Goal: Task Accomplishment & Management: Use online tool/utility

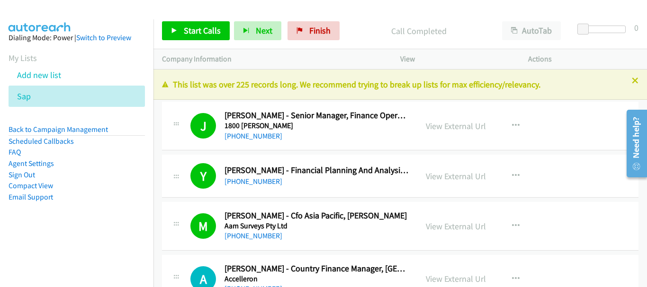
scroll to position [1278, 0]
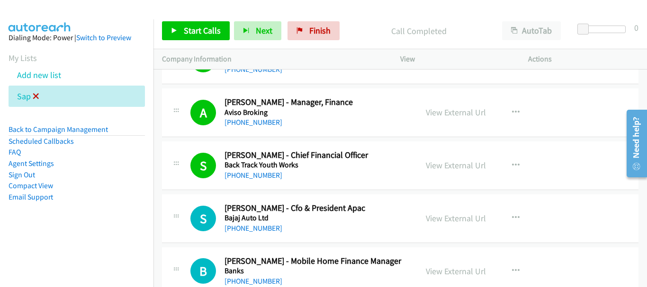
click at [37, 94] on icon at bounding box center [36, 97] width 7 height 7
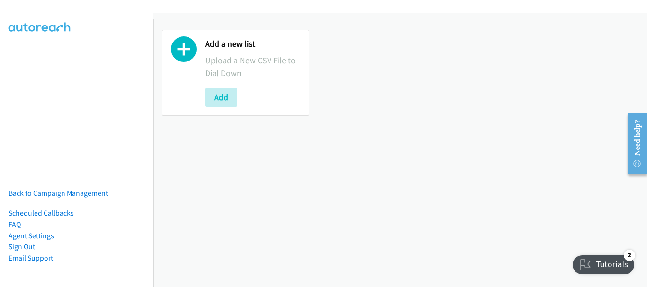
drag, startPoint x: 573, startPoint y: 154, endPoint x: 534, endPoint y: 149, distance: 39.6
click at [573, 154] on div "Add a new list Upload a New CSV File to Dial Down Add" at bounding box center [399, 150] width 493 height 275
drag, startPoint x: 516, startPoint y: 166, endPoint x: 501, endPoint y: 167, distance: 15.2
click at [516, 166] on div "Add a new list Upload a New CSV File to Dial Down Add" at bounding box center [399, 150] width 493 height 275
click at [55, 10] on img at bounding box center [39, 16] width 71 height 33
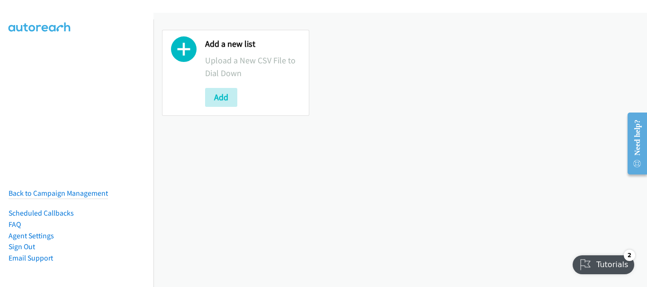
click at [574, 92] on div "Add a new list Upload a New CSV File to Dial Down Add" at bounding box center [399, 72] width 493 height 103
drag, startPoint x: 821, startPoint y: 309, endPoint x: 523, endPoint y: 306, distance: 297.8
click at [567, 280] on html "Are you sure you want to dismiss the tutorial list? You can still access these …" at bounding box center [603, 263] width 73 height 34
click at [602, 142] on div "Add a new list Upload a New CSV File to Dial Down Add" at bounding box center [399, 150] width 493 height 275
click at [222, 98] on button "Add" at bounding box center [221, 97] width 32 height 19
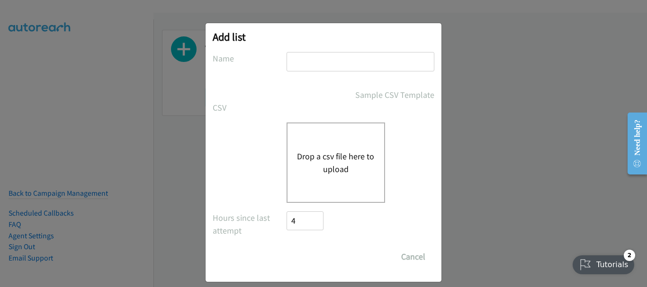
click at [329, 56] on input "text" at bounding box center [360, 61] width 148 height 19
type input "sap"
click at [323, 177] on div "Drop a csv file here to upload" at bounding box center [335, 163] width 98 height 80
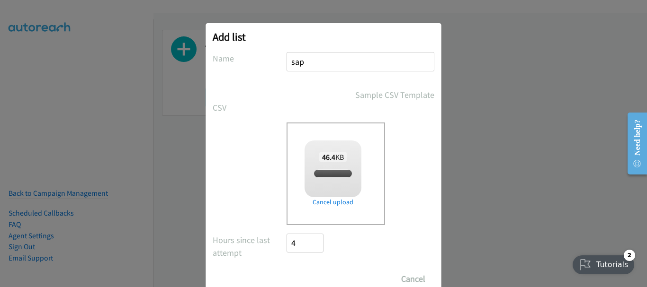
checkbox input "true"
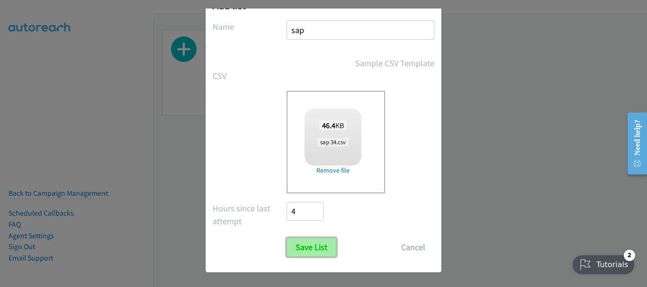
click at [314, 248] on input "Save List" at bounding box center [311, 247] width 50 height 19
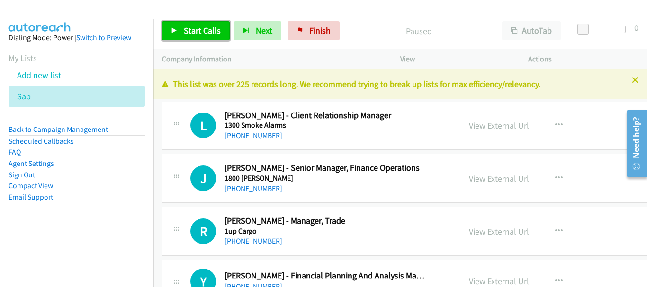
click at [178, 29] on link "Start Calls" at bounding box center [196, 30] width 68 height 19
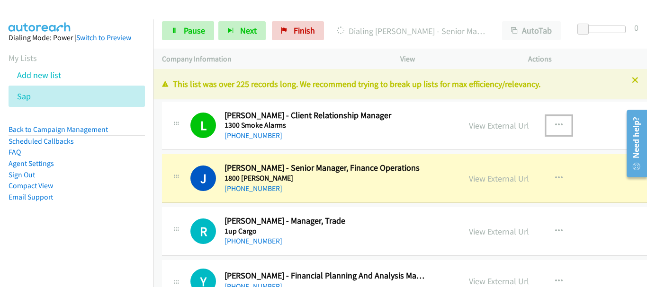
click at [556, 125] on icon "button" at bounding box center [559, 126] width 8 height 8
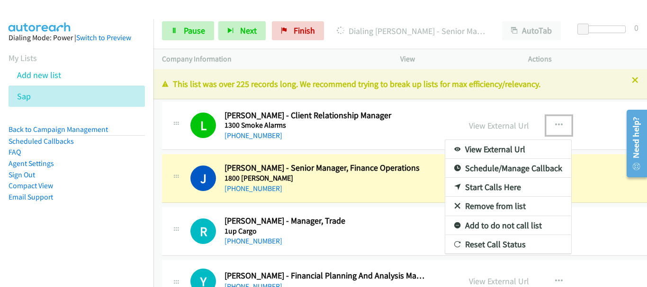
click at [486, 206] on link "Remove from list" at bounding box center [508, 206] width 126 height 19
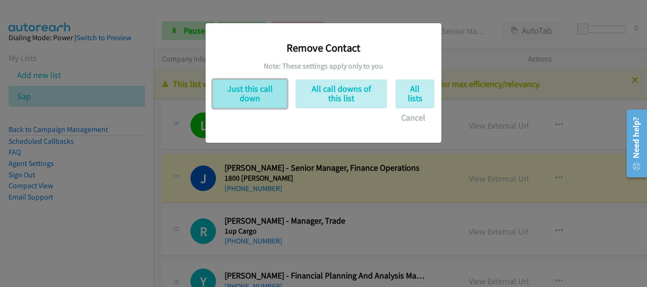
click at [255, 92] on button "Just this call down" at bounding box center [250, 94] width 74 height 29
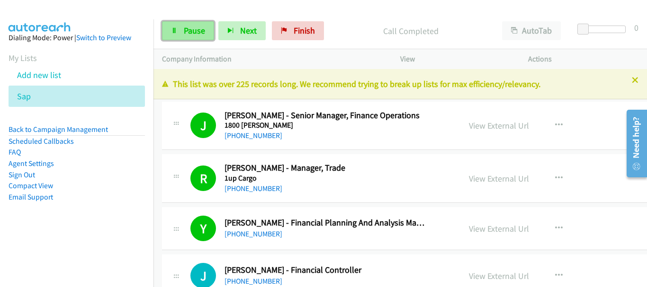
click at [177, 21] on link "Pause" at bounding box center [188, 30] width 52 height 19
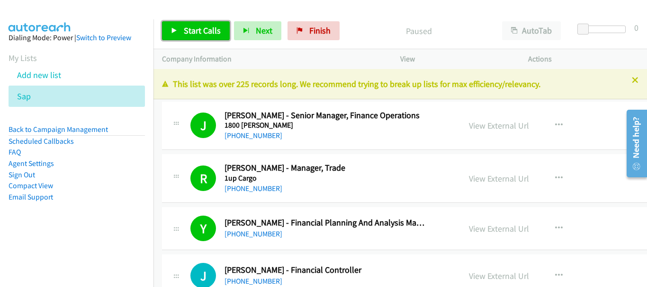
click at [202, 32] on span "Start Calls" at bounding box center [202, 30] width 37 height 11
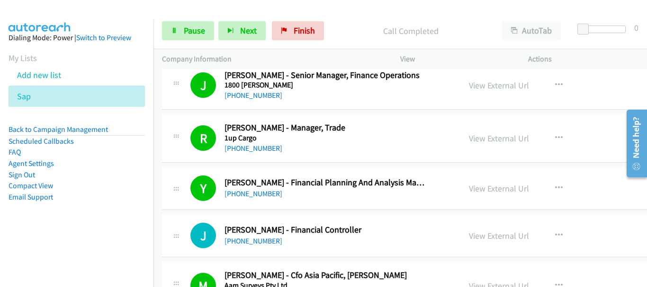
scroll to position [95, 0]
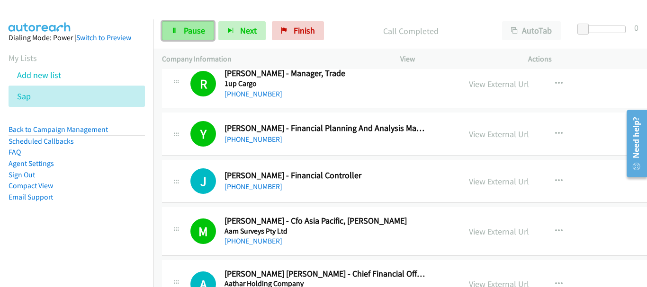
click at [193, 28] on span "Pause" at bounding box center [194, 30] width 21 height 11
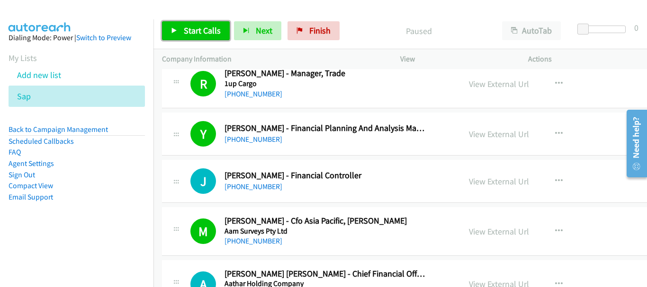
drag, startPoint x: 195, startPoint y: 27, endPoint x: 178, endPoint y: 27, distance: 16.6
click at [194, 26] on span "Start Calls" at bounding box center [202, 30] width 37 height 11
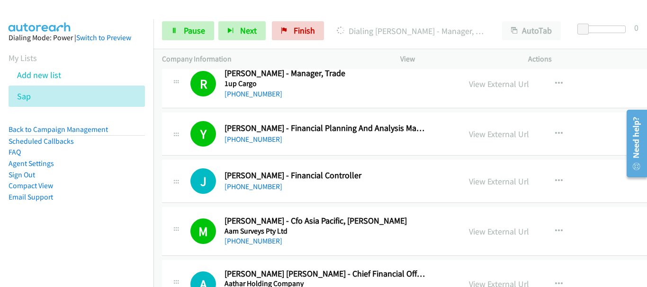
click at [65, 24] on aside "Dialing Mode: Power | Switch to Preview My Lists Add new list Sap Back to Campa…" at bounding box center [76, 132] width 153 height 226
click at [189, 29] on span "Pause" at bounding box center [194, 30] width 21 height 11
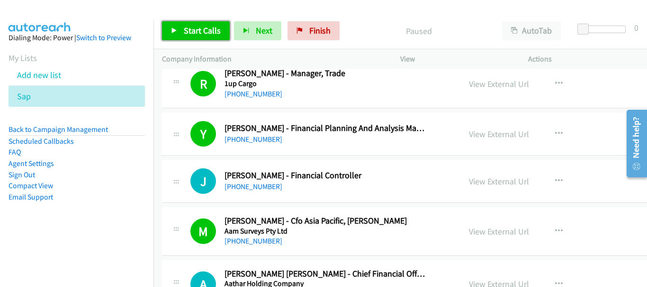
click at [203, 33] on span "Start Calls" at bounding box center [202, 30] width 37 height 11
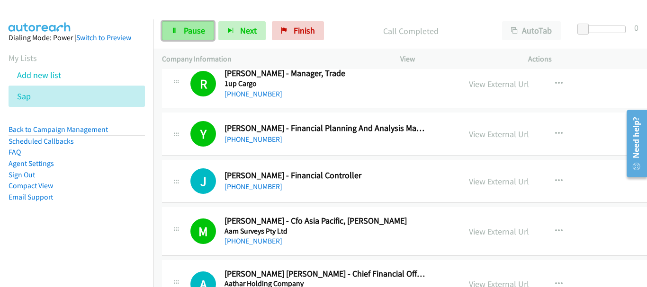
click at [183, 27] on link "Pause" at bounding box center [188, 30] width 52 height 19
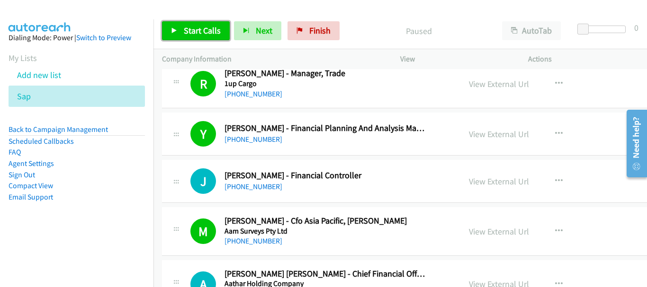
click at [185, 28] on span "Start Calls" at bounding box center [202, 30] width 37 height 11
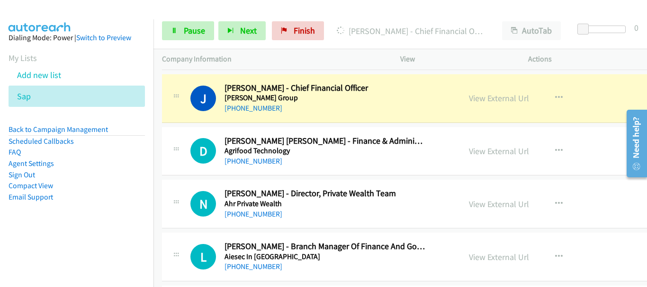
scroll to position [899, 0]
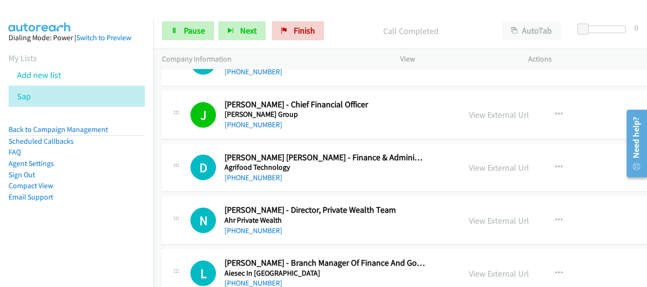
click at [98, 9] on div at bounding box center [319, 18] width 638 height 36
click at [184, 30] on span "Pause" at bounding box center [194, 30] width 21 height 11
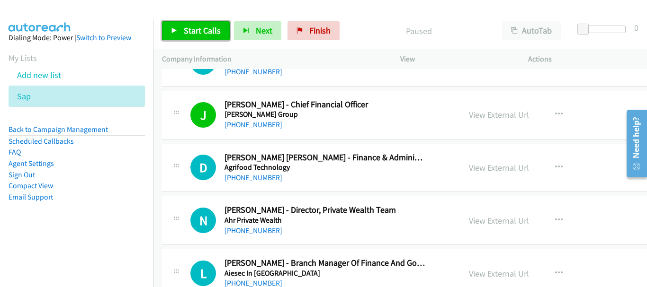
click at [190, 24] on link "Start Calls" at bounding box center [196, 30] width 68 height 19
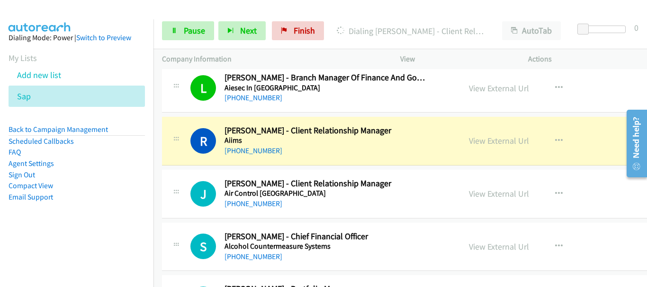
scroll to position [1089, 0]
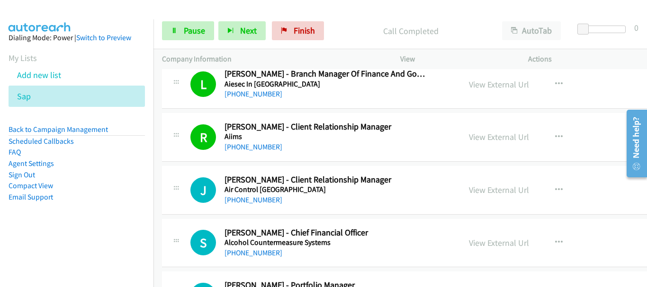
click at [522, 101] on div "L Callback Scheduled Linh Tran - Branch Manager Of Finance And Governance Aiese…" at bounding box center [443, 84] width 562 height 49
click at [178, 25] on link "Pause" at bounding box center [188, 30] width 52 height 19
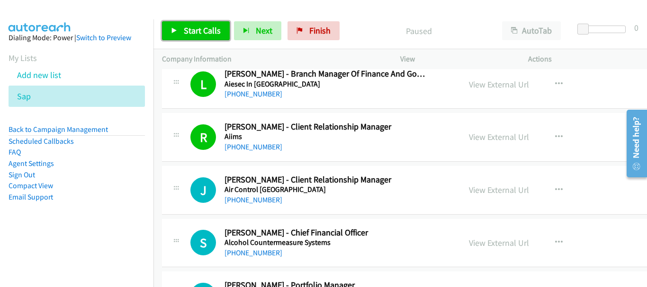
drag, startPoint x: 206, startPoint y: 26, endPoint x: 213, endPoint y: 27, distance: 7.2
click at [207, 26] on span "Start Calls" at bounding box center [202, 30] width 37 height 11
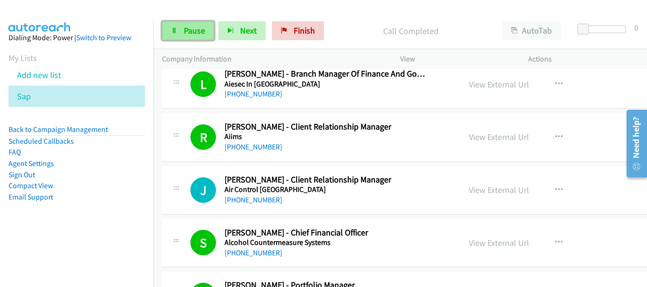
click at [186, 30] on span "Pause" at bounding box center [194, 30] width 21 height 11
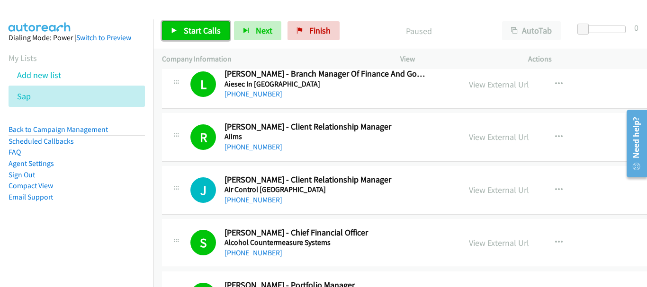
click at [183, 23] on link "Start Calls" at bounding box center [196, 30] width 68 height 19
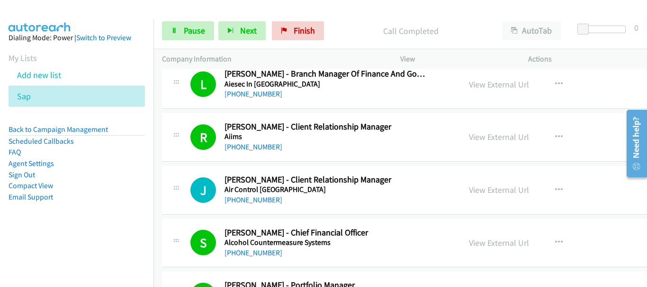
click at [587, 170] on div "J Callback Scheduled Josh Barnes - Client Relationship Manager Air Control Aust…" at bounding box center [443, 190] width 562 height 49
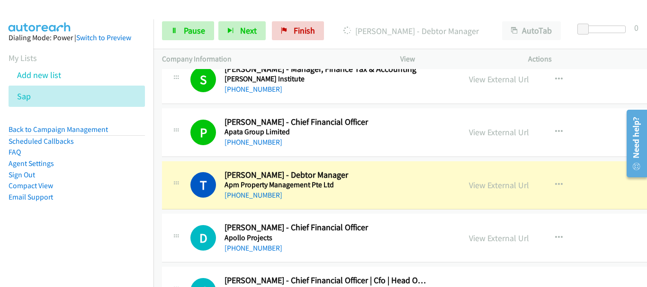
scroll to position [1779, 0]
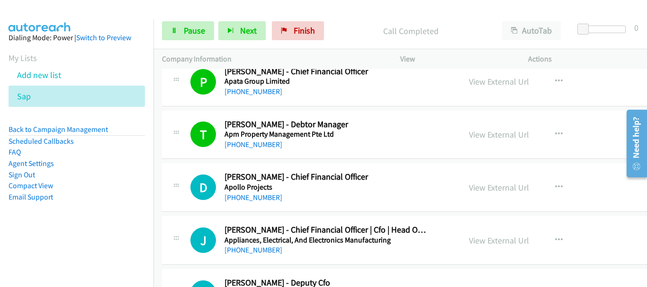
click at [204, 41] on div "Start Calls Pause Next Finish Call Completed AutoTab AutoTab 0" at bounding box center [399, 31] width 493 height 36
click at [202, 32] on span "Pause" at bounding box center [194, 30] width 21 height 11
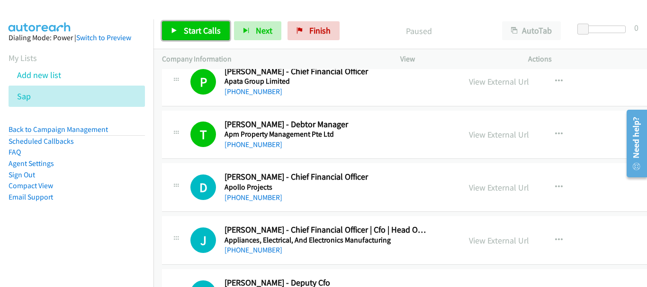
click at [201, 32] on span "Start Calls" at bounding box center [202, 30] width 37 height 11
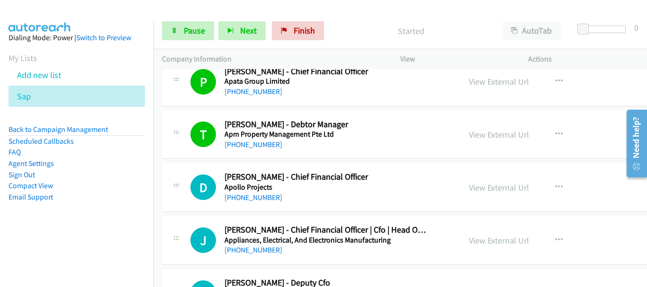
drag, startPoint x: 70, startPoint y: 13, endPoint x: 153, endPoint y: 60, distance: 95.8
click at [71, 13] on img at bounding box center [39, 16] width 71 height 33
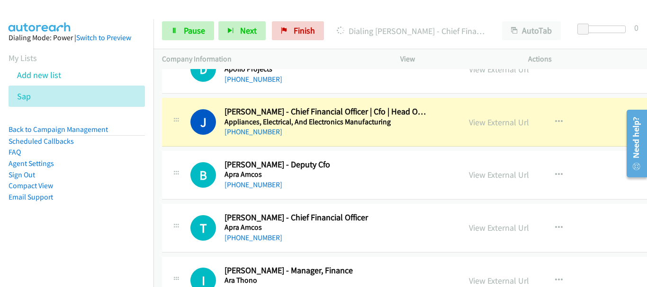
scroll to position [1921, 0]
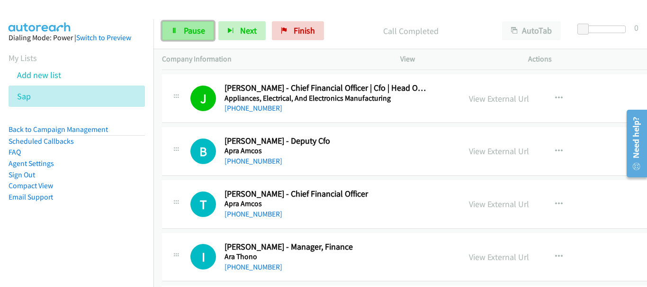
click at [192, 29] on span "Pause" at bounding box center [194, 30] width 21 height 11
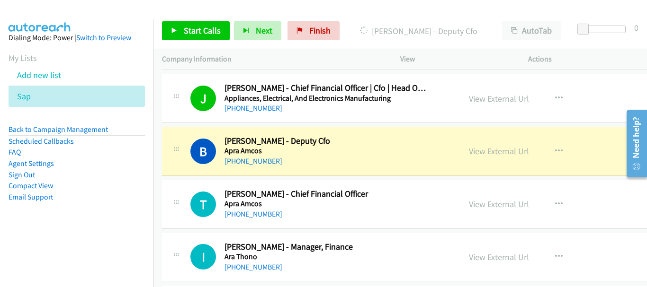
drag, startPoint x: 22, startPoint y: 16, endPoint x: 162, endPoint y: 14, distance: 139.7
click at [22, 16] on img at bounding box center [39, 16] width 71 height 33
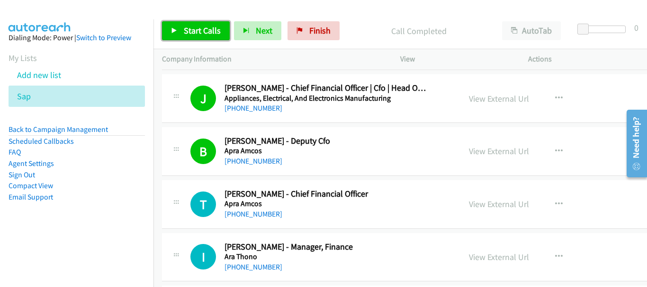
click at [198, 36] on link "Start Calls" at bounding box center [196, 30] width 68 height 19
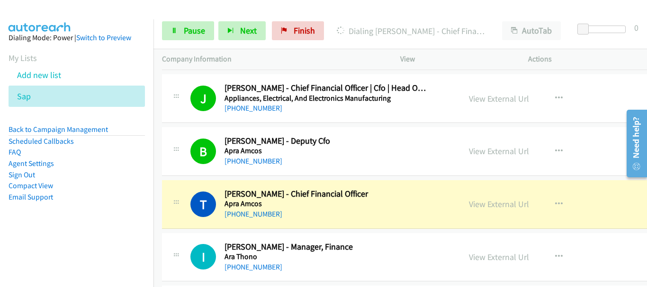
click at [101, 8] on div at bounding box center [319, 18] width 638 height 36
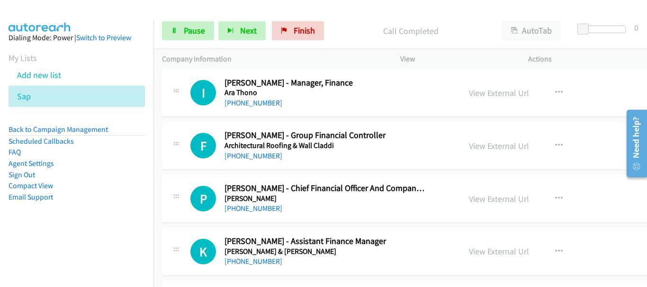
scroll to position [2063, 0]
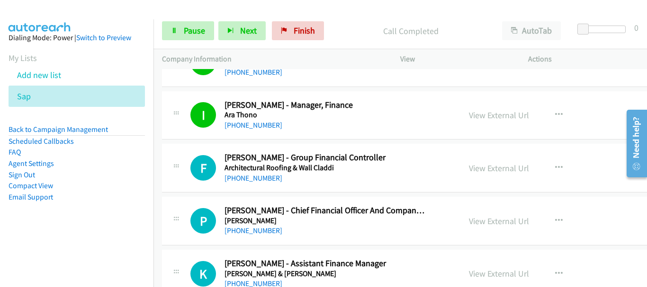
click at [578, 134] on div "I Callback Scheduled Ignacio Herraiz - Manager, Finance Ara Thono Pacific/Auckl…" at bounding box center [443, 115] width 562 height 49
click at [193, 25] on span "Pause" at bounding box center [194, 30] width 21 height 11
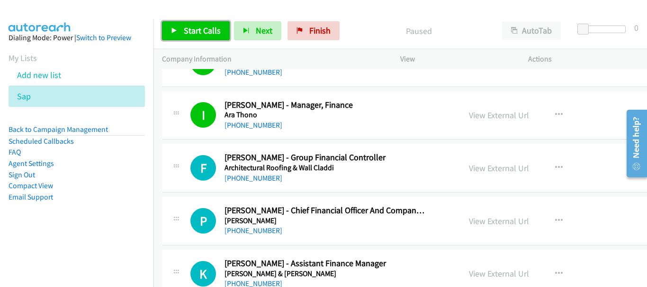
drag, startPoint x: 195, startPoint y: 28, endPoint x: 199, endPoint y: 44, distance: 16.8
click at [194, 28] on span "Start Calls" at bounding box center [202, 30] width 37 height 11
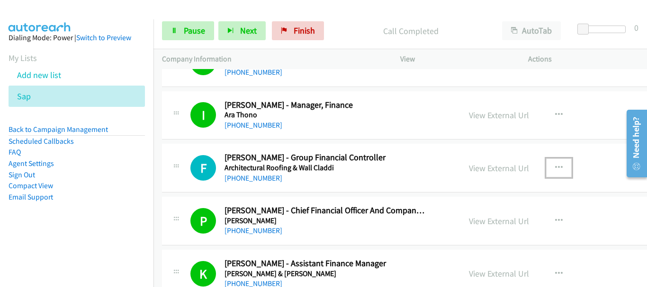
drag, startPoint x: 561, startPoint y: 169, endPoint x: 544, endPoint y: 161, distance: 19.1
click at [561, 169] on button "button" at bounding box center [559, 168] width 26 height 19
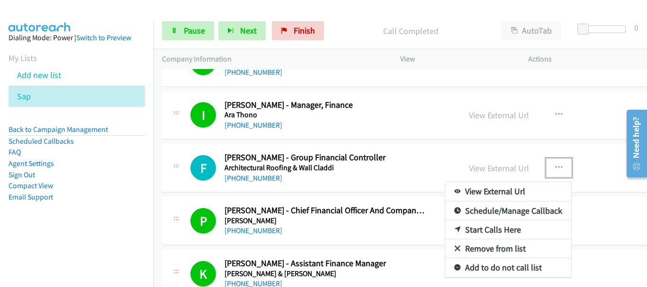
click at [196, 21] on div at bounding box center [323, 143] width 647 height 287
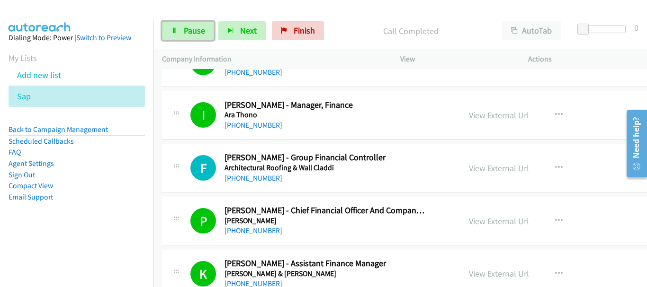
click at [196, 25] on link "Pause" at bounding box center [188, 30] width 52 height 19
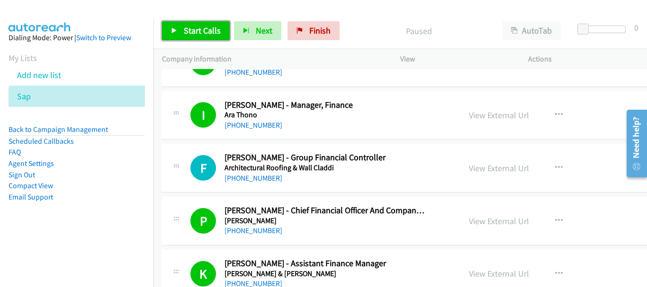
click at [206, 28] on span "Start Calls" at bounding box center [202, 30] width 37 height 11
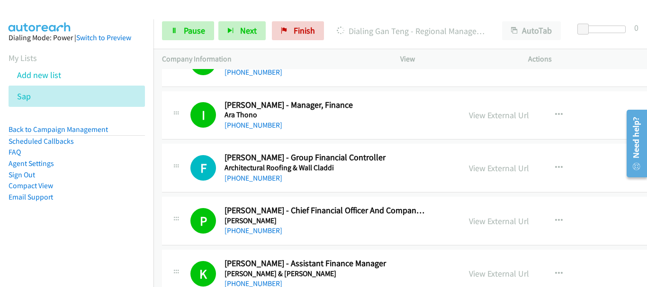
click at [90, 20] on aside "Dialing Mode: Power | Switch to Preview My Lists Add new list Sap Back to Campa…" at bounding box center [76, 132] width 153 height 226
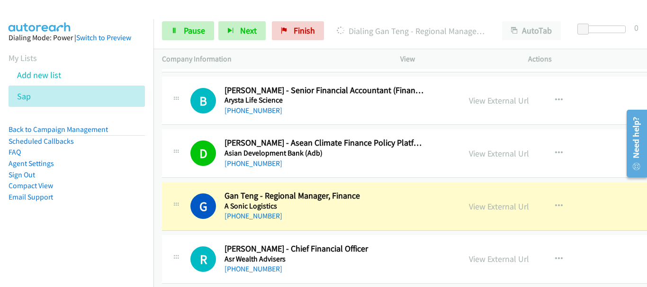
scroll to position [2395, 0]
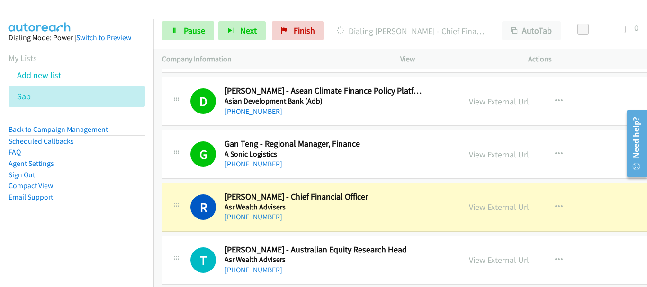
drag, startPoint x: 69, startPoint y: 11, endPoint x: 95, endPoint y: 39, distance: 37.9
click at [69, 11] on img at bounding box center [39, 16] width 71 height 33
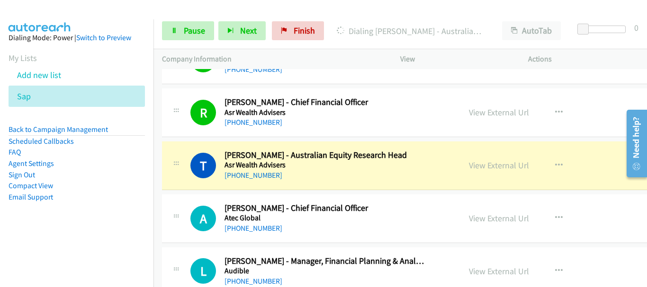
scroll to position [2537, 0]
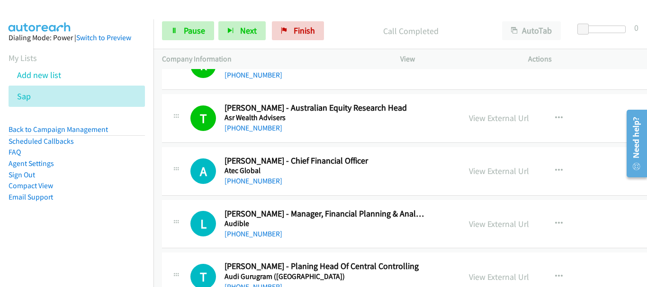
click at [593, 145] on td "A Callback Scheduled Anthony Alexander - Chief Financial Officer Atec Global Au…" at bounding box center [442, 171] width 579 height 53
click at [188, 30] on span "Pause" at bounding box center [194, 30] width 21 height 11
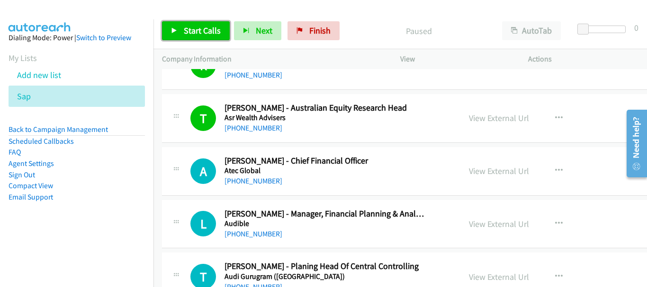
click at [188, 33] on span "Start Calls" at bounding box center [202, 30] width 37 height 11
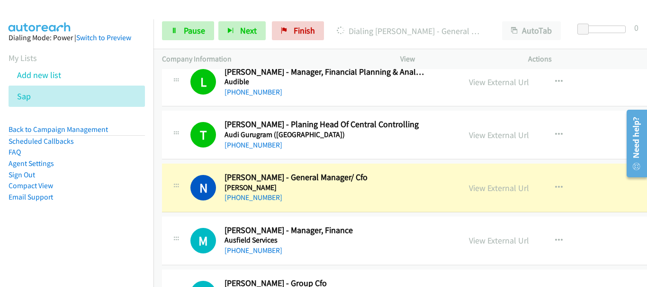
scroll to position [2726, 0]
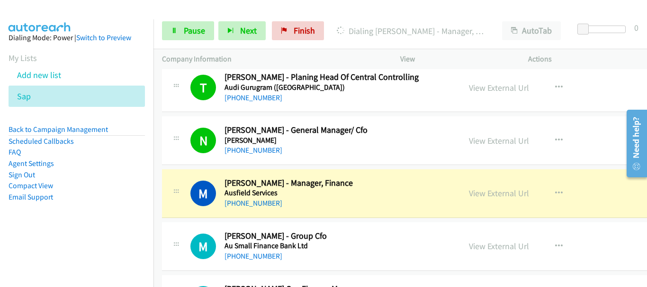
drag, startPoint x: 512, startPoint y: 184, endPoint x: 467, endPoint y: 196, distance: 46.6
click at [512, 184] on div "View External Url View External Url Schedule/Manage Callback Start Calls Here R…" at bounding box center [539, 193] width 158 height 31
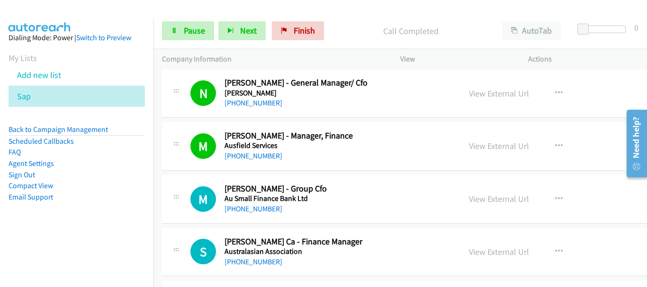
scroll to position [3057, 0]
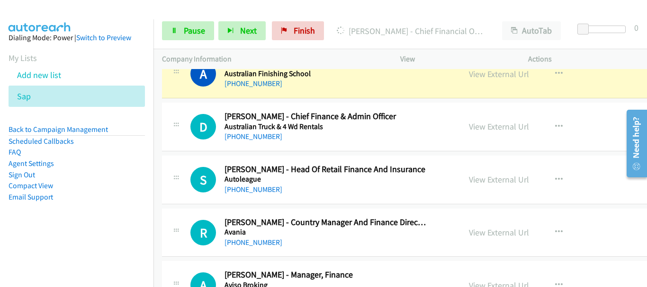
click at [559, 160] on div "S Callback Scheduled Stephen Lean - Head Of Retail Finance And Insurance Autole…" at bounding box center [443, 180] width 562 height 49
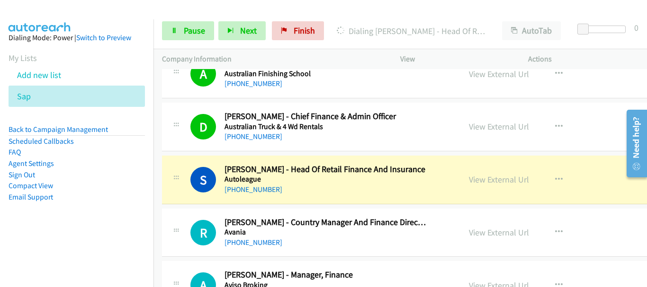
click at [610, 154] on td "S Callback Scheduled Stephen Lean - Head Of Retail Finance And Insurance Autole…" at bounding box center [442, 179] width 579 height 53
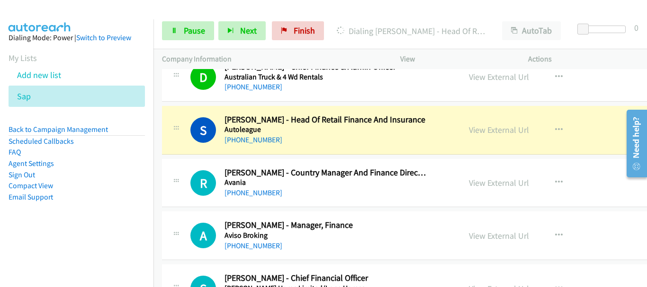
scroll to position [3105, 0]
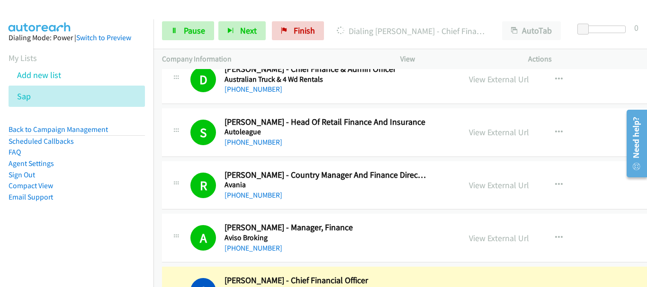
click at [585, 200] on div "View External Url View External Url Schedule/Manage Callback Start Calls Here R…" at bounding box center [539, 185] width 158 height 31
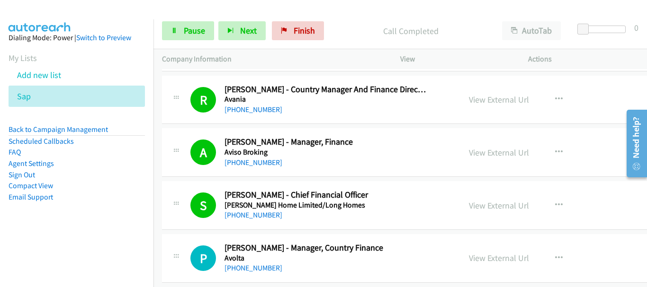
scroll to position [3294, 0]
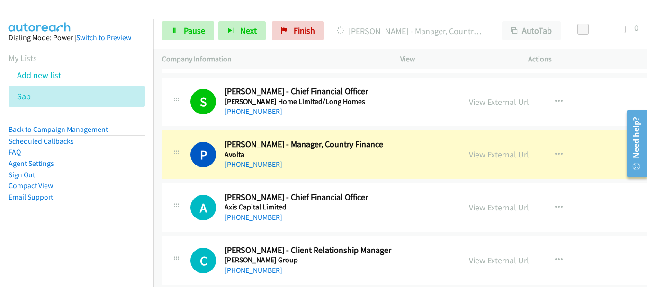
click at [59, 14] on img at bounding box center [39, 16] width 71 height 33
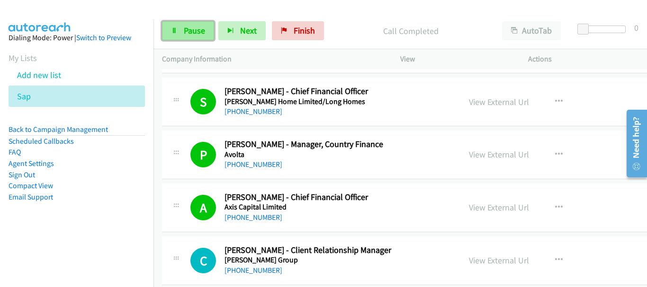
click at [184, 27] on span "Pause" at bounding box center [194, 30] width 21 height 11
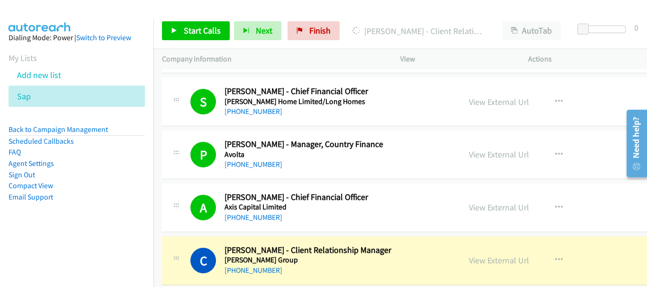
scroll to position [3389, 0]
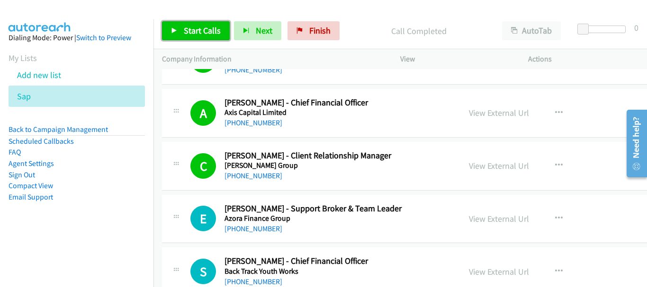
click at [183, 29] on link "Start Calls" at bounding box center [196, 30] width 68 height 19
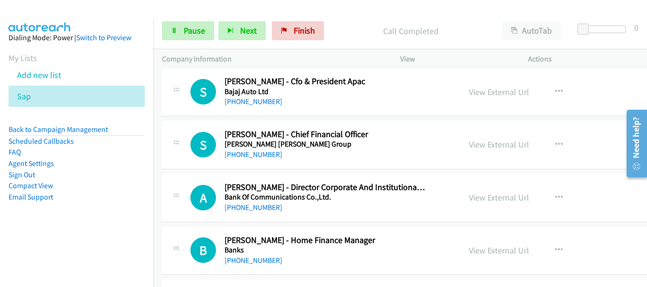
scroll to position [3626, 0]
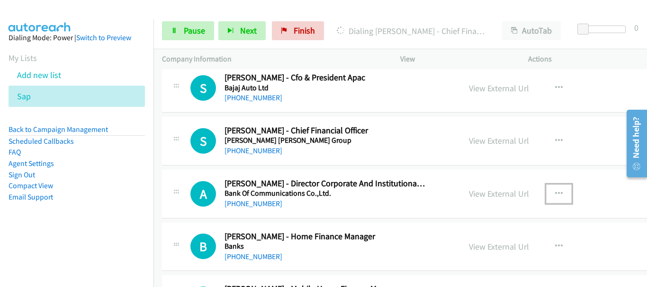
click at [555, 190] on icon "button" at bounding box center [559, 194] width 8 height 8
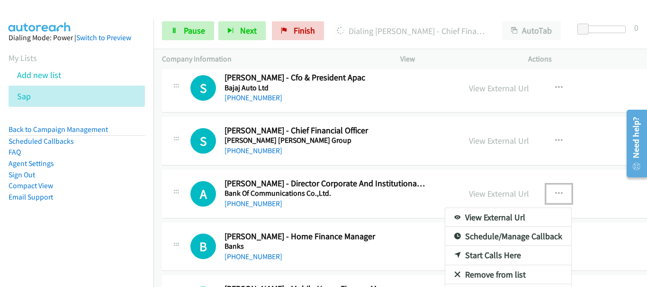
click at [488, 274] on link "Remove from list" at bounding box center [508, 275] width 126 height 19
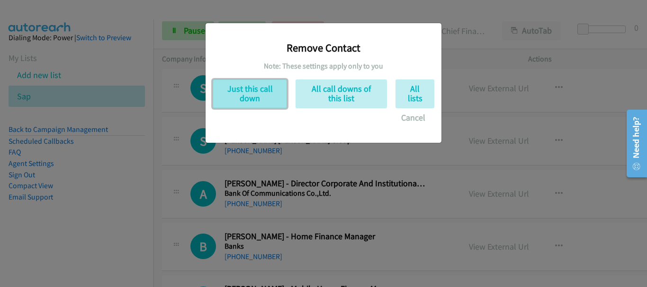
click at [259, 97] on button "Just this call down" at bounding box center [250, 94] width 74 height 29
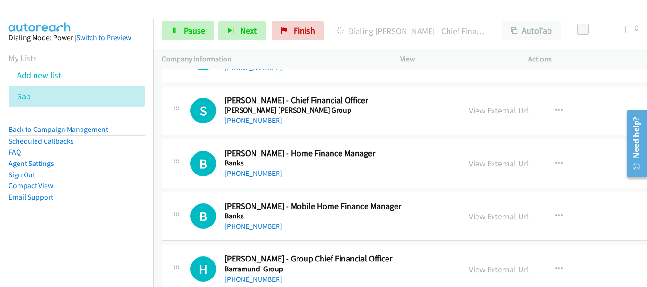
scroll to position [3673, 0]
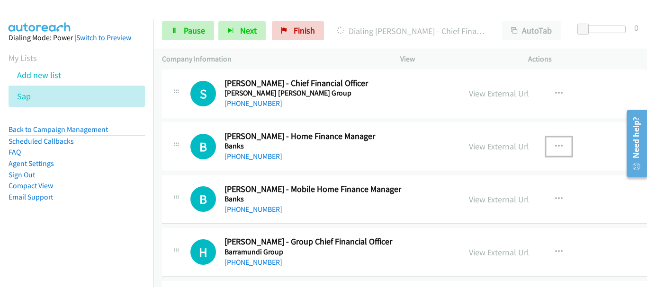
click at [555, 143] on icon "button" at bounding box center [559, 147] width 8 height 8
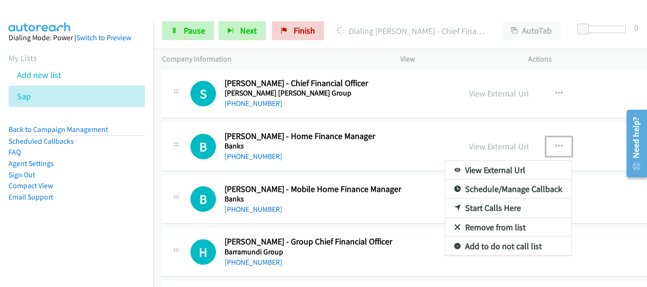
click at [483, 227] on link "Remove from list" at bounding box center [508, 227] width 126 height 19
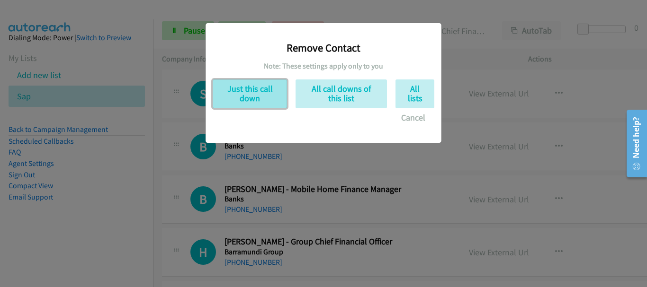
click at [256, 102] on button "Just this call down" at bounding box center [250, 94] width 74 height 29
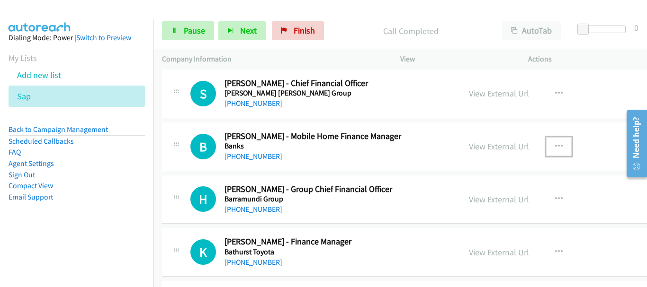
click at [557, 143] on icon "button" at bounding box center [559, 147] width 8 height 8
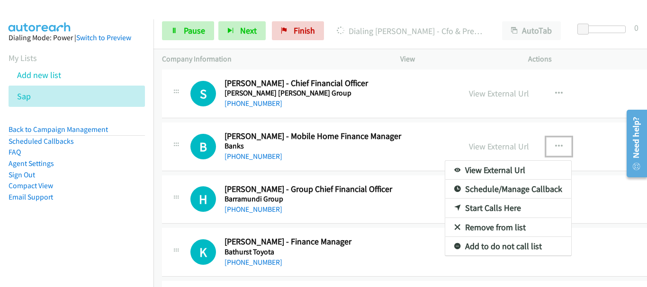
click at [491, 226] on link "Remove from list" at bounding box center [508, 227] width 126 height 19
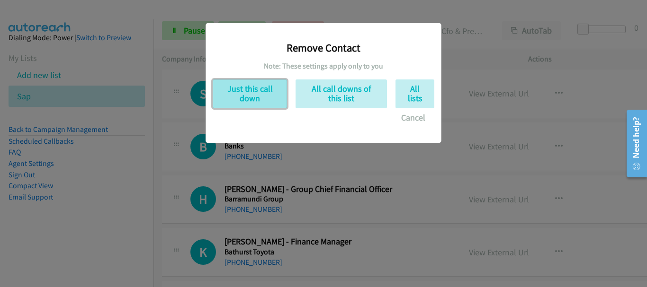
click at [258, 93] on button "Just this call down" at bounding box center [250, 94] width 74 height 29
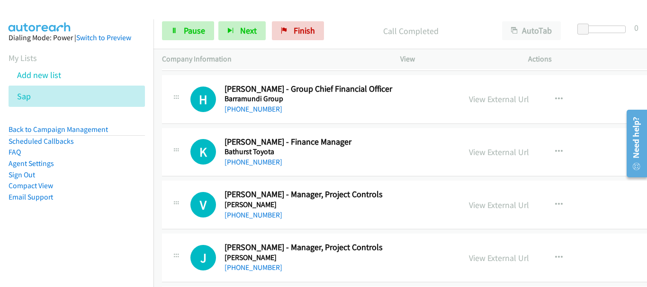
scroll to position [3768, 0]
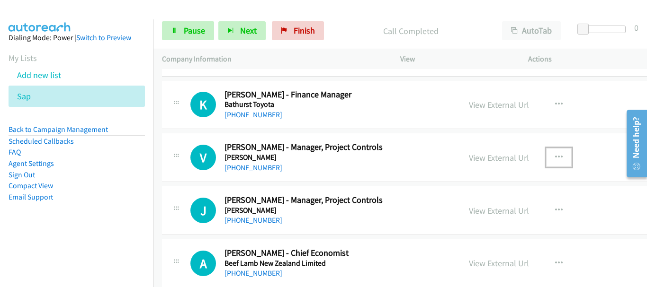
click at [553, 161] on button "button" at bounding box center [559, 157] width 26 height 19
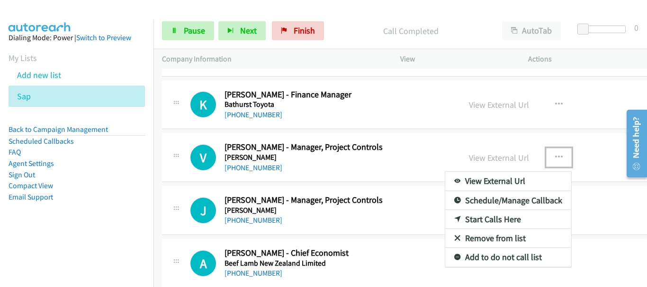
click at [503, 239] on link "Remove from list" at bounding box center [508, 238] width 126 height 19
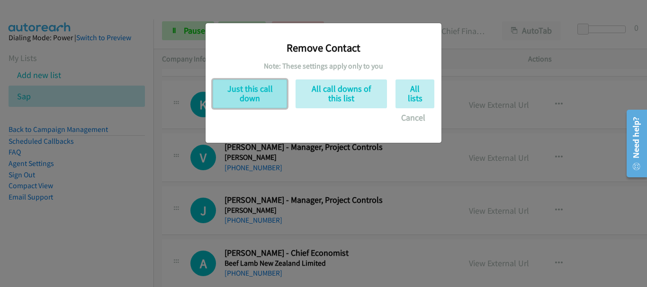
click at [252, 101] on button "Just this call down" at bounding box center [250, 94] width 74 height 29
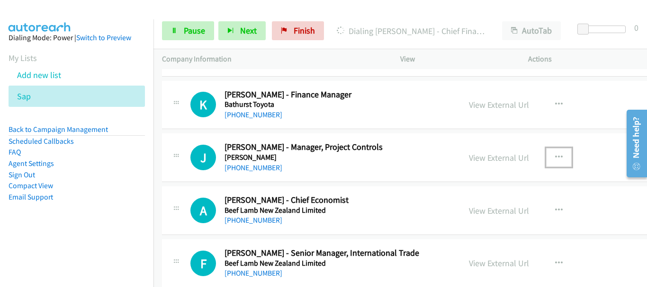
drag, startPoint x: 547, startPoint y: 153, endPoint x: 553, endPoint y: 159, distance: 7.7
click at [551, 155] on button "button" at bounding box center [559, 157] width 26 height 19
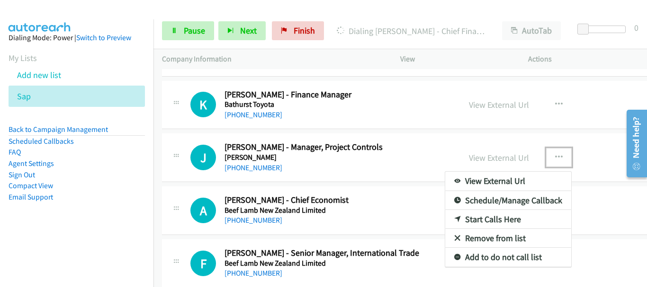
click at [488, 241] on link "Remove from list" at bounding box center [508, 238] width 126 height 19
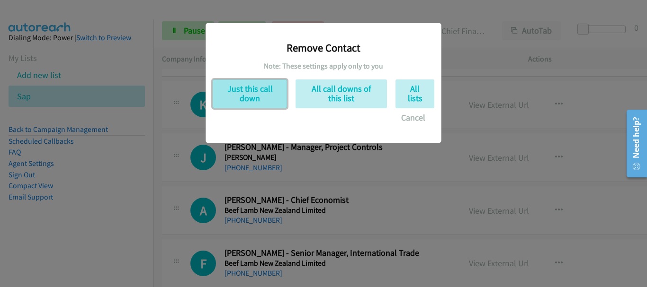
drag, startPoint x: 269, startPoint y: 99, endPoint x: 275, endPoint y: 105, distance: 8.4
click at [270, 100] on button "Just this call down" at bounding box center [250, 94] width 74 height 29
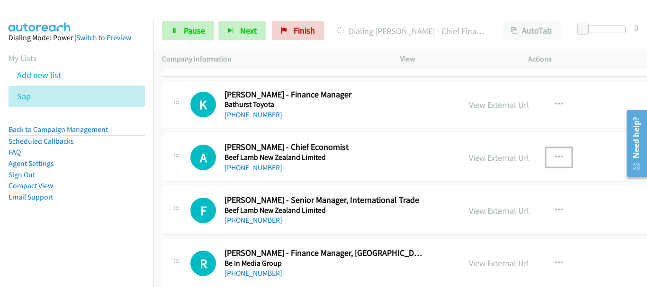
click at [559, 161] on button "button" at bounding box center [559, 157] width 26 height 19
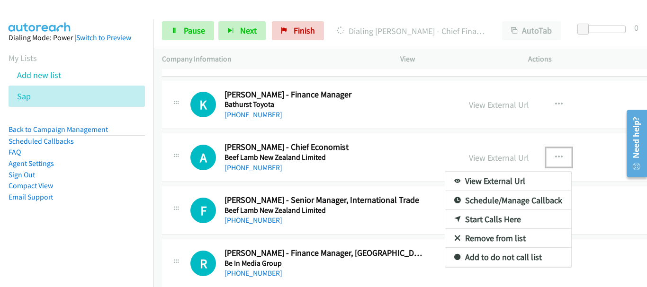
click at [477, 234] on link "Remove from list" at bounding box center [508, 238] width 126 height 19
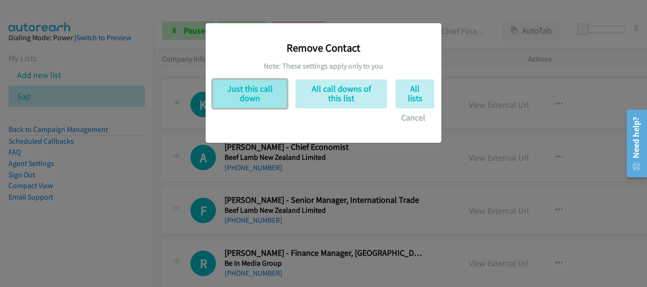
click at [271, 93] on button "Just this call down" at bounding box center [250, 94] width 74 height 29
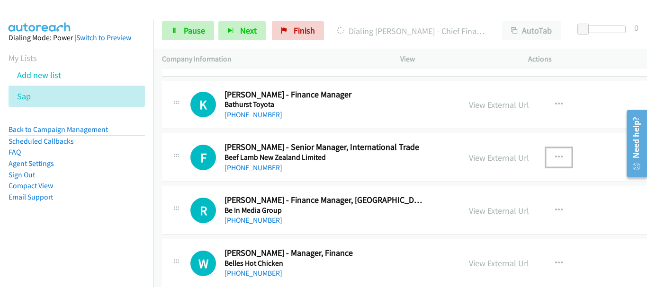
click at [558, 154] on button "button" at bounding box center [559, 157] width 26 height 19
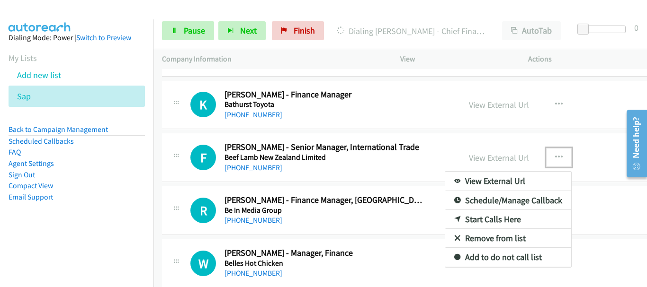
click at [480, 240] on link "Remove from list" at bounding box center [508, 238] width 126 height 19
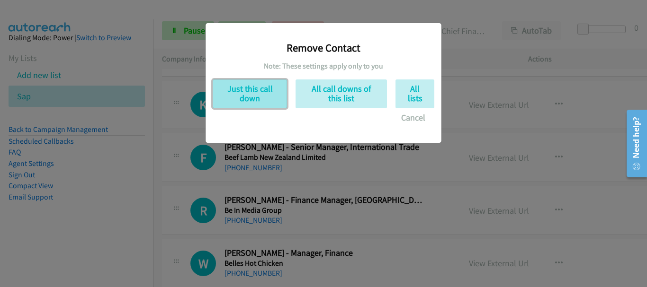
drag, startPoint x: 251, startPoint y: 98, endPoint x: 318, endPoint y: 137, distance: 76.6
click at [254, 99] on button "Just this call down" at bounding box center [250, 94] width 74 height 29
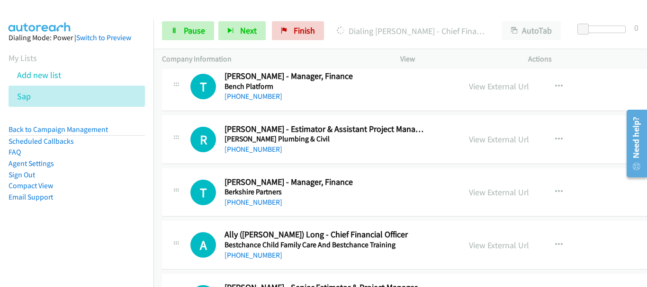
scroll to position [3957, 0]
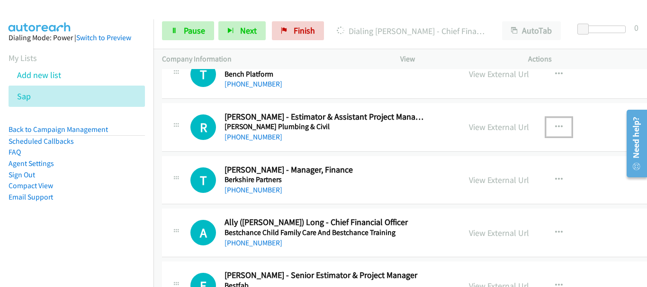
click at [555, 126] on icon "button" at bounding box center [559, 128] width 8 height 8
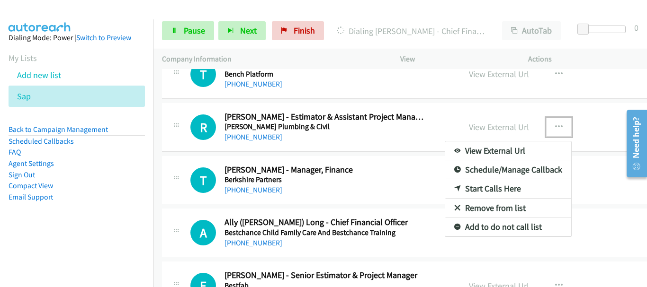
click at [474, 210] on link "Remove from list" at bounding box center [508, 208] width 126 height 19
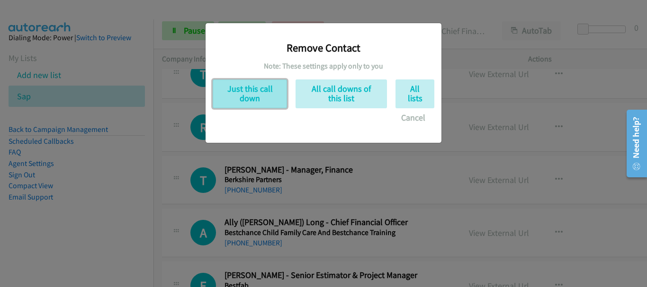
click at [240, 87] on button "Just this call down" at bounding box center [250, 94] width 74 height 29
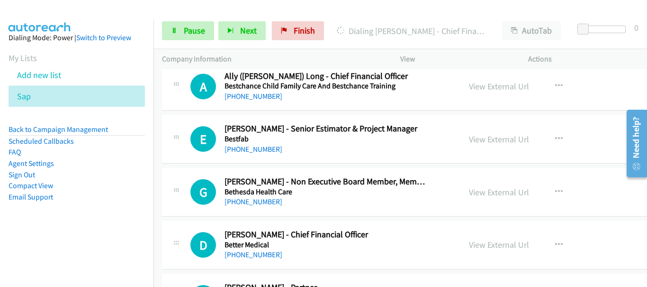
scroll to position [4052, 0]
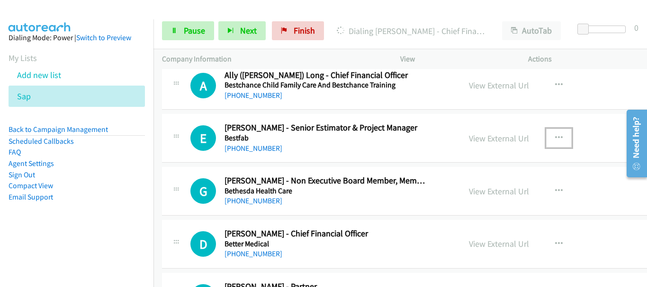
drag, startPoint x: 548, startPoint y: 133, endPoint x: 548, endPoint y: 139, distance: 5.2
click at [548, 134] on button "button" at bounding box center [559, 138] width 26 height 19
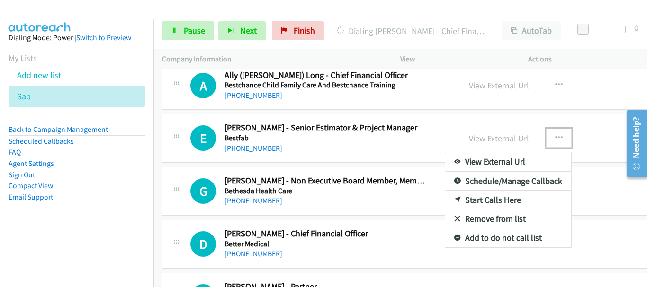
click at [471, 216] on link "Remove from list" at bounding box center [508, 219] width 126 height 19
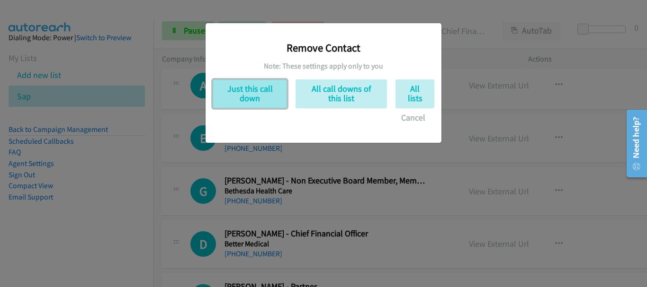
click at [234, 95] on button "Just this call down" at bounding box center [250, 94] width 74 height 29
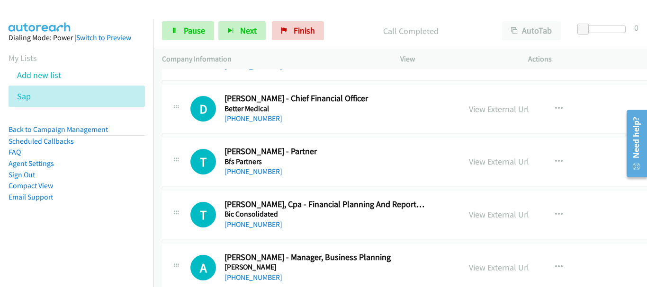
scroll to position [4146, 0]
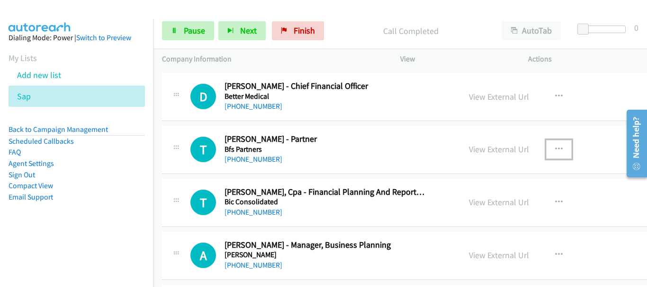
click at [555, 147] on icon "button" at bounding box center [559, 150] width 8 height 8
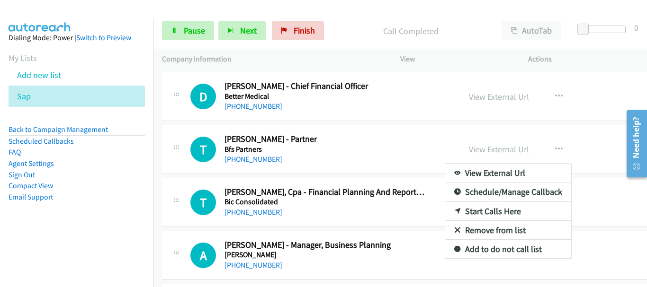
click at [512, 227] on link "Remove from list" at bounding box center [508, 230] width 126 height 19
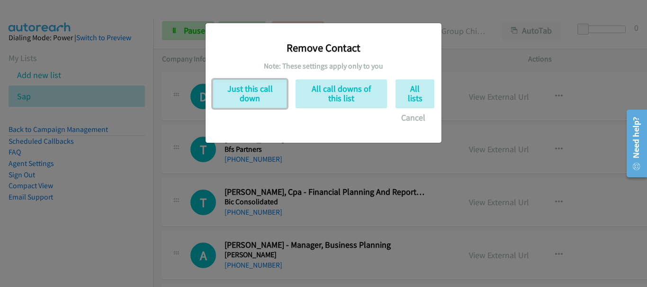
click at [269, 98] on button "Just this call down" at bounding box center [250, 94] width 74 height 29
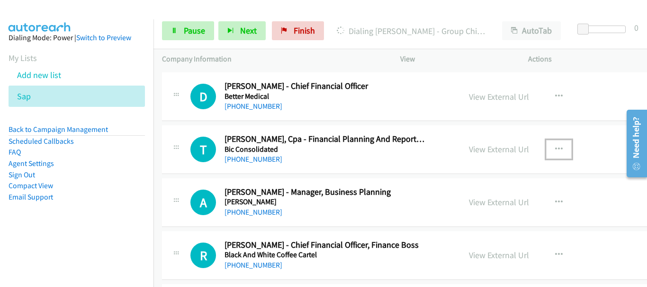
click at [555, 147] on icon "button" at bounding box center [559, 150] width 8 height 8
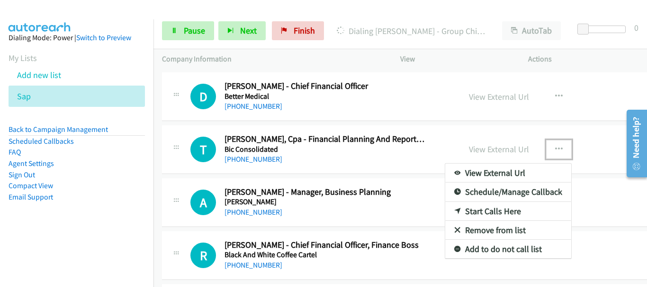
click at [498, 227] on link "Remove from list" at bounding box center [508, 230] width 126 height 19
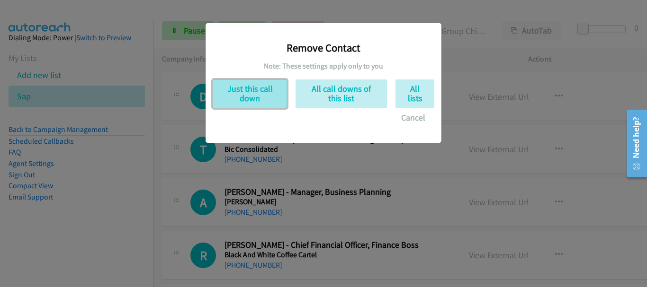
click at [252, 89] on button "Just this call down" at bounding box center [250, 94] width 74 height 29
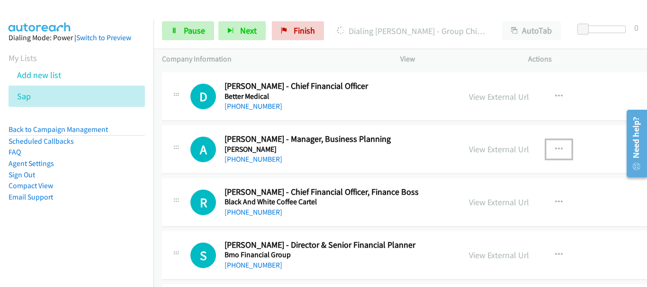
click at [547, 150] on button "button" at bounding box center [559, 149] width 26 height 19
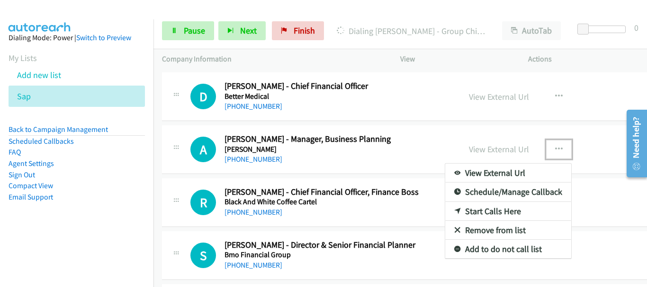
click at [488, 230] on link "Remove from list" at bounding box center [508, 230] width 126 height 19
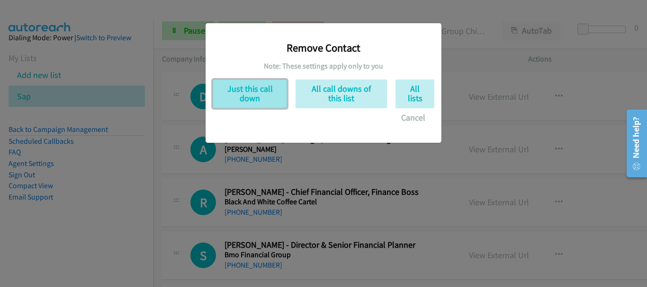
click at [256, 102] on button "Just this call down" at bounding box center [250, 94] width 74 height 29
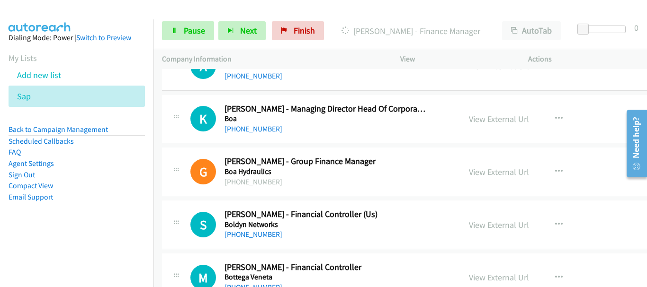
scroll to position [4288, 0]
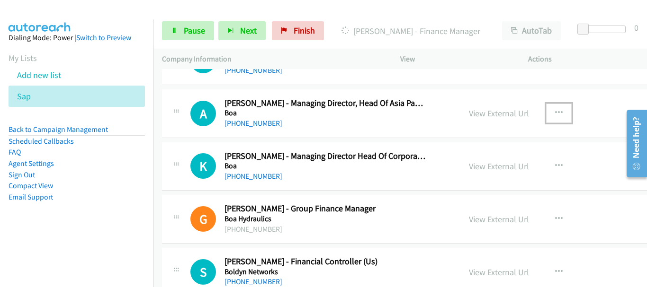
click at [557, 113] on button "button" at bounding box center [559, 113] width 26 height 19
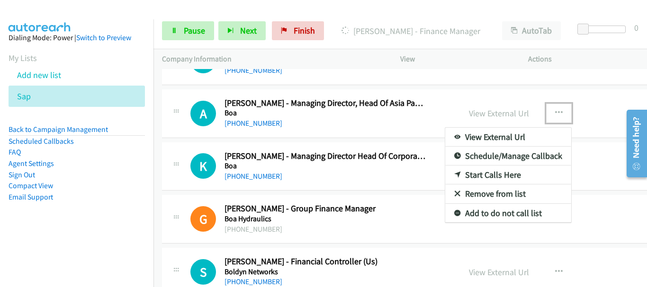
click at [504, 191] on link "Remove from list" at bounding box center [508, 194] width 126 height 19
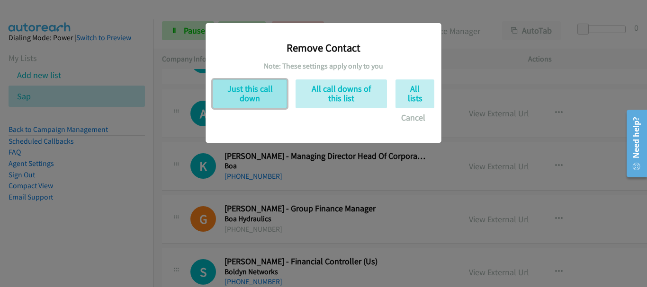
click at [269, 91] on button "Just this call down" at bounding box center [250, 94] width 74 height 29
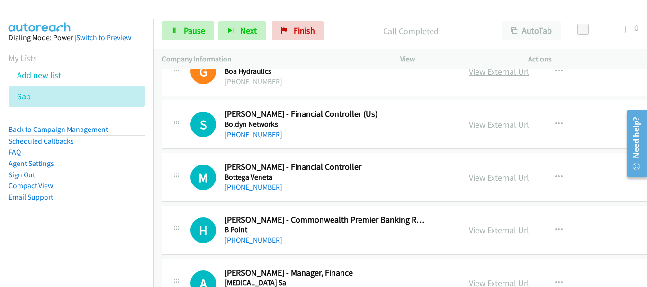
scroll to position [4478, 0]
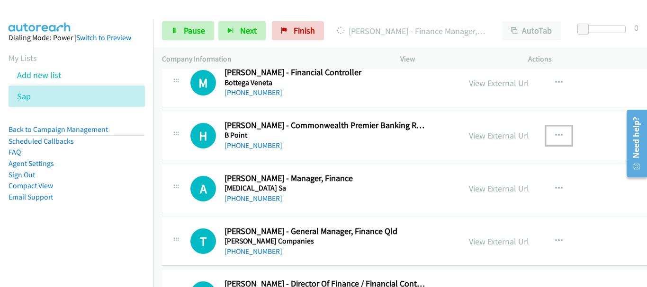
click at [561, 136] on button "button" at bounding box center [559, 135] width 26 height 19
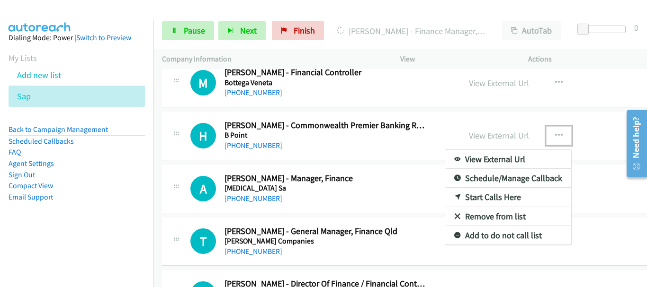
click at [510, 218] on link "Remove from list" at bounding box center [508, 216] width 126 height 19
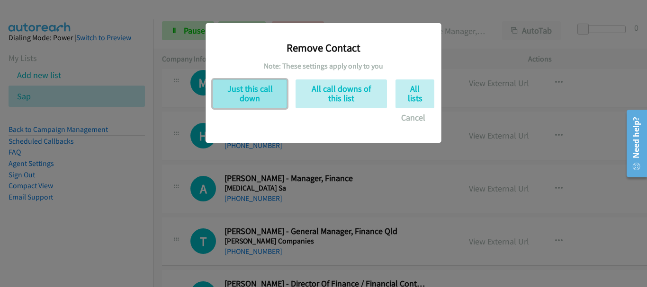
click at [232, 91] on button "Just this call down" at bounding box center [250, 94] width 74 height 29
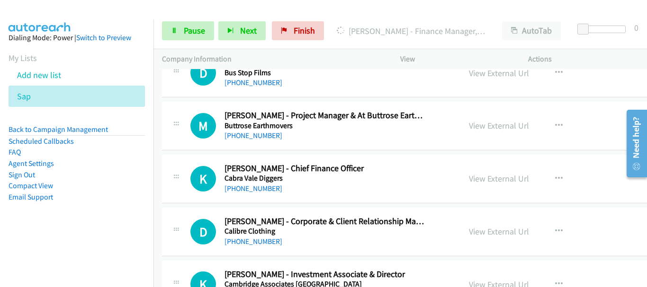
scroll to position [5046, 0]
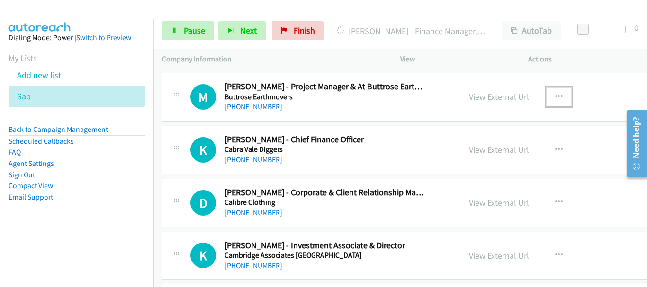
click at [547, 98] on button "button" at bounding box center [559, 97] width 26 height 19
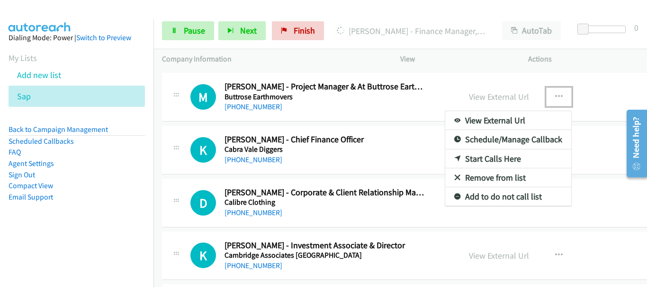
drag, startPoint x: 482, startPoint y: 174, endPoint x: 259, endPoint y: 141, distance: 225.9
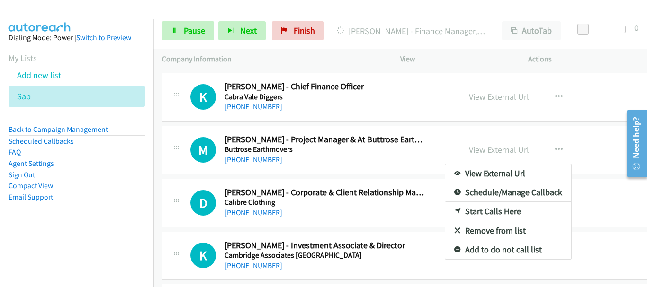
click at [481, 226] on link "Remove from list" at bounding box center [508, 231] width 126 height 19
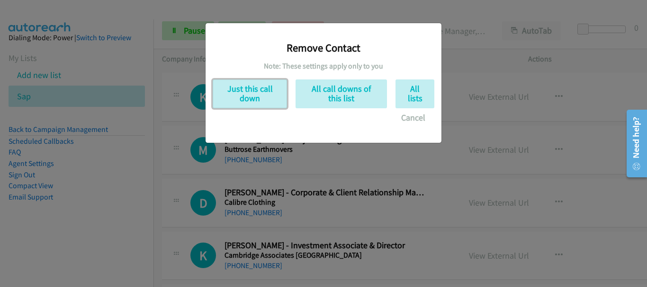
drag, startPoint x: 257, startPoint y: 86, endPoint x: 478, endPoint y: 39, distance: 226.4
click at [260, 89] on button "Just this call down" at bounding box center [250, 94] width 74 height 29
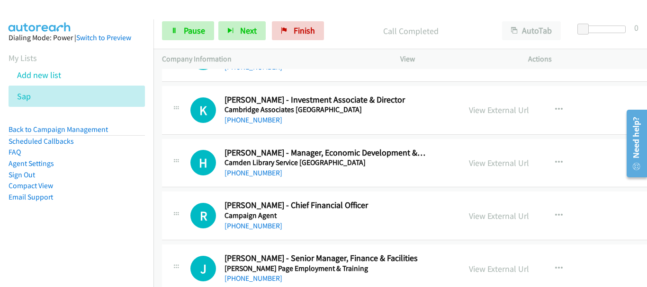
scroll to position [5140, 0]
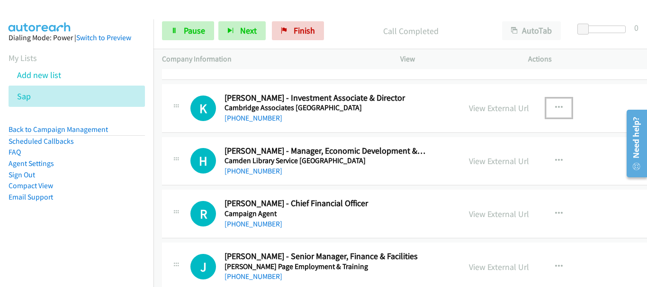
click at [560, 105] on button "button" at bounding box center [559, 107] width 26 height 19
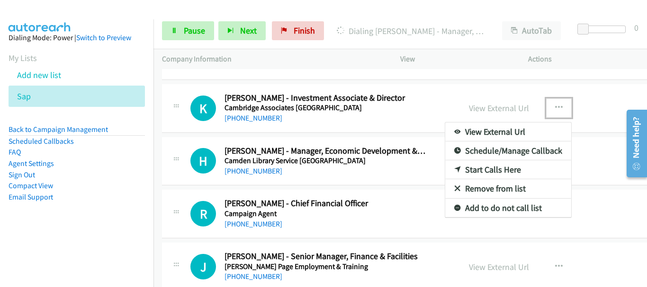
click at [492, 186] on link "Remove from list" at bounding box center [508, 188] width 126 height 19
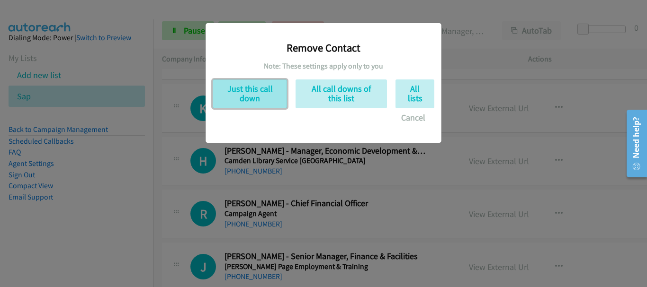
click at [269, 96] on button "Just this call down" at bounding box center [250, 94] width 74 height 29
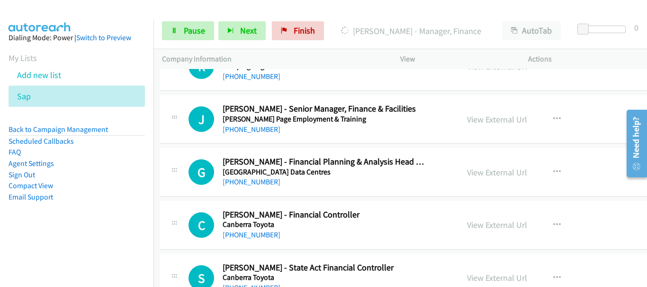
scroll to position [5282, 2]
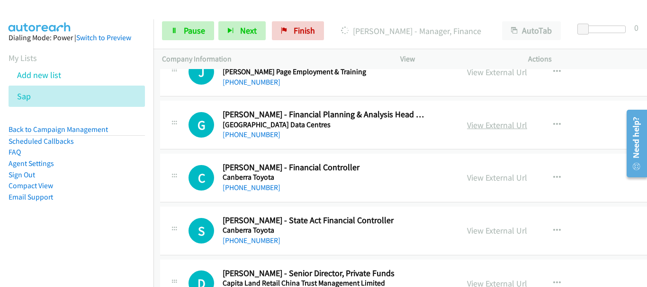
click at [494, 124] on link "View External Url" at bounding box center [497, 125] width 60 height 11
click at [557, 123] on button "button" at bounding box center [557, 125] width 26 height 19
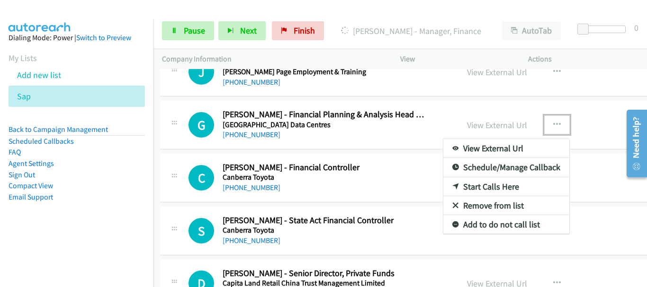
click at [476, 205] on link "Remove from list" at bounding box center [506, 205] width 126 height 19
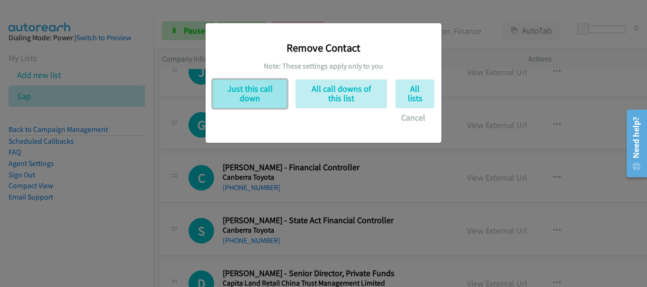
click at [261, 96] on button "Just this call down" at bounding box center [250, 94] width 74 height 29
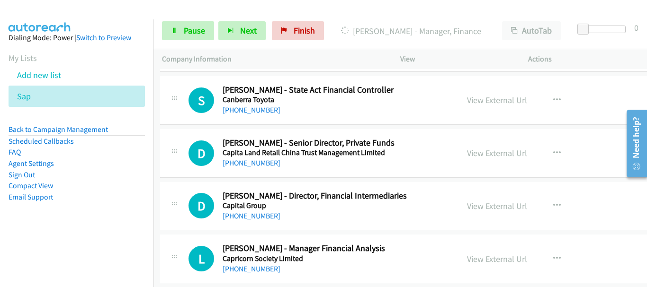
scroll to position [5377, 2]
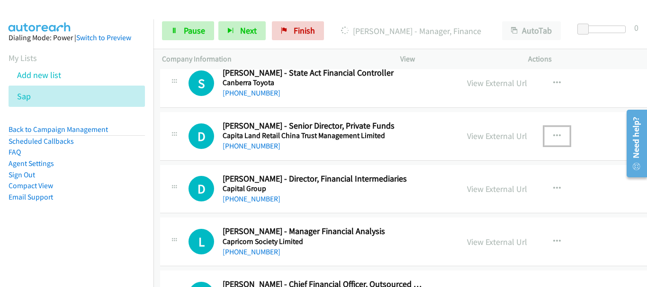
click at [544, 134] on button "button" at bounding box center [557, 136] width 26 height 19
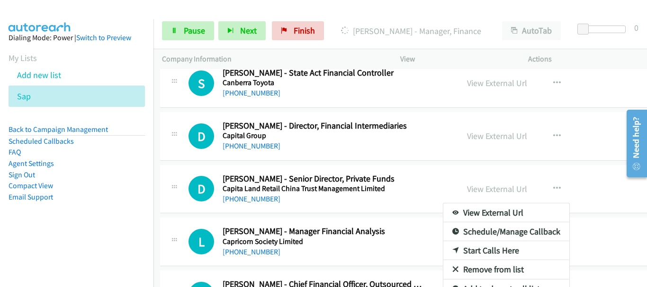
click at [476, 273] on link "Remove from list" at bounding box center [506, 269] width 126 height 19
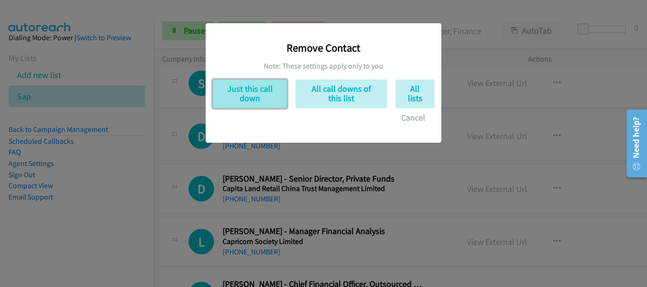
click at [255, 95] on button "Just this call down" at bounding box center [250, 94] width 74 height 29
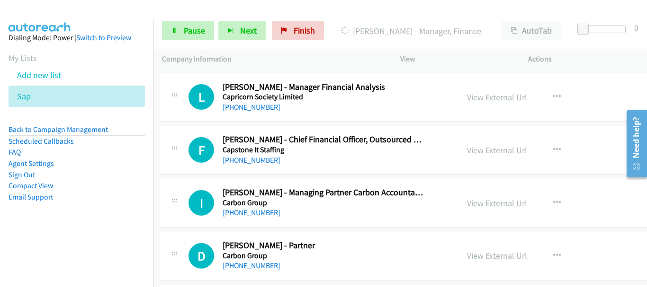
scroll to position [5472, 2]
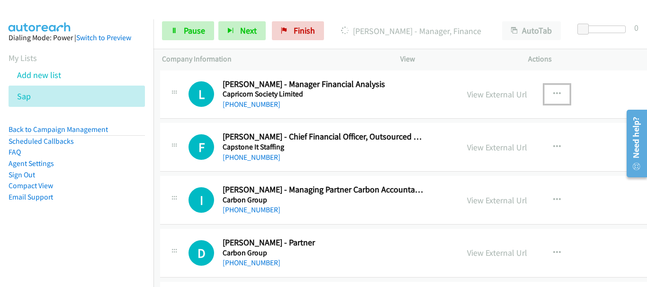
click at [553, 92] on icon "button" at bounding box center [557, 94] width 8 height 8
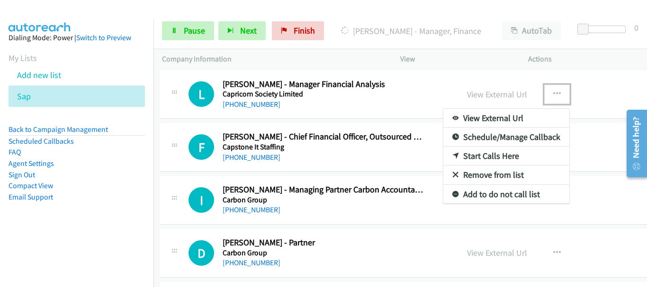
click at [484, 175] on link "Remove from list" at bounding box center [506, 175] width 126 height 19
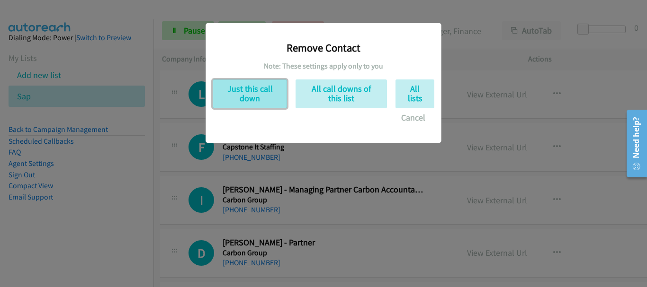
drag, startPoint x: 262, startPoint y: 81, endPoint x: 284, endPoint y: 80, distance: 22.3
click at [263, 81] on button "Just this call down" at bounding box center [250, 94] width 74 height 29
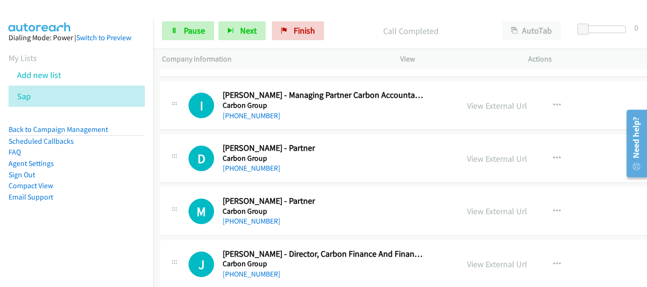
scroll to position [5514, 2]
click at [553, 101] on icon "button" at bounding box center [557, 105] width 8 height 8
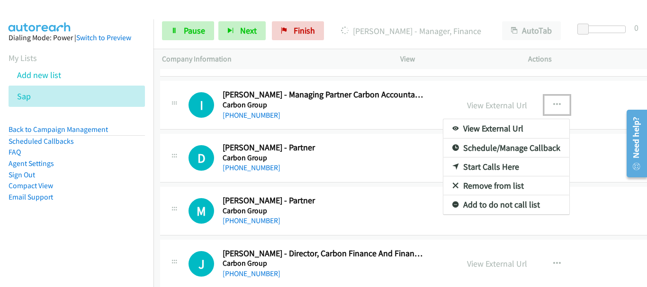
click at [493, 182] on link "Remove from list" at bounding box center [506, 186] width 126 height 19
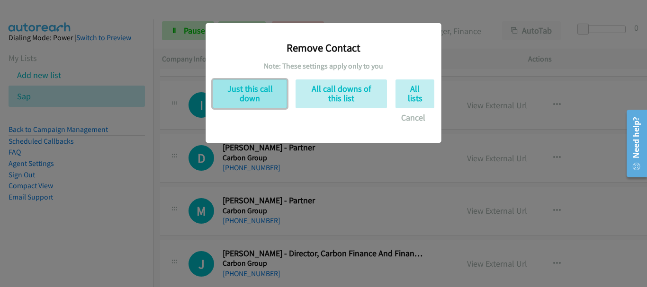
click at [259, 101] on button "Just this call down" at bounding box center [250, 94] width 74 height 29
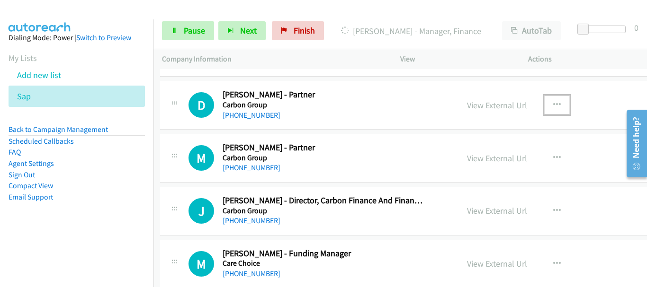
click at [556, 105] on button "button" at bounding box center [557, 105] width 26 height 19
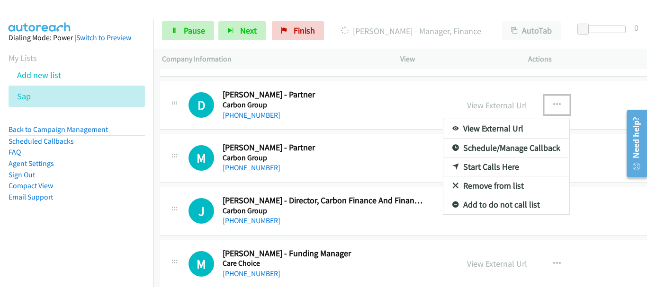
click at [505, 183] on link "Remove from list" at bounding box center [506, 186] width 126 height 19
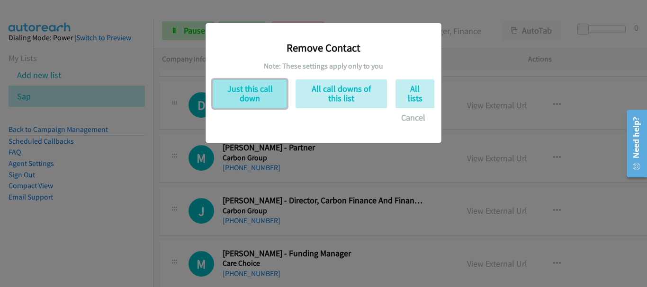
click at [268, 95] on button "Just this call down" at bounding box center [250, 94] width 74 height 29
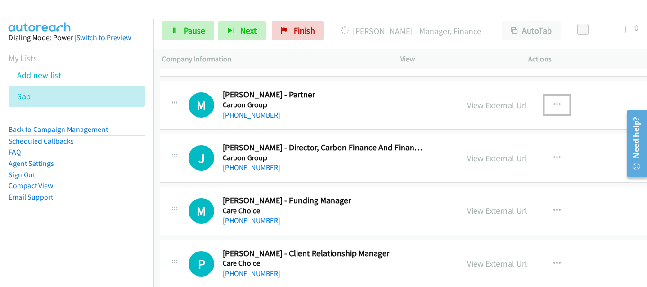
click at [553, 106] on icon "button" at bounding box center [557, 105] width 8 height 8
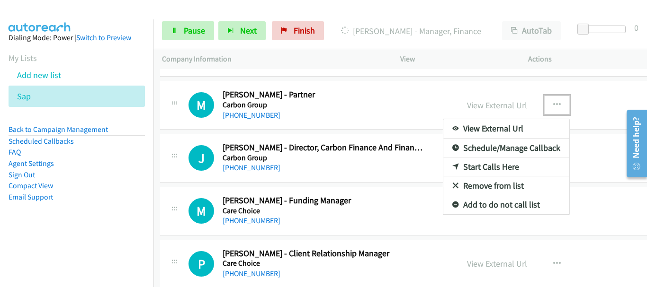
click at [463, 185] on link "Remove from list" at bounding box center [506, 186] width 126 height 19
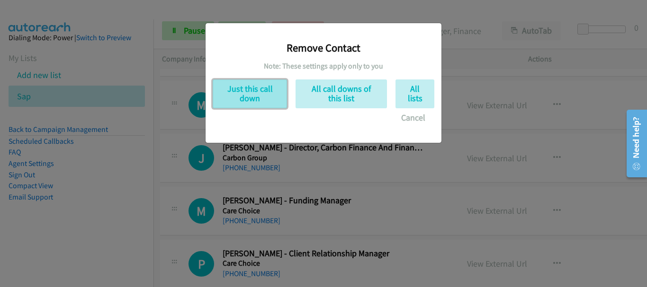
click at [244, 102] on button "Just this call down" at bounding box center [250, 94] width 74 height 29
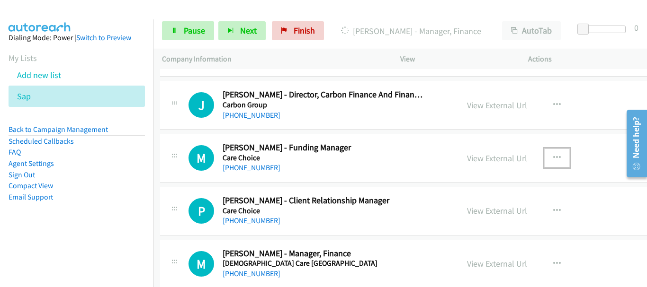
click at [555, 160] on icon "button" at bounding box center [557, 158] width 8 height 8
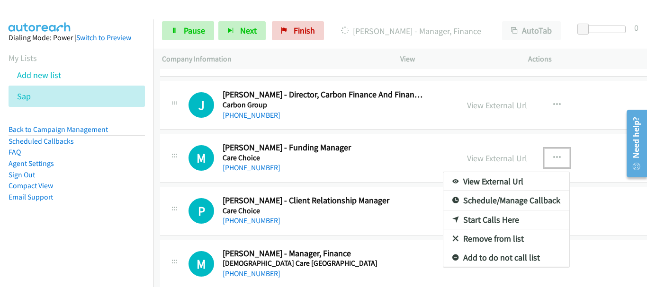
click at [506, 241] on link "Remove from list" at bounding box center [506, 239] width 126 height 19
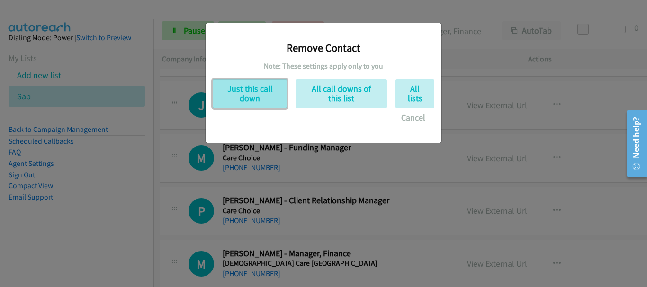
click at [248, 104] on button "Just this call down" at bounding box center [250, 94] width 74 height 29
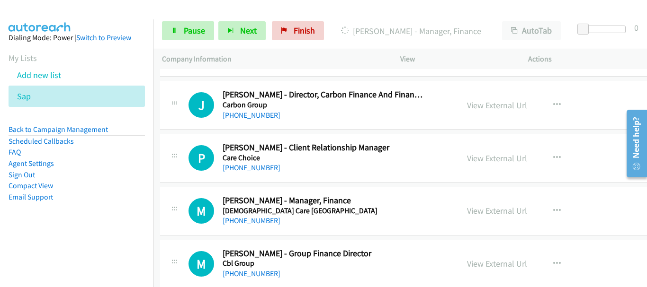
click at [566, 156] on div "View External Url View External Url Schedule/Manage Callback Start Calls Here R…" at bounding box center [537, 157] width 158 height 31
click at [553, 157] on icon "button" at bounding box center [557, 158] width 8 height 8
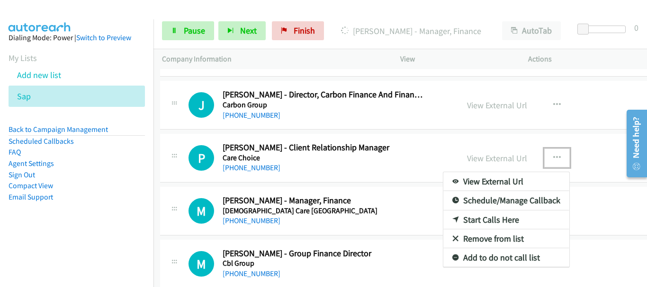
click at [476, 242] on link "Remove from list" at bounding box center [506, 239] width 126 height 19
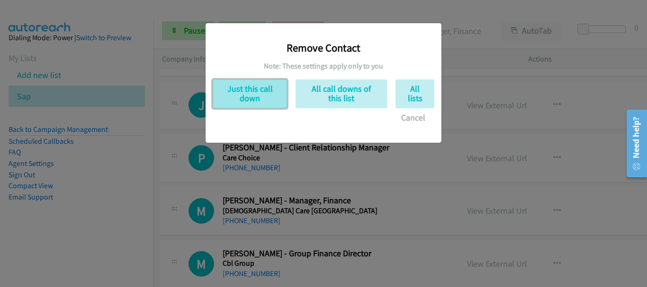
click at [238, 93] on button "Just this call down" at bounding box center [250, 94] width 74 height 29
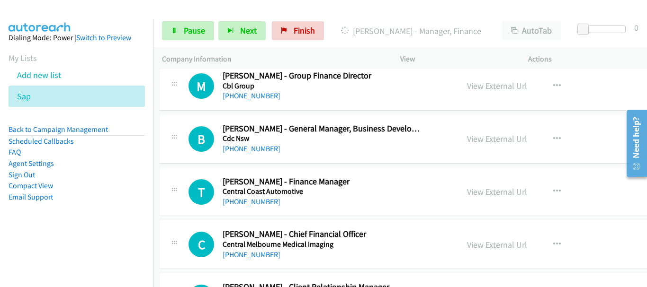
scroll to position [5656, 2]
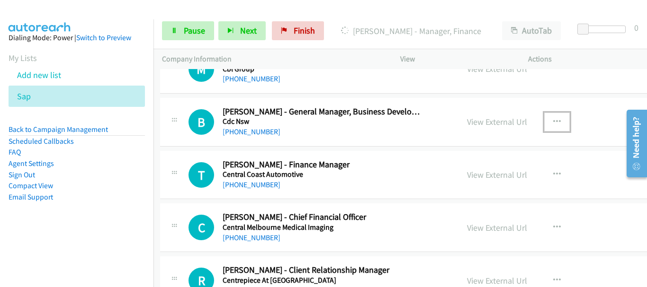
click at [553, 122] on icon "button" at bounding box center [557, 122] width 8 height 8
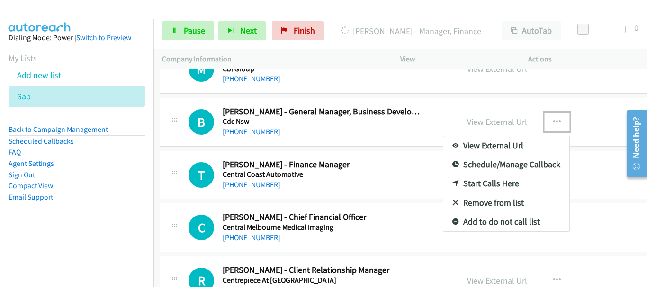
click at [477, 203] on link "Remove from list" at bounding box center [506, 203] width 126 height 19
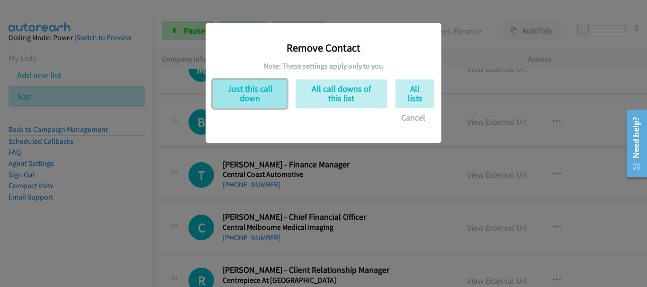
click at [255, 98] on button "Just this call down" at bounding box center [250, 94] width 74 height 29
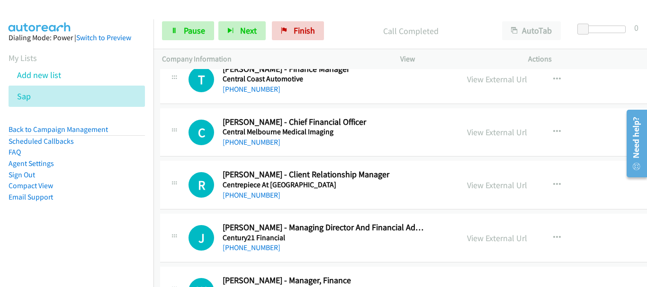
scroll to position [5798, 2]
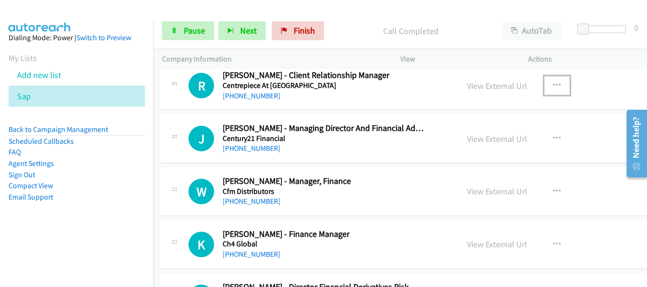
click at [553, 83] on icon "button" at bounding box center [557, 86] width 8 height 8
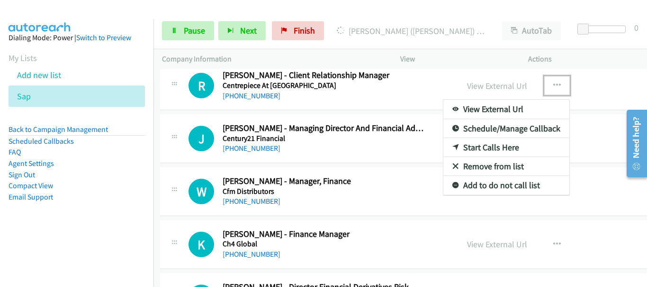
click at [507, 167] on link "Remove from list" at bounding box center [506, 166] width 126 height 19
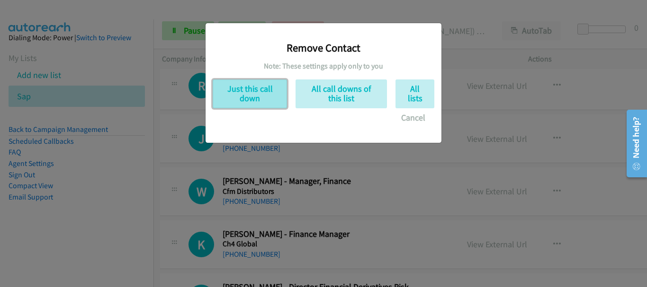
click at [255, 98] on button "Just this call down" at bounding box center [250, 94] width 74 height 29
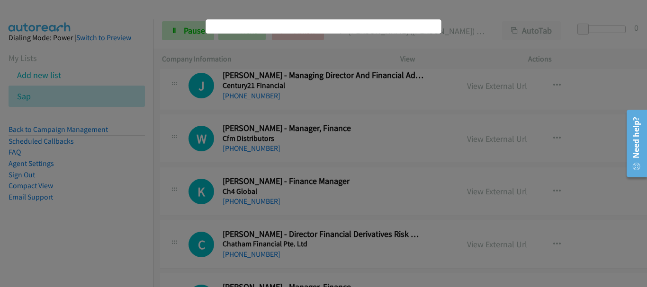
scroll to position [5745, 2]
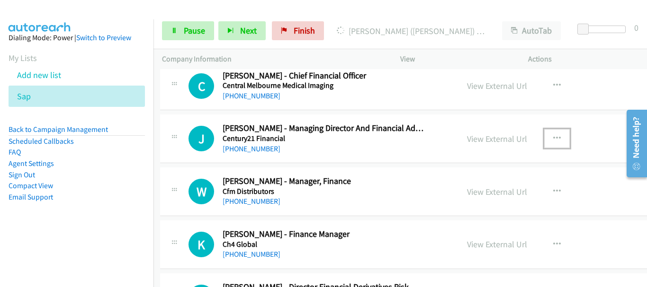
click at [553, 137] on icon "button" at bounding box center [557, 139] width 8 height 8
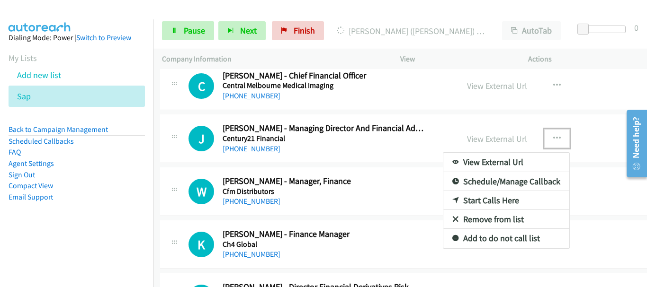
click at [510, 215] on link "Remove from list" at bounding box center [506, 219] width 126 height 19
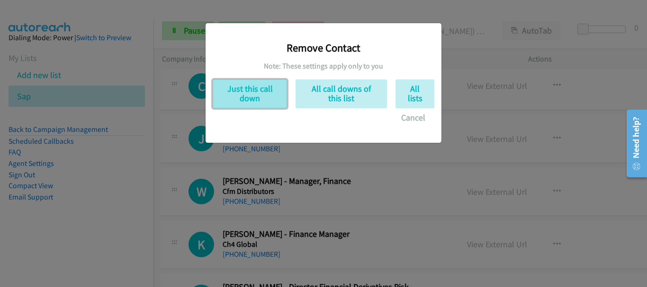
click at [248, 91] on button "Just this call down" at bounding box center [250, 94] width 74 height 29
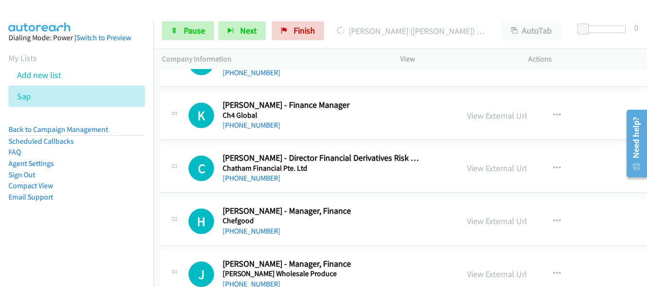
scroll to position [5839, 2]
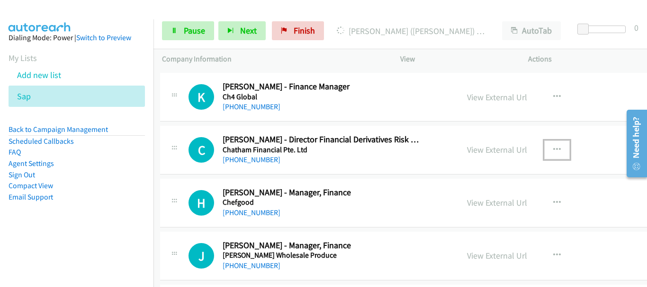
drag, startPoint x: 545, startPoint y: 149, endPoint x: 539, endPoint y: 155, distance: 8.7
click at [545, 149] on button "button" at bounding box center [557, 150] width 26 height 19
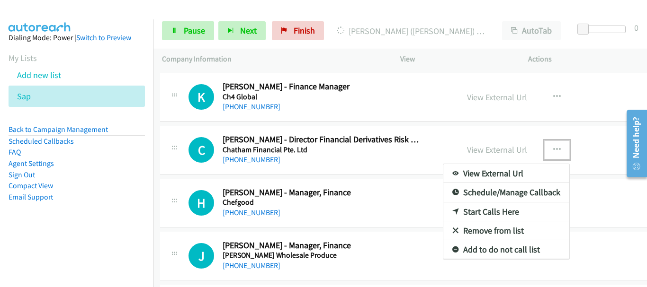
click at [489, 227] on link "Remove from list" at bounding box center [506, 231] width 126 height 19
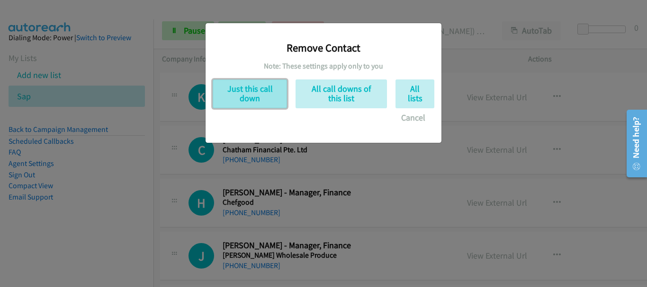
click at [253, 94] on button "Just this call down" at bounding box center [250, 94] width 74 height 29
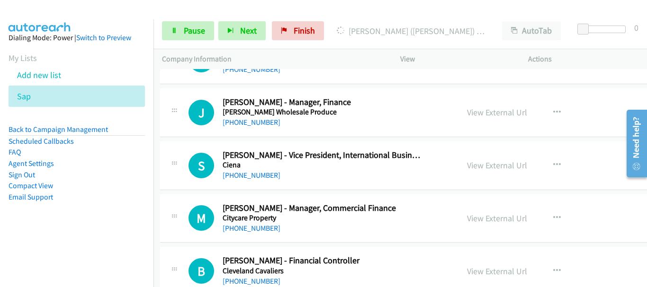
scroll to position [5934, 2]
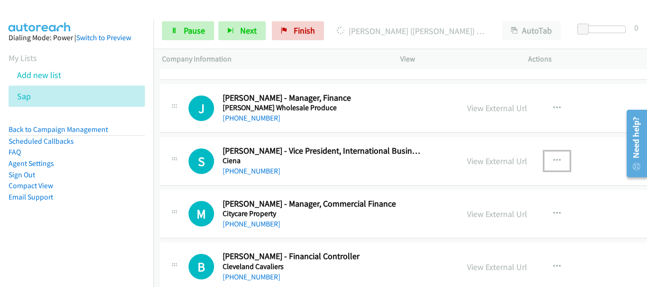
click at [546, 159] on button "button" at bounding box center [557, 160] width 26 height 19
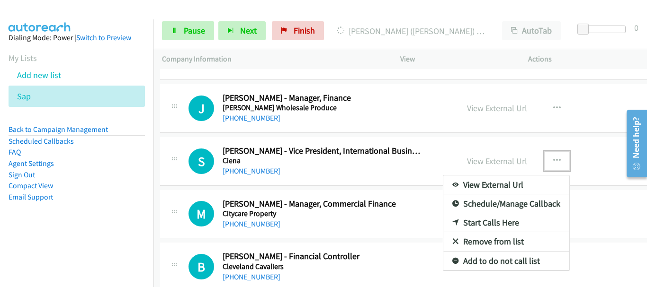
click at [470, 246] on link "Remove from list" at bounding box center [506, 241] width 126 height 19
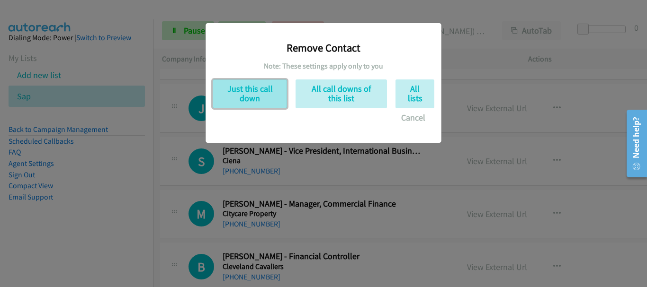
click at [247, 100] on button "Just this call down" at bounding box center [250, 94] width 74 height 29
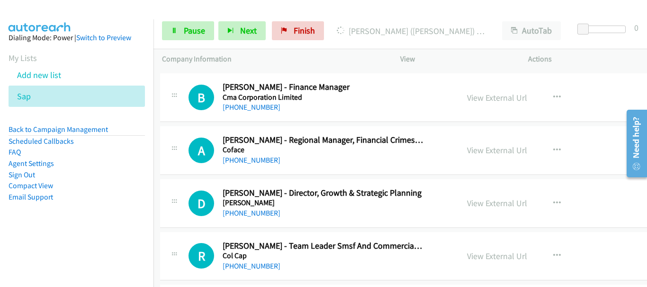
scroll to position [6171, 2]
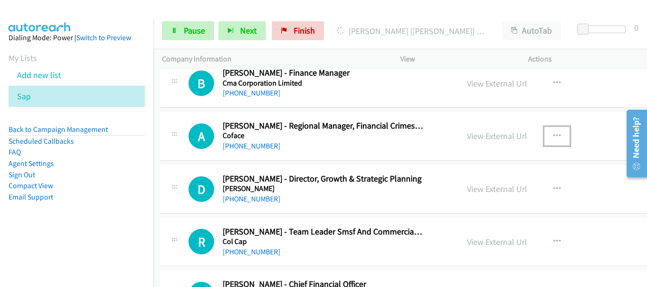
click at [553, 133] on icon "button" at bounding box center [557, 137] width 8 height 8
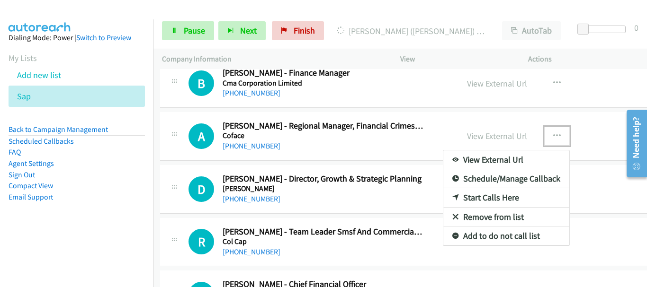
click at [496, 215] on link "Remove from list" at bounding box center [506, 217] width 126 height 19
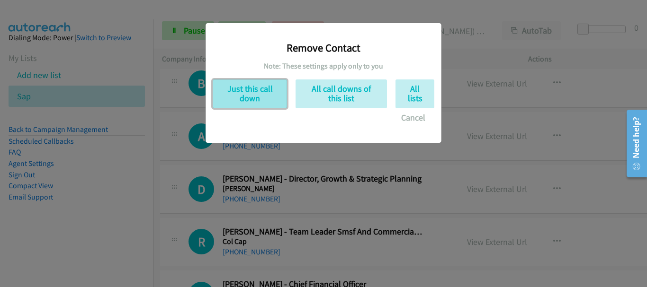
click at [252, 92] on button "Just this call down" at bounding box center [250, 94] width 74 height 29
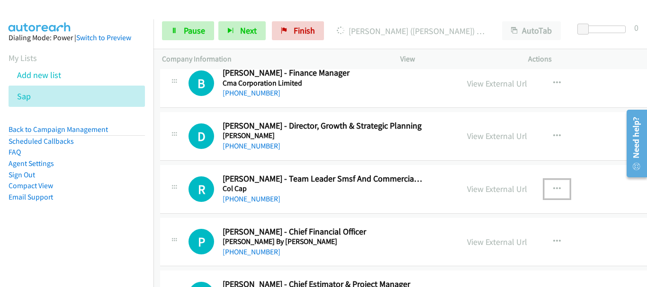
click at [554, 189] on icon "button" at bounding box center [557, 190] width 8 height 8
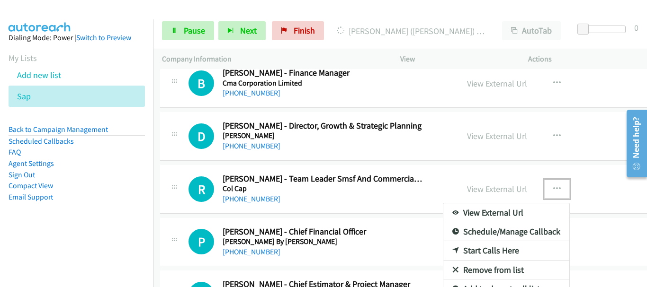
click at [484, 267] on link "Remove from list" at bounding box center [506, 270] width 126 height 19
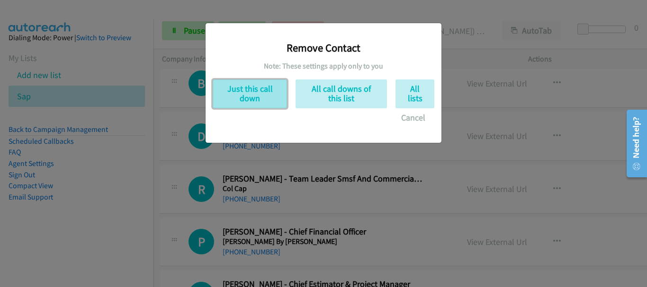
click at [246, 80] on button "Just this call down" at bounding box center [250, 94] width 74 height 29
drag, startPoint x: 253, startPoint y: 92, endPoint x: 332, endPoint y: 94, distance: 79.1
click at [254, 92] on button "Just this call down" at bounding box center [250, 94] width 74 height 29
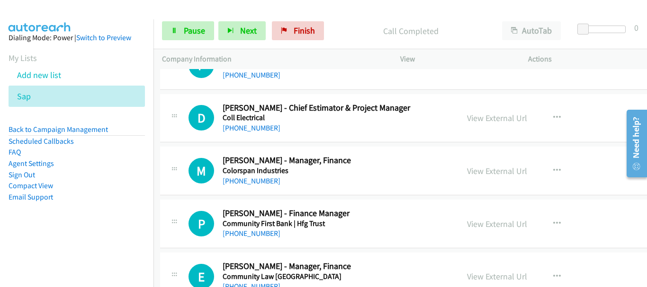
scroll to position [6313, 2]
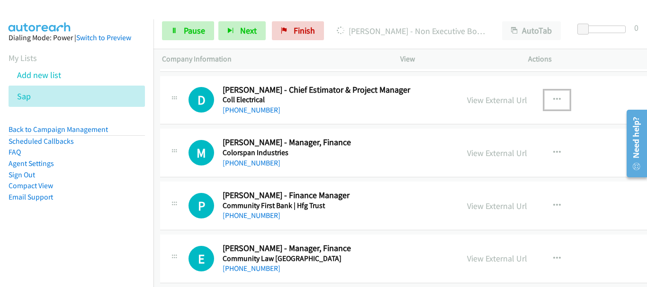
click at [556, 99] on button "button" at bounding box center [557, 99] width 26 height 19
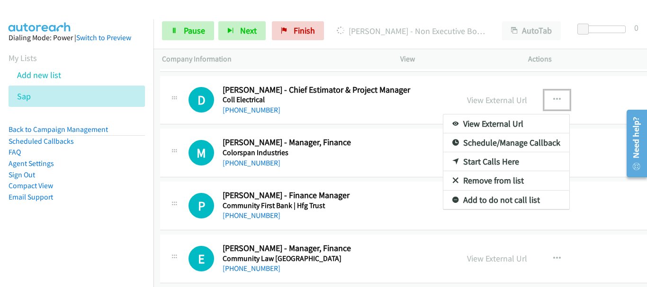
click at [489, 179] on link "Remove from list" at bounding box center [506, 180] width 126 height 19
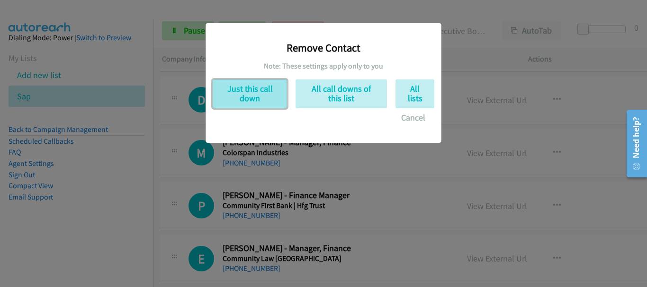
click at [245, 98] on button "Just this call down" at bounding box center [250, 94] width 74 height 29
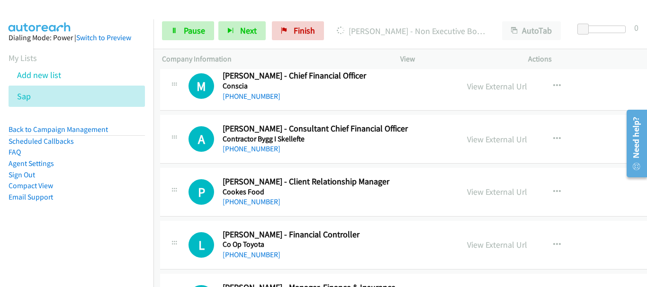
scroll to position [6692, 2]
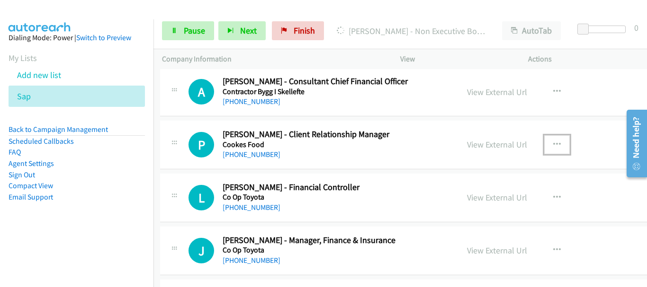
drag, startPoint x: 555, startPoint y: 137, endPoint x: 546, endPoint y: 145, distance: 11.8
click at [555, 138] on button "button" at bounding box center [557, 144] width 26 height 19
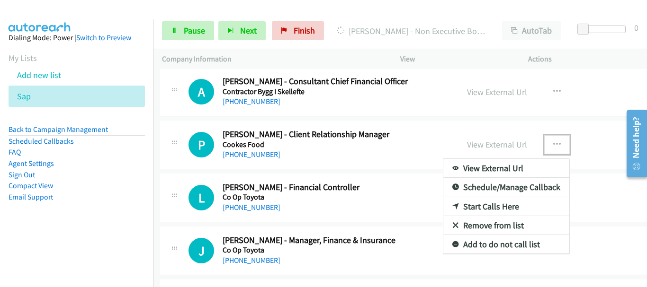
click at [485, 224] on link "Remove from list" at bounding box center [506, 225] width 126 height 19
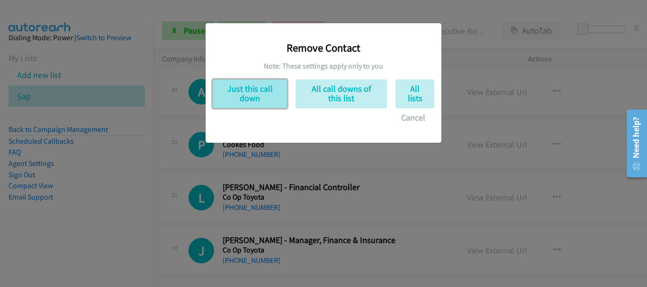
click at [249, 101] on button "Just this call down" at bounding box center [250, 94] width 74 height 29
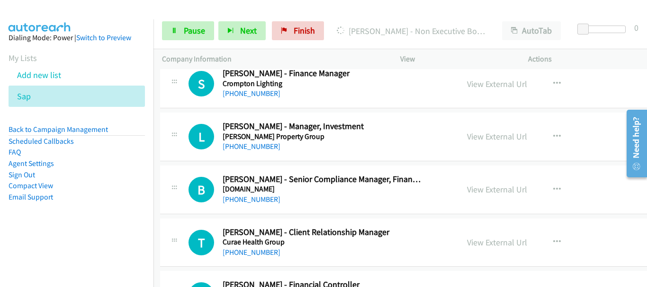
scroll to position [7307, 2]
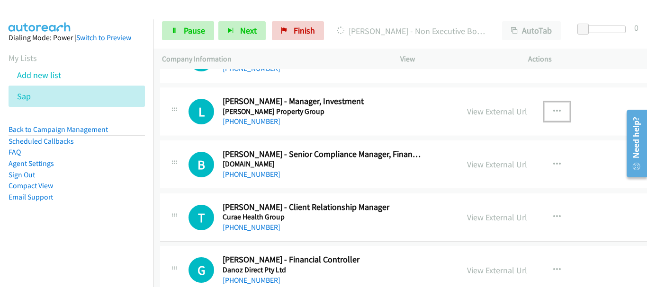
drag, startPoint x: 553, startPoint y: 111, endPoint x: 545, endPoint y: 131, distance: 22.1
click at [553, 111] on icon "button" at bounding box center [557, 112] width 8 height 8
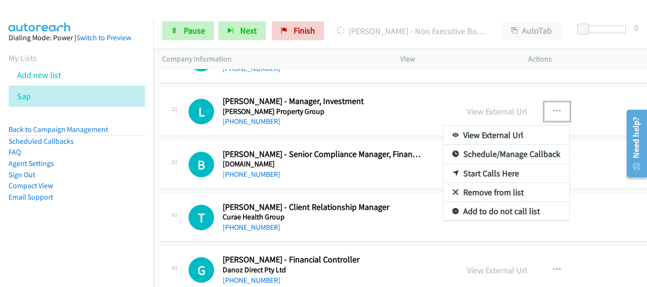
click at [487, 189] on link "Remove from list" at bounding box center [506, 192] width 126 height 19
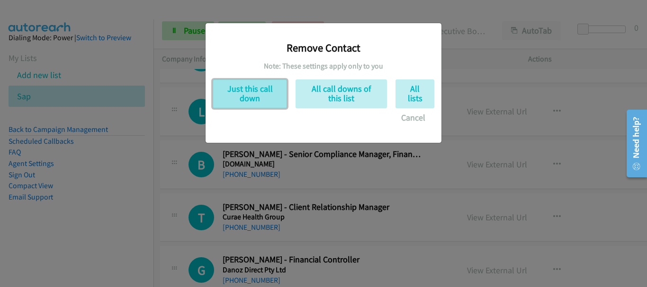
click at [266, 89] on button "Just this call down" at bounding box center [250, 94] width 74 height 29
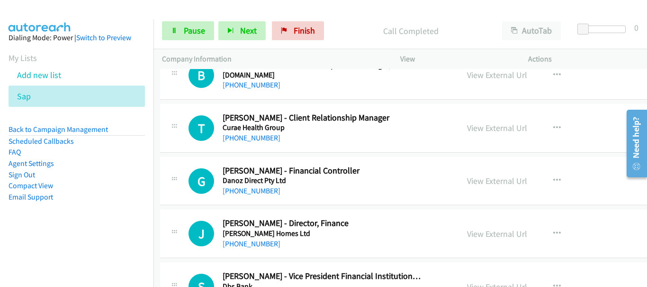
scroll to position [7354, 2]
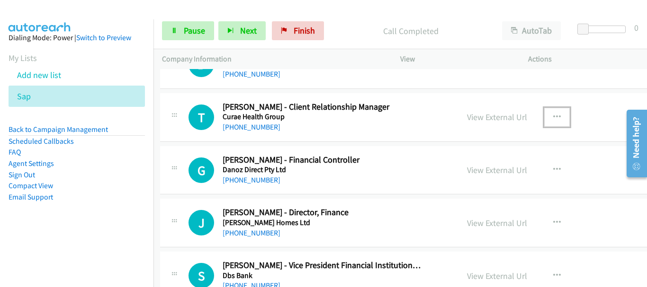
click at [544, 118] on button "button" at bounding box center [557, 117] width 26 height 19
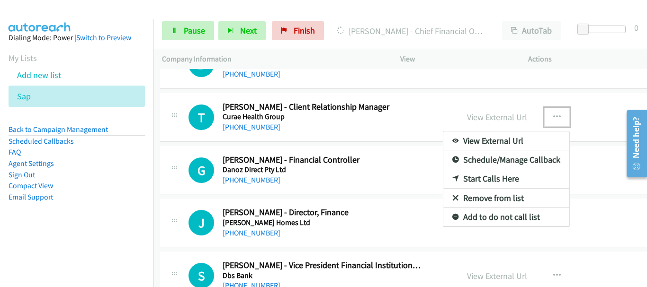
click at [482, 197] on link "Remove from list" at bounding box center [506, 198] width 126 height 19
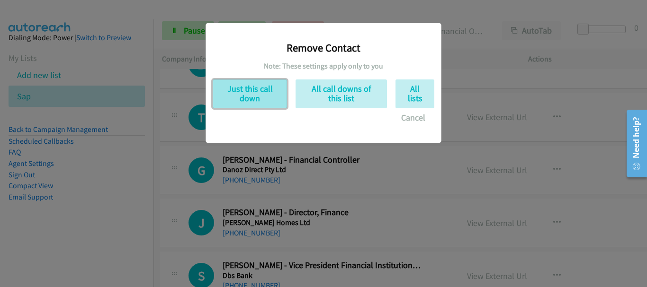
click at [267, 98] on button "Just this call down" at bounding box center [250, 94] width 74 height 29
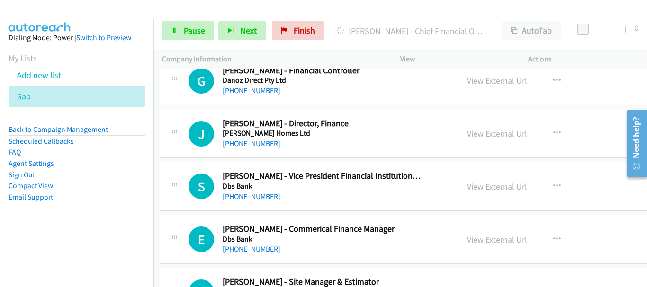
scroll to position [7402, 2]
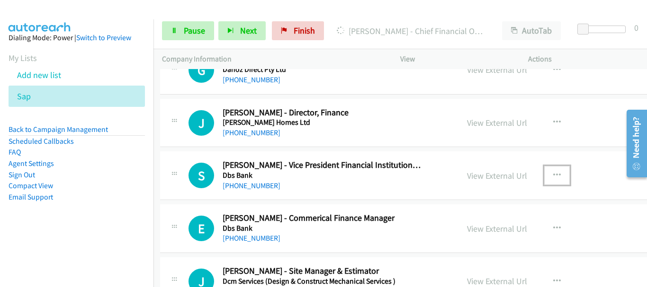
click at [553, 176] on icon "button" at bounding box center [557, 176] width 8 height 8
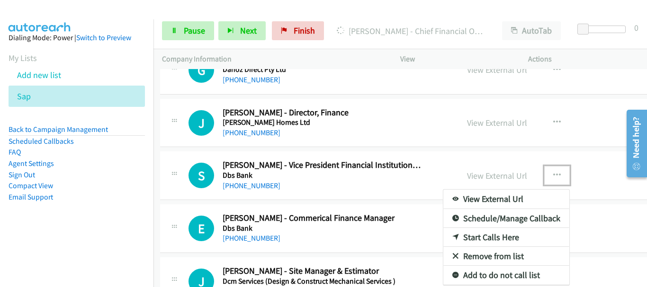
click at [474, 257] on link "Remove from list" at bounding box center [506, 256] width 126 height 19
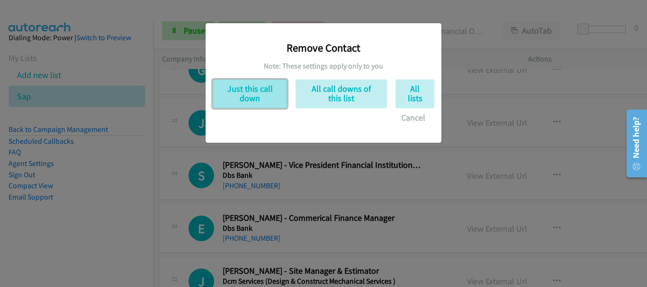
click at [240, 89] on button "Just this call down" at bounding box center [250, 94] width 74 height 29
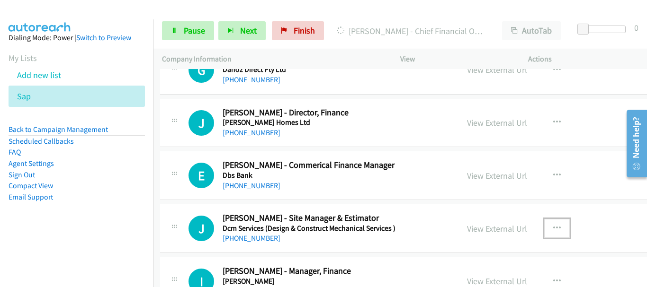
click at [544, 229] on button "button" at bounding box center [557, 228] width 26 height 19
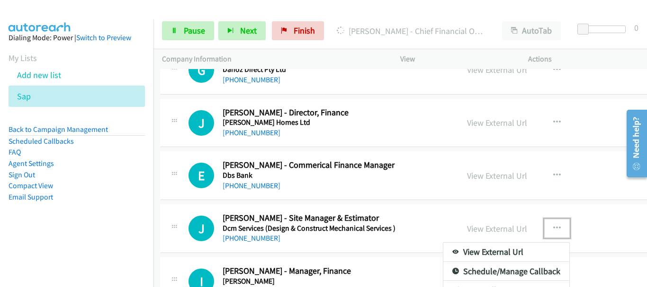
click at [435, 181] on div at bounding box center [323, 143] width 647 height 287
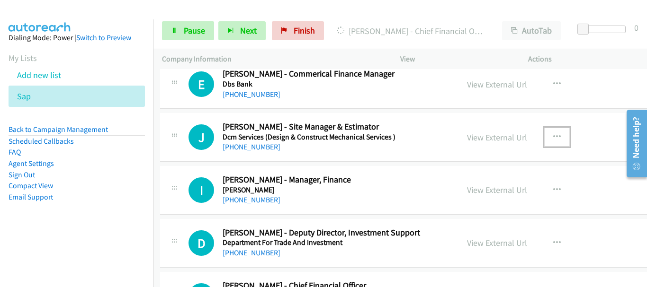
scroll to position [7496, 2]
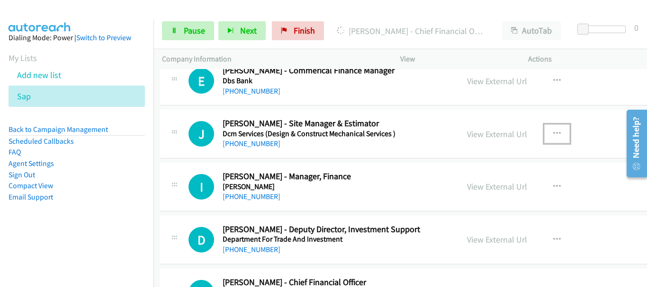
click at [554, 132] on icon "button" at bounding box center [557, 134] width 8 height 8
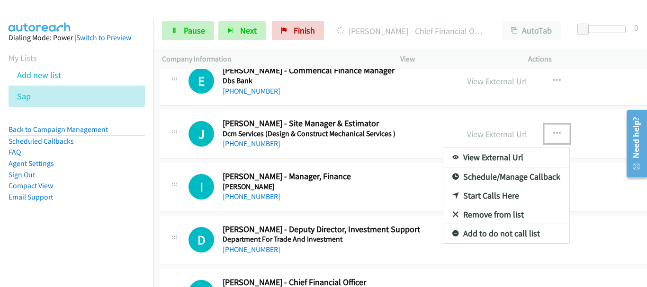
click at [476, 212] on link "Remove from list" at bounding box center [506, 214] width 126 height 19
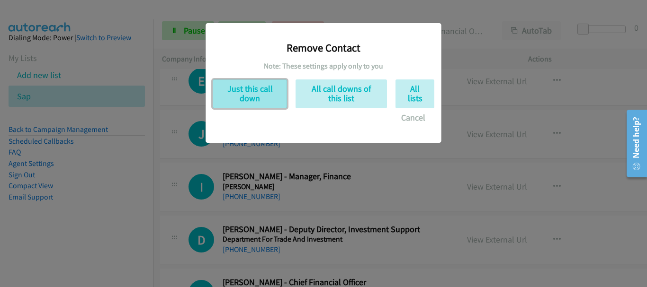
click at [237, 96] on button "Just this call down" at bounding box center [250, 94] width 74 height 29
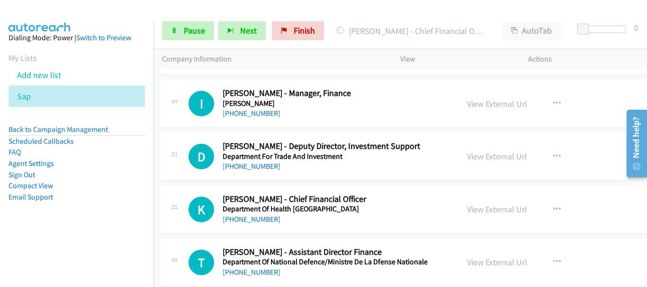
scroll to position [7544, 2]
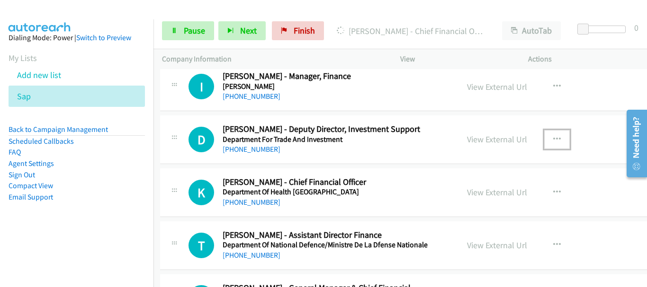
drag, startPoint x: 551, startPoint y: 138, endPoint x: 519, endPoint y: 172, distance: 47.2
click at [553, 138] on icon "button" at bounding box center [557, 140] width 8 height 8
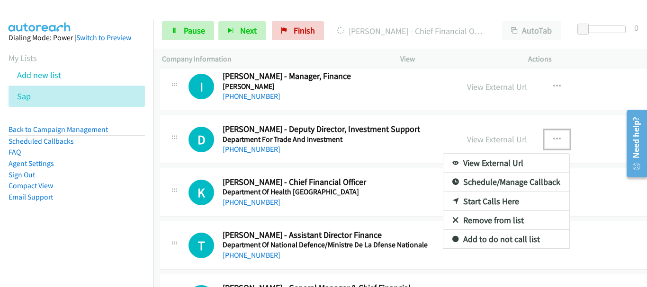
click at [501, 218] on link "Remove from list" at bounding box center [506, 220] width 126 height 19
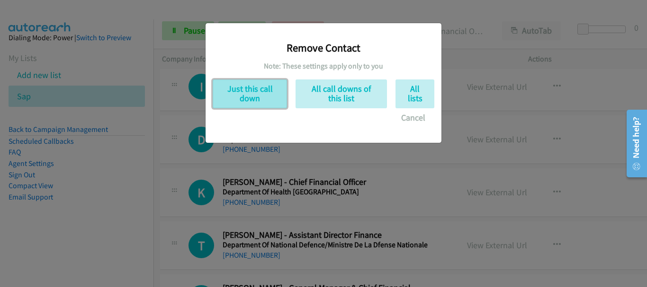
click at [247, 106] on button "Just this call down" at bounding box center [250, 94] width 74 height 29
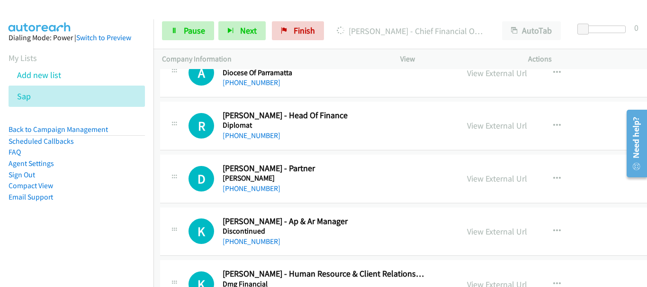
scroll to position [7922, 2]
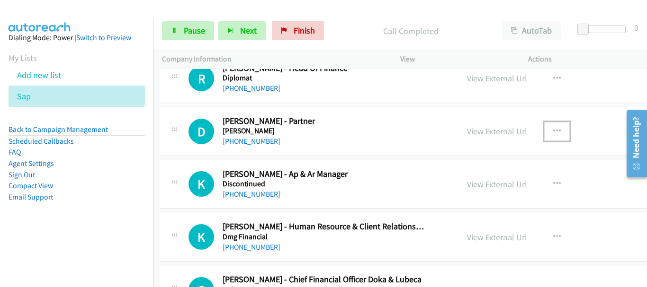
click at [554, 132] on icon "button" at bounding box center [557, 132] width 8 height 8
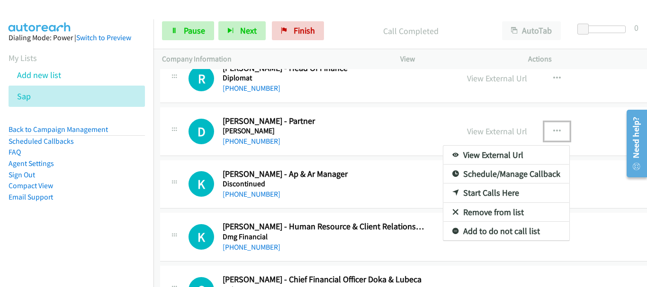
click at [472, 215] on link "Remove from list" at bounding box center [506, 212] width 126 height 19
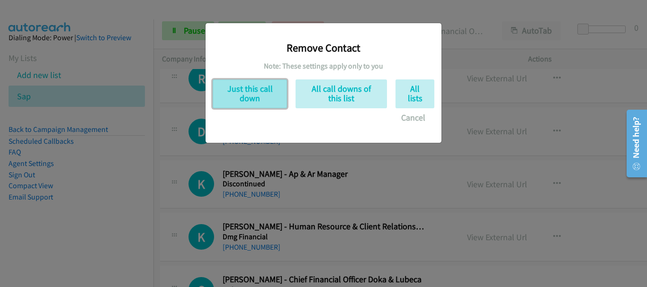
click at [249, 90] on button "Just this call down" at bounding box center [250, 94] width 74 height 29
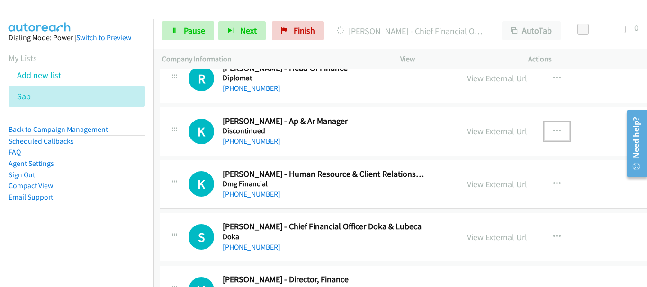
click at [547, 129] on button "button" at bounding box center [557, 131] width 26 height 19
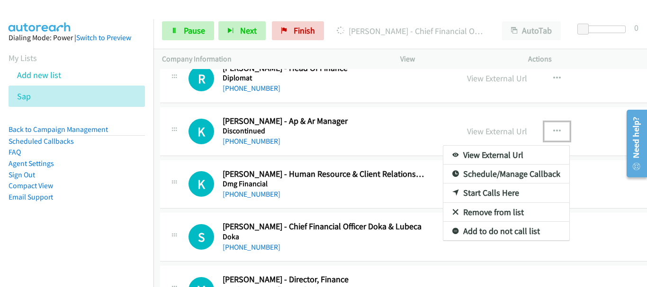
click at [471, 215] on link "Remove from list" at bounding box center [506, 212] width 126 height 19
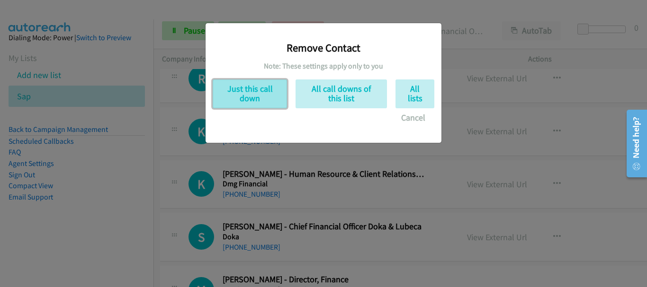
click at [273, 94] on button "Just this call down" at bounding box center [250, 94] width 74 height 29
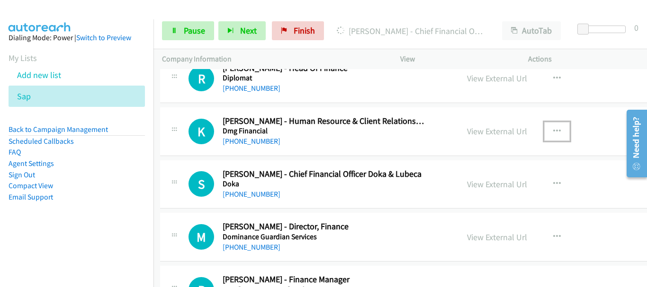
click at [546, 127] on button "button" at bounding box center [557, 131] width 26 height 19
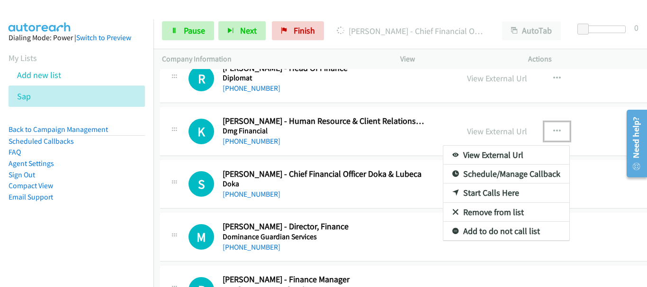
click at [471, 213] on link "Remove from list" at bounding box center [506, 212] width 126 height 19
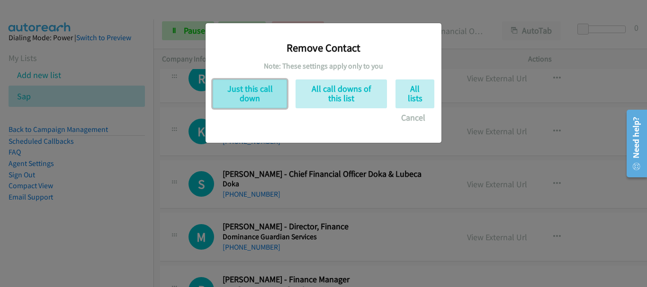
click at [241, 91] on button "Just this call down" at bounding box center [250, 94] width 74 height 29
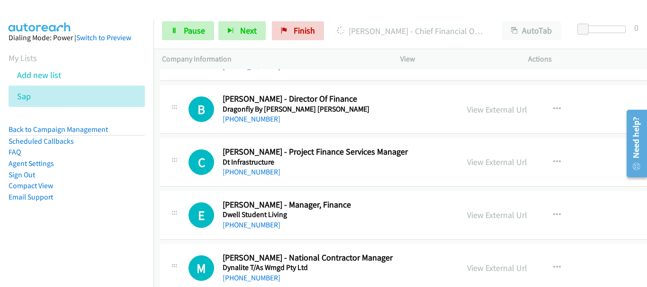
scroll to position [8112, 2]
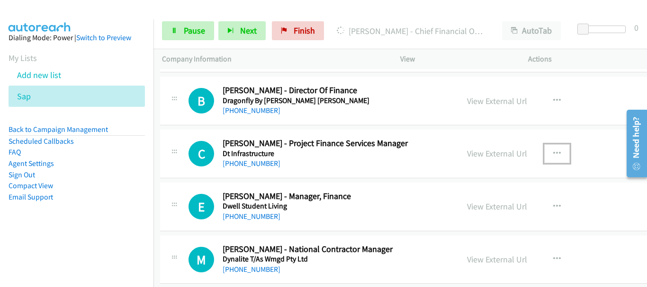
click at [557, 154] on button "button" at bounding box center [557, 153] width 26 height 19
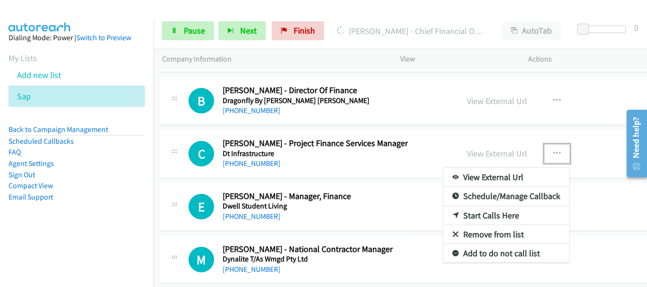
click at [488, 231] on link "Remove from list" at bounding box center [506, 234] width 126 height 19
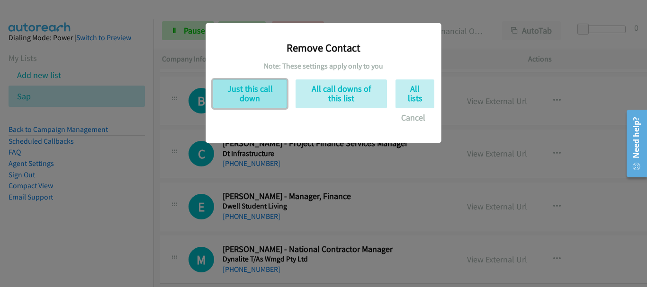
drag, startPoint x: 232, startPoint y: 87, endPoint x: 245, endPoint y: 93, distance: 14.0
click at [232, 87] on button "Just this call down" at bounding box center [250, 94] width 74 height 29
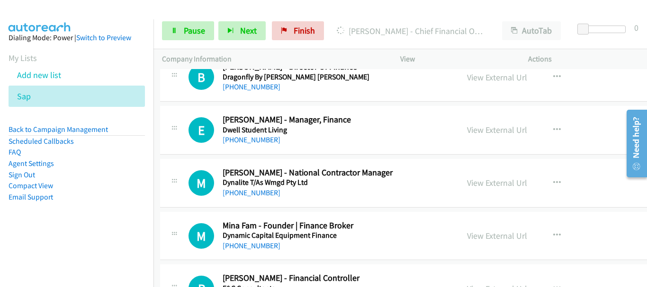
scroll to position [8159, 2]
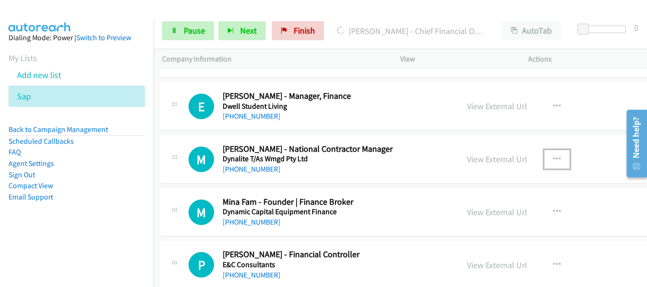
click at [555, 161] on button "button" at bounding box center [557, 159] width 26 height 19
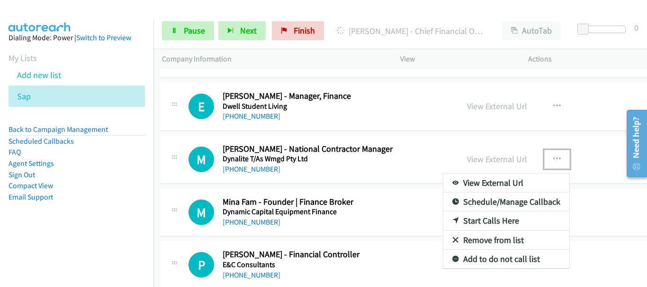
click at [487, 245] on link "Remove from list" at bounding box center [506, 240] width 126 height 19
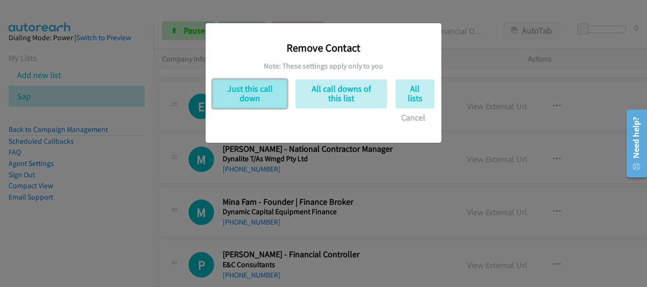
click at [245, 102] on button "Just this call down" at bounding box center [250, 94] width 74 height 29
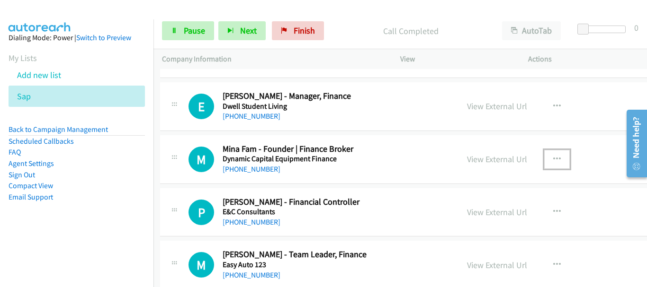
click at [553, 160] on icon "button" at bounding box center [557, 160] width 8 height 8
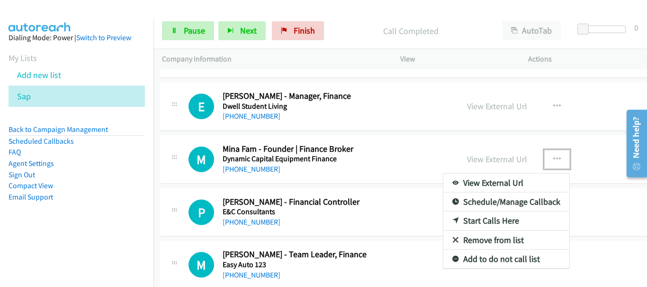
click at [462, 245] on link "Remove from list" at bounding box center [506, 240] width 126 height 19
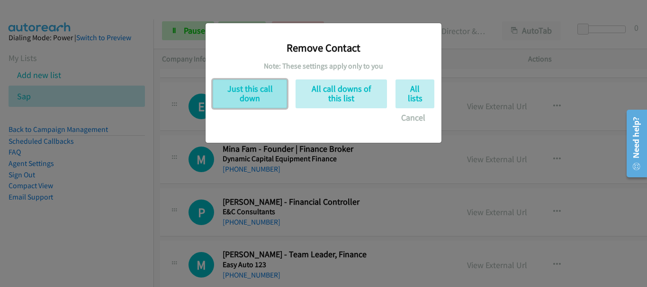
click at [254, 95] on button "Just this call down" at bounding box center [250, 94] width 74 height 29
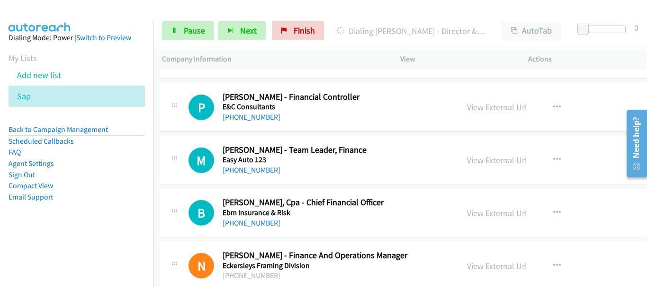
scroll to position [8254, 2]
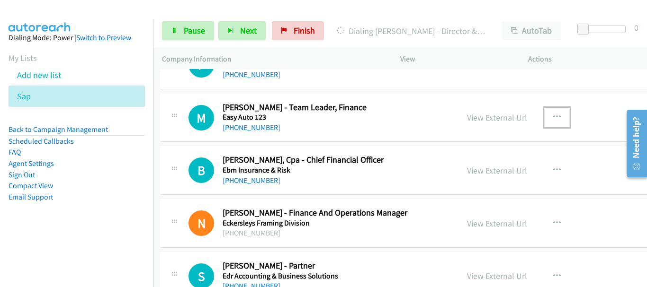
click at [544, 116] on button "button" at bounding box center [557, 117] width 26 height 19
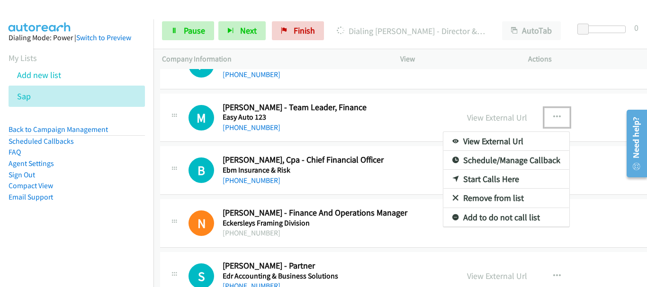
drag, startPoint x: 478, startPoint y: 204, endPoint x: 438, endPoint y: 194, distance: 41.3
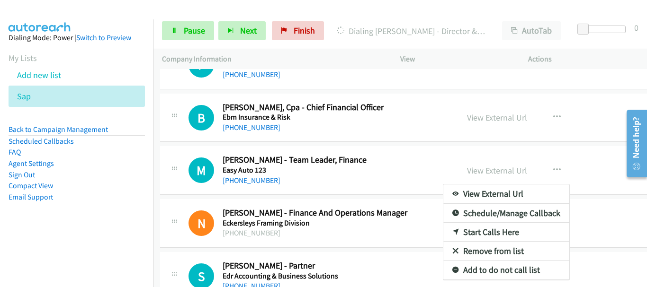
click at [471, 250] on link "Remove from list" at bounding box center [506, 251] width 126 height 19
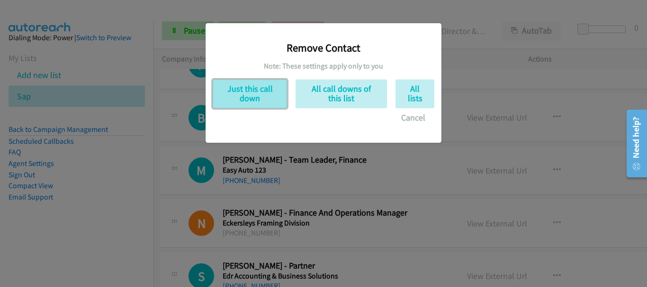
click at [249, 95] on button "Just this call down" at bounding box center [250, 94] width 74 height 29
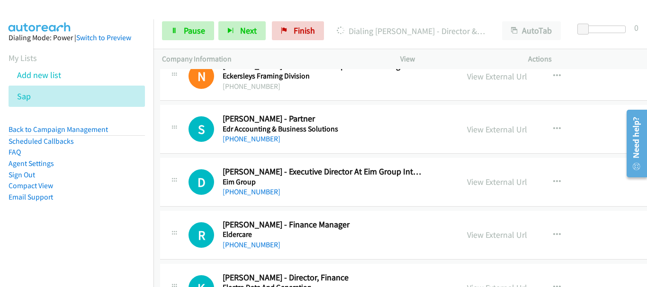
scroll to position [8348, 2]
click at [544, 126] on button "button" at bounding box center [557, 128] width 26 height 19
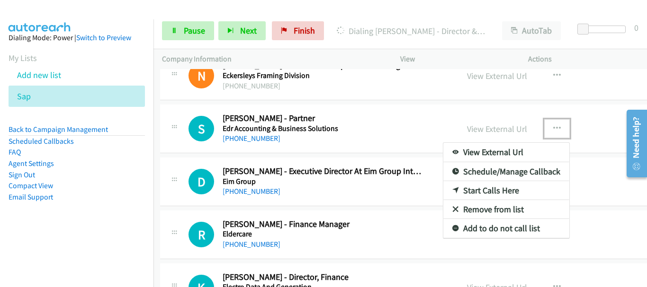
click at [475, 212] on link "Remove from list" at bounding box center [506, 209] width 126 height 19
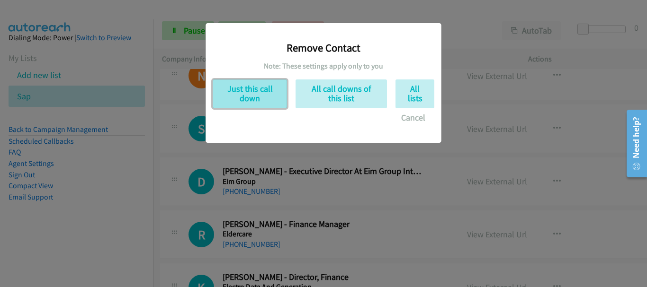
click at [243, 93] on button "Just this call down" at bounding box center [250, 94] width 74 height 29
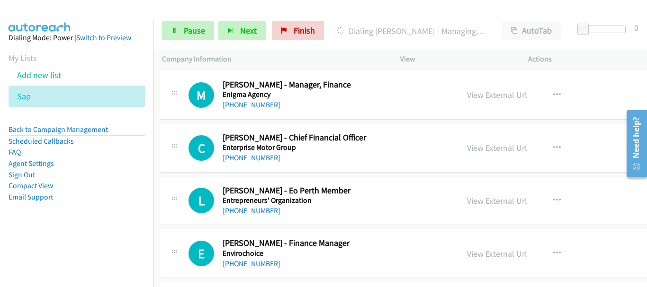
scroll to position [8774, 2]
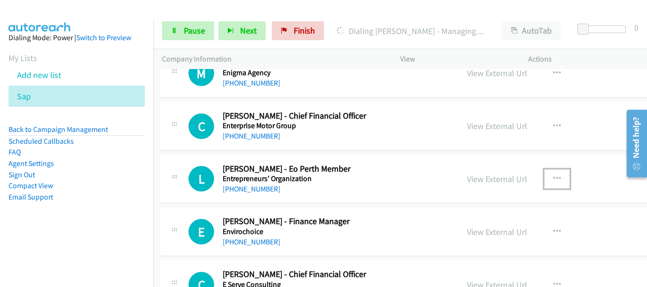
click at [554, 175] on icon "button" at bounding box center [557, 179] width 8 height 8
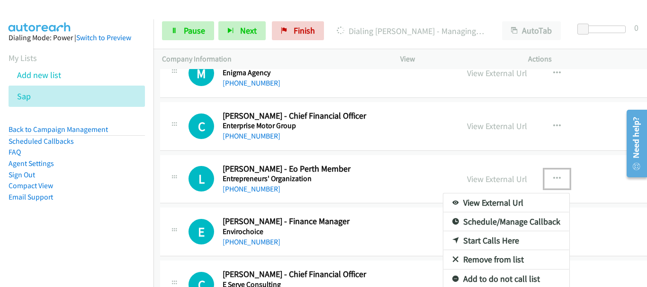
click at [475, 260] on link "Remove from list" at bounding box center [506, 259] width 126 height 19
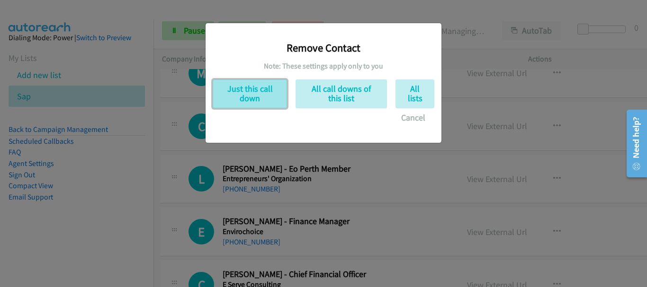
click at [225, 101] on button "Just this call down" at bounding box center [250, 94] width 74 height 29
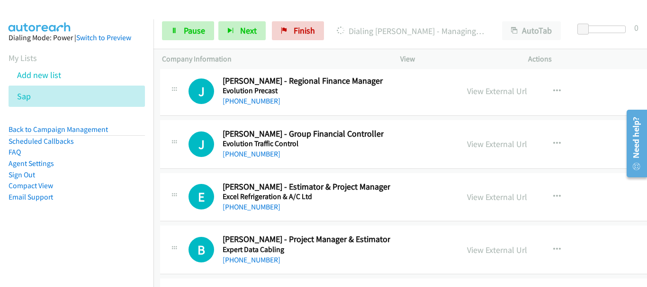
scroll to position [9342, 2]
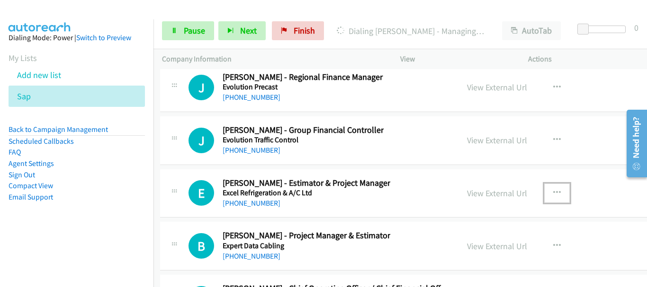
click at [545, 189] on button "button" at bounding box center [557, 193] width 26 height 19
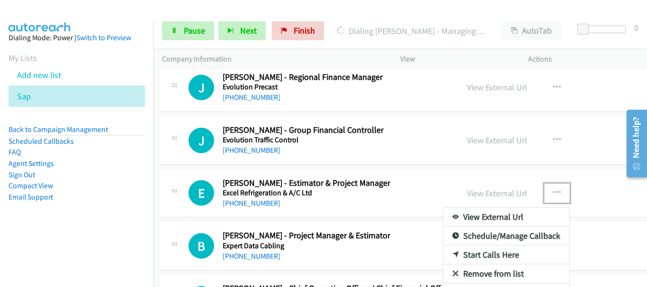
click at [479, 270] on link "Remove from list" at bounding box center [506, 274] width 126 height 19
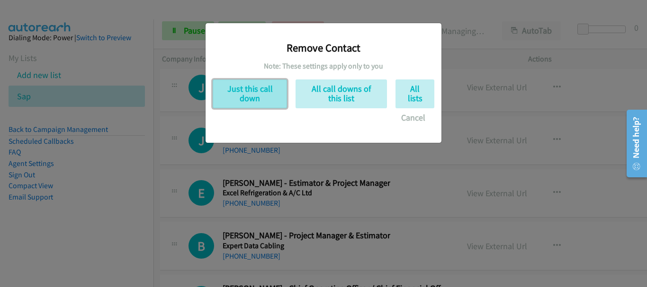
click at [238, 101] on button "Just this call down" at bounding box center [250, 94] width 74 height 29
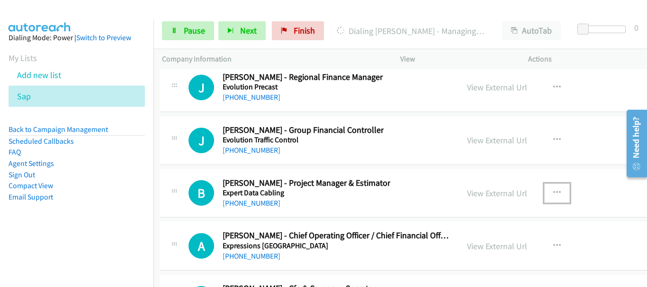
click at [555, 192] on button "button" at bounding box center [557, 193] width 26 height 19
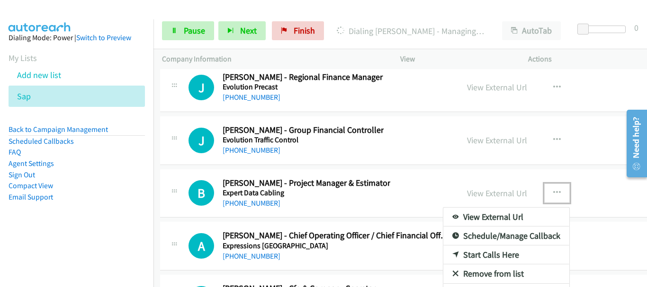
click at [475, 273] on link "Remove from list" at bounding box center [506, 274] width 126 height 19
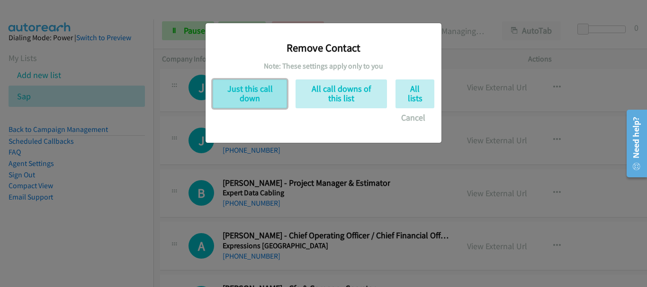
click at [248, 94] on button "Just this call down" at bounding box center [250, 94] width 74 height 29
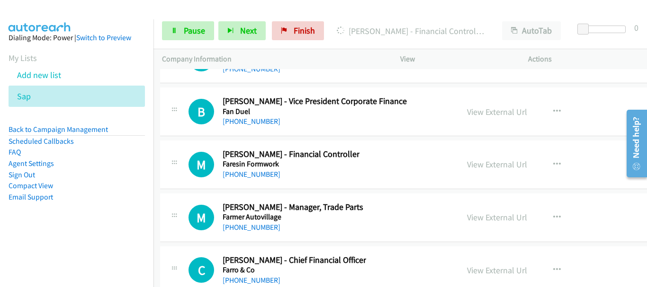
scroll to position [9579, 2]
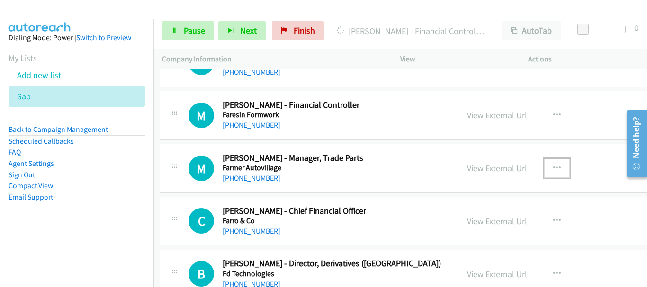
click at [553, 168] on icon "button" at bounding box center [557, 169] width 8 height 8
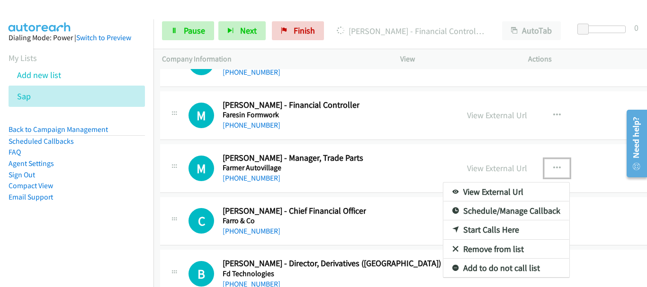
click at [476, 246] on link "Remove from list" at bounding box center [506, 249] width 126 height 19
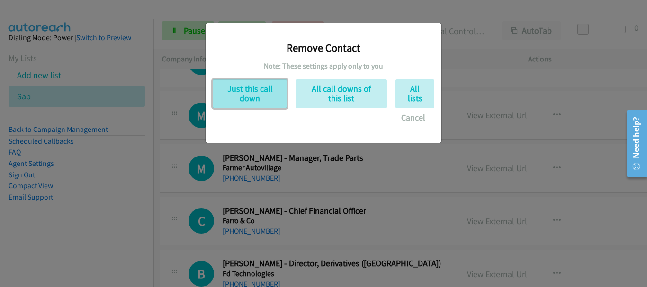
click at [259, 95] on button "Just this call down" at bounding box center [250, 94] width 74 height 29
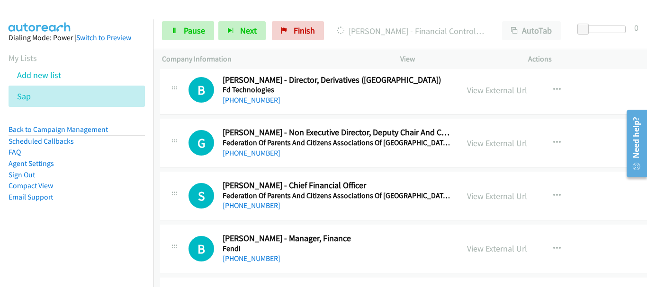
scroll to position [9721, 2]
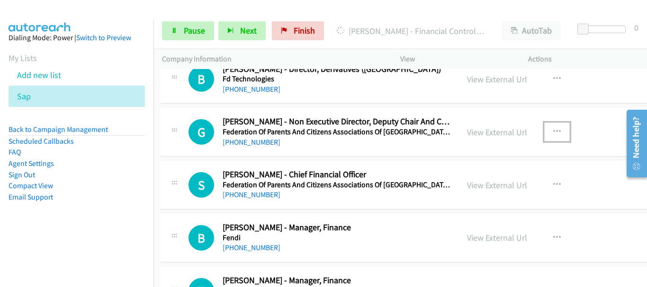
click at [553, 129] on icon "button" at bounding box center [557, 132] width 8 height 8
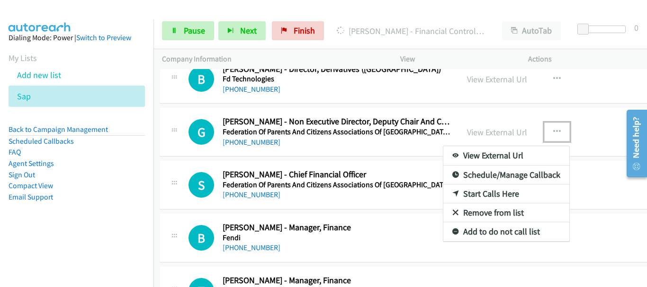
click at [497, 209] on link "Remove from list" at bounding box center [506, 213] width 126 height 19
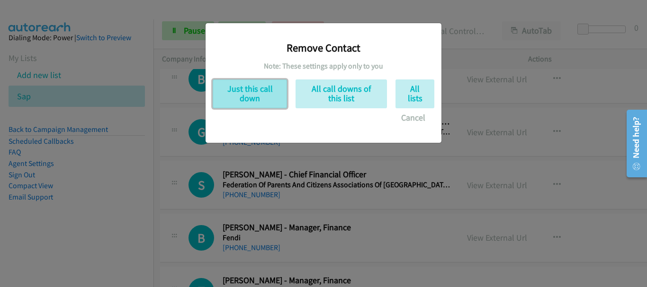
click at [243, 94] on button "Just this call down" at bounding box center [250, 94] width 74 height 29
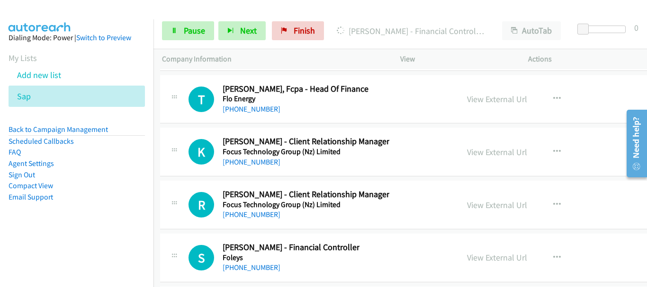
scroll to position [10005, 2]
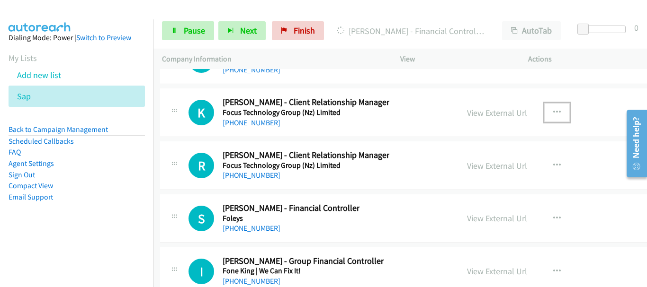
click at [553, 111] on icon "button" at bounding box center [557, 113] width 8 height 8
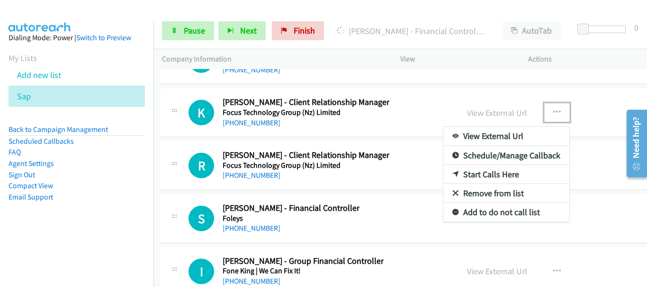
click at [484, 192] on link "Remove from list" at bounding box center [506, 193] width 126 height 19
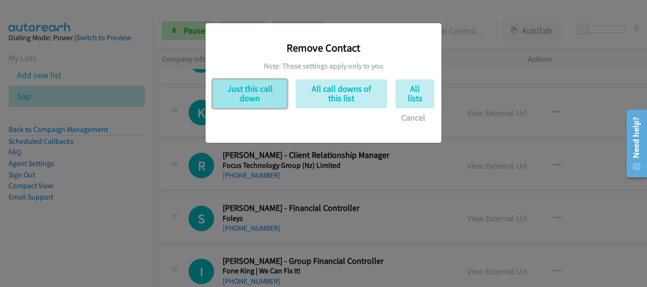
click at [259, 96] on button "Just this call down" at bounding box center [250, 94] width 74 height 29
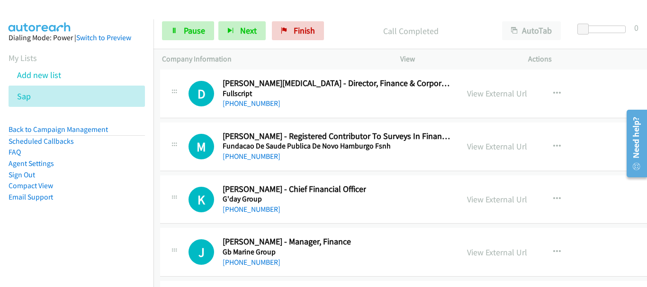
scroll to position [10715, 2]
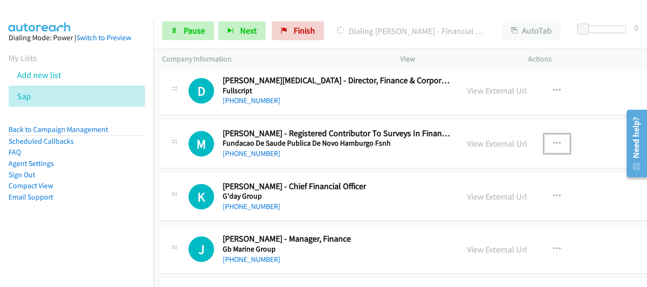
click at [553, 144] on icon "button" at bounding box center [557, 144] width 8 height 8
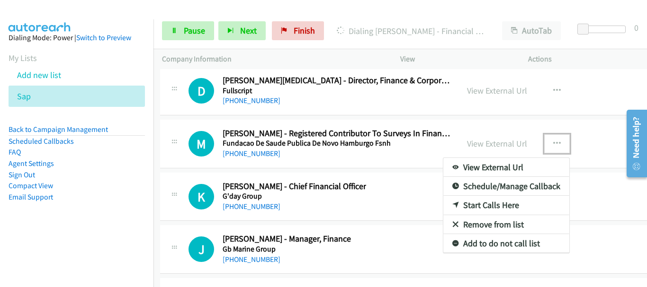
click at [499, 228] on link "Remove from list" at bounding box center [506, 224] width 126 height 19
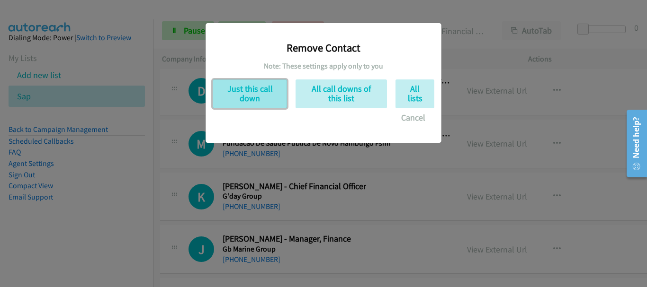
click at [252, 93] on button "Just this call down" at bounding box center [250, 94] width 74 height 29
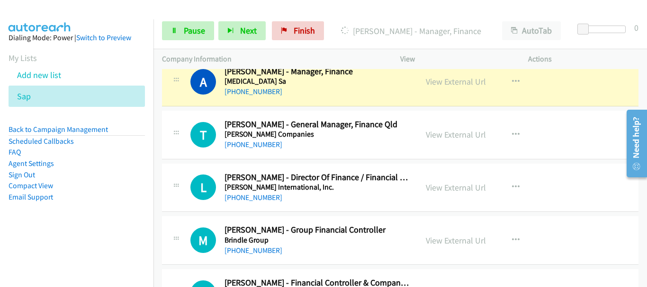
scroll to position [4484, 0]
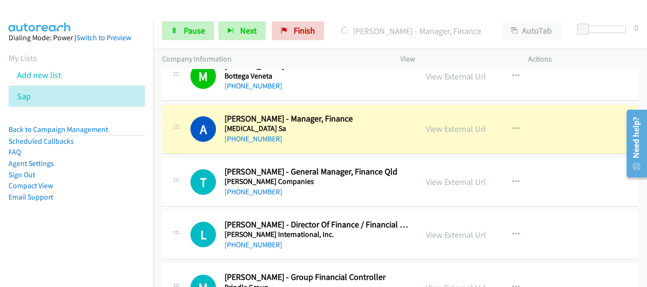
drag, startPoint x: 454, startPoint y: 129, endPoint x: 228, endPoint y: 202, distance: 237.1
click at [465, 131] on link "View External Url" at bounding box center [456, 129] width 60 height 11
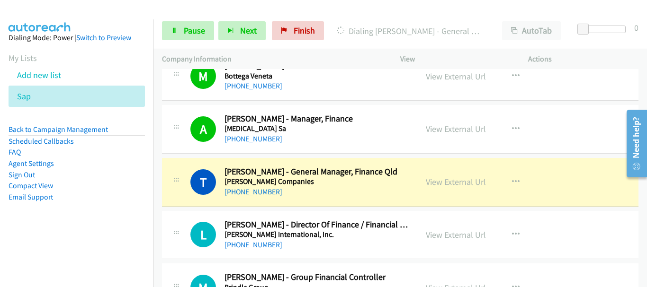
scroll to position [4579, 0]
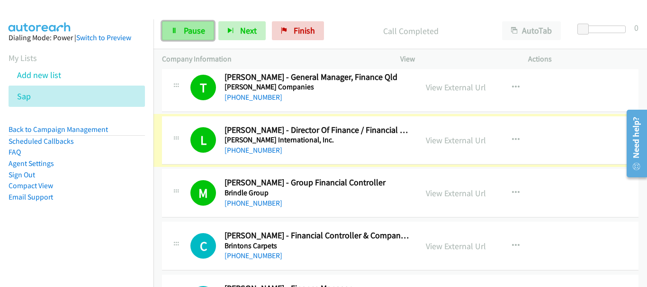
click at [172, 31] on icon at bounding box center [174, 31] width 7 height 7
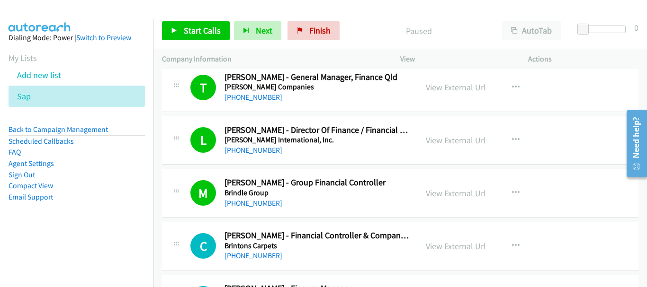
click at [568, 190] on div "M Callback Scheduled Mary Scanlon - Group Financial Controller Brindle Group Au…" at bounding box center [400, 193] width 476 height 49
click at [196, 25] on link "Start Calls" at bounding box center [196, 30] width 68 height 19
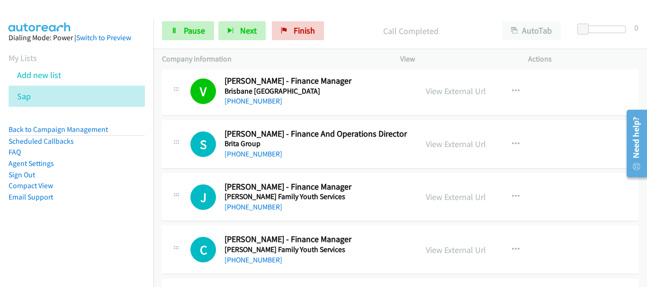
scroll to position [4816, 0]
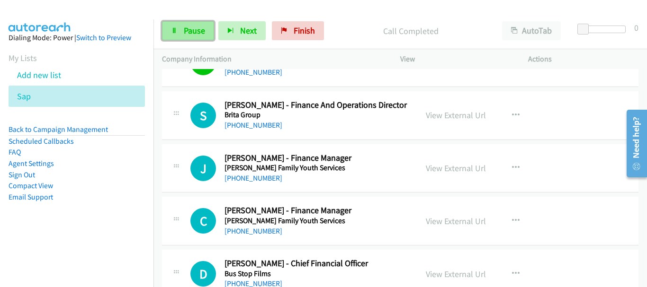
click at [191, 26] on span "Pause" at bounding box center [194, 30] width 21 height 11
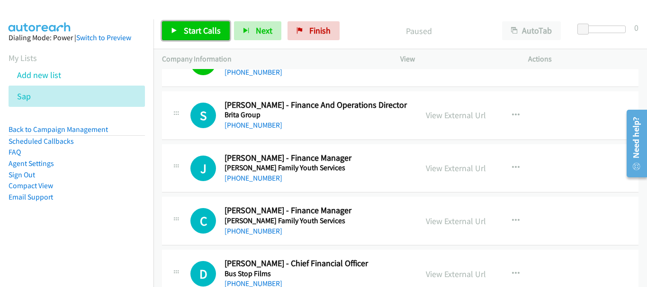
click at [189, 40] on link "Start Calls" at bounding box center [196, 30] width 68 height 19
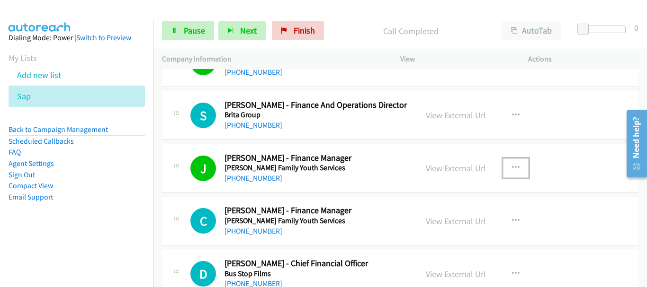
click at [523, 170] on button "button" at bounding box center [516, 168] width 26 height 19
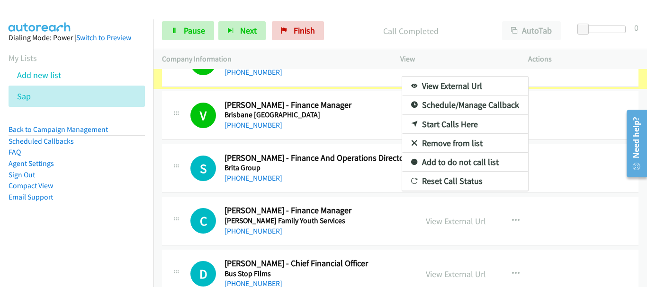
scroll to position [4850, 0]
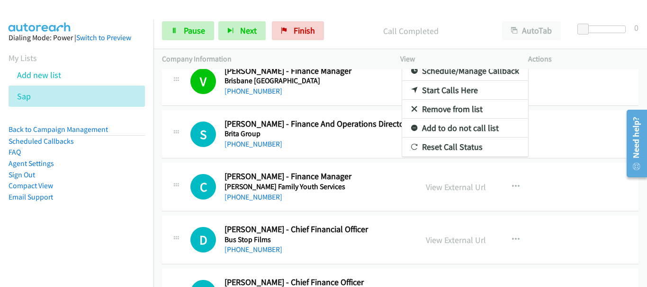
click at [186, 36] on div at bounding box center [323, 143] width 647 height 287
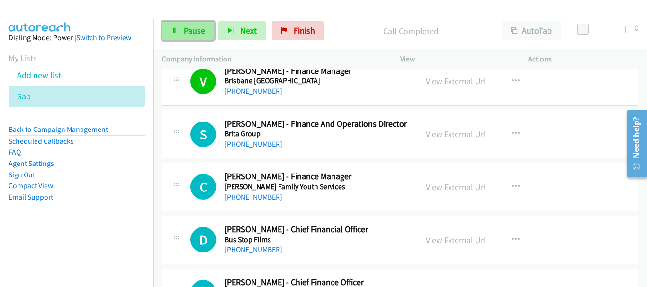
click at [191, 37] on link "Pause" at bounding box center [188, 30] width 52 height 19
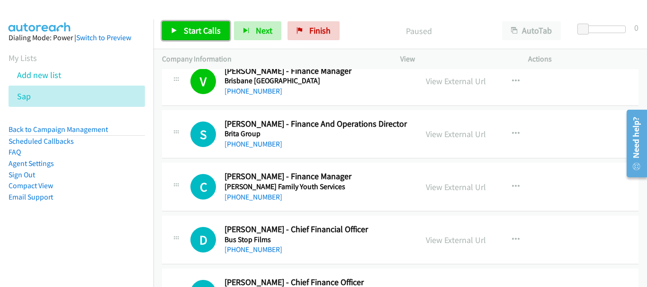
click at [179, 32] on link "Start Calls" at bounding box center [196, 30] width 68 height 19
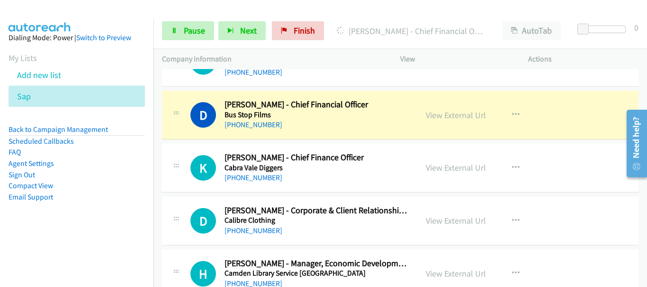
scroll to position [4992, 0]
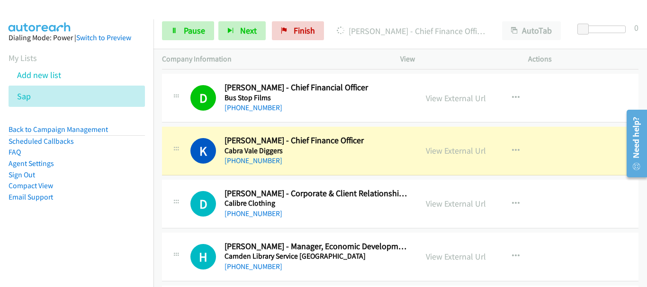
drag, startPoint x: 575, startPoint y: 153, endPoint x: 597, endPoint y: 40, distance: 114.8
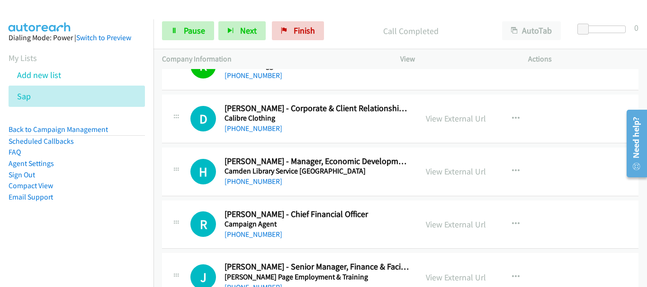
scroll to position [5086, 0]
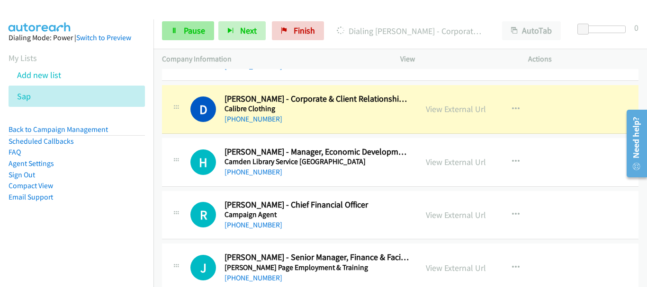
click at [192, 41] on div "Start Calls Pause Next Finish Dialing Dino Leopardi - Corporate & Client Relati…" at bounding box center [399, 31] width 493 height 36
click at [190, 36] on link "Pause" at bounding box center [188, 30] width 52 height 19
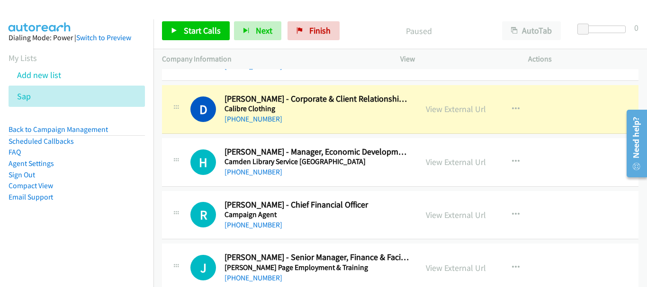
click at [543, 170] on div "View External Url View External Url Schedule/Manage Callback Start Calls Here R…" at bounding box center [485, 162] width 136 height 31
click at [455, 113] on link "View External Url" at bounding box center [456, 109] width 60 height 11
click at [515, 160] on icon "button" at bounding box center [516, 162] width 8 height 8
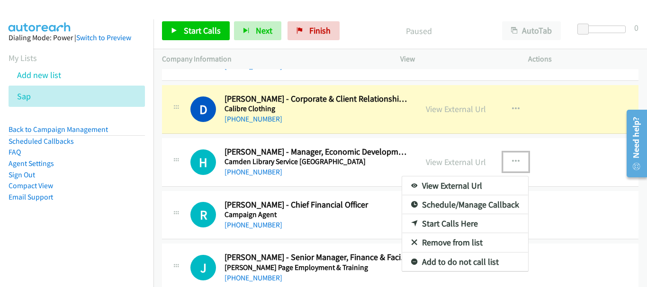
click at [473, 242] on link "Remove from list" at bounding box center [465, 242] width 126 height 19
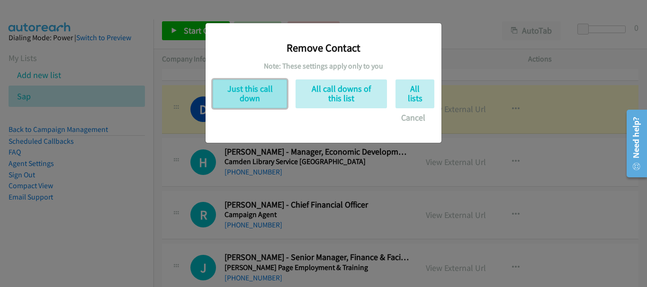
click at [259, 89] on button "Just this call down" at bounding box center [250, 94] width 74 height 29
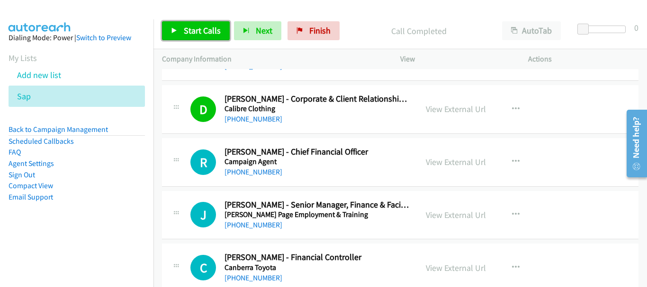
click at [210, 30] on span "Start Calls" at bounding box center [202, 30] width 37 height 11
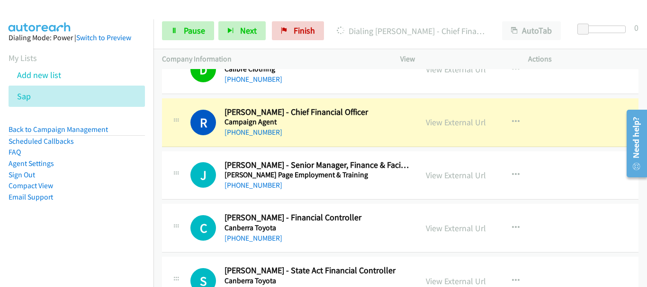
scroll to position [5181, 0]
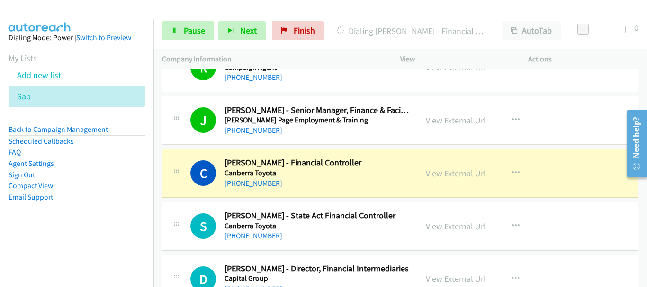
click at [56, 13] on img at bounding box center [39, 16] width 71 height 33
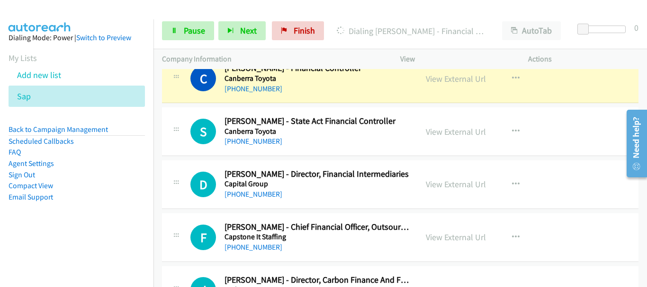
scroll to position [5228, 0]
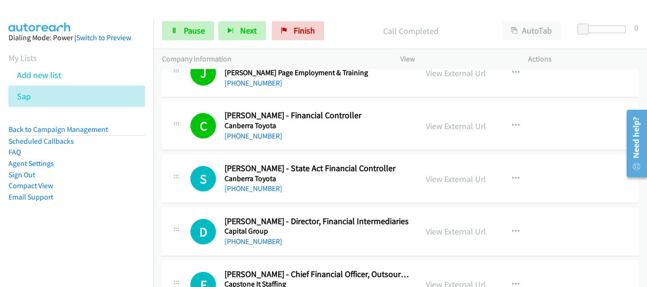
click at [64, 16] on img at bounding box center [39, 16] width 71 height 33
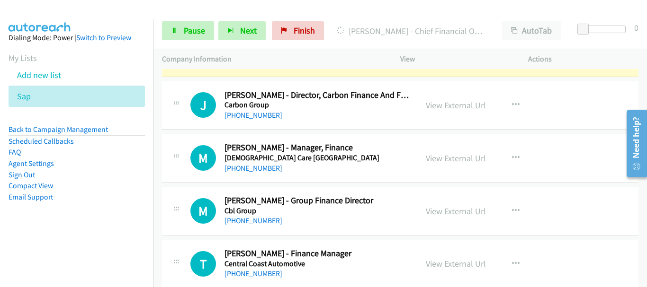
scroll to position [5465, 0]
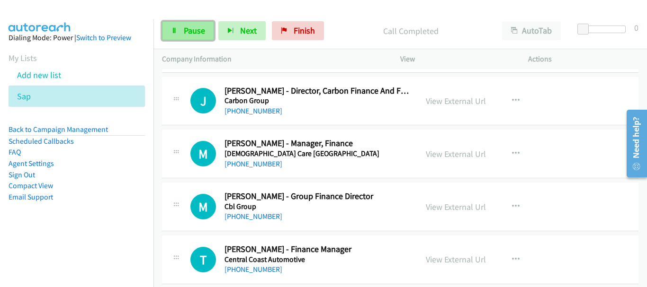
click at [192, 34] on span "Pause" at bounding box center [194, 30] width 21 height 11
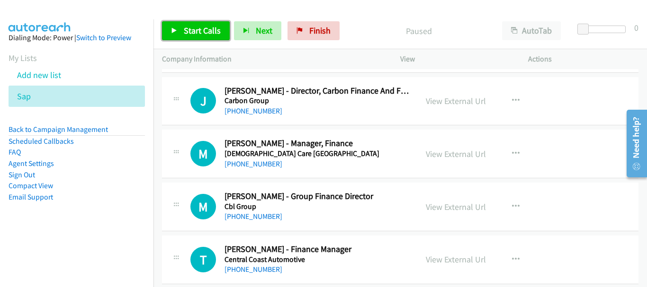
click at [192, 34] on span "Start Calls" at bounding box center [202, 30] width 37 height 11
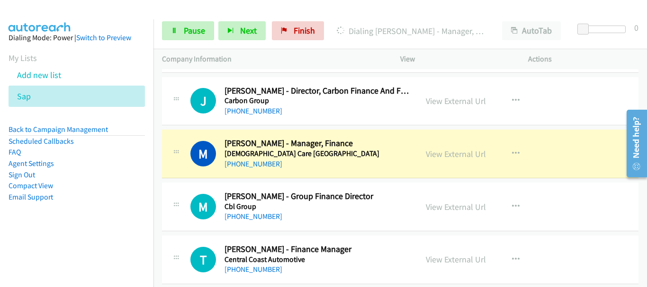
click at [79, 14] on div at bounding box center [319, 18] width 638 height 36
drag, startPoint x: 587, startPoint y: 179, endPoint x: 332, endPoint y: 279, distance: 273.6
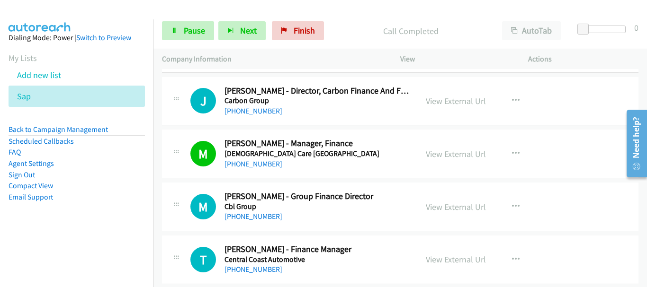
scroll to position [5512, 0]
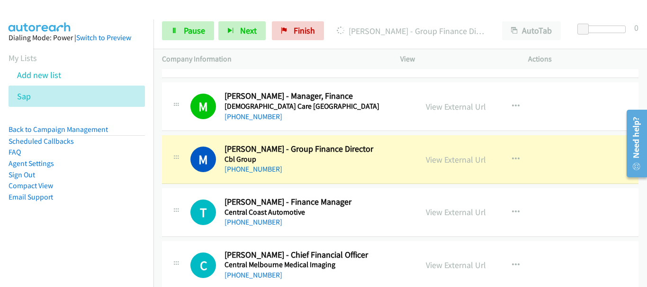
click at [100, 17] on div at bounding box center [319, 18] width 638 height 36
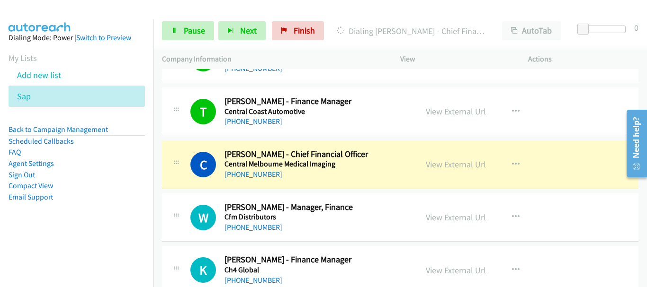
scroll to position [5654, 0]
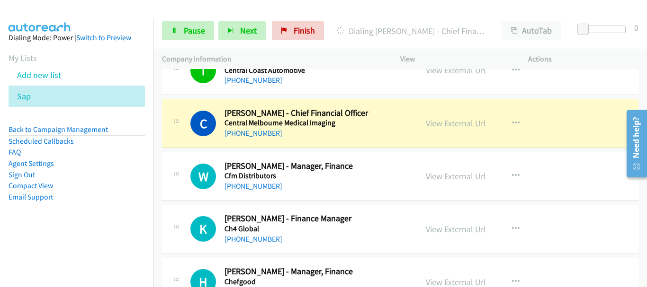
click at [439, 122] on link "View External Url" at bounding box center [456, 123] width 60 height 11
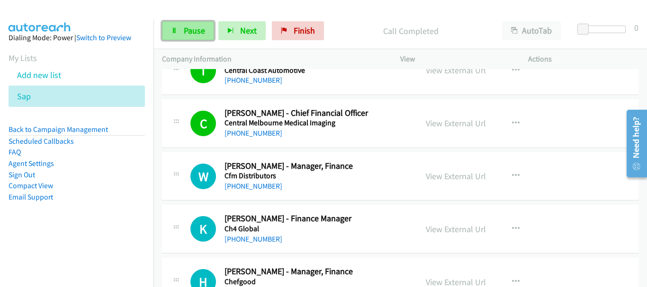
click at [186, 31] on span "Pause" at bounding box center [194, 30] width 21 height 11
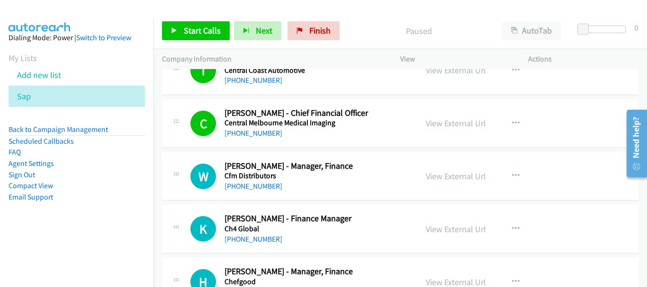
drag, startPoint x: 97, startPoint y: 7, endPoint x: 124, endPoint y: 7, distance: 26.5
click at [97, 7] on div at bounding box center [319, 18] width 638 height 36
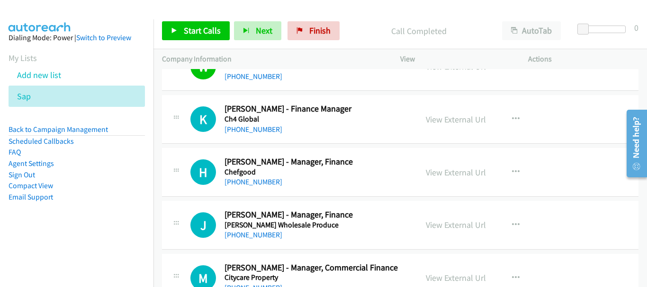
scroll to position [5749, 0]
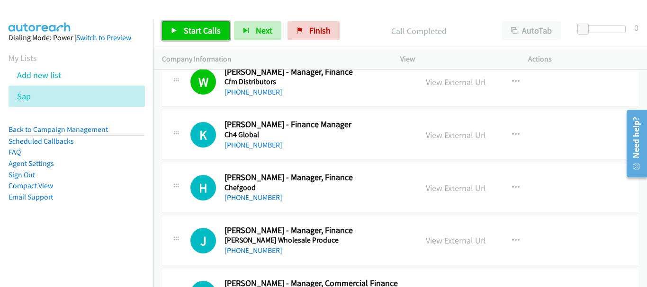
click at [164, 35] on link "Start Calls" at bounding box center [196, 30] width 68 height 19
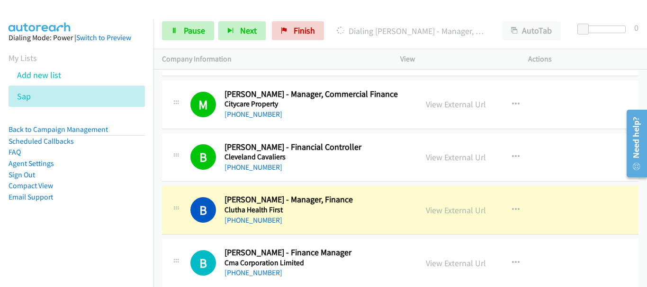
scroll to position [6033, 0]
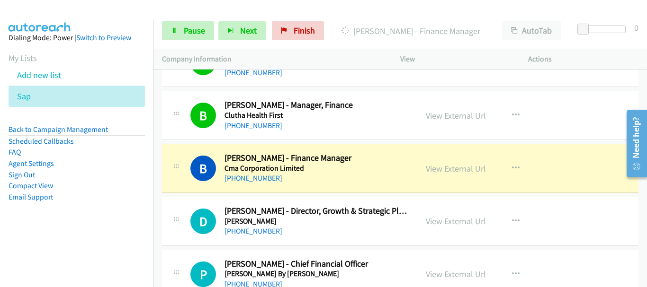
click at [77, 23] on aside "Dialing Mode: Power | Switch to Preview My Lists Add new list Sap Back to Campa…" at bounding box center [76, 132] width 153 height 226
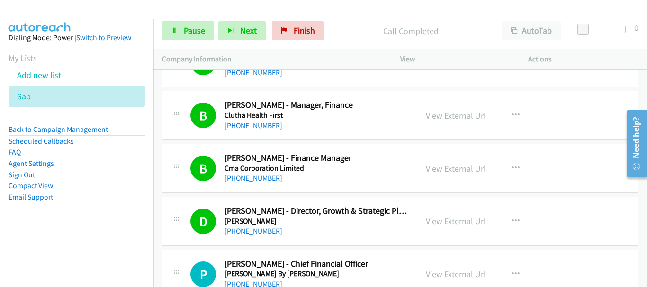
click at [53, 20] on aside "Dialing Mode: Power | Switch to Preview My Lists Add new list Sap Back to Campa…" at bounding box center [76, 132] width 153 height 226
click at [195, 29] on span "Pause" at bounding box center [194, 30] width 21 height 11
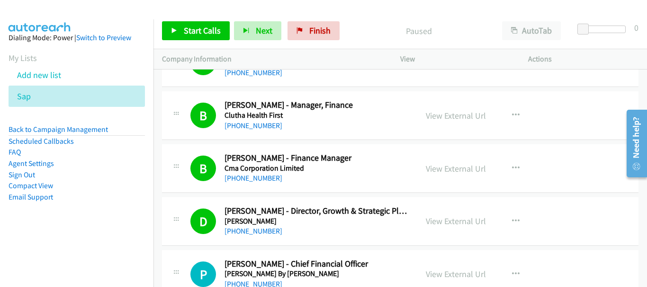
click at [77, 18] on div at bounding box center [319, 18] width 638 height 36
click at [198, 30] on span "Start Calls" at bounding box center [202, 30] width 37 height 11
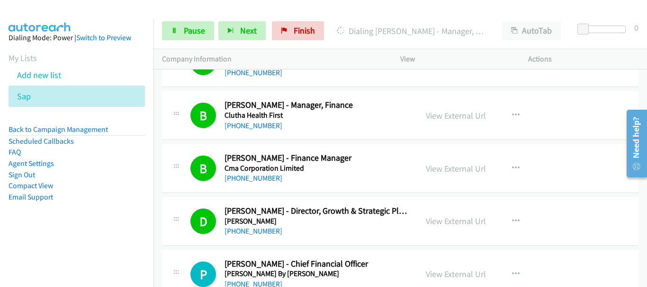
click at [73, 9] on img at bounding box center [39, 16] width 71 height 33
click at [110, 20] on aside "Dialing Mode: Power | Switch to Preview My Lists Add new list Sap Back to Campa…" at bounding box center [76, 132] width 153 height 226
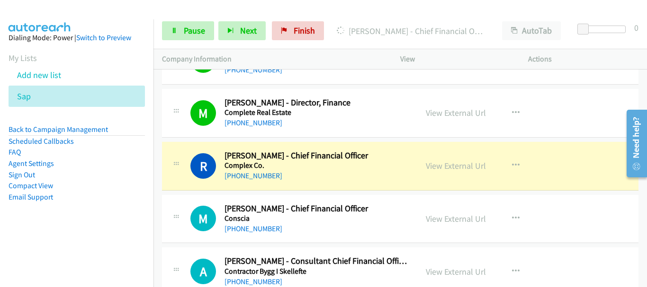
scroll to position [6506, 0]
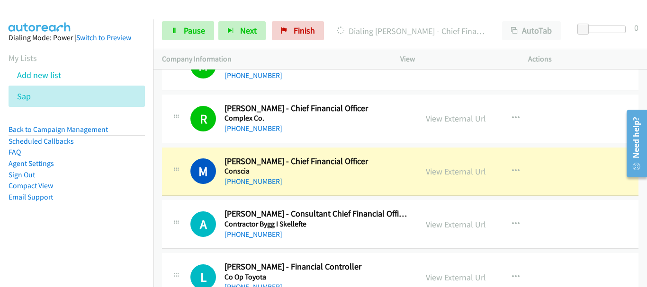
click at [72, 12] on img at bounding box center [39, 16] width 71 height 33
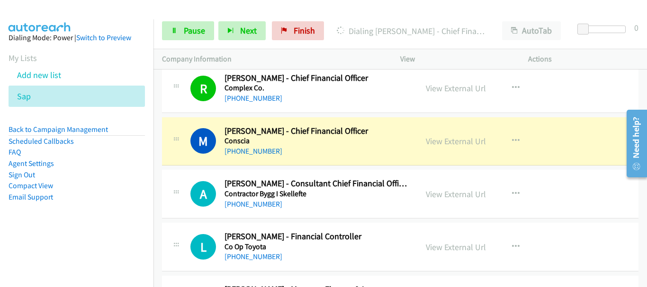
scroll to position [6554, 0]
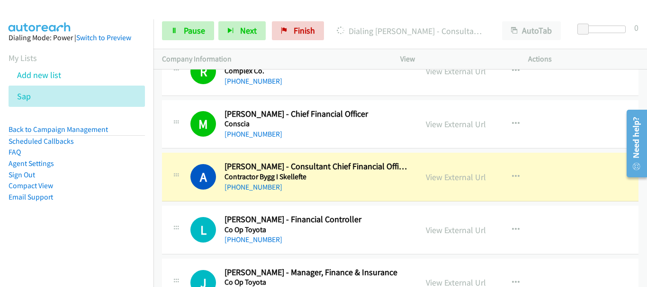
click at [98, 22] on aside "Dialing Mode: Power | Switch to Preview My Lists Add new list Sap Back to Campa…" at bounding box center [76, 132] width 153 height 226
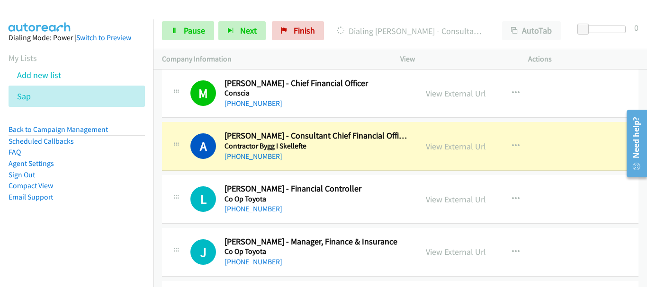
scroll to position [6601, 0]
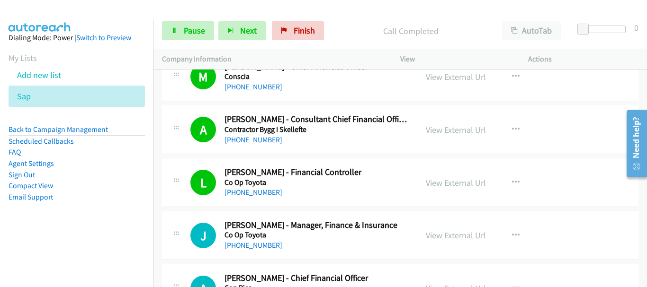
drag, startPoint x: 68, startPoint y: 11, endPoint x: 213, endPoint y: 73, distance: 158.0
click at [68, 11] on img at bounding box center [39, 16] width 71 height 33
click at [171, 34] on link "Pause" at bounding box center [188, 30] width 52 height 19
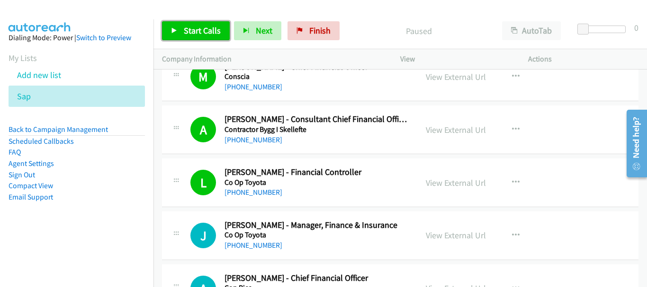
click at [188, 28] on span "Start Calls" at bounding box center [202, 30] width 37 height 11
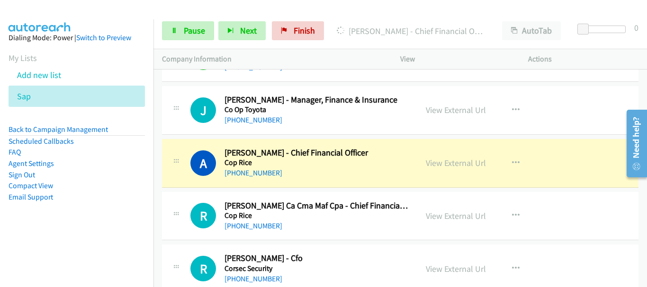
scroll to position [6743, 0]
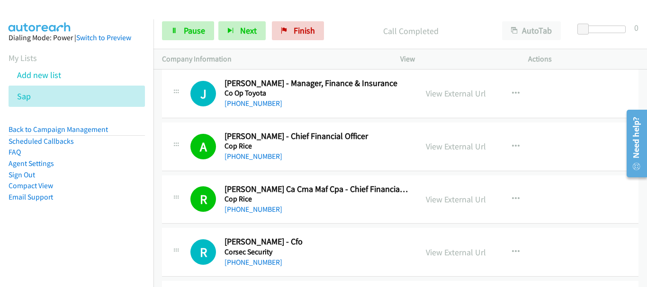
click at [552, 147] on div "A Callback Scheduled Anne Jackson - Chief Financial Officer Cop Rice Australia/…" at bounding box center [400, 147] width 476 height 49
click at [202, 34] on span "Pause" at bounding box center [194, 30] width 21 height 11
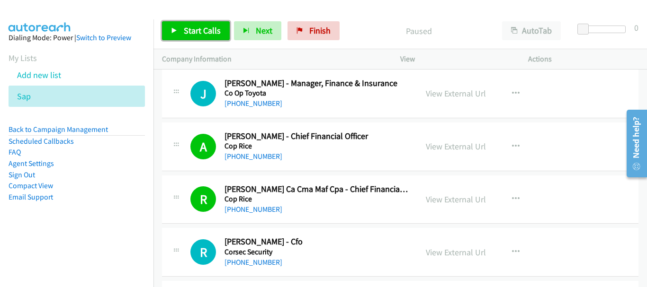
click at [201, 32] on span "Start Calls" at bounding box center [202, 30] width 37 height 11
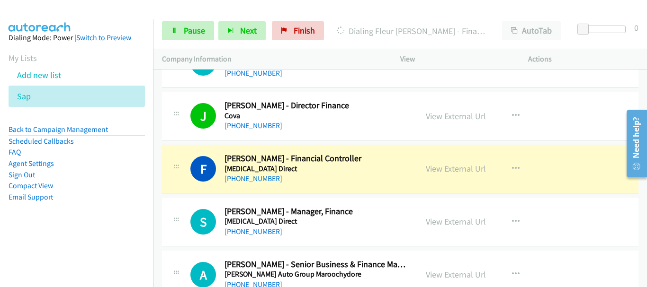
scroll to position [6980, 0]
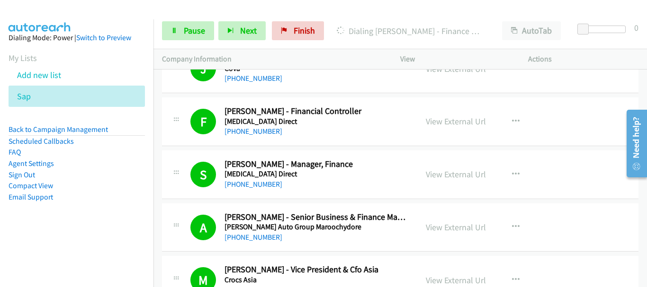
click at [564, 147] on td "F Callback Scheduled Fleur Humphrey - Financial Controller Cpap Direct Australi…" at bounding box center [399, 122] width 493 height 53
drag, startPoint x: 85, startPoint y: 10, endPoint x: 200, endPoint y: 80, distance: 134.7
click at [85, 10] on div at bounding box center [319, 18] width 638 height 36
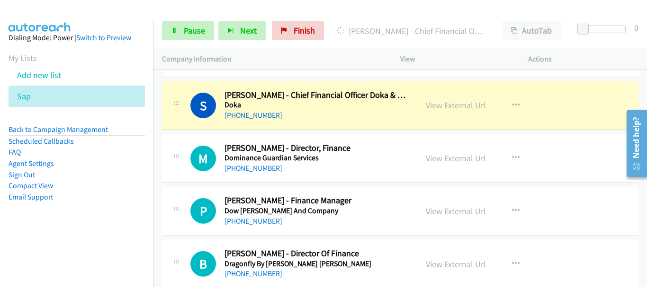
scroll to position [7879, 0]
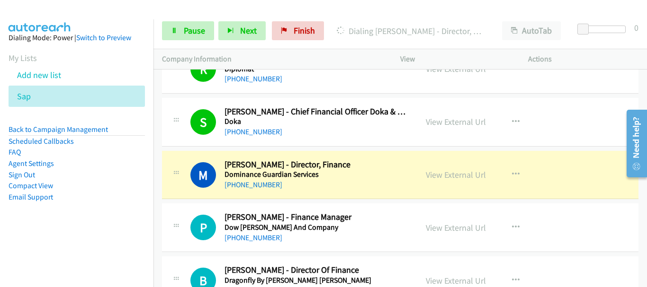
click at [560, 194] on div "M Callback Scheduled Michael Mc Claren - Director, Finance Dominance Guardian S…" at bounding box center [400, 175] width 476 height 49
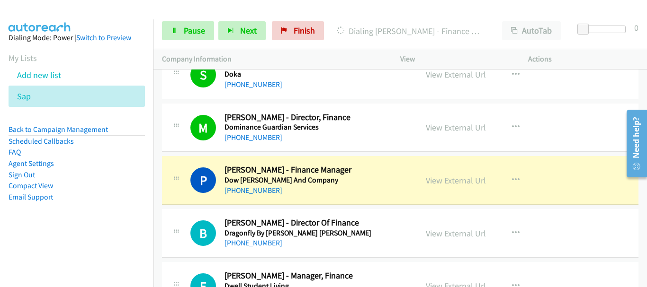
scroll to position [7974, 0]
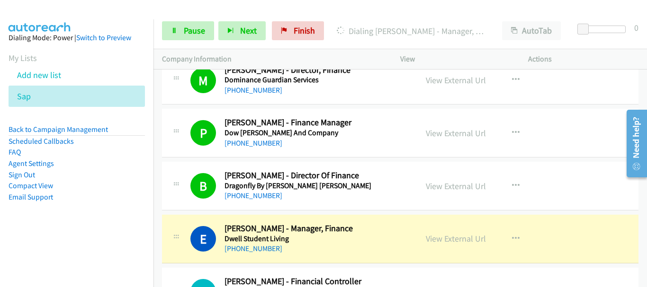
click at [537, 151] on div "P Callback Scheduled Paul Ridge - Finance Manager Dow Jones And Company Austral…" at bounding box center [400, 133] width 476 height 49
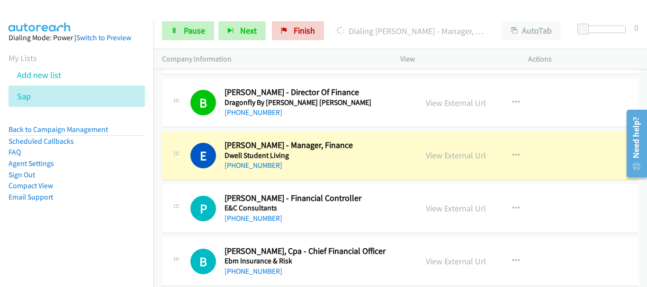
scroll to position [8069, 0]
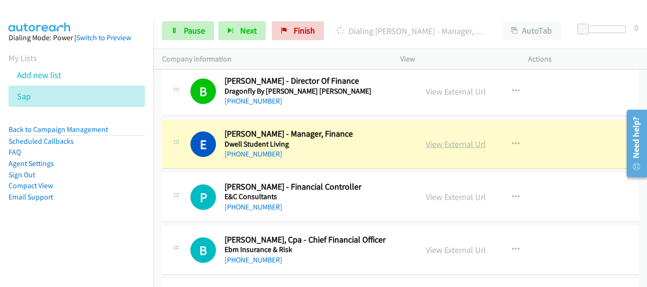
click at [447, 142] on link "View External Url" at bounding box center [456, 144] width 60 height 11
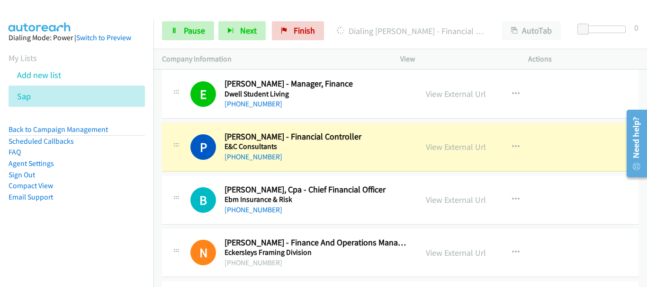
scroll to position [8163, 0]
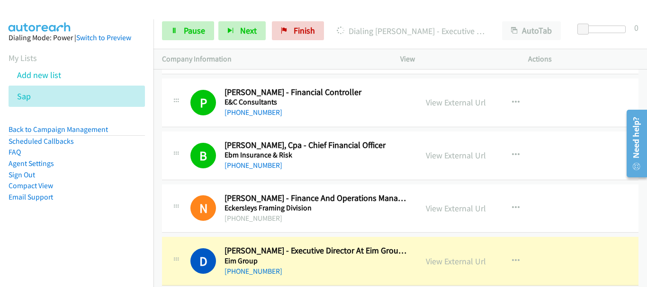
drag, startPoint x: 596, startPoint y: 146, endPoint x: 529, endPoint y: 163, distance: 69.3
click at [596, 146] on div "B Callback Scheduled Brad Stenton, Cpa - Chief Financial Officer Ebm Insurance …" at bounding box center [400, 156] width 476 height 49
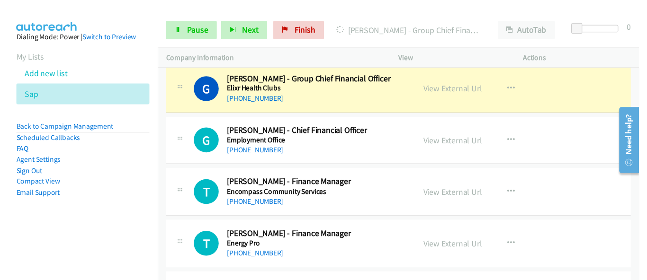
scroll to position [8495, 0]
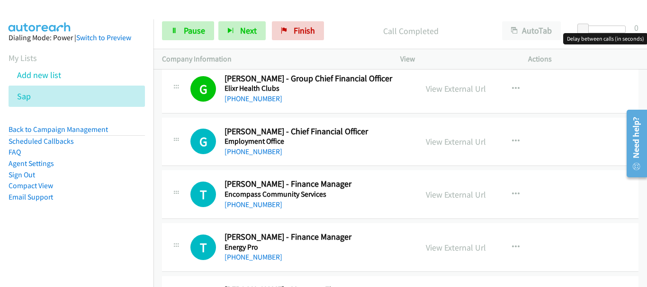
click at [611, 26] on div at bounding box center [604, 30] width 44 height 8
drag, startPoint x: 609, startPoint y: 27, endPoint x: 565, endPoint y: 28, distance: 44.0
click at [565, 28] on div "Start Calls Pause Next Finish Call Completed AutoTab AutoTab 0" at bounding box center [399, 31] width 493 height 36
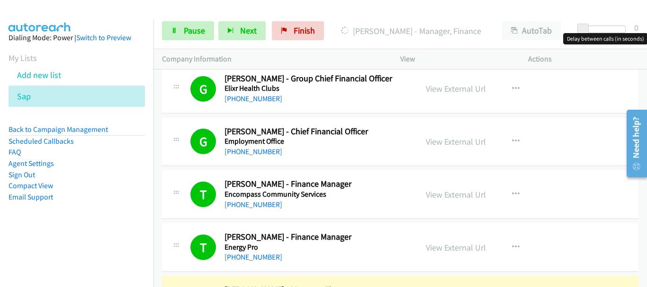
click at [578, 156] on div "G Callback Scheduled Gregory Hall - Chief Financial Officer Employment Office A…" at bounding box center [400, 142] width 476 height 49
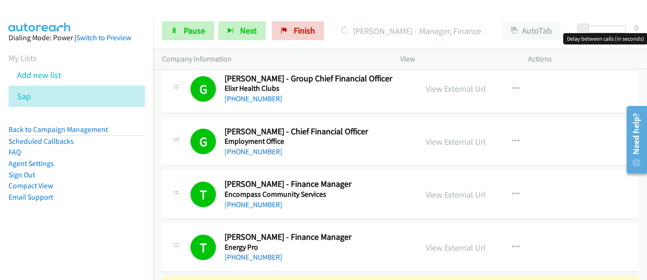
scroll to position [8684, 0]
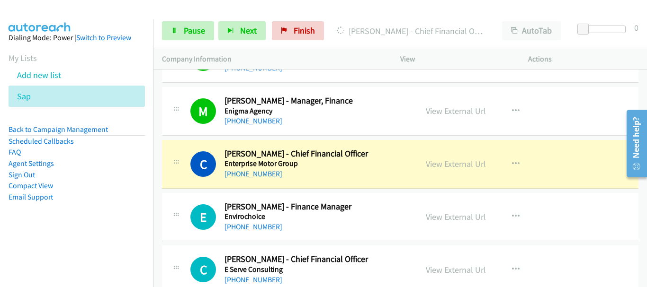
drag, startPoint x: 587, startPoint y: 154, endPoint x: 578, endPoint y: 153, distance: 8.5
click at [587, 154] on div "C Callback Scheduled Ciaran Lowney - Chief Financial Officer Enterprise Motor G…" at bounding box center [400, 164] width 476 height 49
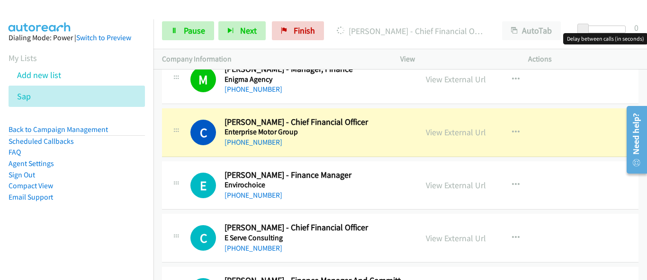
scroll to position [8731, 0]
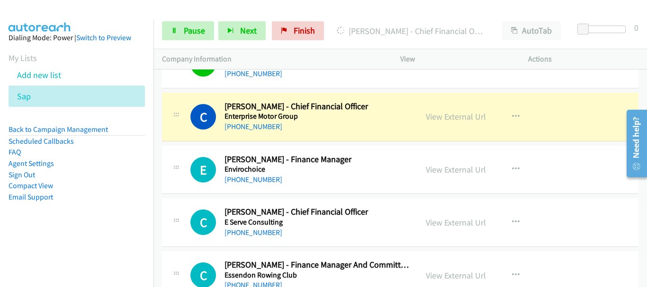
click at [594, 103] on div "C Callback Scheduled Ciaran Lowney - Chief Financial Officer Enterprise Motor G…" at bounding box center [400, 117] width 476 height 49
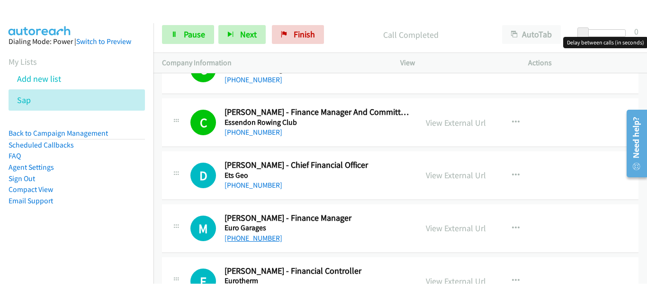
scroll to position [8921, 0]
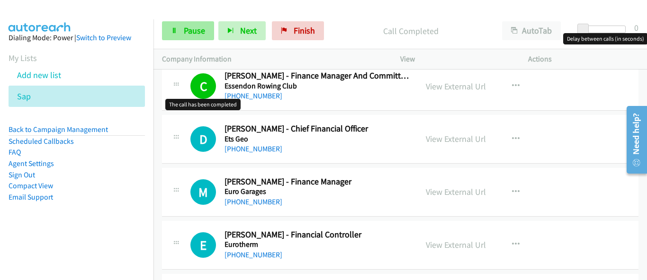
click at [189, 43] on div "Start Calls Pause Next Finish Call Completed AutoTab AutoTab 0" at bounding box center [399, 31] width 493 height 36
click at [186, 32] on span "Pause" at bounding box center [194, 30] width 21 height 11
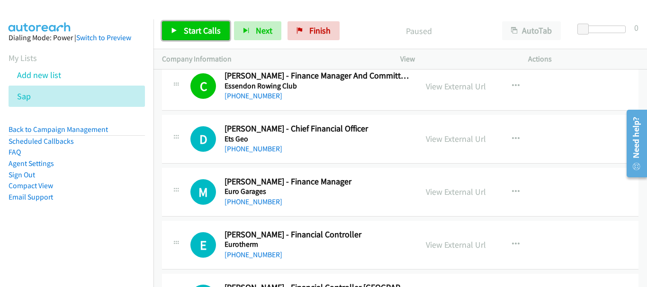
click at [196, 40] on link "Start Calls" at bounding box center [196, 30] width 68 height 19
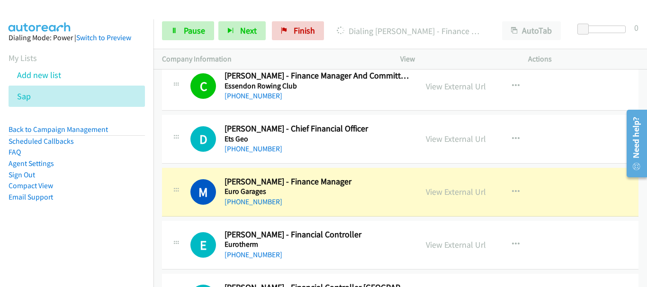
scroll to position [9015, 0]
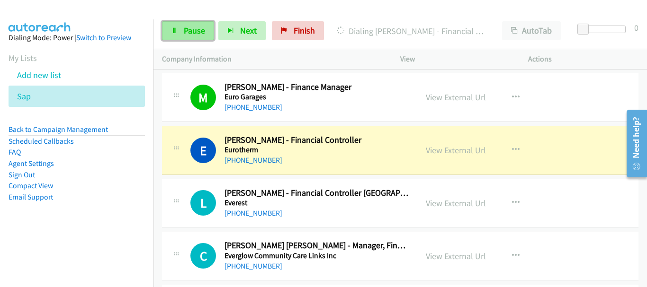
click at [176, 33] on icon at bounding box center [174, 31] width 7 height 7
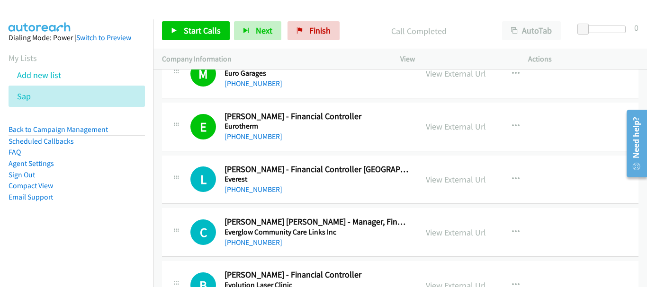
scroll to position [9063, 0]
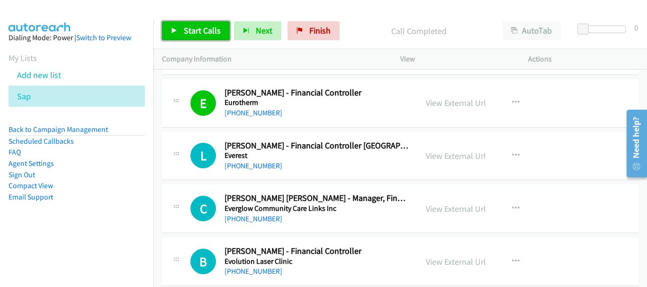
click at [190, 31] on span "Start Calls" at bounding box center [202, 30] width 37 height 11
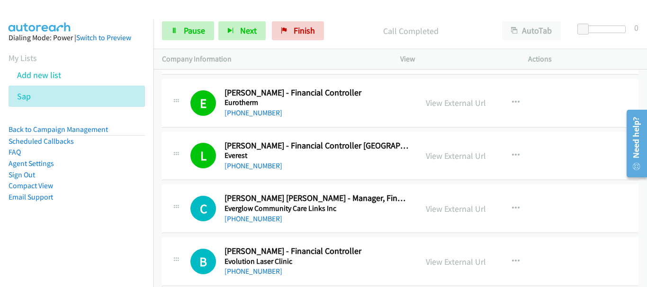
click at [594, 20] on div "Start Calls Pause Next Finish Call Completed AutoTab AutoTab 0" at bounding box center [399, 31] width 493 height 36
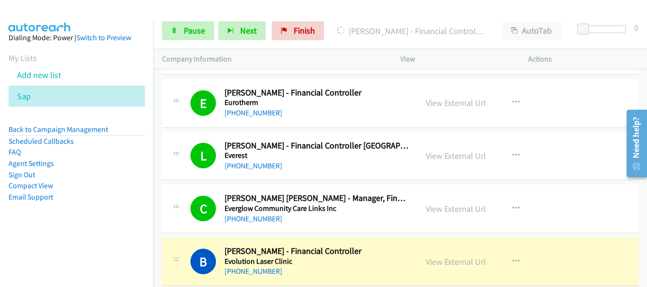
click at [577, 116] on div "E Callback Scheduled Eddie Sharma - Financial Controller Eurotherm Australia/Sy…" at bounding box center [400, 103] width 476 height 49
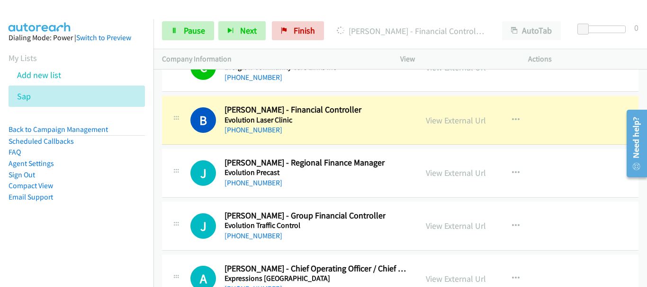
scroll to position [9205, 0]
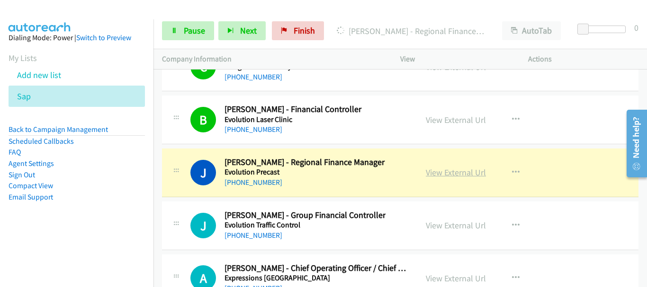
click at [441, 171] on link "View External Url" at bounding box center [456, 172] width 60 height 11
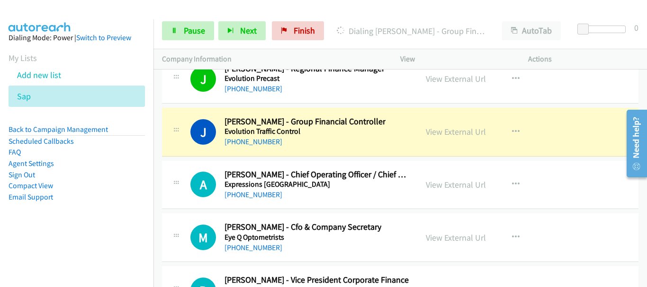
scroll to position [9299, 0]
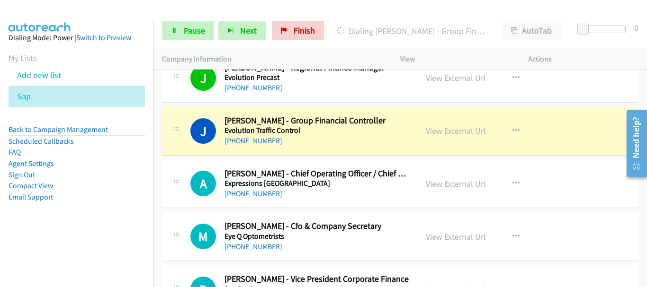
click at [570, 131] on div "J Callback Scheduled John Mathew - Group Financial Controller Evolution Traffic…" at bounding box center [400, 131] width 476 height 49
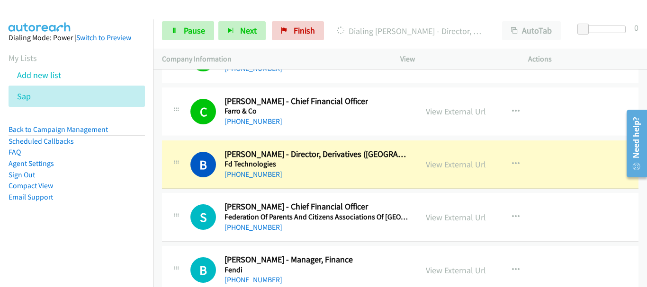
scroll to position [9631, 0]
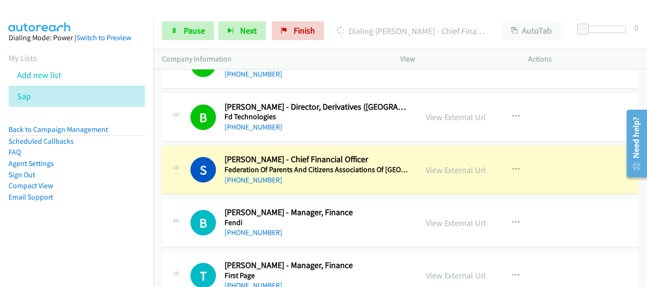
click at [59, 13] on img at bounding box center [39, 16] width 71 height 33
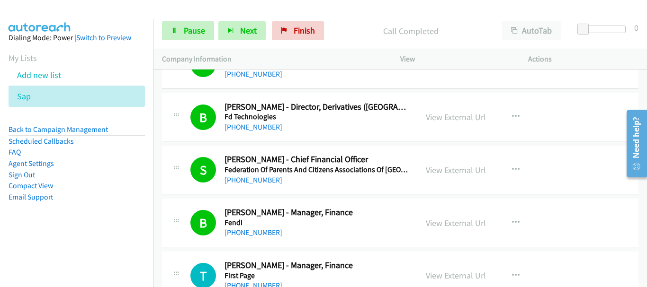
drag, startPoint x: 418, startPoint y: 102, endPoint x: 172, endPoint y: 96, distance: 246.2
click at [172, 96] on div "B Callback Scheduled Bill Dowling - Director, Derivatives (Australia) Fd Techno…" at bounding box center [400, 117] width 476 height 49
click at [187, 38] on link "Pause" at bounding box center [188, 30] width 52 height 19
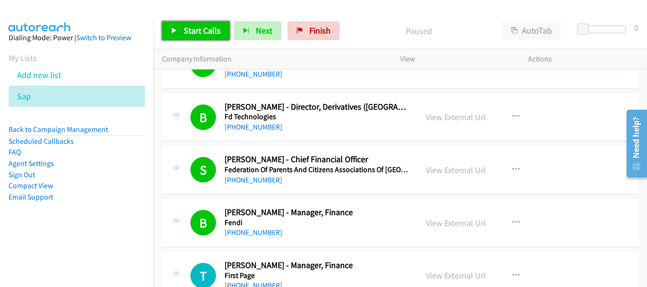
click at [182, 38] on link "Start Calls" at bounding box center [196, 30] width 68 height 19
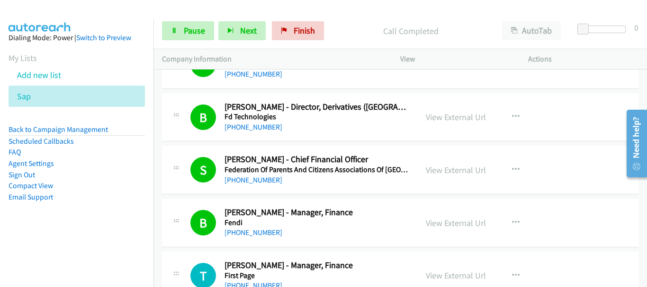
click at [80, 21] on aside "Dialing Mode: Power | Switch to Preview My Lists Add new list Sap Back to Campa…" at bounding box center [76, 132] width 153 height 226
click at [185, 33] on span "Pause" at bounding box center [194, 30] width 21 height 11
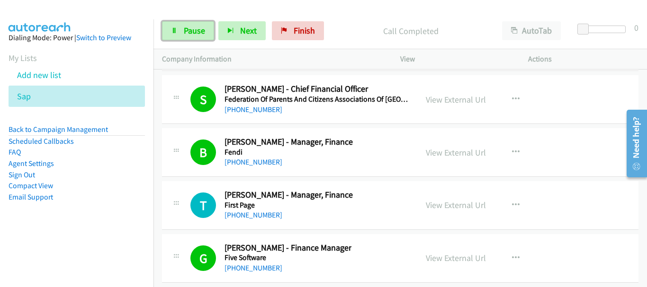
scroll to position [9725, 0]
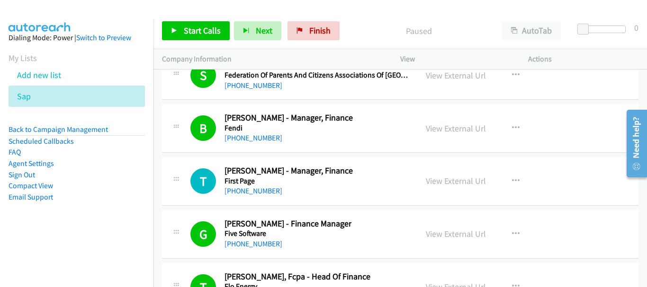
click at [186, 21] on div "Start Calls Pause Next Finish Paused AutoTab AutoTab 0" at bounding box center [399, 31] width 493 height 36
click at [208, 35] on span "Start Calls" at bounding box center [202, 30] width 37 height 11
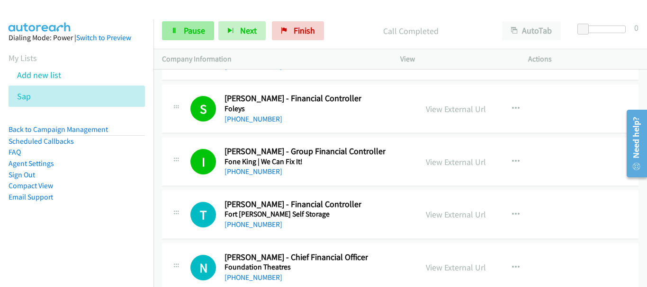
scroll to position [10104, 0]
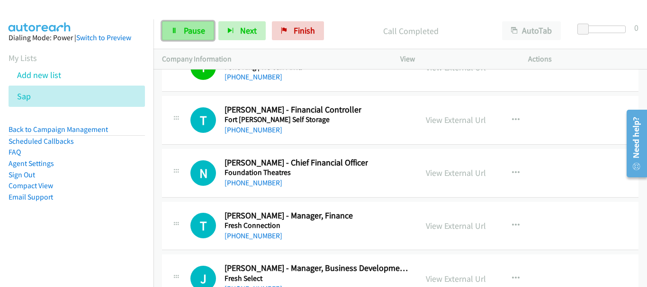
click at [198, 36] on span "Pause" at bounding box center [194, 30] width 21 height 11
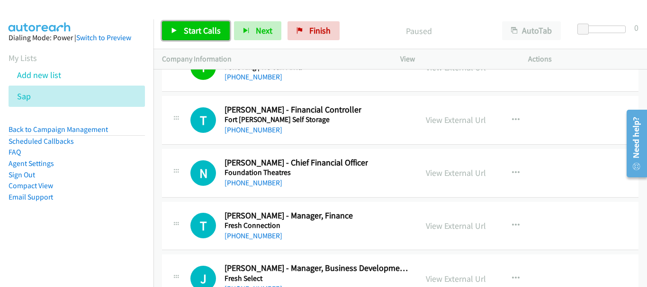
click at [197, 26] on span "Start Calls" at bounding box center [202, 30] width 37 height 11
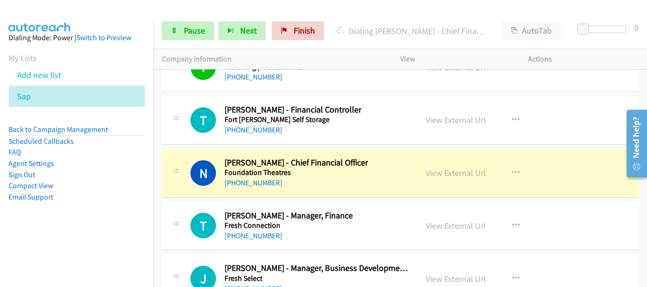
click at [65, 15] on img at bounding box center [39, 16] width 71 height 33
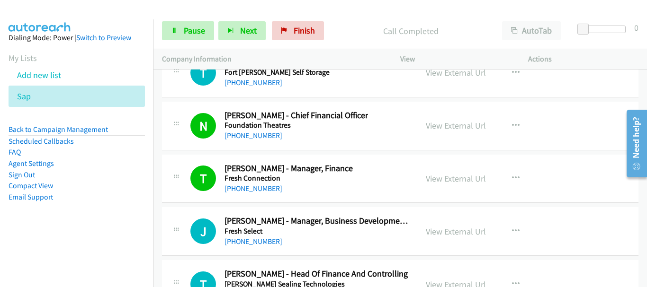
scroll to position [10246, 0]
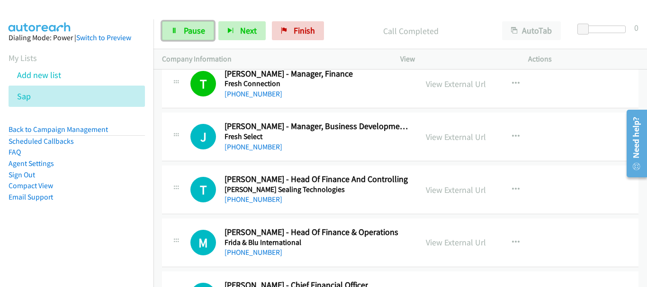
drag, startPoint x: 200, startPoint y: 30, endPoint x: 216, endPoint y: 73, distance: 46.4
click at [199, 30] on span "Pause" at bounding box center [194, 30] width 21 height 11
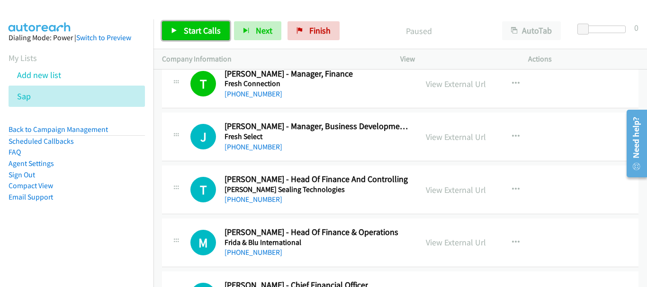
click at [183, 36] on link "Start Calls" at bounding box center [196, 30] width 68 height 19
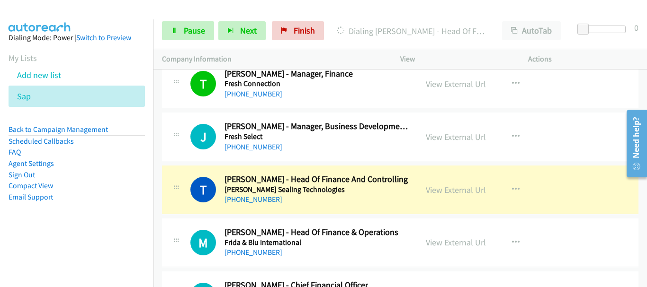
drag, startPoint x: 62, startPoint y: 34, endPoint x: 198, endPoint y: 20, distance: 137.0
click at [62, 34] on div "Dialing Mode: Power | Switch to Preview" at bounding box center [77, 37] width 136 height 11
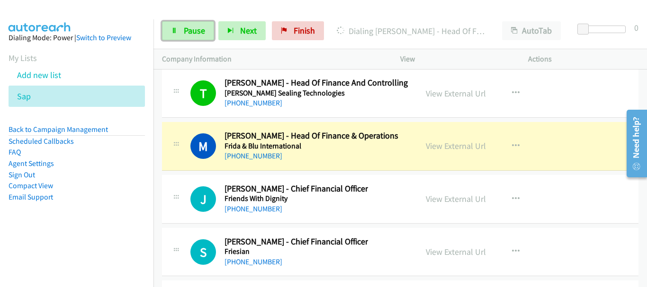
scroll to position [10341, 0]
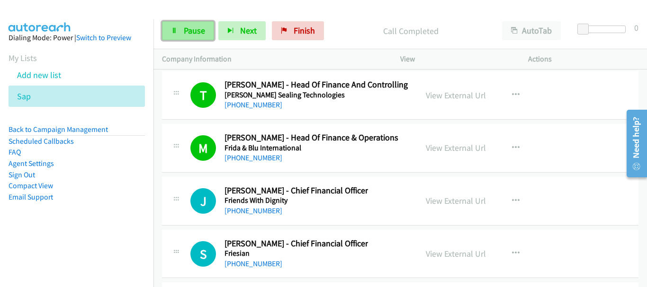
click at [190, 34] on span "Pause" at bounding box center [194, 30] width 21 height 11
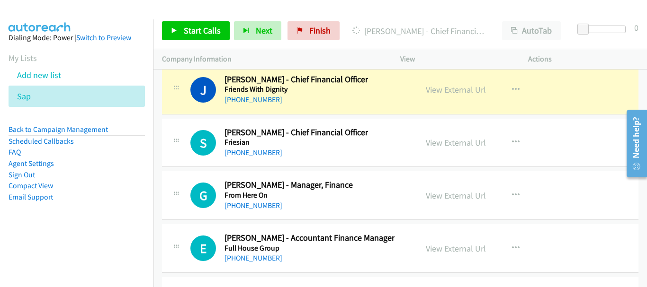
scroll to position [10435, 0]
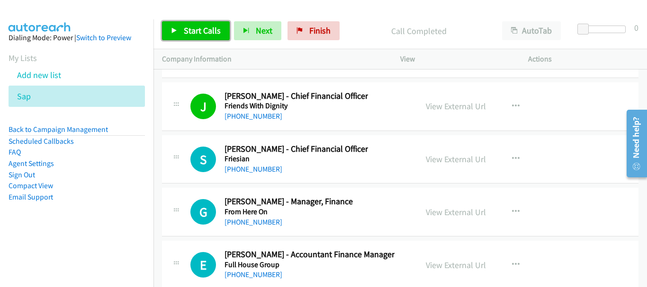
click at [204, 24] on link "Start Calls" at bounding box center [196, 30] width 68 height 19
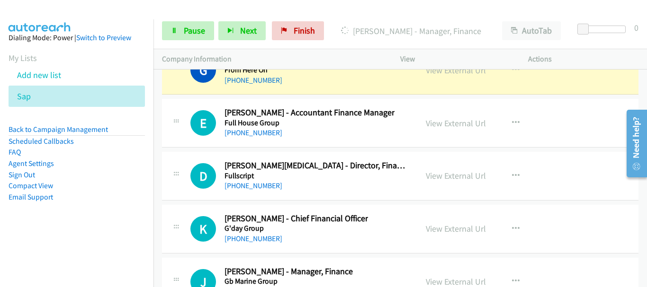
scroll to position [10530, 0]
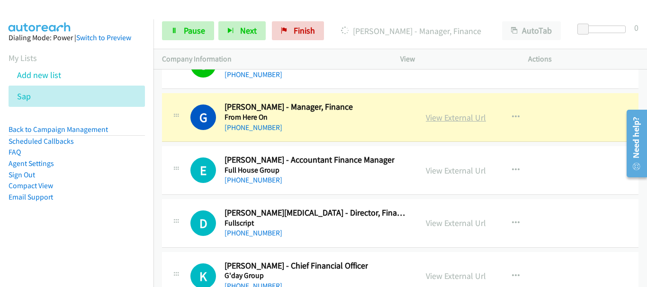
click at [435, 113] on link "View External Url" at bounding box center [456, 117] width 60 height 11
drag, startPoint x: 210, startPoint y: 12, endPoint x: 315, endPoint y: 27, distance: 106.2
click at [211, 18] on main "Start Calls Pause Next Finish Dialing Gerard Mc Mahon - Manager, Finance AutoTa…" at bounding box center [323, 22] width 647 height 45
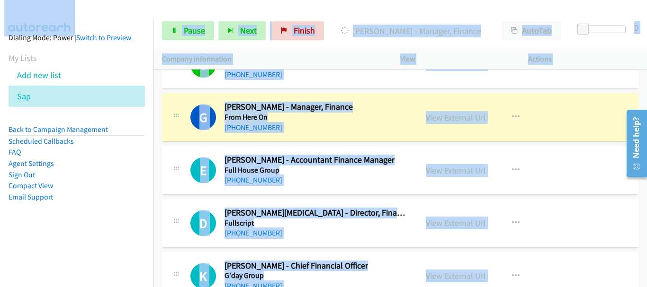
click at [394, 117] on div "G Callback Scheduled Gerard Mc Mahon - Manager, Finance From Here On Australia/…" at bounding box center [299, 117] width 218 height 31
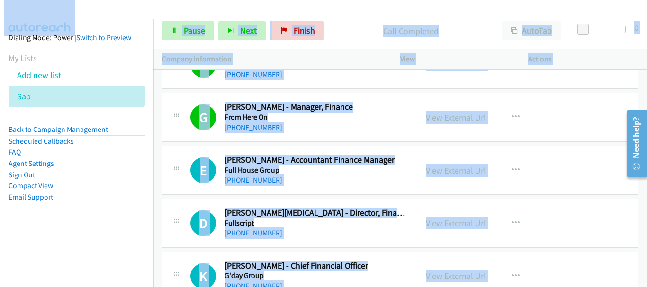
click at [161, 91] on td "G Callback Scheduled Gerard Mc Mahon - Manager, Finance From Here On Australia/…" at bounding box center [399, 117] width 493 height 53
drag, startPoint x: 154, startPoint y: 83, endPoint x: 110, endPoint y: 0, distance: 93.6
click at [360, 61] on p "Company Information" at bounding box center [272, 58] width 221 height 11
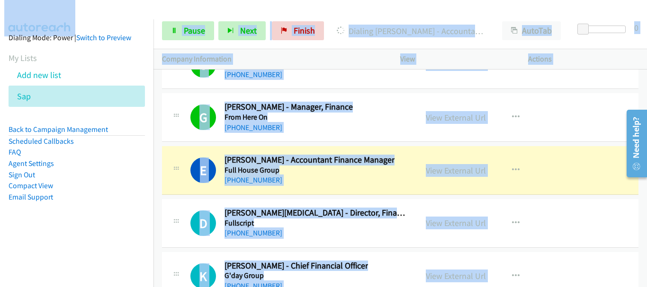
click at [356, 56] on p "Company Information" at bounding box center [272, 58] width 221 height 11
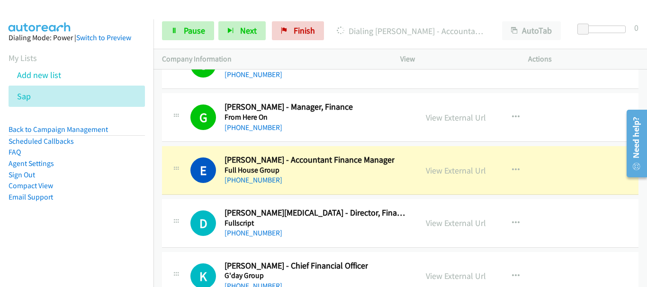
click at [356, 56] on p "Company Information" at bounding box center [272, 58] width 221 height 11
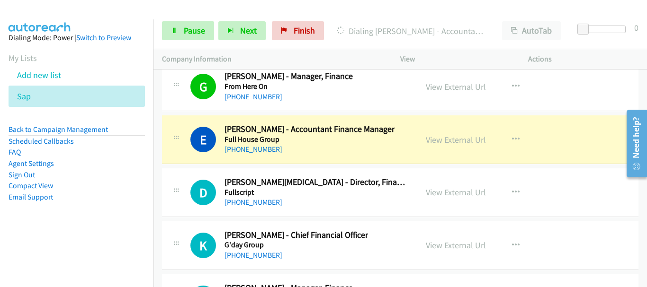
scroll to position [10577, 0]
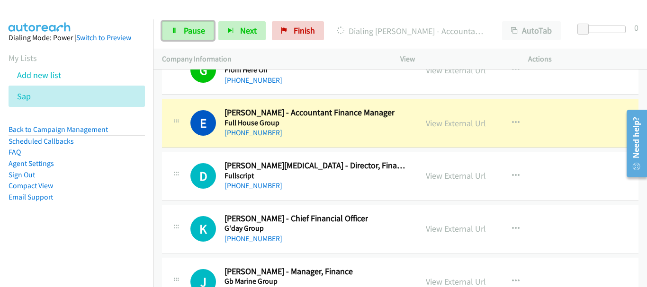
drag, startPoint x: 209, startPoint y: 31, endPoint x: 266, endPoint y: 230, distance: 206.6
click at [209, 30] on link "Pause" at bounding box center [188, 30] width 52 height 19
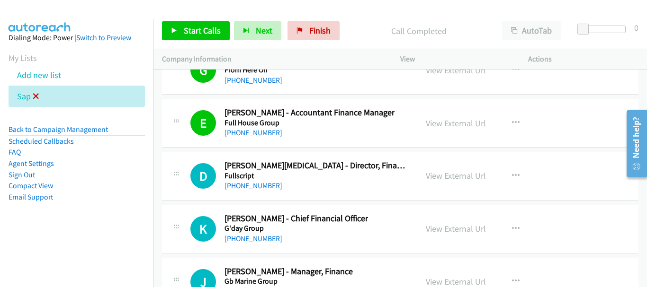
click at [34, 96] on icon at bounding box center [36, 97] width 7 height 7
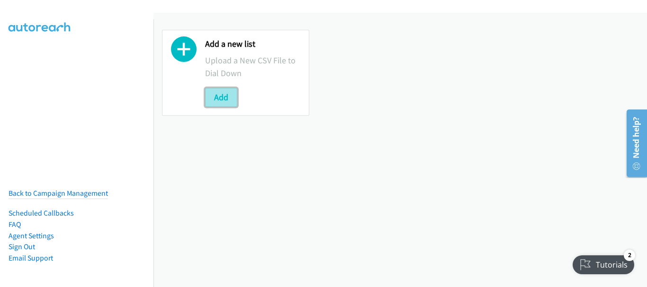
click at [218, 97] on button "Add" at bounding box center [221, 97] width 32 height 19
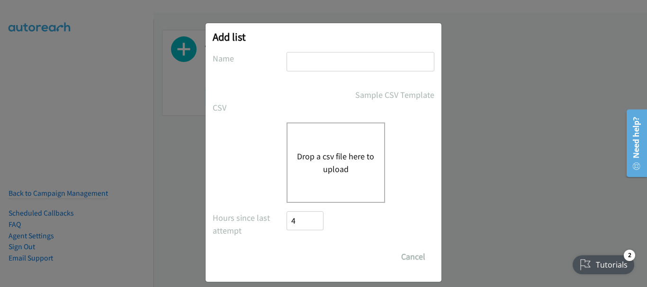
click at [314, 68] on input "text" at bounding box center [360, 61] width 148 height 19
type input "sap"
click at [319, 151] on button "Drop a csv file here to upload" at bounding box center [336, 163] width 78 height 26
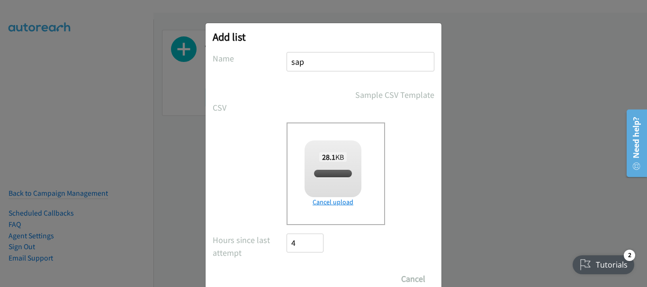
scroll to position [32, 0]
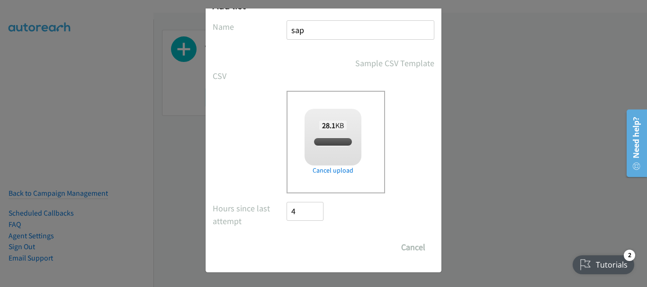
checkbox input "true"
click at [323, 248] on input "Save List" at bounding box center [311, 247] width 50 height 19
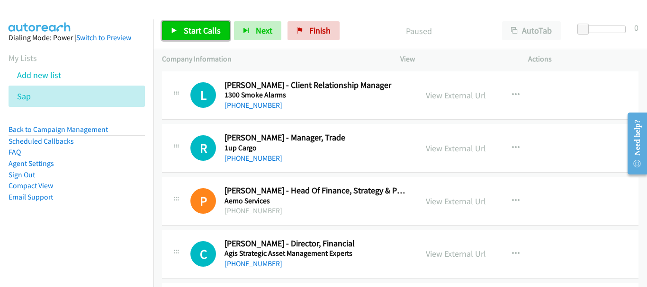
click at [205, 25] on span "Start Calls" at bounding box center [202, 30] width 37 height 11
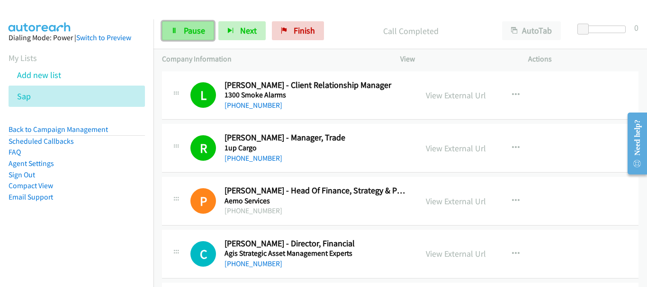
click at [192, 26] on span "Pause" at bounding box center [194, 30] width 21 height 11
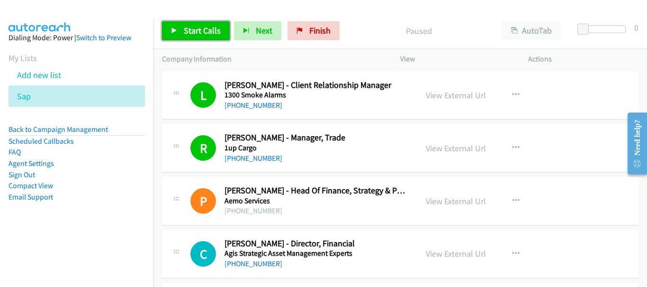
click at [211, 30] on span "Start Calls" at bounding box center [202, 30] width 37 height 11
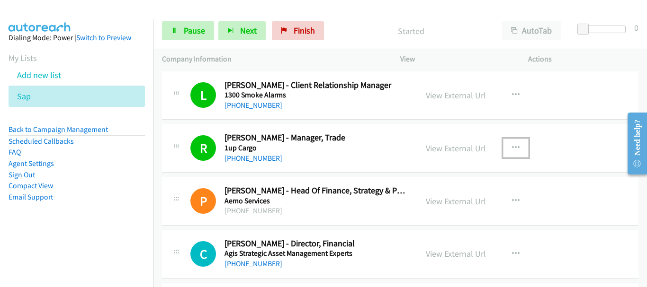
click at [514, 148] on icon "button" at bounding box center [516, 148] width 8 height 8
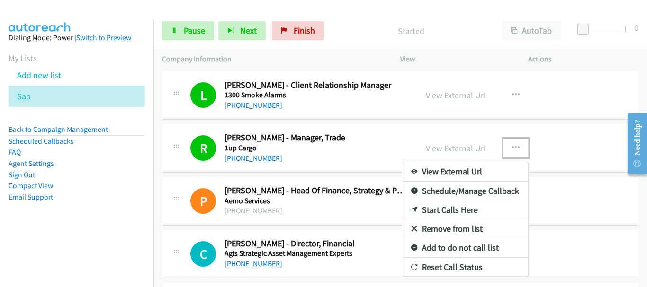
click at [454, 228] on link "Remove from list" at bounding box center [465, 229] width 126 height 19
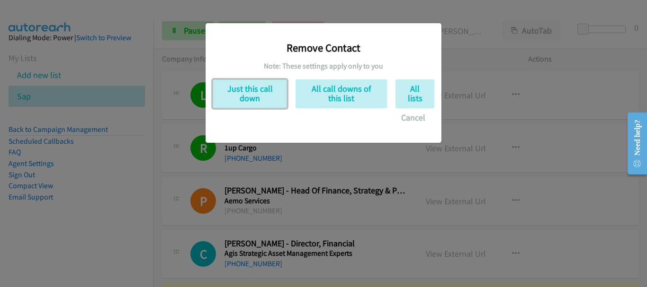
click at [232, 101] on button "Just this call down" at bounding box center [250, 94] width 74 height 29
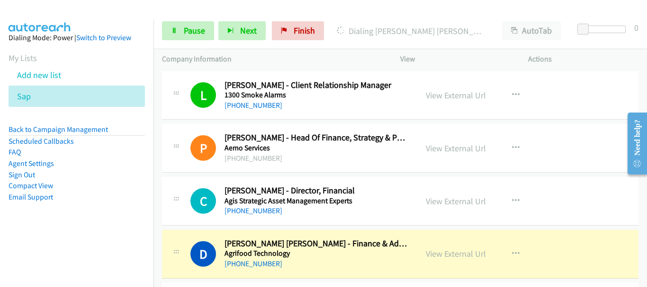
scroll to position [189, 0]
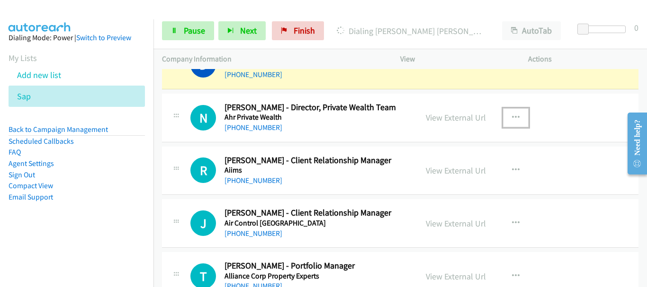
click at [515, 116] on icon "button" at bounding box center [516, 118] width 8 height 8
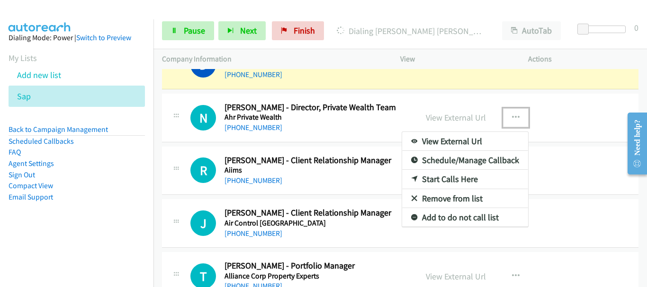
click at [476, 195] on link "Remove from list" at bounding box center [465, 198] width 126 height 19
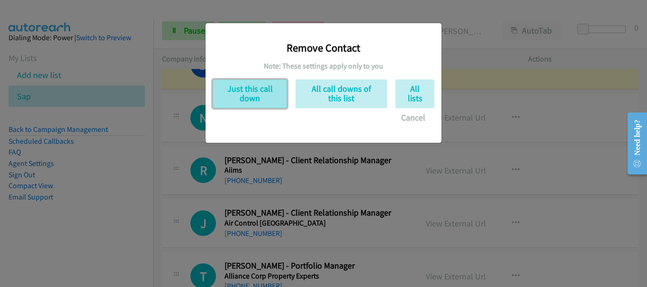
click at [233, 87] on button "Just this call down" at bounding box center [250, 94] width 74 height 29
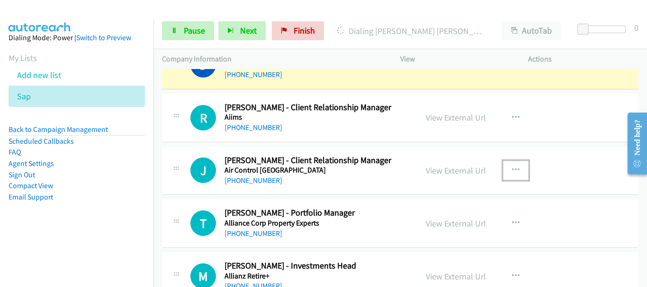
click at [513, 167] on icon "button" at bounding box center [516, 171] width 8 height 8
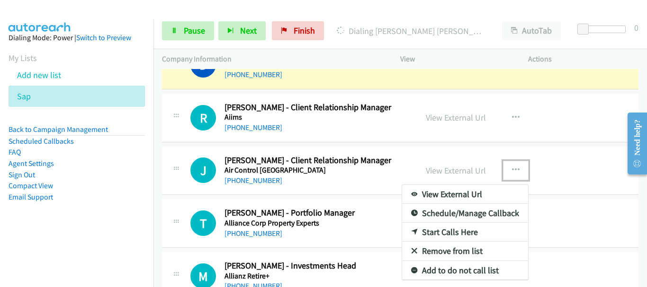
click at [446, 252] on link "Remove from list" at bounding box center [465, 251] width 126 height 19
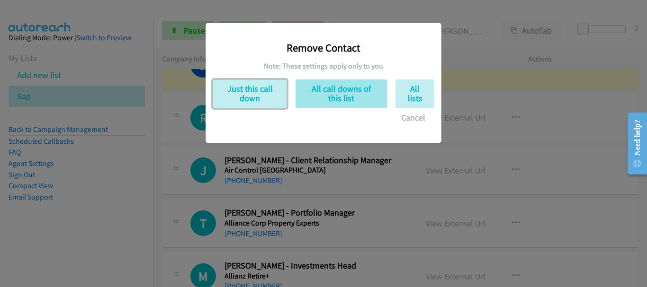
drag, startPoint x: 230, startPoint y: 89, endPoint x: 307, endPoint y: 101, distance: 78.1
click at [230, 89] on button "Just this call down" at bounding box center [250, 94] width 74 height 29
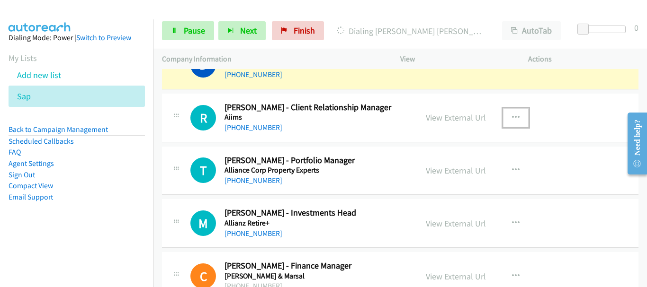
click at [512, 115] on icon "button" at bounding box center [516, 118] width 8 height 8
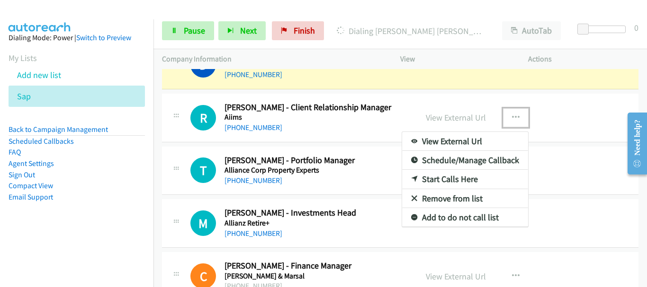
click at [442, 198] on link "Remove from list" at bounding box center [465, 198] width 126 height 19
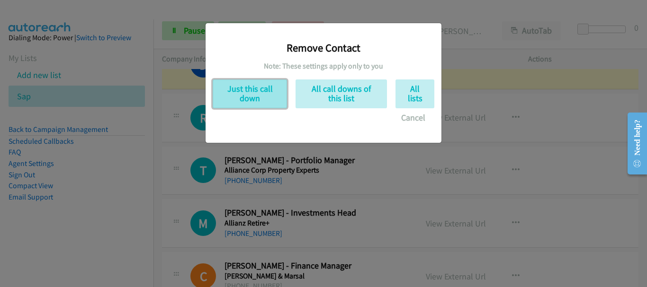
click at [249, 100] on button "Just this call down" at bounding box center [250, 94] width 74 height 29
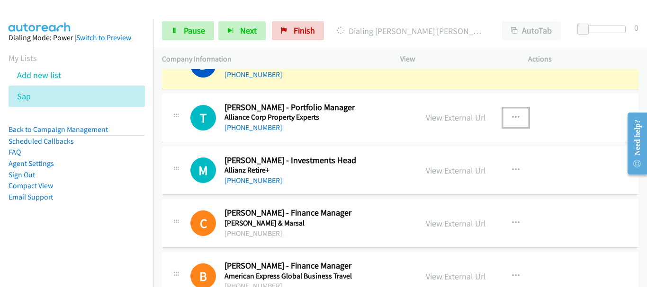
click at [506, 116] on button "button" at bounding box center [516, 117] width 26 height 19
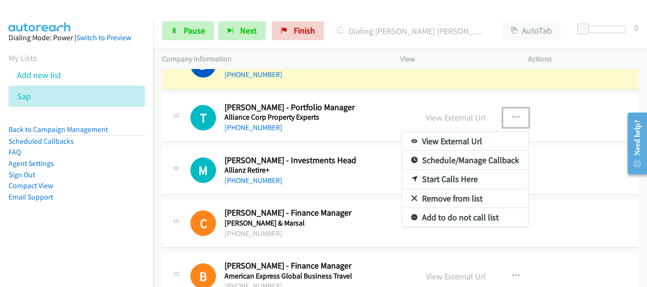
drag, startPoint x: 434, startPoint y: 201, endPoint x: 278, endPoint y: 119, distance: 175.7
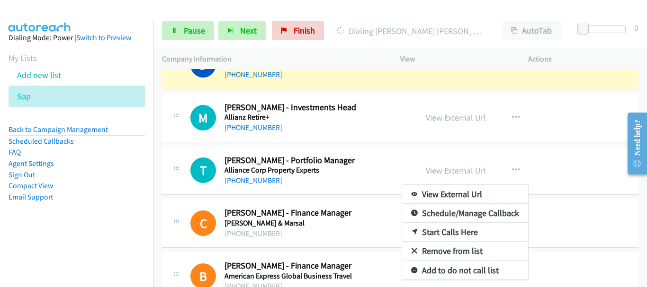
click at [509, 118] on div at bounding box center [323, 143] width 647 height 287
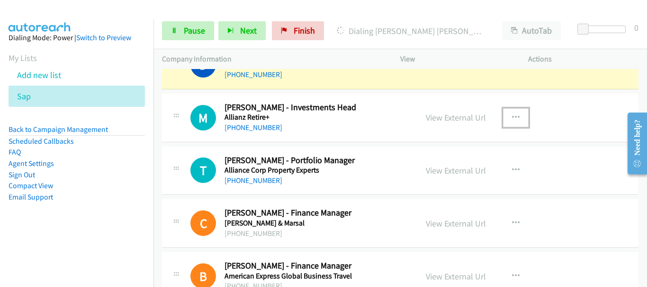
click at [512, 115] on icon "button" at bounding box center [516, 118] width 8 height 8
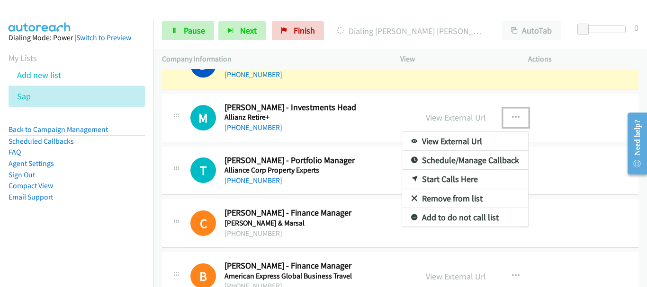
click at [456, 197] on link "Remove from list" at bounding box center [465, 198] width 126 height 19
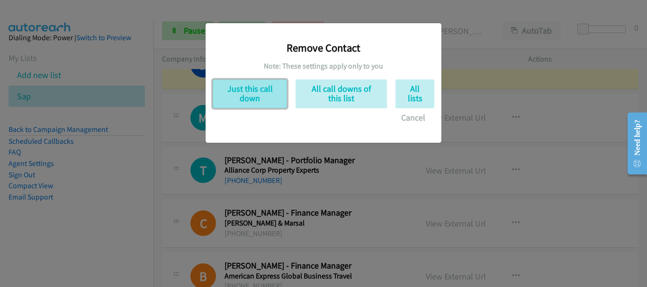
click at [249, 92] on button "Just this call down" at bounding box center [250, 94] width 74 height 29
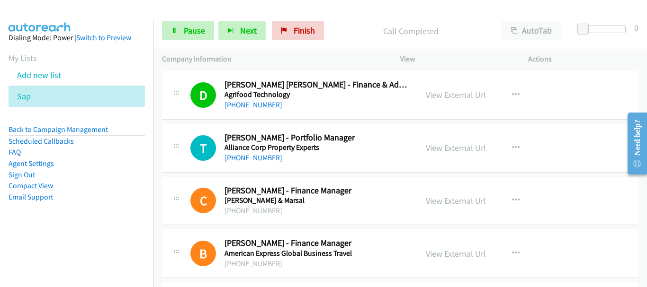
scroll to position [142, 0]
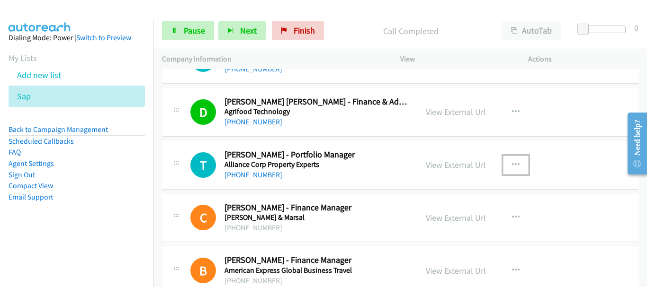
click at [513, 162] on icon "button" at bounding box center [516, 165] width 8 height 8
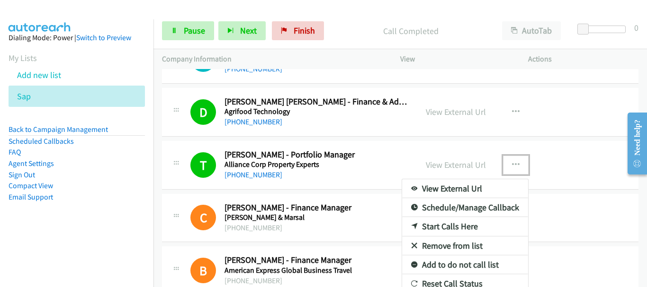
click at [529, 131] on div at bounding box center [323, 143] width 647 height 287
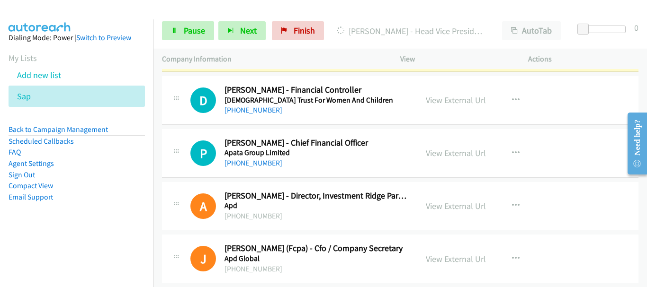
scroll to position [473, 0]
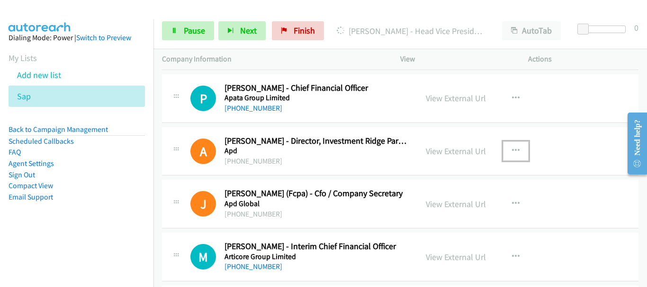
click at [514, 147] on icon "button" at bounding box center [516, 151] width 8 height 8
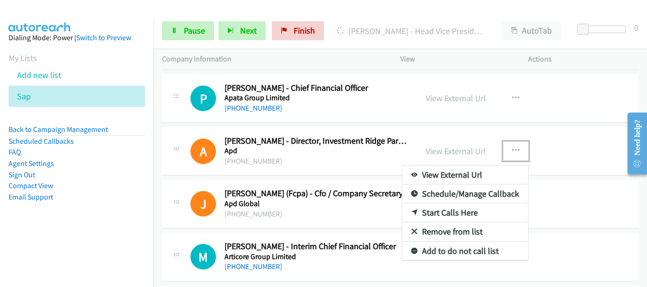
click at [436, 231] on link "Remove from list" at bounding box center [465, 231] width 126 height 19
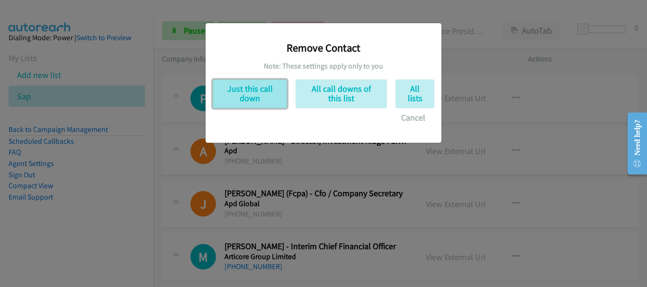
drag, startPoint x: 250, startPoint y: 95, endPoint x: 334, endPoint y: 276, distance: 199.1
click at [249, 95] on button "Just this call down" at bounding box center [250, 94] width 74 height 29
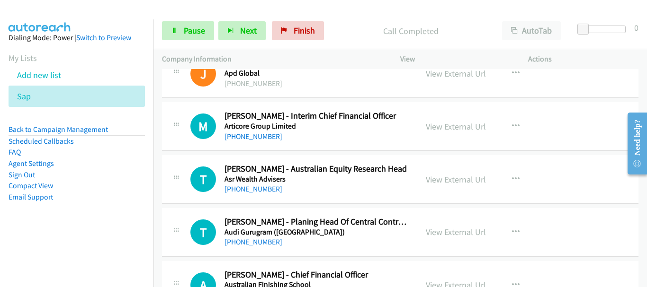
scroll to position [568, 0]
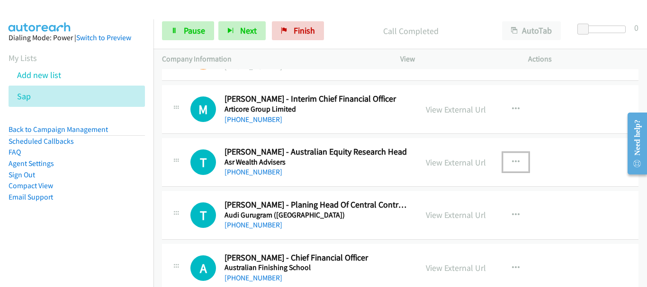
click at [516, 162] on button "button" at bounding box center [516, 162] width 26 height 19
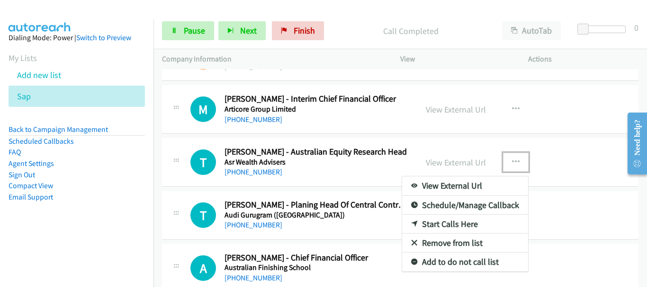
click at [471, 240] on link "Remove from list" at bounding box center [465, 243] width 126 height 19
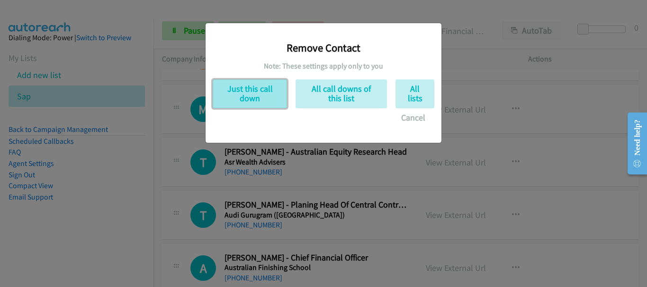
click at [266, 90] on button "Just this call down" at bounding box center [250, 94] width 74 height 29
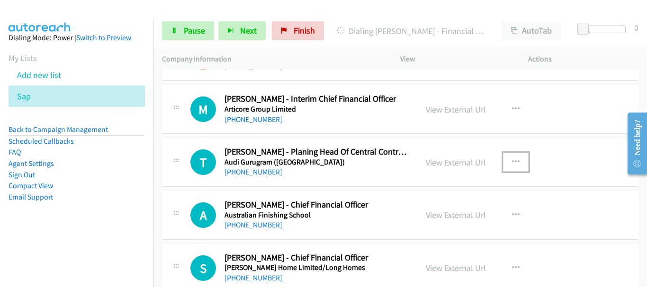
click at [515, 164] on button "button" at bounding box center [516, 162] width 26 height 19
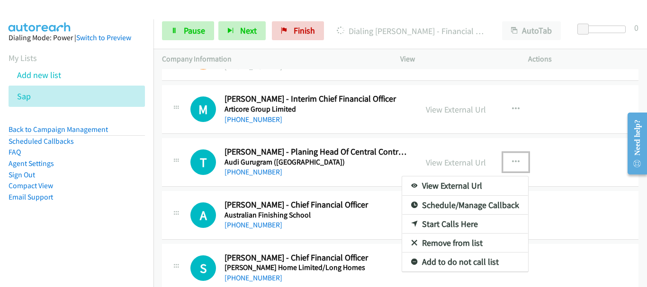
click at [459, 245] on link "Remove from list" at bounding box center [465, 243] width 126 height 19
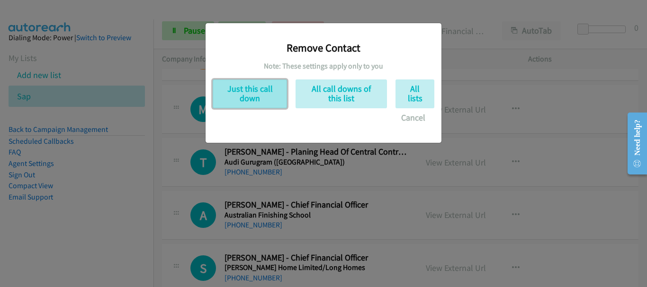
click at [261, 91] on button "Just this call down" at bounding box center [250, 94] width 74 height 29
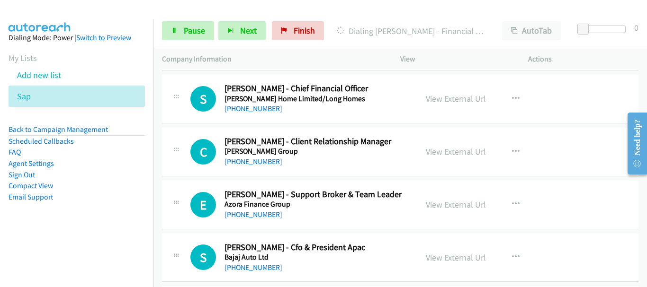
scroll to position [710, 0]
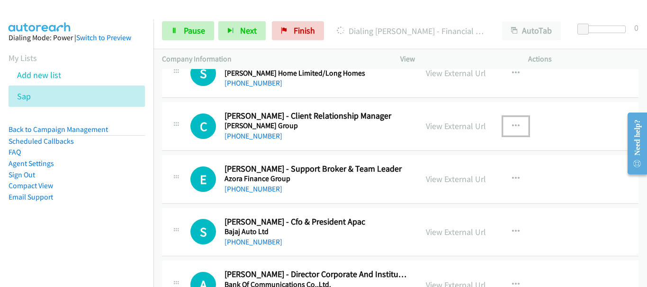
click at [512, 124] on icon "button" at bounding box center [516, 127] width 8 height 8
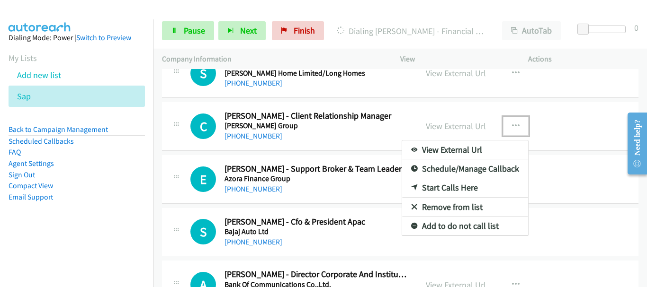
click at [444, 207] on link "Remove from list" at bounding box center [465, 207] width 126 height 19
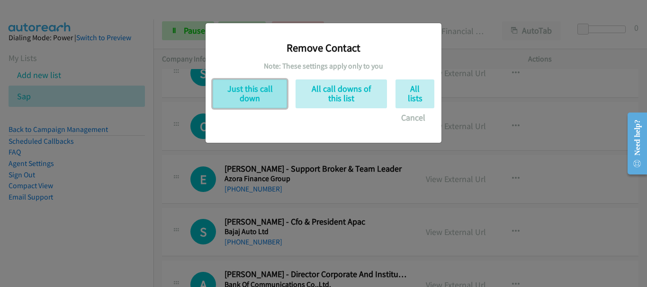
click at [248, 98] on button "Just this call down" at bounding box center [250, 94] width 74 height 29
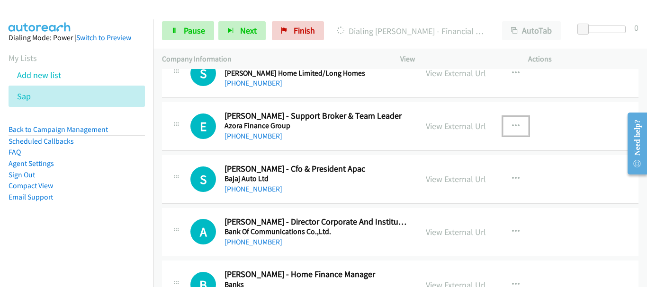
click at [512, 124] on icon "button" at bounding box center [516, 127] width 8 height 8
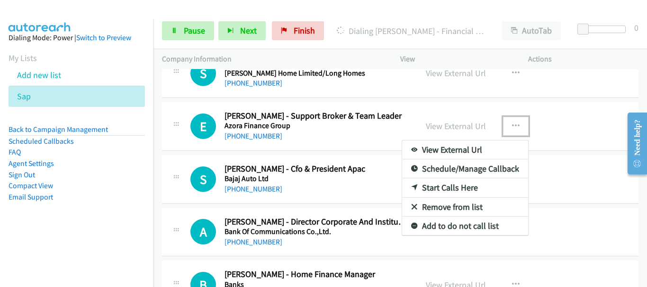
click at [460, 204] on link "Remove from list" at bounding box center [465, 207] width 126 height 19
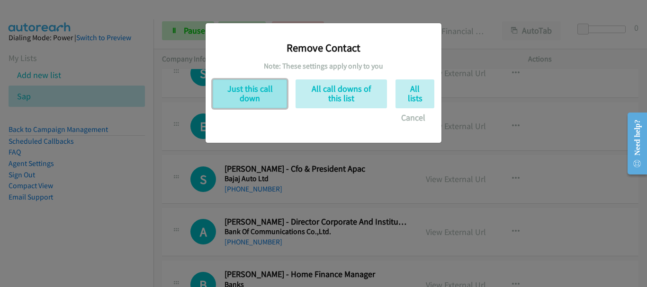
click at [236, 84] on button "Just this call down" at bounding box center [250, 94] width 74 height 29
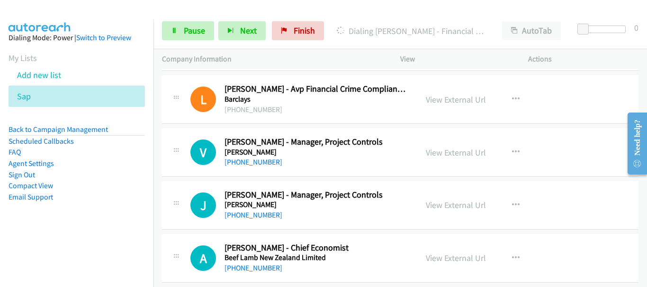
scroll to position [899, 0]
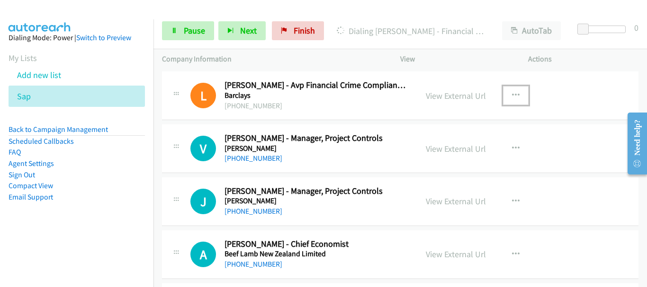
click at [513, 89] on button "button" at bounding box center [516, 95] width 26 height 19
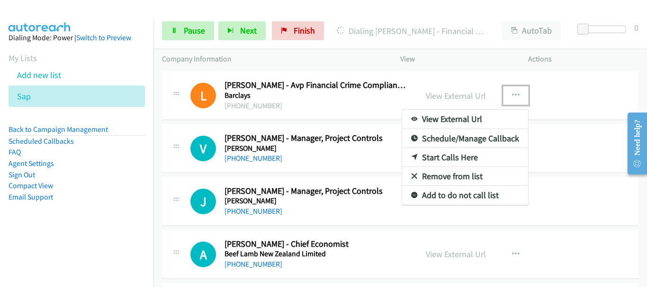
click at [445, 178] on link "Remove from list" at bounding box center [465, 176] width 126 height 19
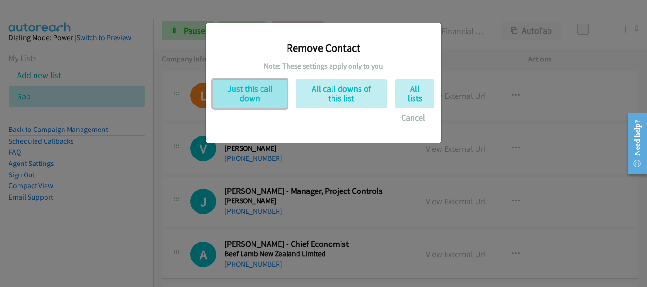
click at [259, 91] on button "Just this call down" at bounding box center [250, 94] width 74 height 29
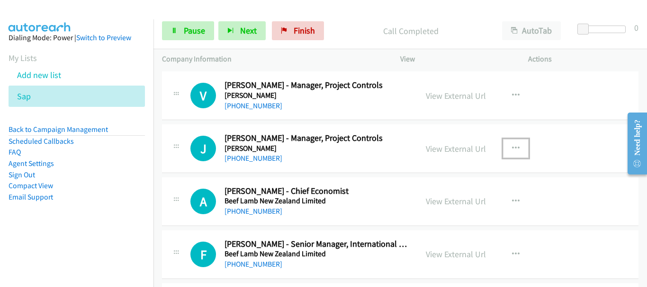
click at [517, 146] on button "button" at bounding box center [516, 148] width 26 height 19
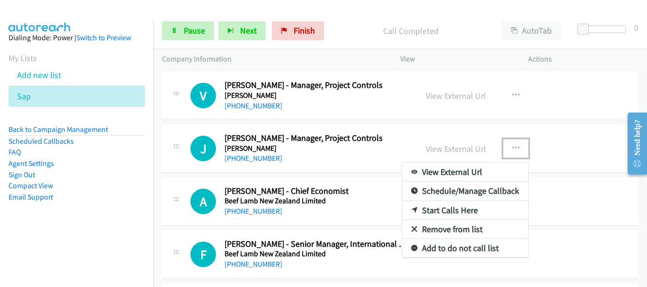
click at [464, 229] on link "Remove from list" at bounding box center [465, 229] width 126 height 19
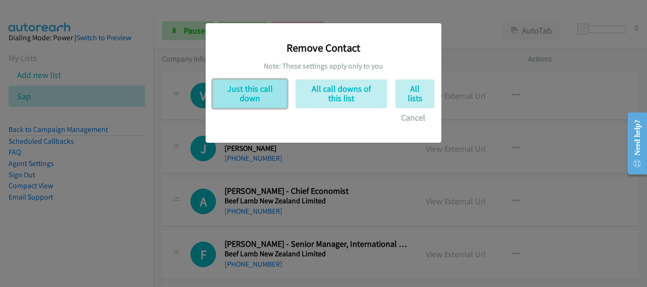
click at [257, 99] on button "Just this call down" at bounding box center [250, 94] width 74 height 29
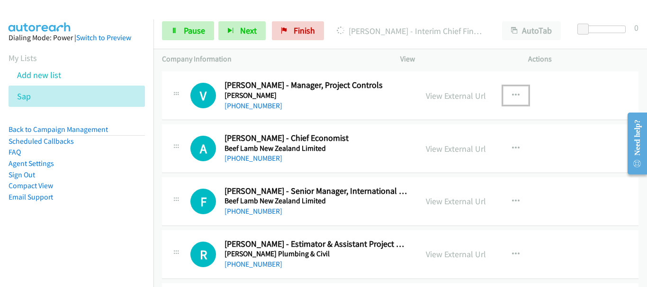
click at [512, 95] on icon "button" at bounding box center [516, 96] width 8 height 8
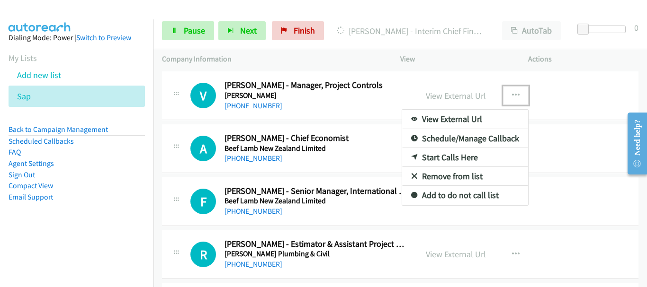
click at [436, 169] on link "Remove from list" at bounding box center [465, 176] width 126 height 19
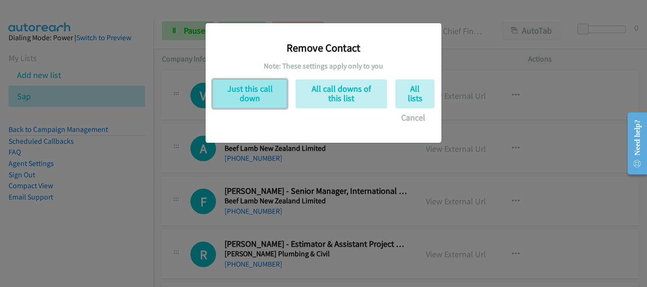
click at [244, 91] on button "Just this call down" at bounding box center [250, 94] width 74 height 29
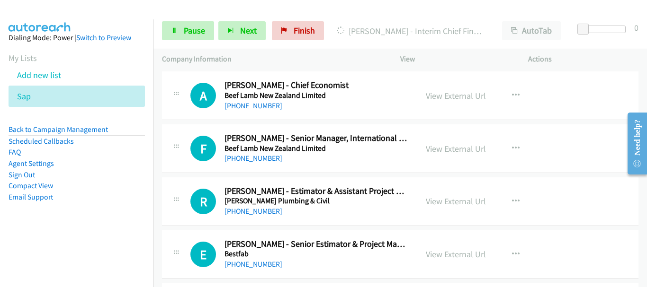
scroll to position [852, 0]
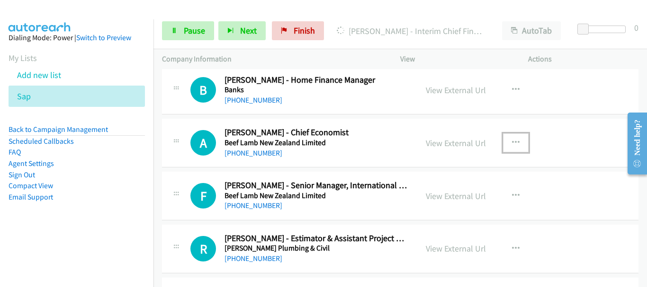
click at [515, 143] on button "button" at bounding box center [516, 142] width 26 height 19
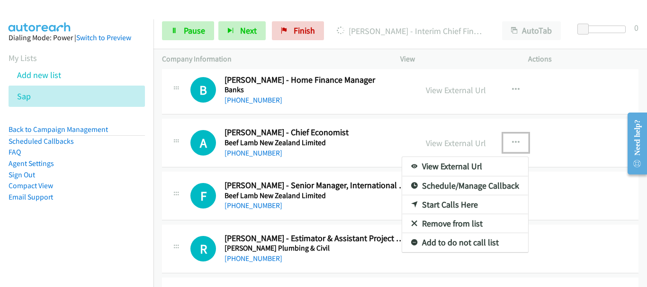
click at [470, 222] on link "Remove from list" at bounding box center [465, 223] width 126 height 19
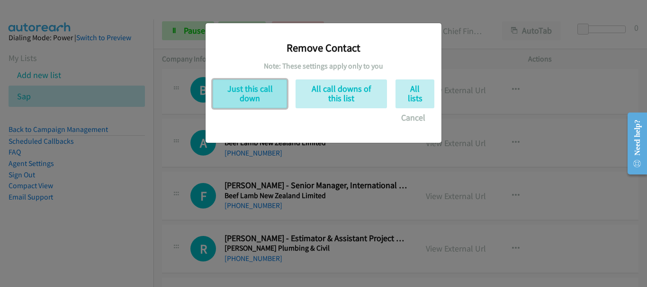
click at [258, 98] on button "Just this call down" at bounding box center [250, 94] width 74 height 29
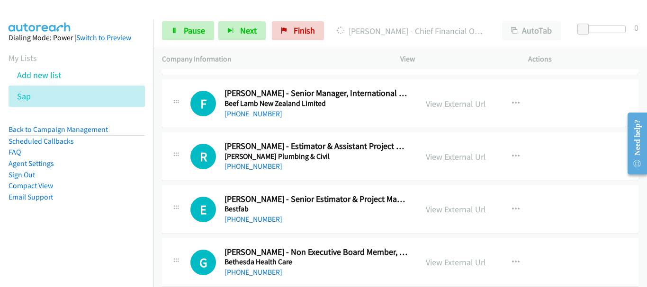
scroll to position [899, 0]
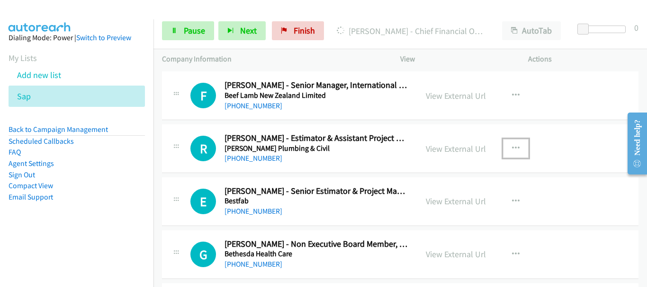
click at [512, 146] on icon "button" at bounding box center [516, 149] width 8 height 8
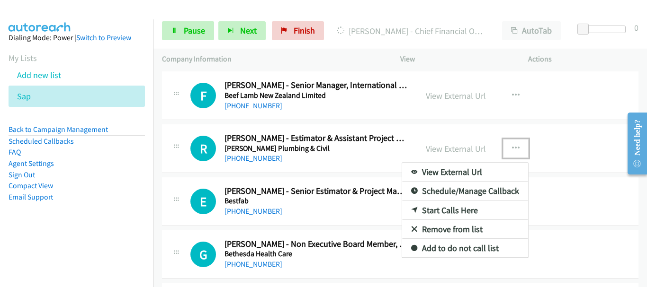
click at [471, 226] on link "Remove from list" at bounding box center [465, 229] width 126 height 19
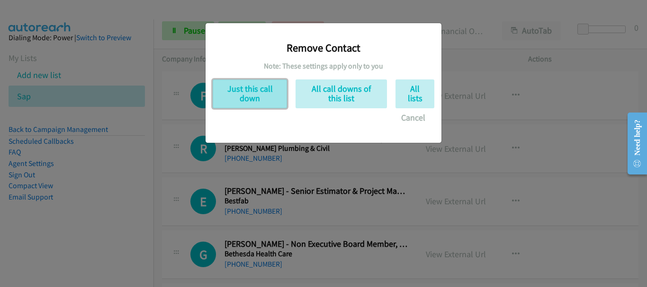
click at [253, 92] on button "Just this call down" at bounding box center [250, 94] width 74 height 29
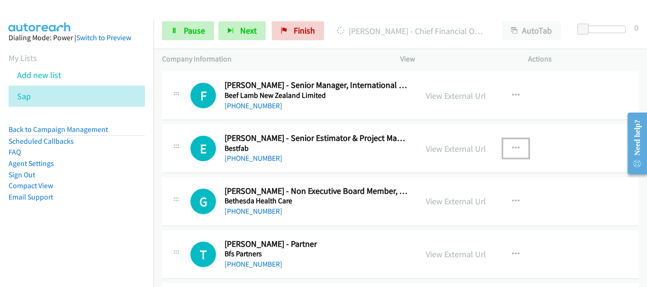
click at [512, 148] on icon "button" at bounding box center [516, 149] width 8 height 8
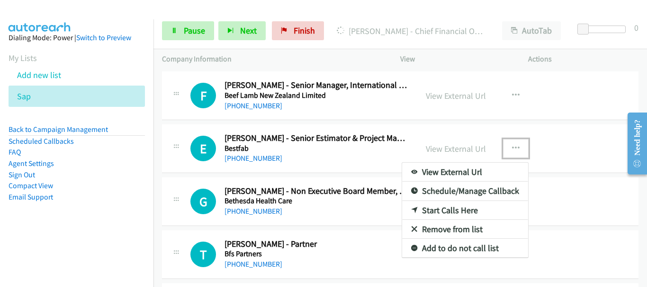
click at [454, 227] on link "Remove from list" at bounding box center [465, 229] width 126 height 19
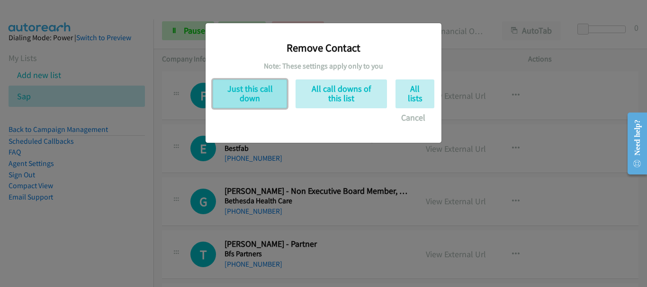
click at [240, 92] on button "Just this call down" at bounding box center [250, 94] width 74 height 29
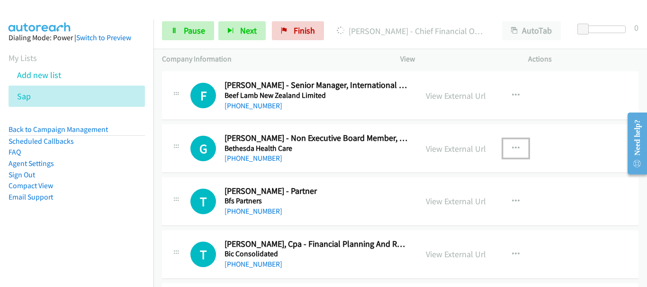
click at [513, 148] on icon "button" at bounding box center [516, 149] width 8 height 8
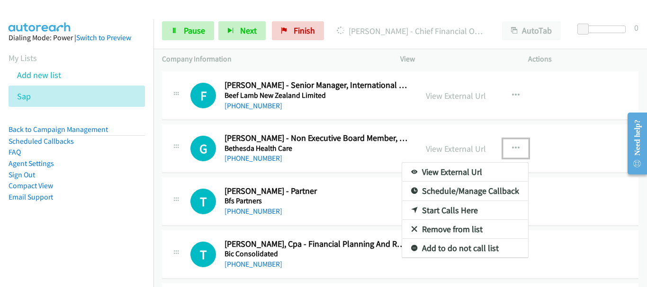
click at [444, 225] on link "Remove from list" at bounding box center [465, 229] width 126 height 19
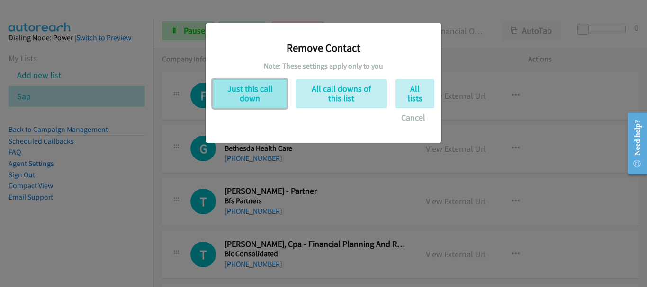
click at [249, 94] on button "Just this call down" at bounding box center [250, 94] width 74 height 29
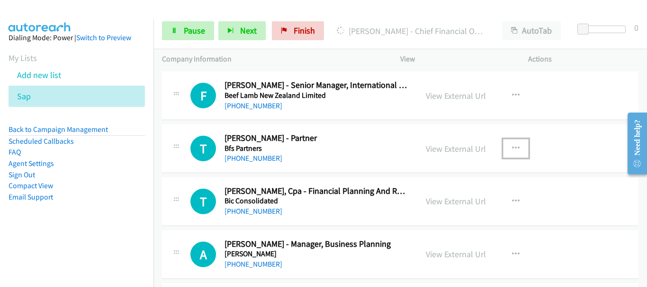
click at [515, 146] on button "button" at bounding box center [516, 148] width 26 height 19
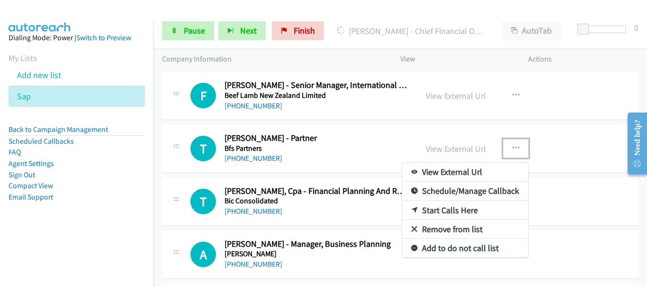
click at [462, 228] on link "Remove from list" at bounding box center [465, 229] width 126 height 19
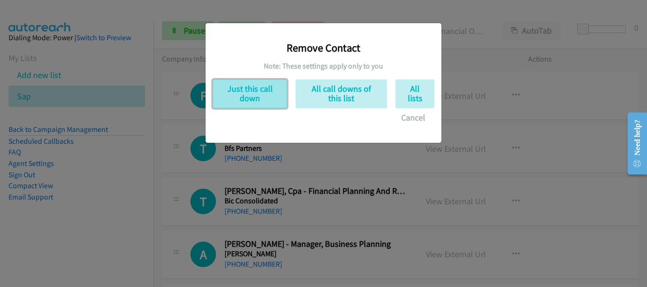
click at [251, 94] on button "Just this call down" at bounding box center [250, 94] width 74 height 29
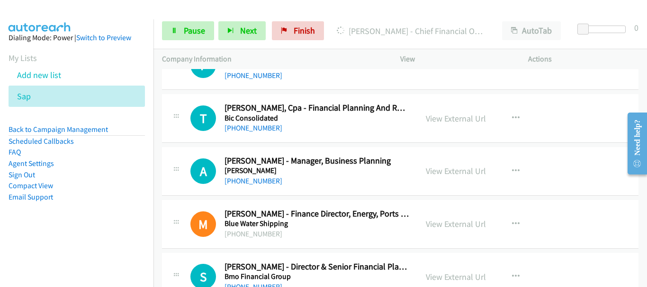
scroll to position [947, 0]
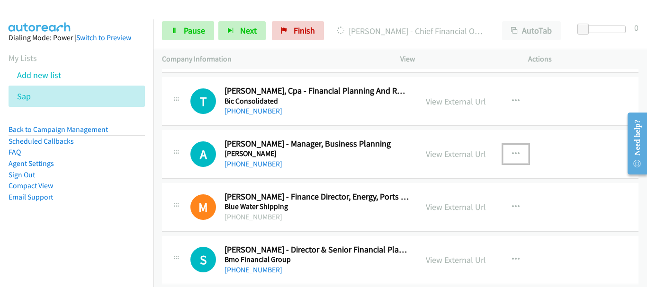
click at [512, 152] on icon "button" at bounding box center [516, 155] width 8 height 8
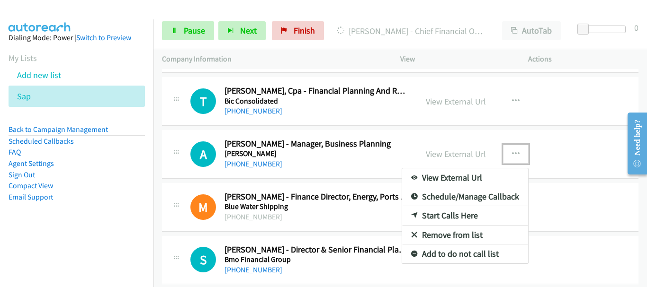
click at [480, 233] on link "Remove from list" at bounding box center [465, 235] width 126 height 19
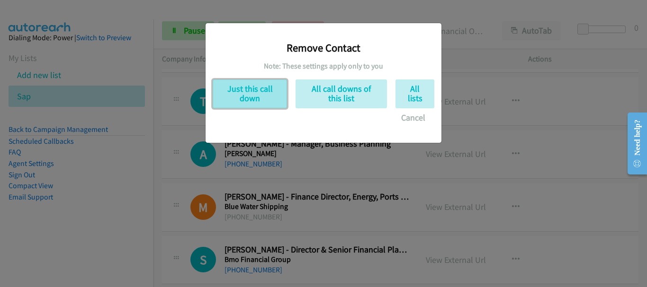
click at [237, 88] on button "Just this call down" at bounding box center [250, 94] width 74 height 29
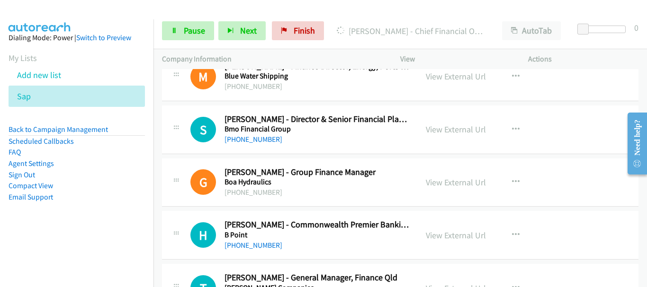
scroll to position [1041, 0]
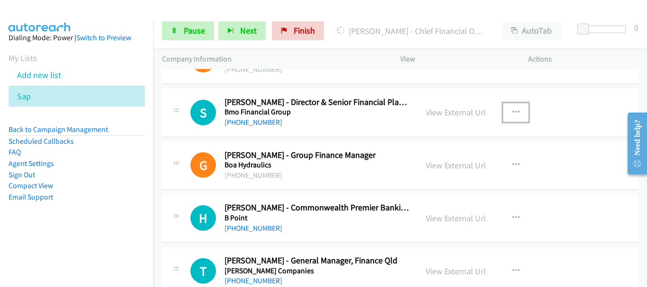
click at [512, 113] on icon "button" at bounding box center [516, 113] width 8 height 8
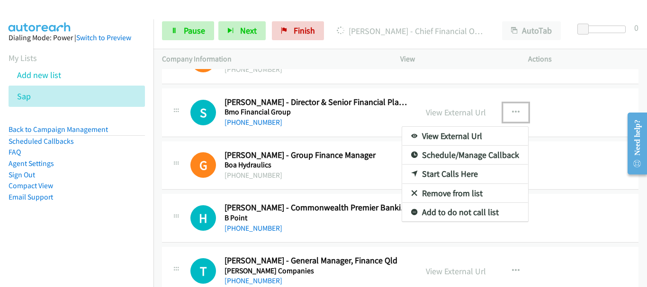
click at [479, 192] on link "Remove from list" at bounding box center [465, 193] width 126 height 19
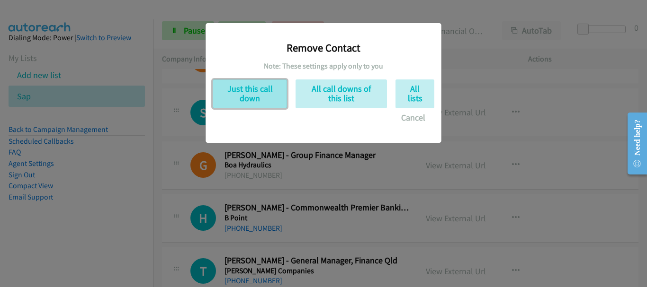
click at [245, 103] on button "Just this call down" at bounding box center [250, 94] width 74 height 29
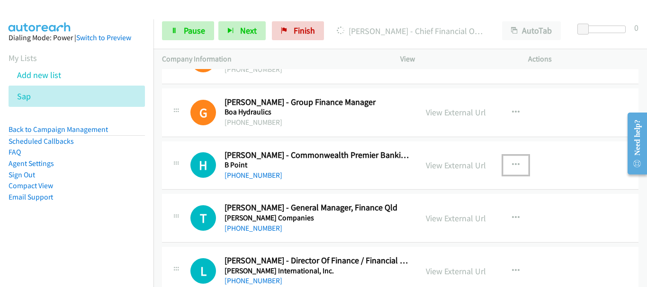
click at [512, 162] on icon "button" at bounding box center [516, 165] width 8 height 8
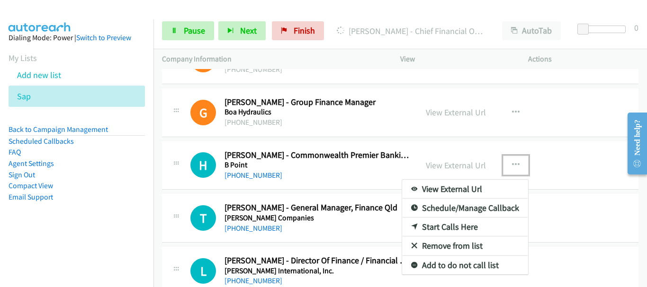
click at [432, 244] on link "Remove from list" at bounding box center [465, 246] width 126 height 19
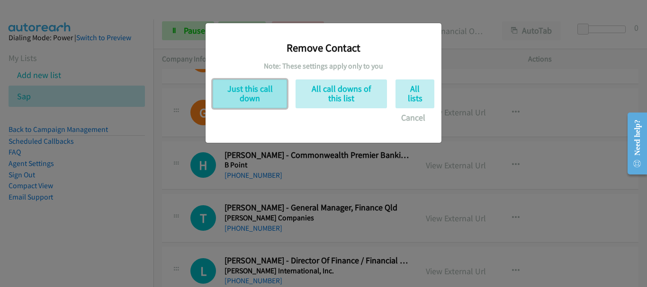
click at [243, 96] on button "Just this call down" at bounding box center [250, 94] width 74 height 29
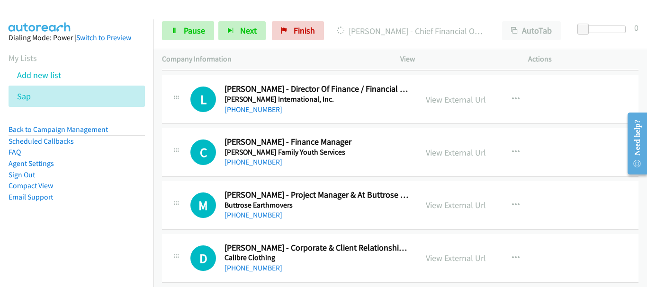
scroll to position [1183, 0]
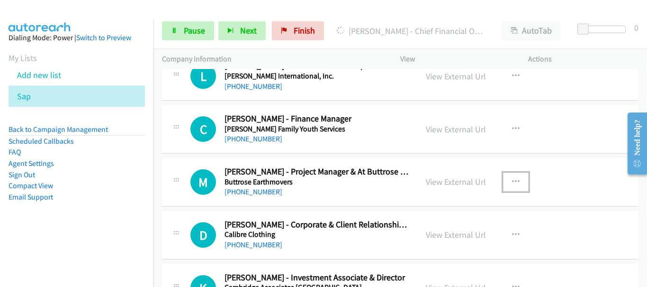
click at [512, 183] on icon "button" at bounding box center [516, 182] width 8 height 8
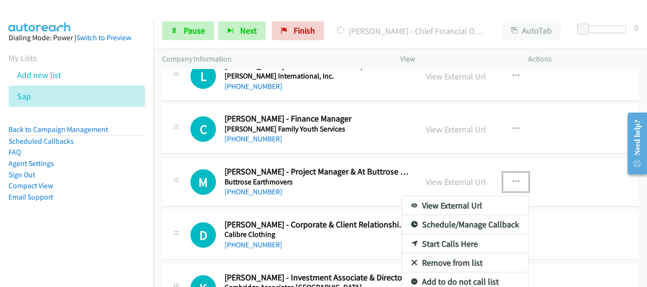
click at [460, 263] on link "Remove from list" at bounding box center [465, 263] width 126 height 19
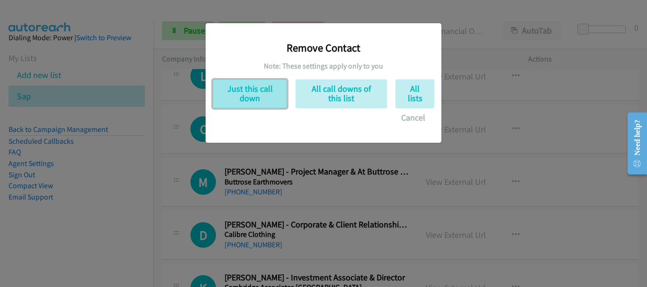
click at [242, 98] on button "Just this call down" at bounding box center [250, 94] width 74 height 29
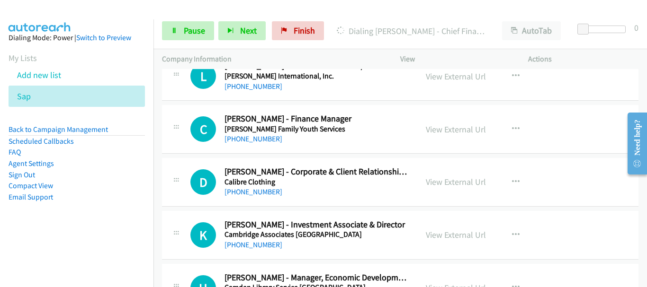
click at [38, 9] on img at bounding box center [39, 16] width 71 height 33
click at [203, 30] on span "Pause" at bounding box center [194, 30] width 21 height 11
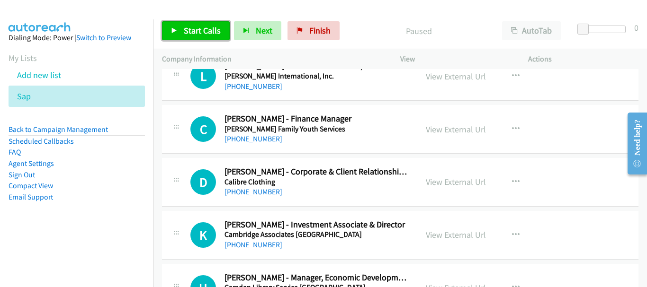
click at [194, 30] on span "Start Calls" at bounding box center [202, 30] width 37 height 11
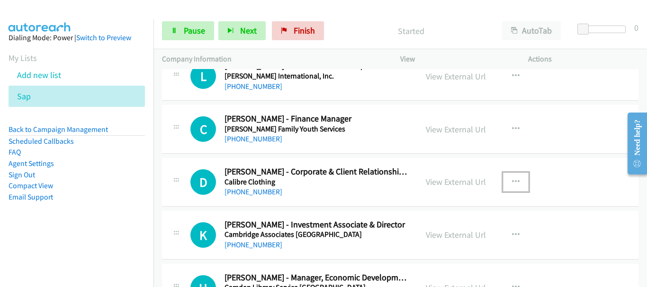
click at [509, 175] on button "button" at bounding box center [516, 182] width 26 height 19
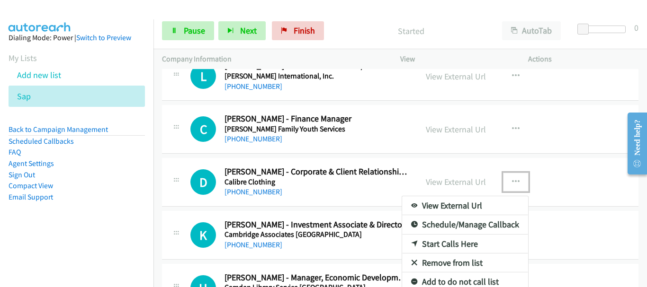
click at [447, 267] on link "Remove from list" at bounding box center [465, 263] width 126 height 19
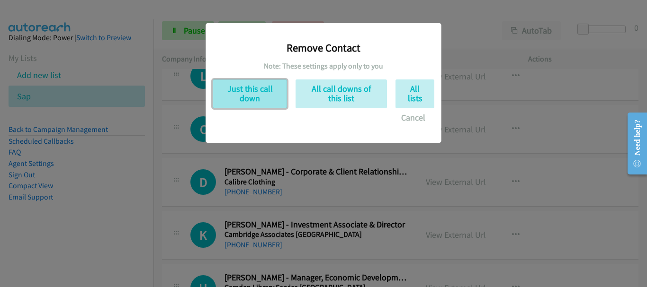
click at [238, 95] on button "Just this call down" at bounding box center [250, 94] width 74 height 29
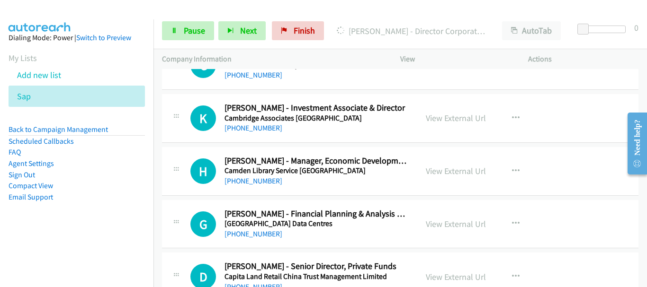
scroll to position [1231, 0]
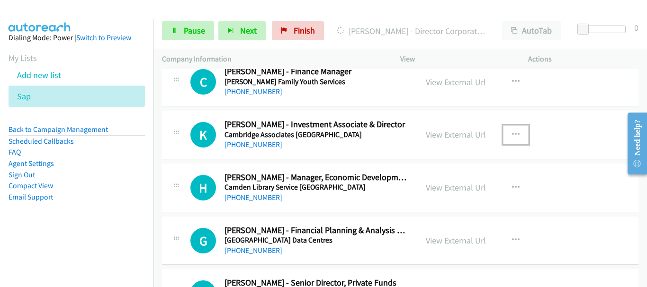
click at [512, 136] on icon "button" at bounding box center [516, 135] width 8 height 8
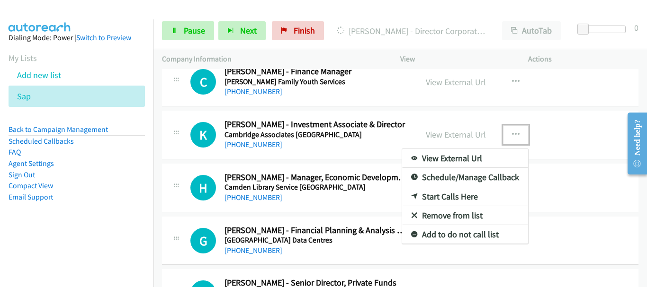
click at [451, 213] on link "Remove from list" at bounding box center [465, 215] width 126 height 19
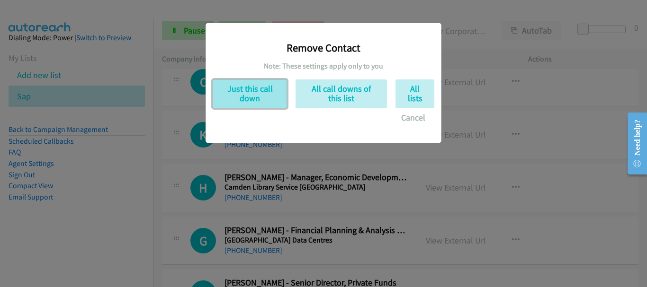
click at [233, 86] on button "Just this call down" at bounding box center [250, 94] width 74 height 29
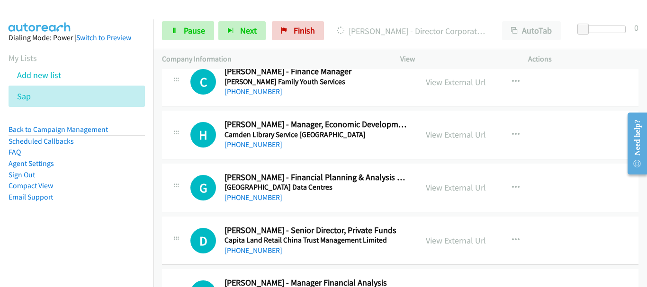
scroll to position [1278, 0]
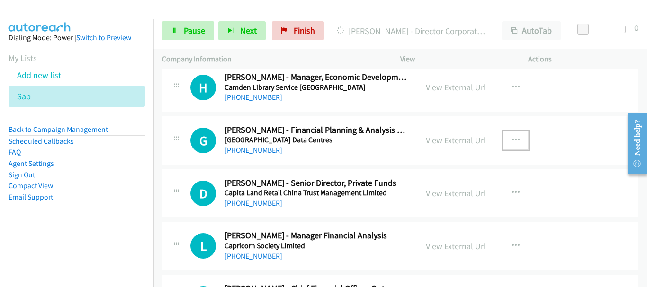
click at [521, 138] on button "button" at bounding box center [516, 140] width 26 height 19
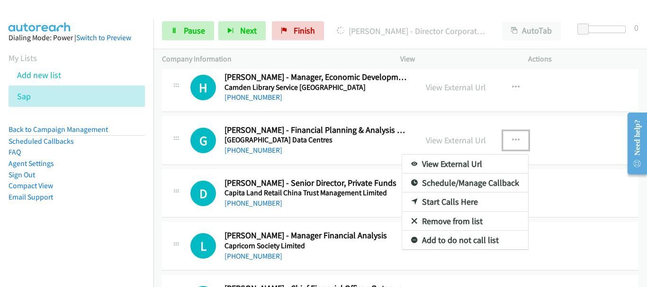
click at [446, 219] on link "Remove from list" at bounding box center [465, 221] width 126 height 19
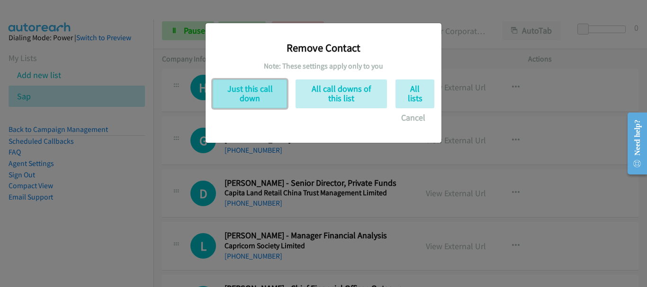
click at [246, 101] on button "Just this call down" at bounding box center [250, 94] width 74 height 29
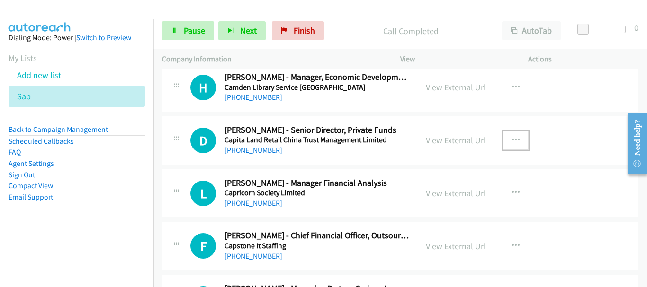
click at [515, 136] on button "button" at bounding box center [516, 140] width 26 height 19
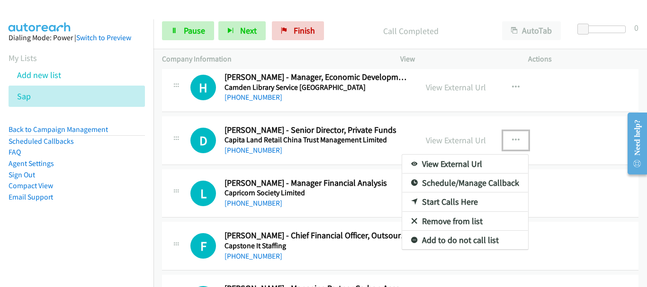
click at [452, 224] on link "Remove from list" at bounding box center [465, 221] width 126 height 19
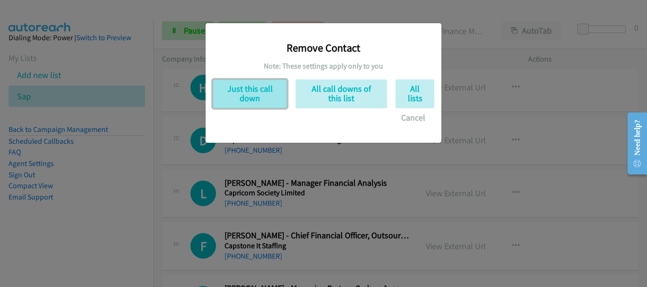
click at [250, 98] on button "Just this call down" at bounding box center [250, 94] width 74 height 29
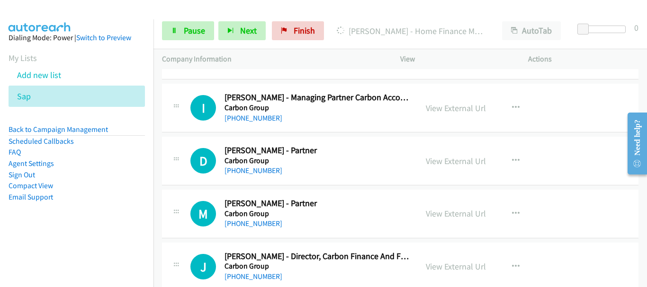
scroll to position [1420, 0]
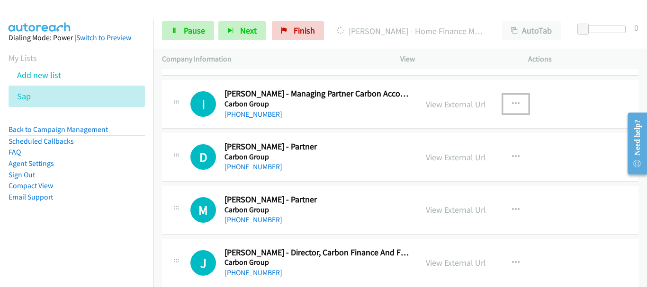
click at [504, 102] on button "button" at bounding box center [516, 104] width 26 height 19
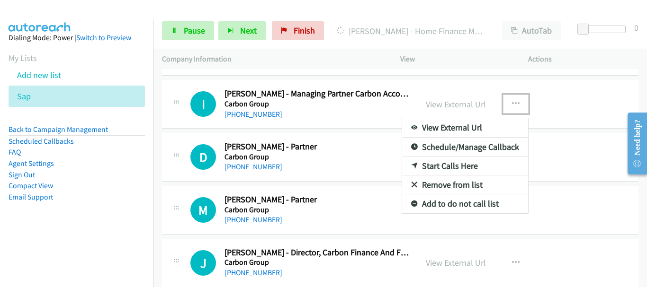
click at [439, 184] on link "Remove from list" at bounding box center [465, 185] width 126 height 19
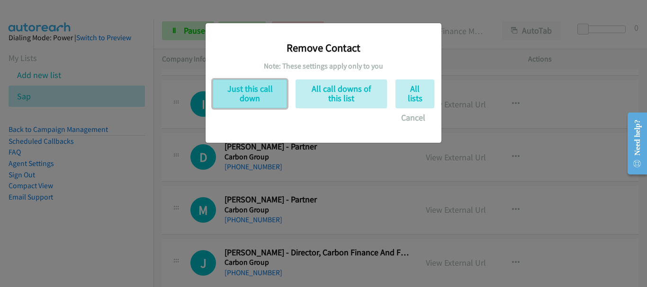
click at [250, 104] on button "Just this call down" at bounding box center [250, 94] width 74 height 29
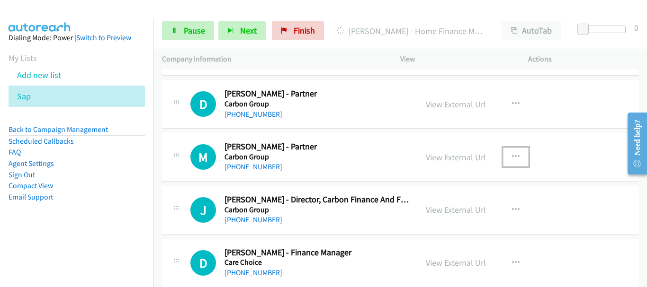
click at [507, 153] on button "button" at bounding box center [516, 157] width 26 height 19
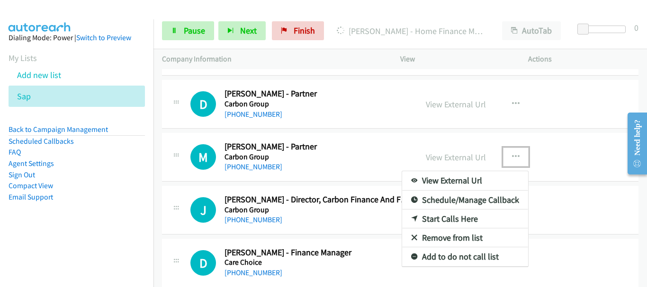
drag, startPoint x: 435, startPoint y: 231, endPoint x: 314, endPoint y: 171, distance: 134.9
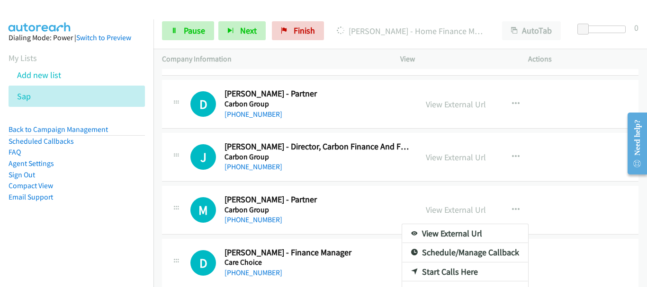
click at [403, 166] on div at bounding box center [323, 143] width 647 height 287
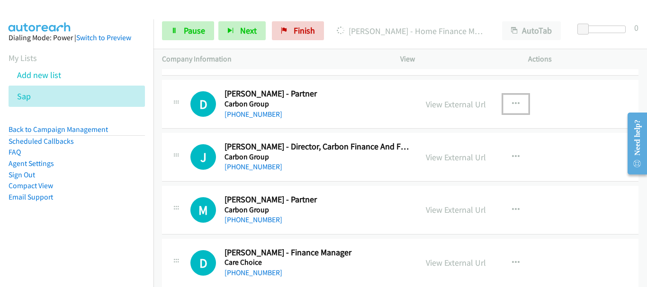
click at [513, 105] on icon "button" at bounding box center [516, 104] width 8 height 8
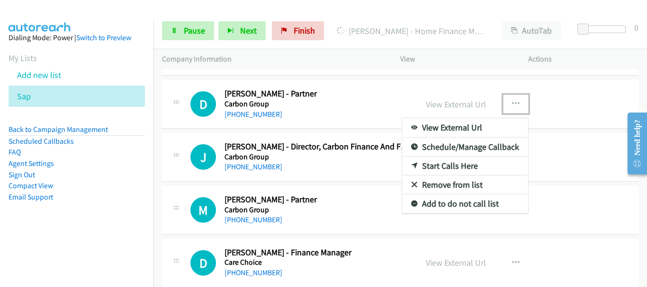
click at [461, 190] on link "Remove from list" at bounding box center [465, 185] width 126 height 19
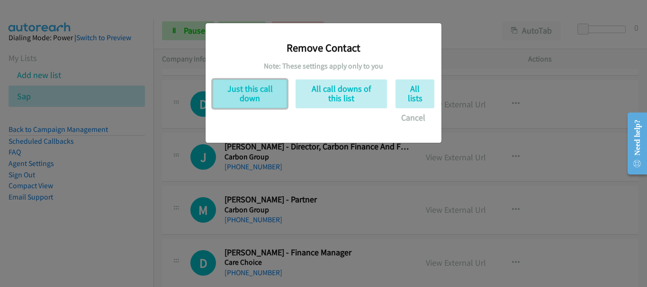
click at [251, 96] on button "Just this call down" at bounding box center [250, 94] width 74 height 29
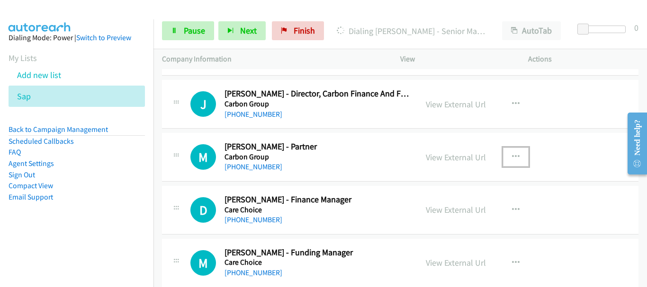
click at [507, 154] on button "button" at bounding box center [516, 157] width 26 height 19
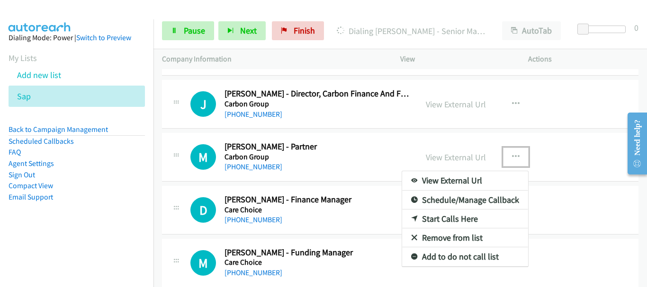
click at [458, 237] on link "Remove from list" at bounding box center [465, 238] width 126 height 19
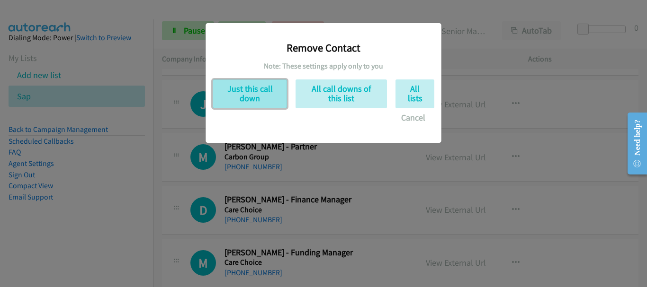
click at [242, 100] on button "Just this call down" at bounding box center [250, 94] width 74 height 29
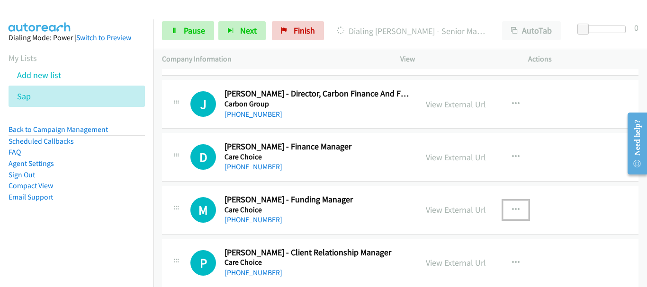
click at [512, 210] on icon "button" at bounding box center [516, 210] width 8 height 8
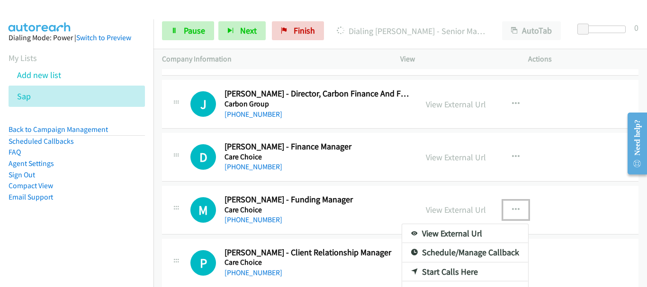
click at [379, 154] on div at bounding box center [323, 143] width 647 height 287
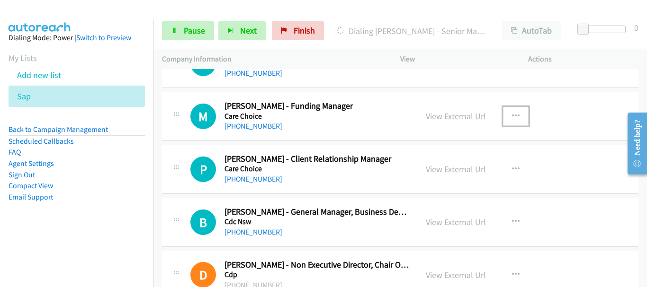
scroll to position [1515, 0]
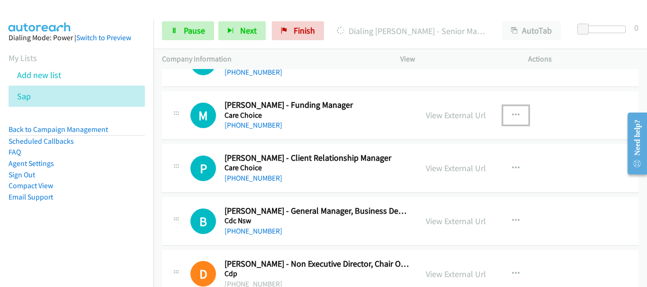
click at [514, 109] on button "button" at bounding box center [516, 115] width 26 height 19
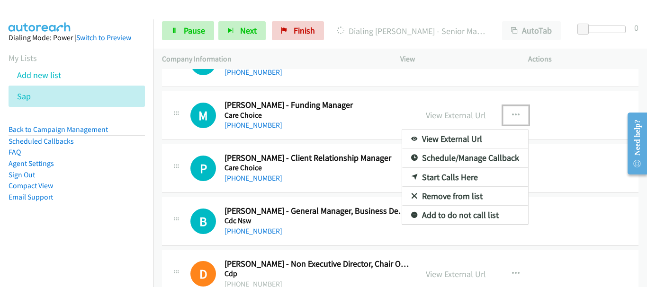
click at [457, 194] on link "Remove from list" at bounding box center [465, 196] width 126 height 19
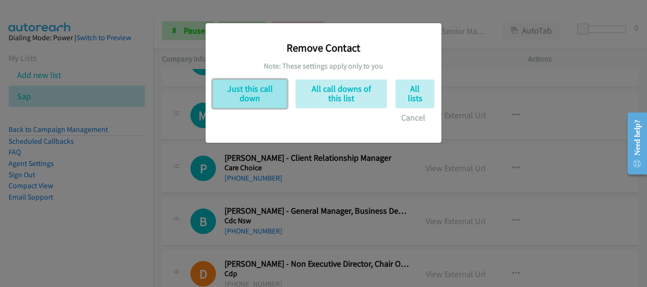
drag, startPoint x: 234, startPoint y: 92, endPoint x: 282, endPoint y: 112, distance: 51.3
click at [235, 92] on button "Just this call down" at bounding box center [250, 94] width 74 height 29
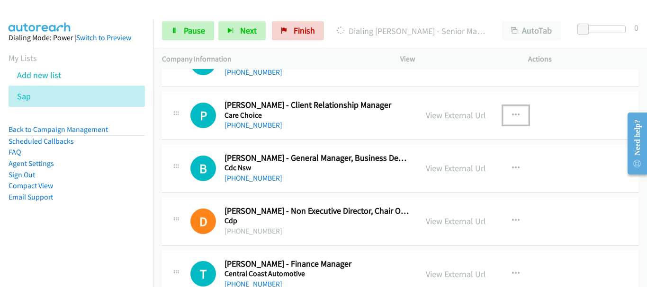
click at [513, 113] on icon "button" at bounding box center [516, 116] width 8 height 8
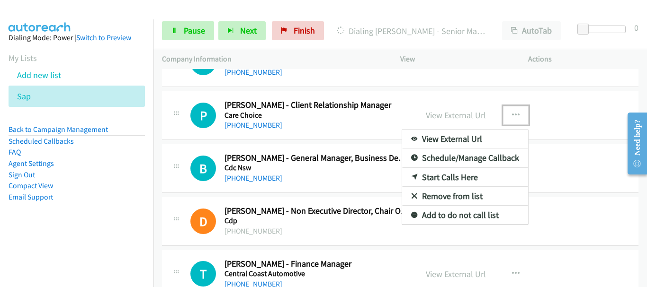
click at [472, 192] on link "Remove from list" at bounding box center [465, 196] width 126 height 19
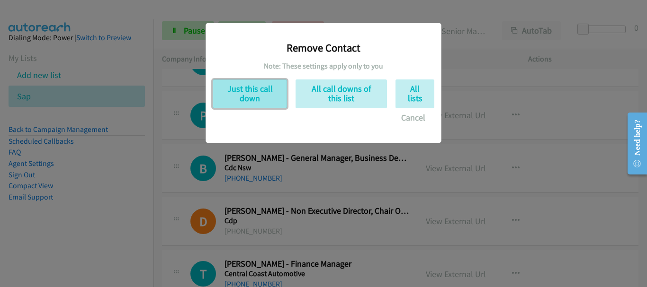
click at [260, 94] on button "Just this call down" at bounding box center [250, 94] width 74 height 29
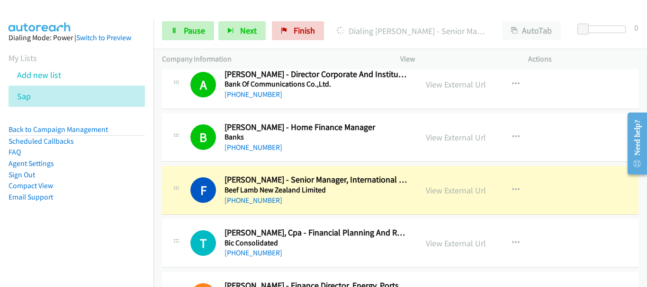
scroll to position [852, 0]
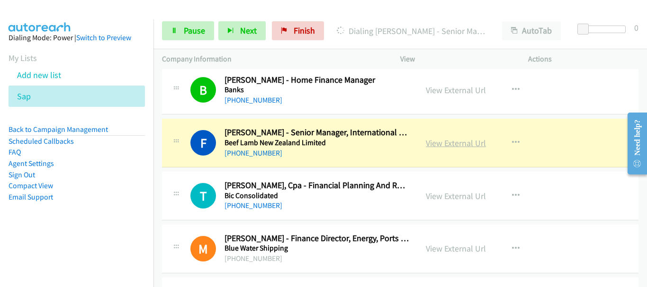
click at [451, 138] on link "View External Url" at bounding box center [456, 143] width 60 height 11
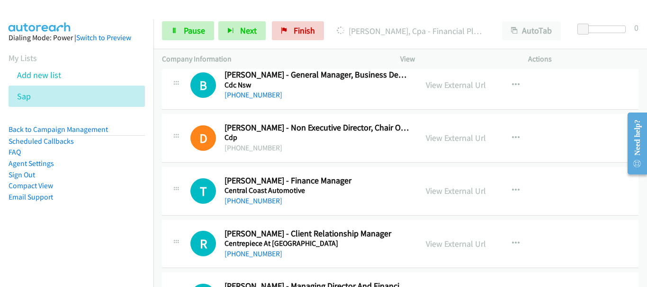
scroll to position [1562, 0]
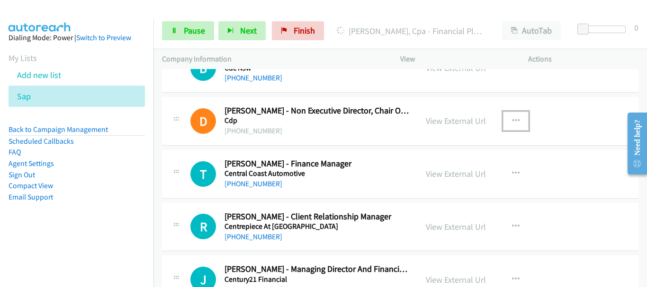
click at [506, 122] on button "button" at bounding box center [516, 121] width 26 height 19
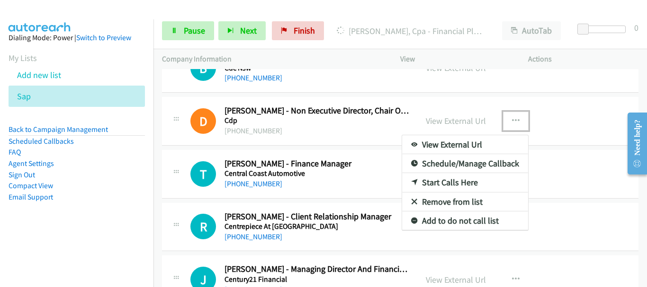
click at [449, 201] on link "Remove from list" at bounding box center [465, 202] width 126 height 19
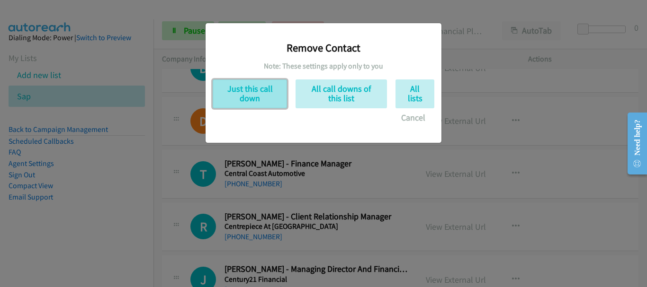
click at [250, 99] on button "Just this call down" at bounding box center [250, 94] width 74 height 29
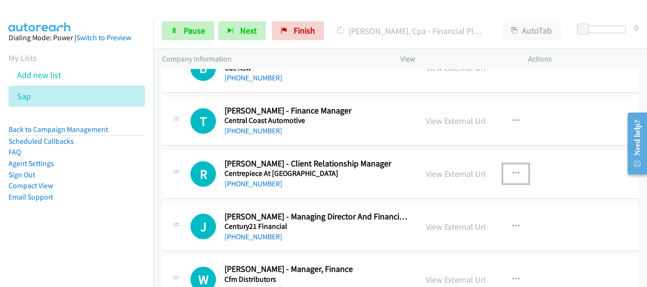
click at [506, 171] on button "button" at bounding box center [516, 173] width 26 height 19
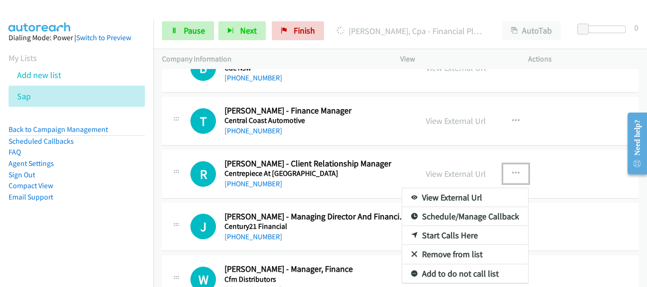
click at [437, 256] on link "Remove from list" at bounding box center [465, 254] width 126 height 19
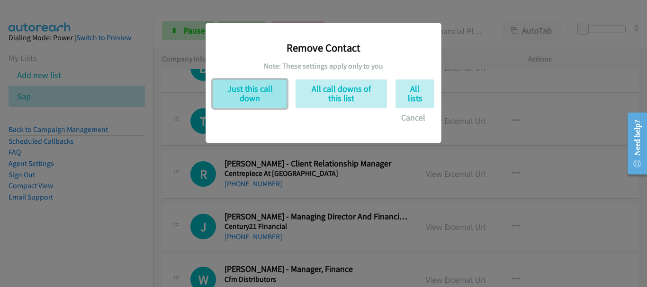
click at [270, 97] on button "Just this call down" at bounding box center [250, 94] width 74 height 29
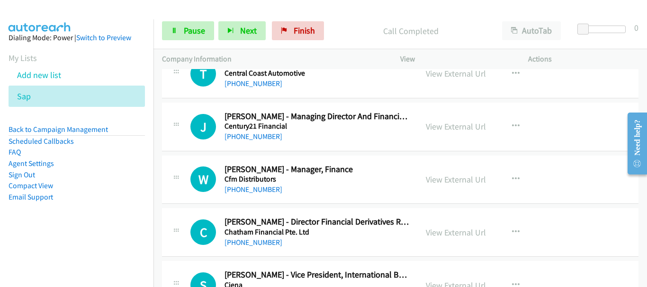
scroll to position [1704, 0]
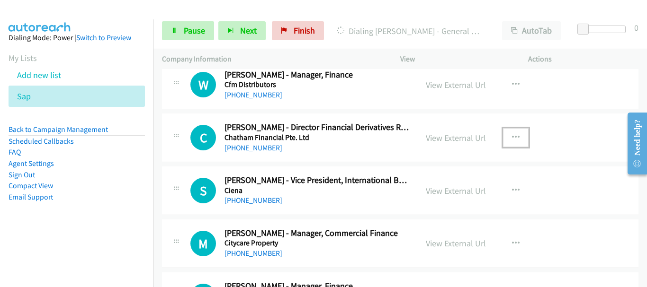
click at [507, 133] on button "button" at bounding box center [516, 137] width 26 height 19
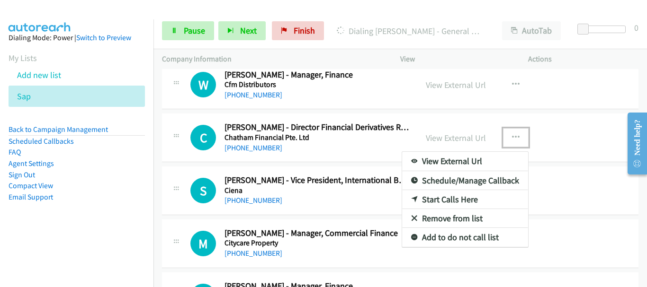
click at [440, 222] on link "Remove from list" at bounding box center [465, 218] width 126 height 19
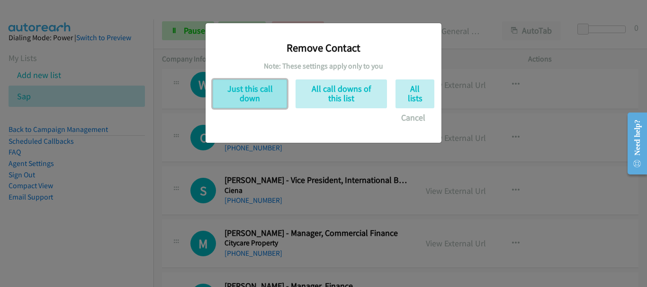
click at [254, 96] on button "Just this call down" at bounding box center [250, 94] width 74 height 29
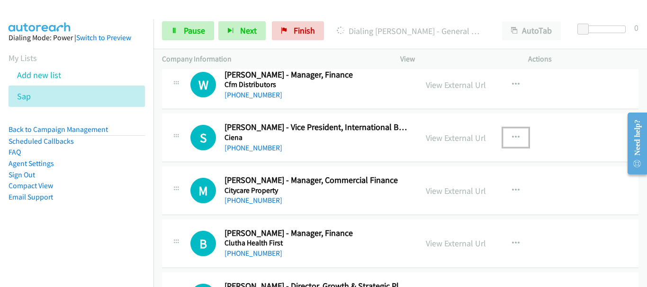
click at [505, 135] on button "button" at bounding box center [516, 137] width 26 height 19
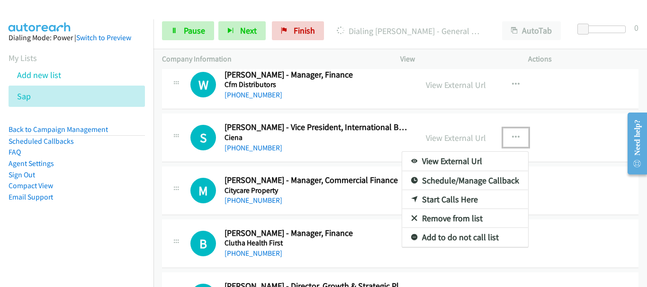
click at [442, 221] on link "Remove from list" at bounding box center [465, 218] width 126 height 19
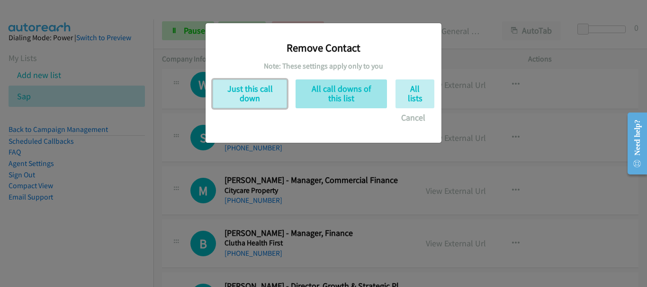
drag, startPoint x: 279, startPoint y: 94, endPoint x: 331, endPoint y: 107, distance: 54.1
click at [278, 94] on button "Just this call down" at bounding box center [250, 94] width 74 height 29
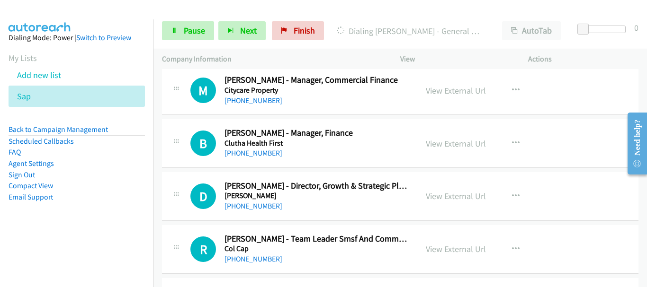
scroll to position [1799, 0]
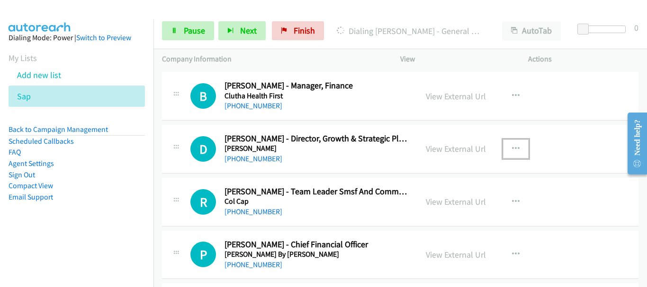
click at [515, 148] on button "button" at bounding box center [516, 149] width 26 height 19
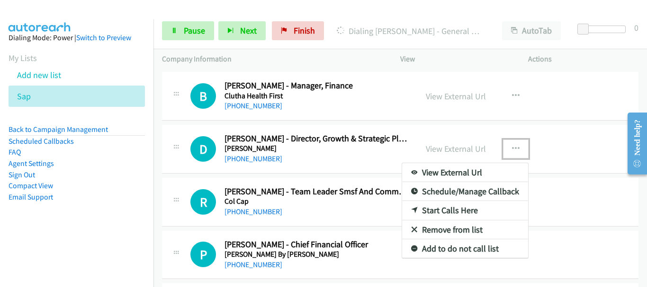
click at [442, 235] on link "Remove from list" at bounding box center [465, 230] width 126 height 19
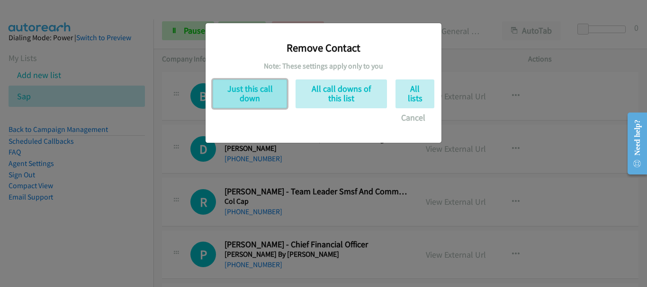
click at [220, 89] on button "Just this call down" at bounding box center [250, 94] width 74 height 29
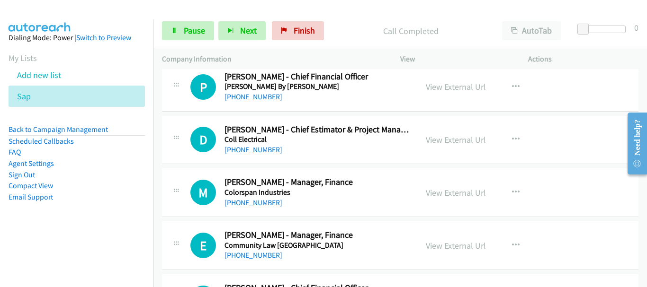
scroll to position [1941, 0]
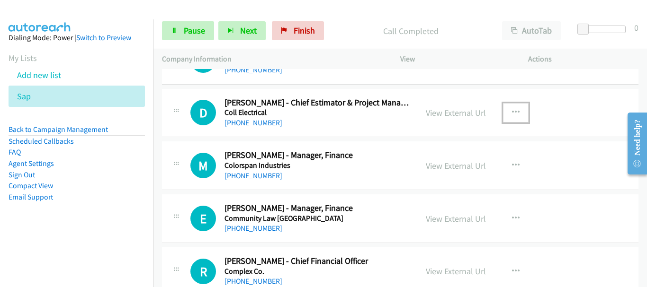
click at [504, 114] on button "button" at bounding box center [516, 112] width 26 height 19
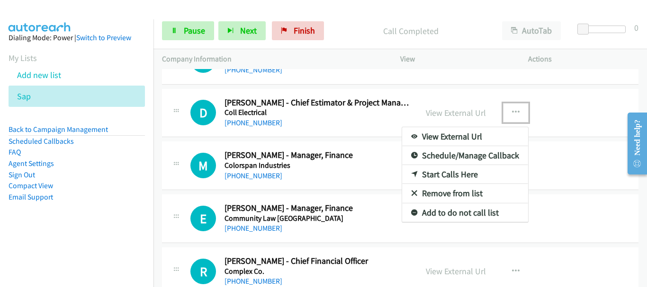
click at [457, 185] on link "Remove from list" at bounding box center [465, 193] width 126 height 19
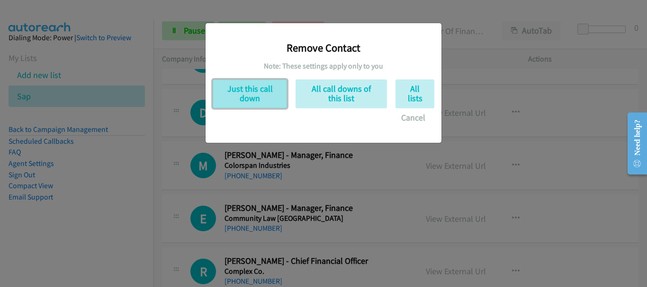
click at [259, 97] on button "Just this call down" at bounding box center [250, 94] width 74 height 29
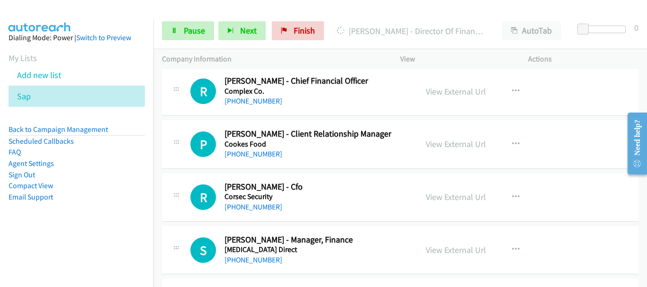
scroll to position [2083, 0]
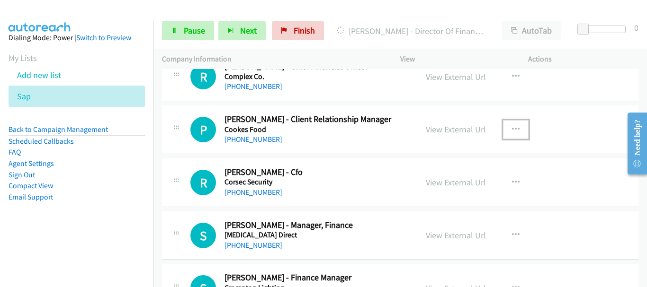
click at [512, 129] on icon "button" at bounding box center [516, 130] width 8 height 8
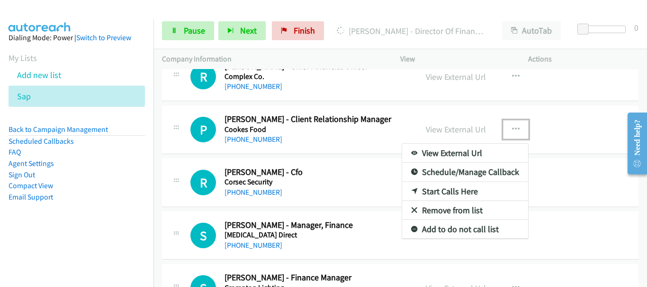
click at [464, 208] on link "Remove from list" at bounding box center [465, 210] width 126 height 19
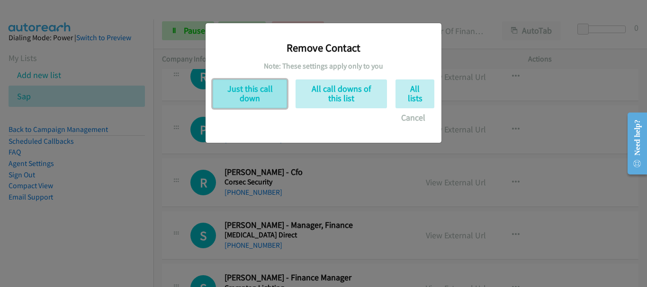
click at [250, 93] on button "Just this call down" at bounding box center [250, 94] width 74 height 29
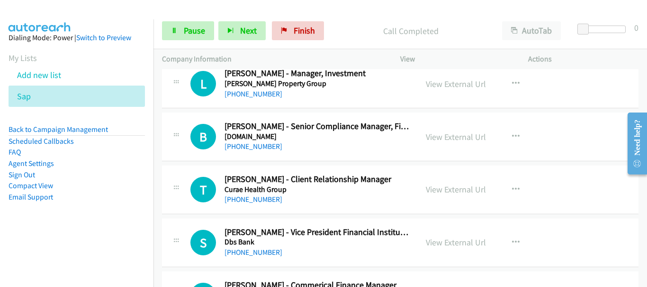
scroll to position [2272, 0]
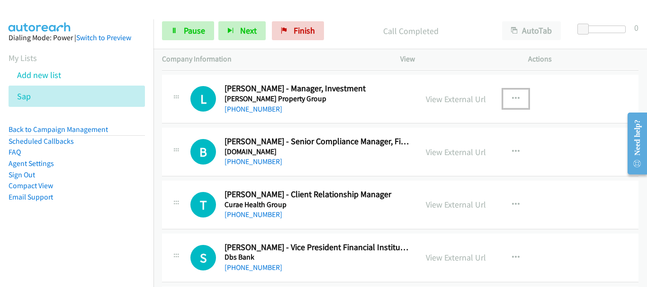
click at [512, 95] on icon "button" at bounding box center [516, 99] width 8 height 8
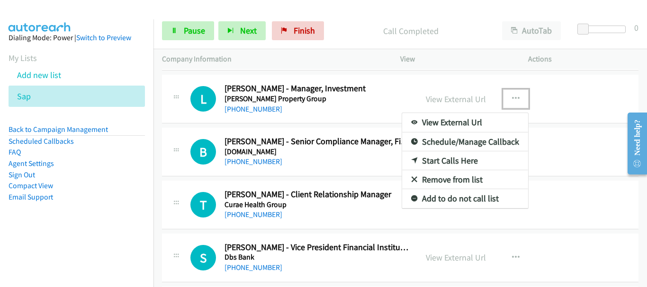
click at [444, 178] on link "Remove from list" at bounding box center [465, 179] width 126 height 19
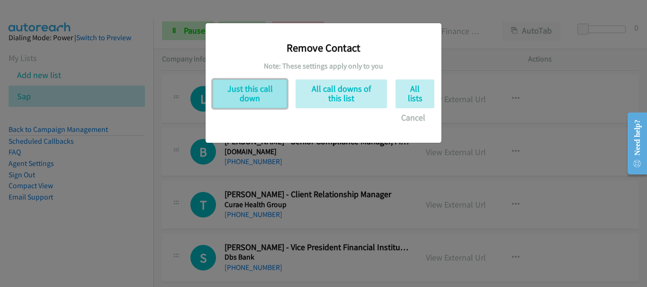
click at [227, 94] on button "Just this call down" at bounding box center [250, 94] width 74 height 29
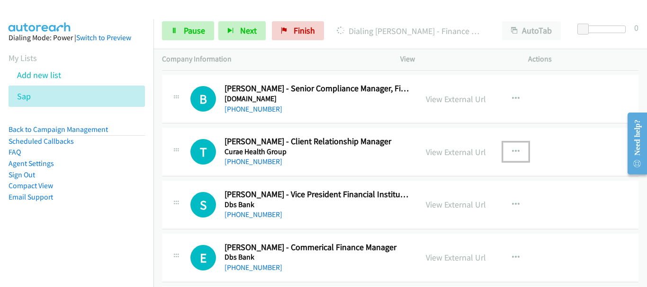
drag, startPoint x: 502, startPoint y: 158, endPoint x: 509, endPoint y: 152, distance: 9.1
click at [503, 158] on button "button" at bounding box center [516, 151] width 26 height 19
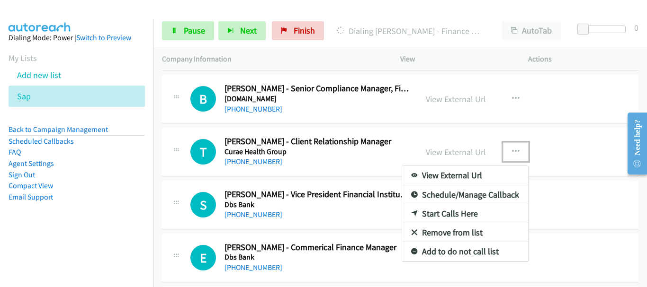
click at [449, 233] on link "Remove from list" at bounding box center [465, 232] width 126 height 19
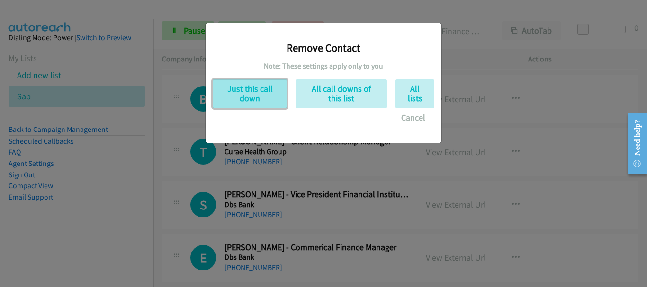
click at [246, 97] on button "Just this call down" at bounding box center [250, 94] width 74 height 29
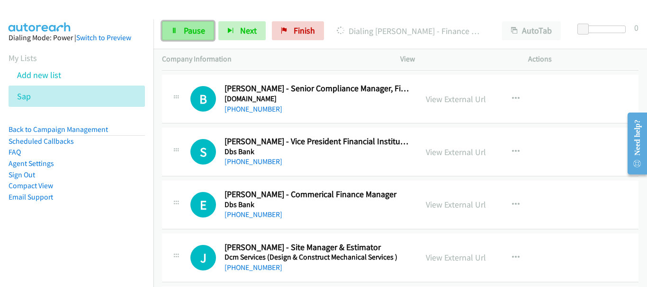
click at [189, 29] on span "Pause" at bounding box center [194, 30] width 21 height 11
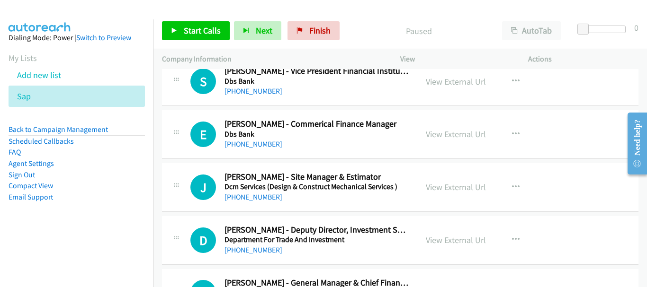
scroll to position [2367, 0]
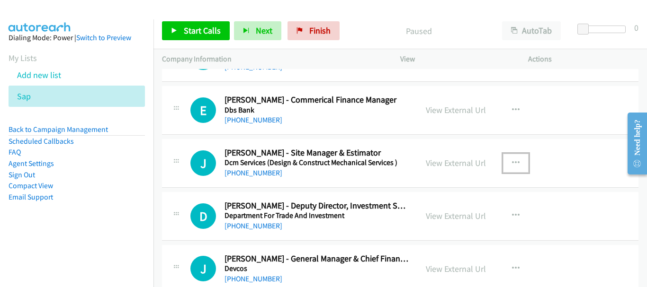
click at [513, 164] on icon "button" at bounding box center [516, 164] width 8 height 8
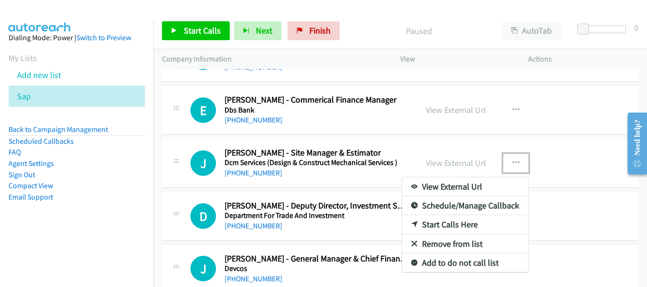
click at [452, 245] on link "Remove from list" at bounding box center [465, 244] width 126 height 19
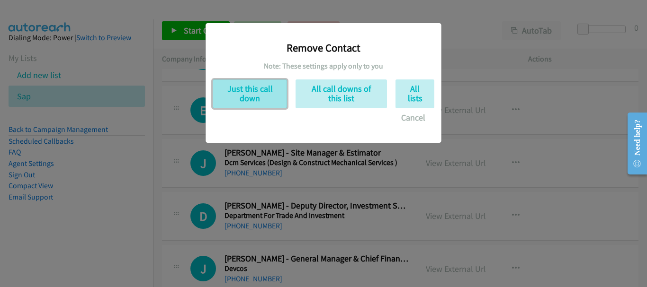
click at [265, 100] on button "Just this call down" at bounding box center [250, 94] width 74 height 29
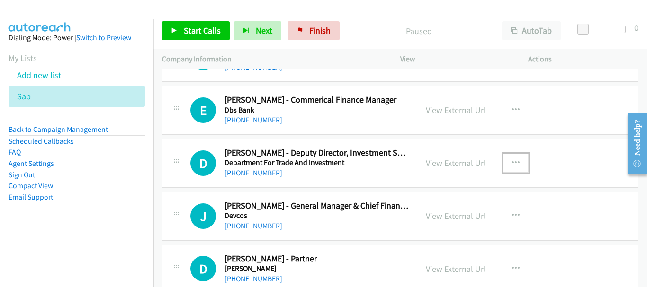
click at [512, 160] on icon "button" at bounding box center [516, 164] width 8 height 8
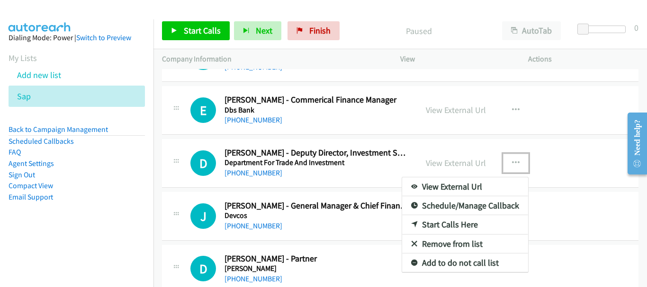
click at [436, 242] on link "Remove from list" at bounding box center [465, 244] width 126 height 19
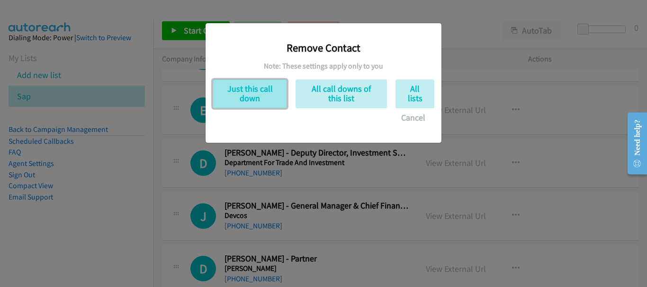
click at [251, 93] on button "Just this call down" at bounding box center [250, 94] width 74 height 29
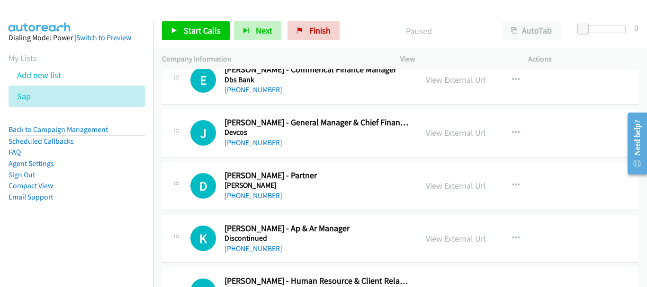
scroll to position [2414, 0]
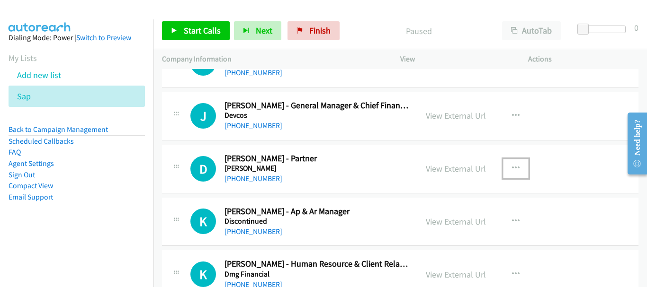
click at [512, 169] on icon "button" at bounding box center [516, 169] width 8 height 8
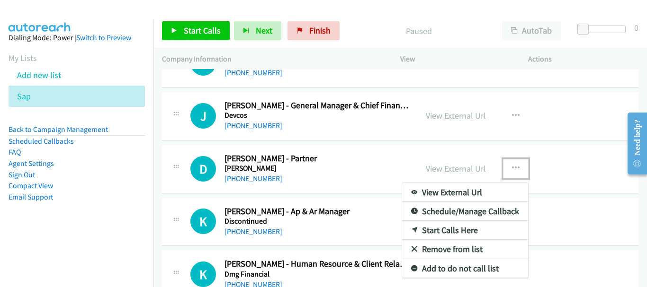
click at [442, 253] on link "Remove from list" at bounding box center [465, 249] width 126 height 19
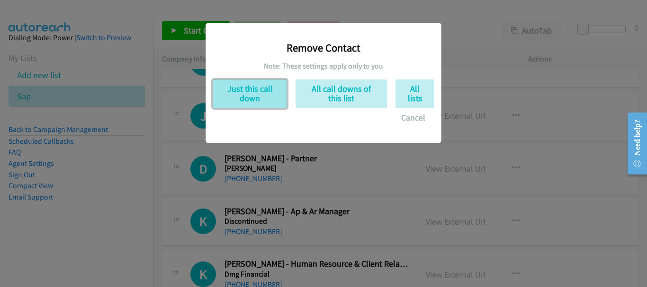
click at [263, 93] on button "Just this call down" at bounding box center [250, 94] width 74 height 29
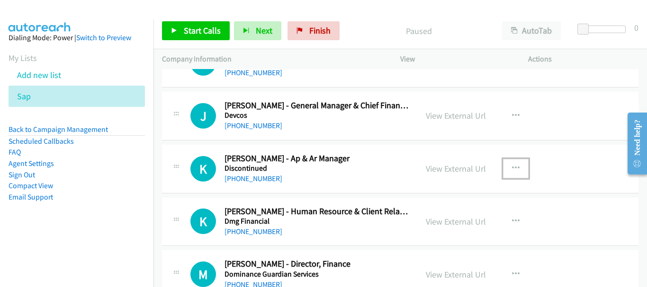
click at [512, 168] on icon "button" at bounding box center [516, 169] width 8 height 8
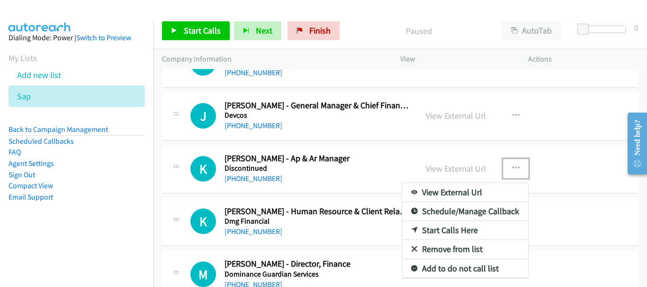
click at [453, 252] on link "Remove from list" at bounding box center [465, 249] width 126 height 19
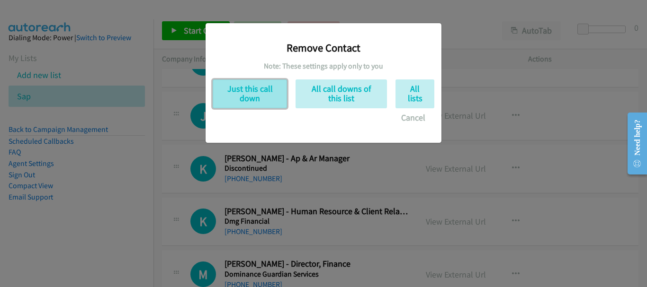
click at [248, 96] on button "Just this call down" at bounding box center [250, 94] width 74 height 29
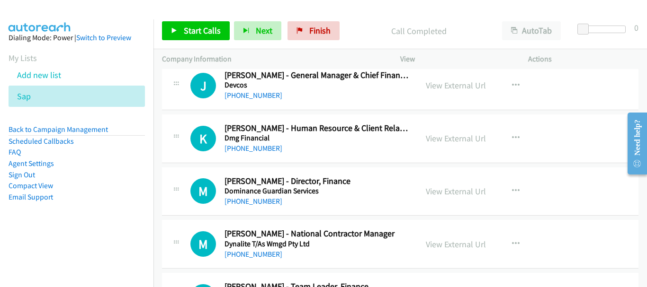
scroll to position [2462, 0]
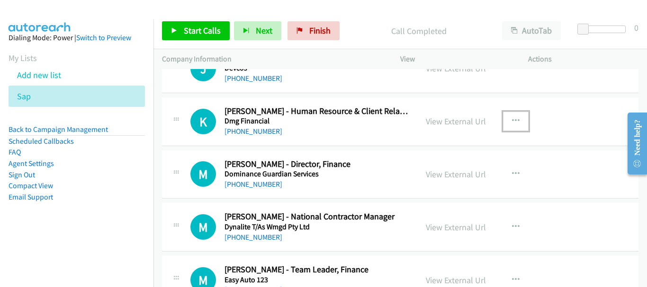
click at [512, 121] on icon "button" at bounding box center [516, 121] width 8 height 8
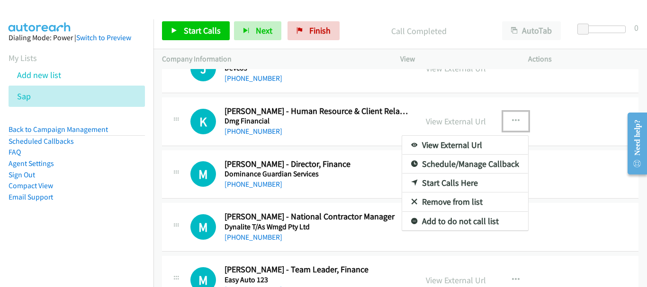
click at [442, 203] on link "Remove from list" at bounding box center [465, 202] width 126 height 19
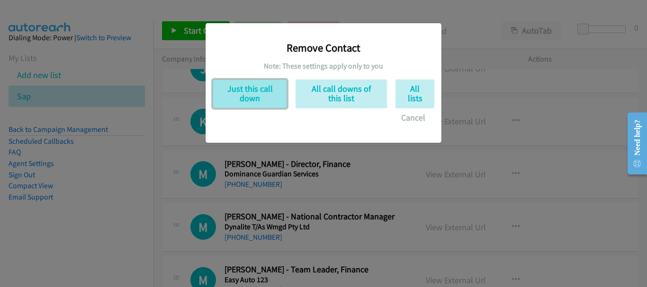
click at [257, 88] on button "Just this call down" at bounding box center [250, 94] width 74 height 29
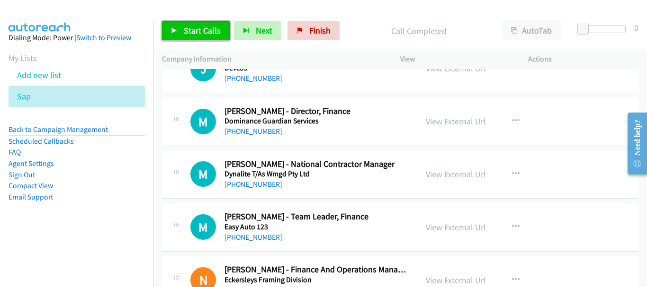
click at [184, 33] on span "Start Calls" at bounding box center [202, 30] width 37 height 11
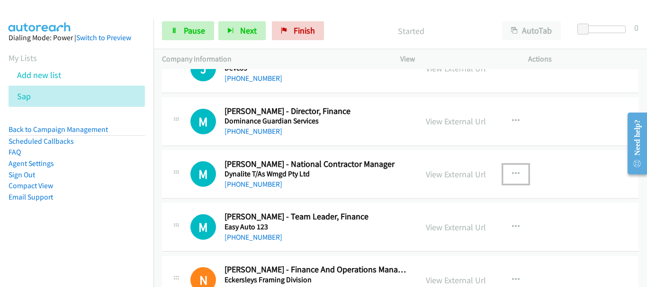
click at [506, 169] on button "button" at bounding box center [516, 174] width 26 height 19
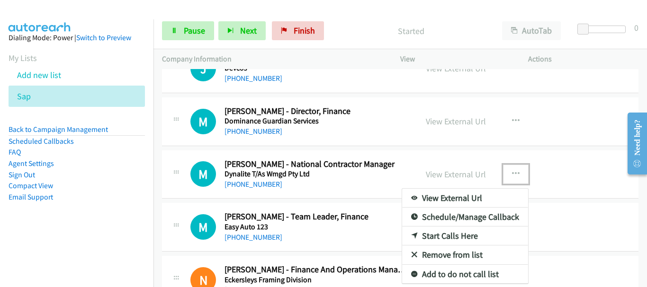
click at [464, 255] on link "Remove from list" at bounding box center [465, 255] width 126 height 19
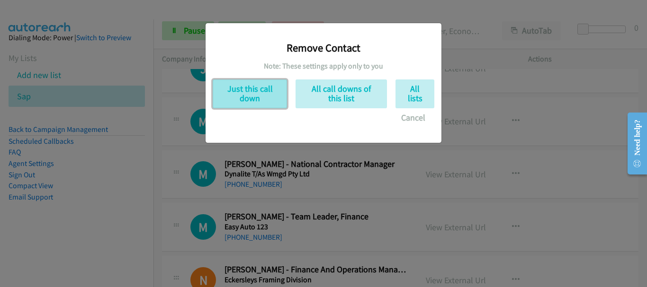
drag, startPoint x: 247, startPoint y: 101, endPoint x: 252, endPoint y: 101, distance: 5.7
click at [248, 101] on button "Just this call down" at bounding box center [250, 94] width 74 height 29
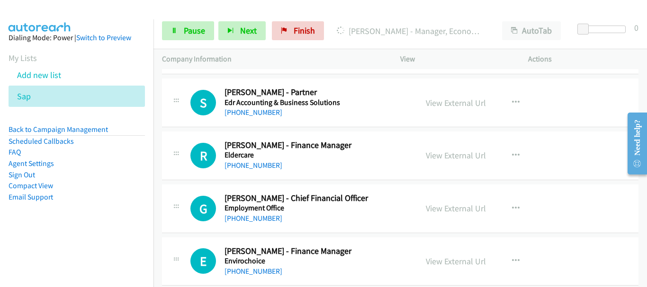
scroll to position [2651, 0]
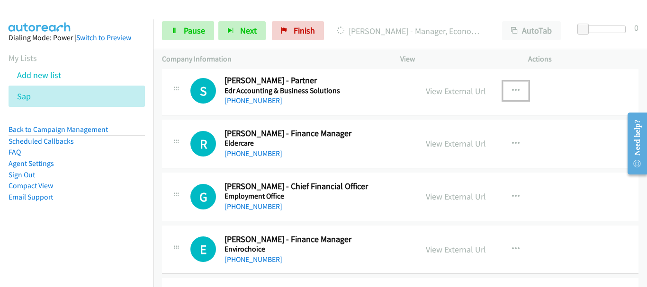
click at [512, 88] on icon "button" at bounding box center [516, 91] width 8 height 8
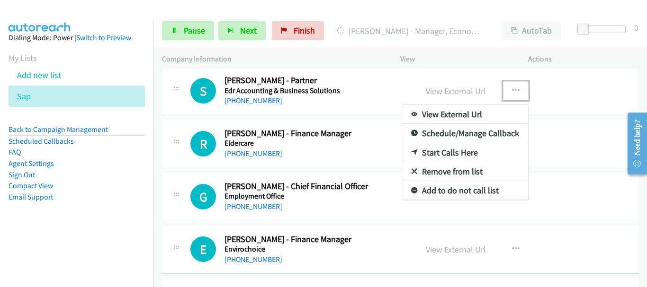
click at [448, 172] on link "Remove from list" at bounding box center [465, 171] width 126 height 19
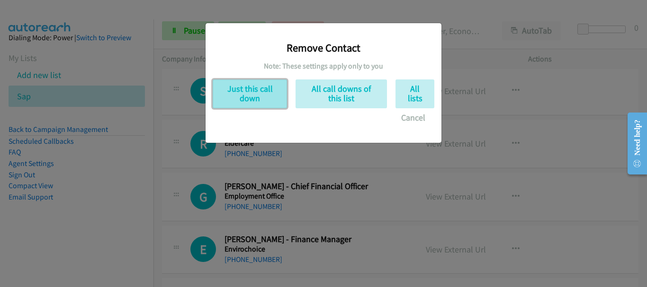
click at [258, 98] on button "Just this call down" at bounding box center [250, 94] width 74 height 29
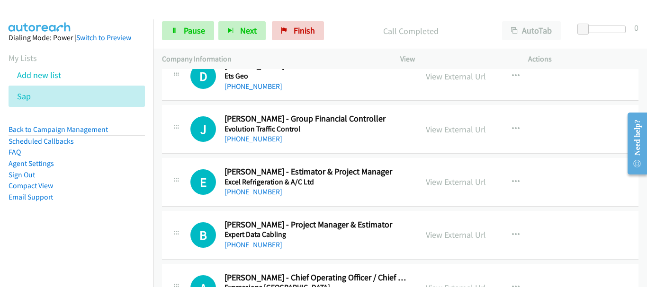
scroll to position [2882, 0]
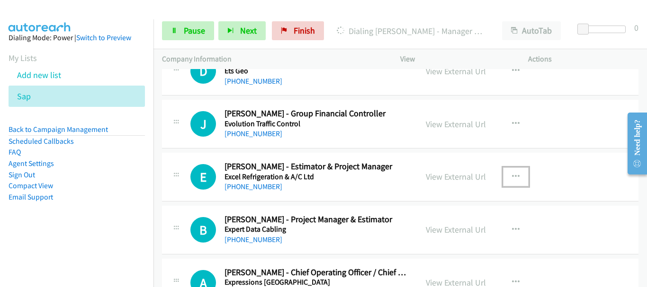
click at [512, 178] on icon "button" at bounding box center [516, 177] width 8 height 8
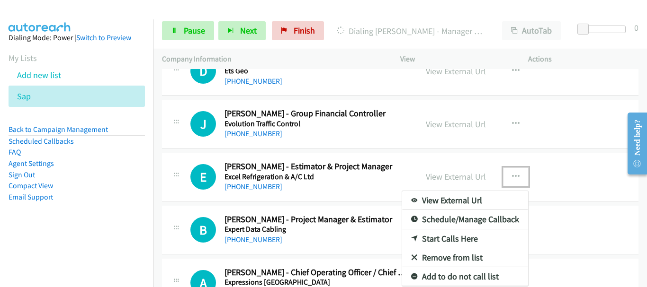
click at [442, 256] on link "Remove from list" at bounding box center [465, 258] width 126 height 19
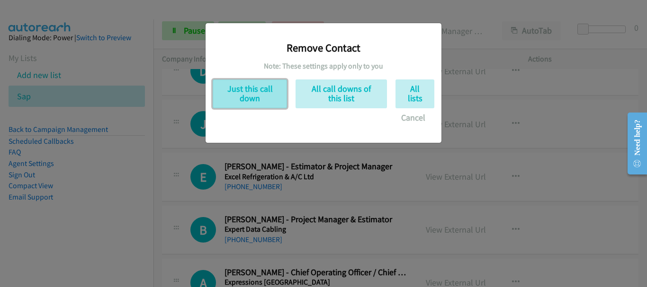
click at [263, 96] on button "Just this call down" at bounding box center [250, 94] width 74 height 29
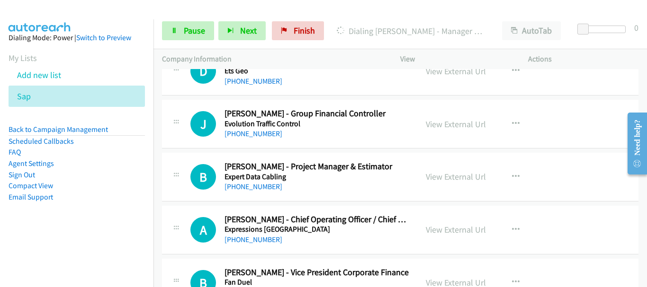
click at [498, 176] on div "View External Url View External Url Schedule/Manage Callback Start Calls Here R…" at bounding box center [485, 176] width 136 height 31
click at [515, 176] on icon "button" at bounding box center [516, 177] width 8 height 8
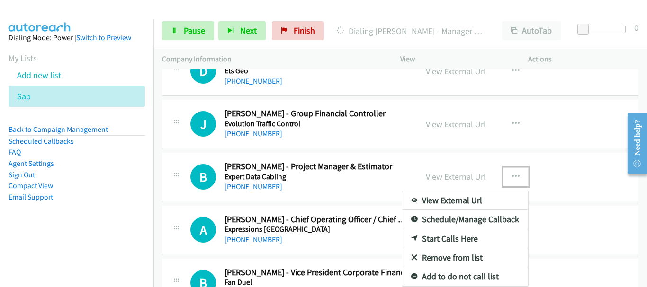
click at [444, 260] on link "Remove from list" at bounding box center [465, 258] width 126 height 19
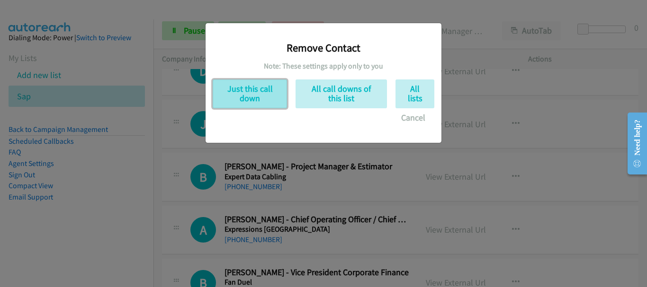
click at [244, 96] on button "Just this call down" at bounding box center [250, 94] width 74 height 29
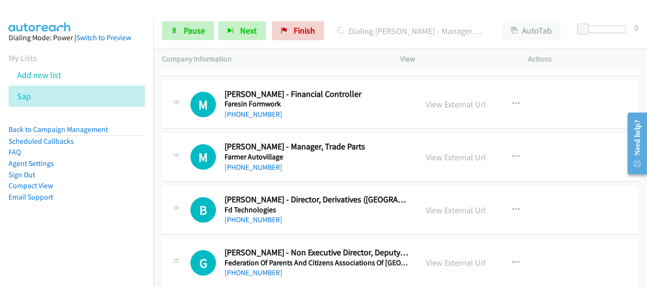
scroll to position [3072, 0]
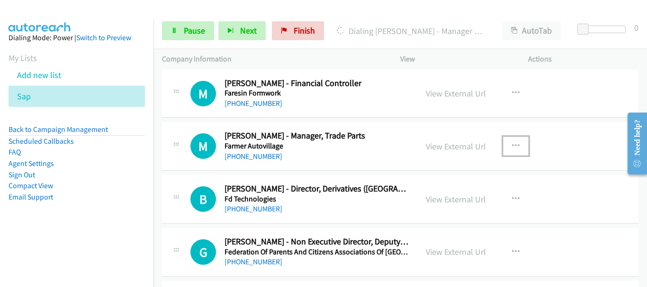
click at [507, 145] on button "button" at bounding box center [516, 146] width 26 height 19
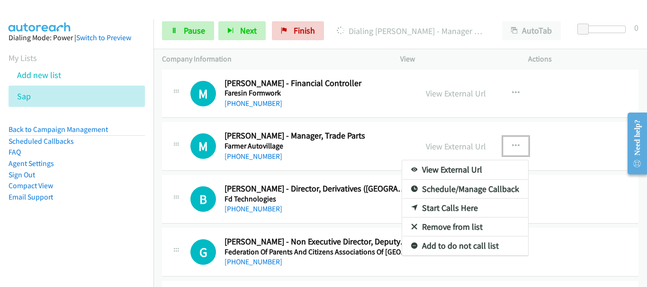
click at [450, 226] on link "Remove from list" at bounding box center [465, 227] width 126 height 19
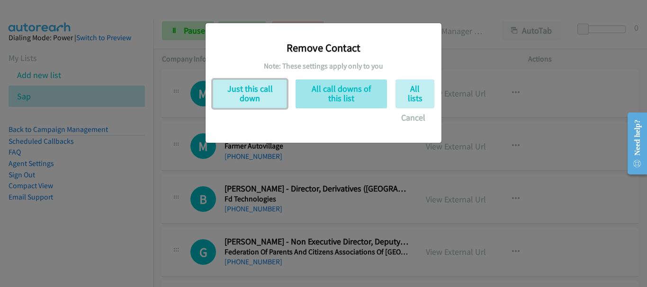
click at [240, 92] on button "Just this call down" at bounding box center [250, 94] width 74 height 29
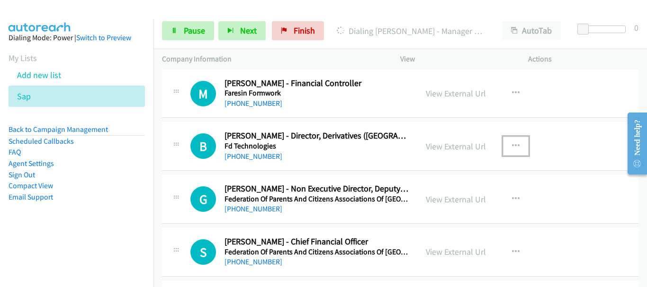
click at [512, 143] on icon "button" at bounding box center [516, 146] width 8 height 8
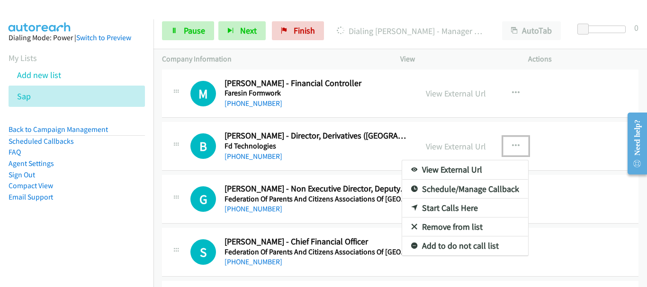
click at [445, 226] on link "Remove from list" at bounding box center [465, 227] width 126 height 19
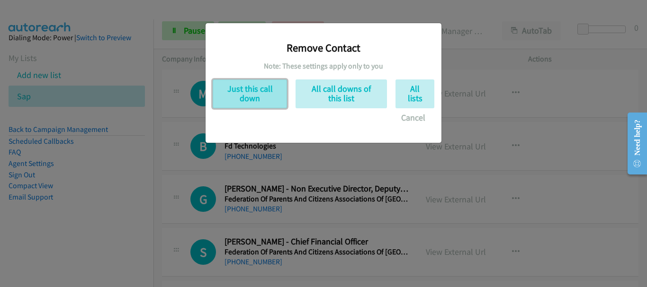
click at [251, 91] on button "Just this call down" at bounding box center [250, 94] width 74 height 29
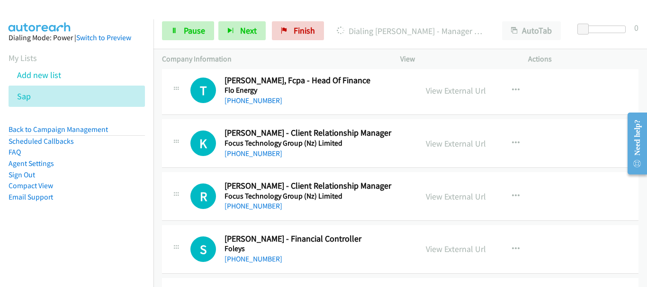
scroll to position [3403, 0]
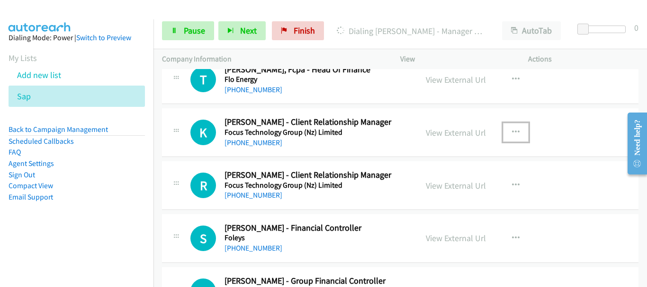
click at [505, 131] on button "button" at bounding box center [516, 132] width 26 height 19
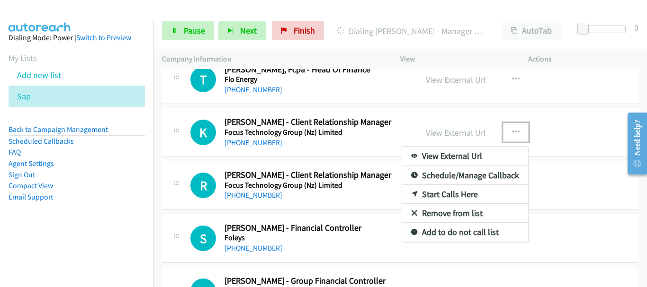
click at [449, 215] on link "Remove from list" at bounding box center [465, 213] width 126 height 19
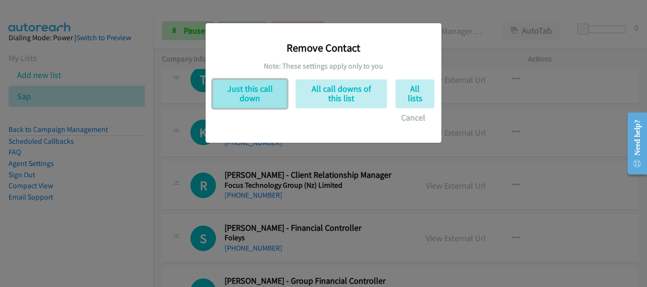
click at [245, 93] on button "Just this call down" at bounding box center [250, 94] width 74 height 29
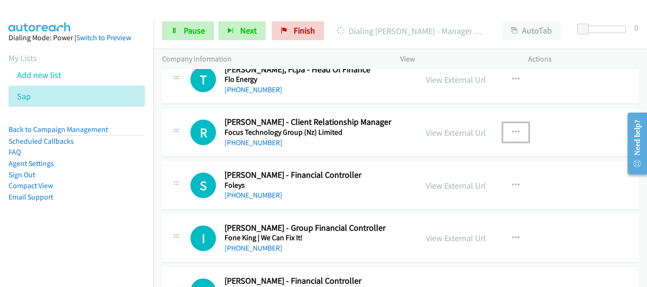
click at [512, 131] on icon "button" at bounding box center [516, 133] width 8 height 8
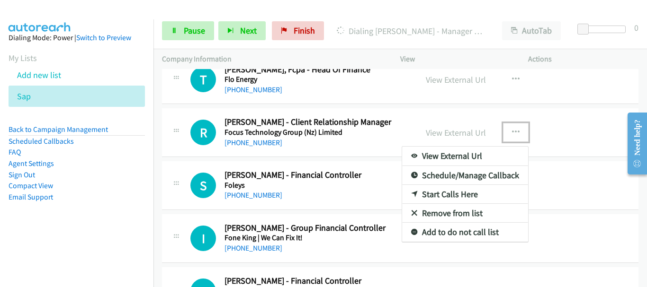
click at [433, 216] on link "Remove from list" at bounding box center [465, 213] width 126 height 19
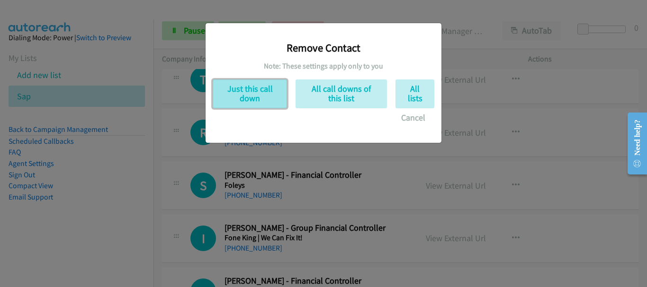
click at [261, 91] on button "Just this call down" at bounding box center [250, 94] width 74 height 29
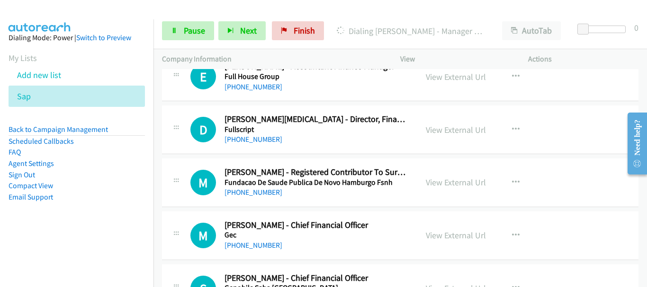
scroll to position [3782, 0]
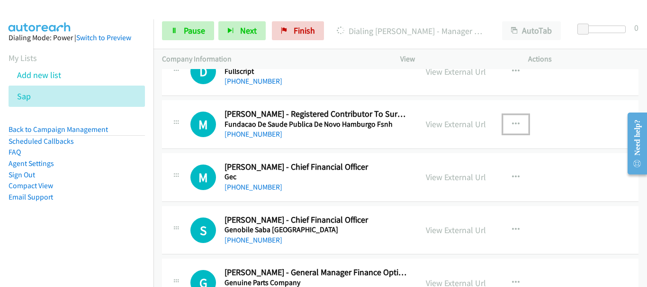
click at [512, 122] on icon "button" at bounding box center [516, 125] width 8 height 8
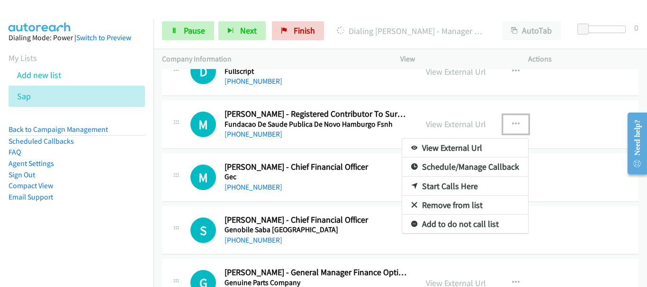
click at [479, 203] on link "Remove from list" at bounding box center [465, 205] width 126 height 19
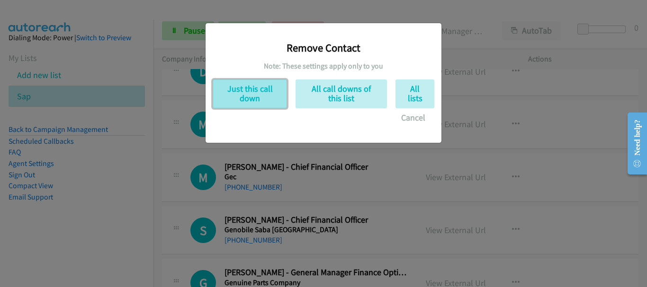
click at [246, 99] on button "Just this call down" at bounding box center [250, 94] width 74 height 29
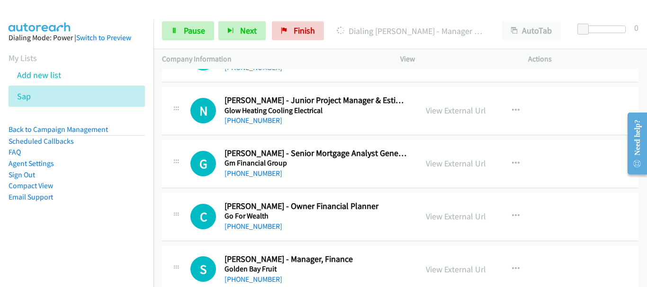
scroll to position [4066, 0]
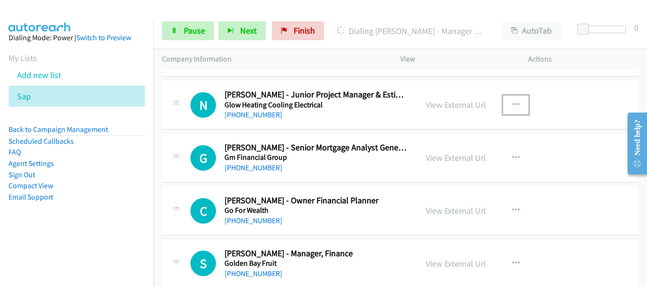
click at [514, 105] on icon "button" at bounding box center [516, 105] width 8 height 8
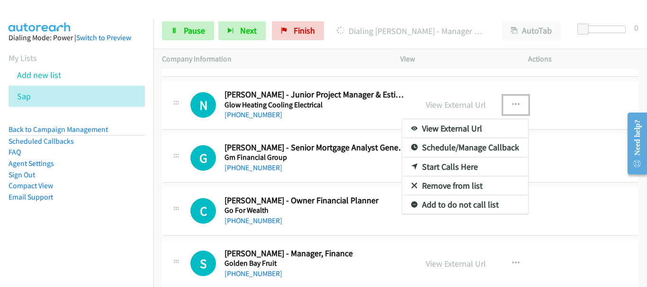
click at [464, 187] on link "Remove from list" at bounding box center [465, 186] width 126 height 19
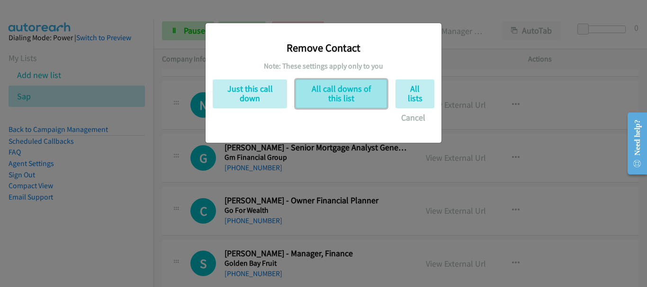
click at [343, 94] on button "All call downs of this list" at bounding box center [340, 94] width 91 height 29
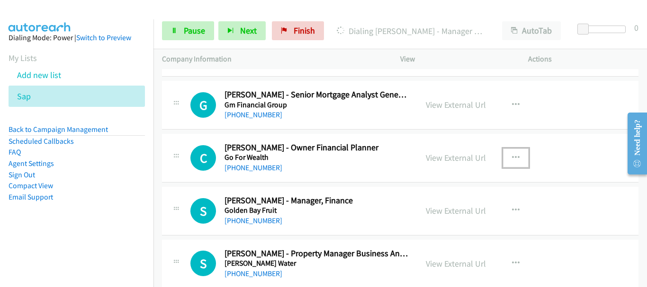
click at [519, 156] on button "button" at bounding box center [516, 158] width 26 height 19
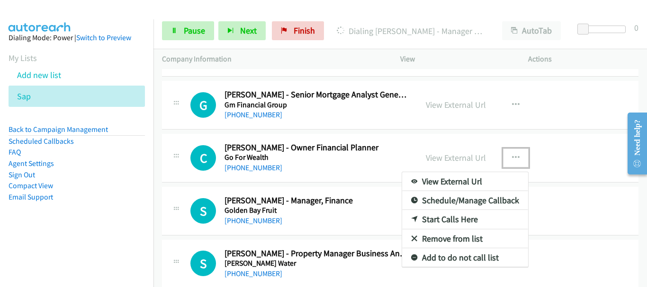
click at [452, 238] on link "Remove from list" at bounding box center [465, 239] width 126 height 19
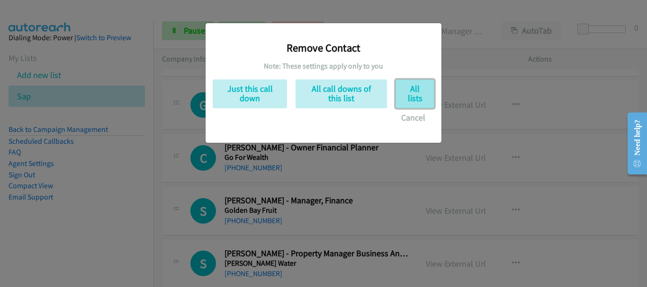
click at [415, 94] on button "All lists" at bounding box center [414, 94] width 39 height 29
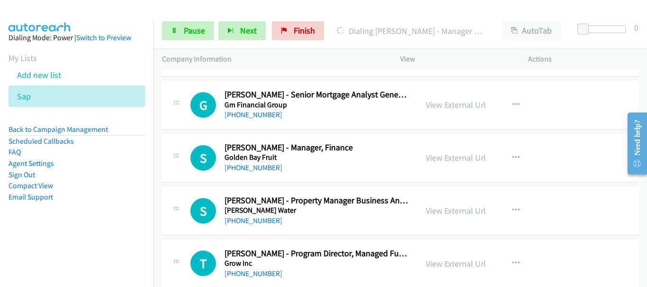
scroll to position [4113, 0]
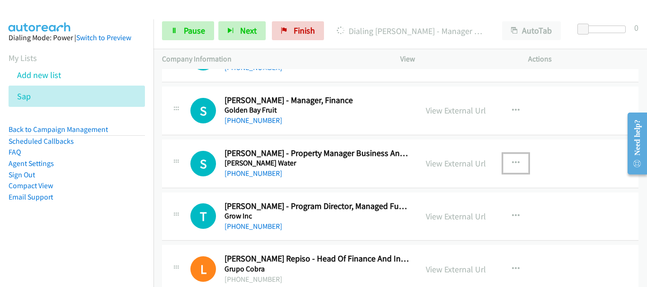
click at [512, 163] on icon "button" at bounding box center [516, 164] width 8 height 8
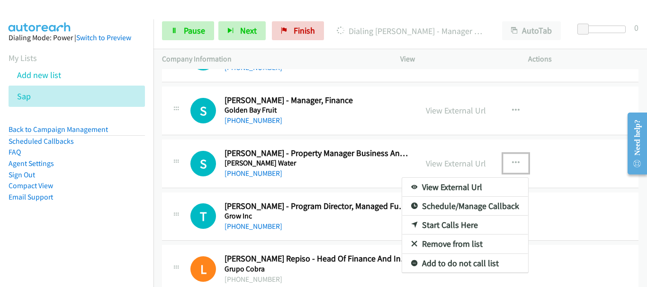
click at [457, 247] on link "Remove from list" at bounding box center [465, 244] width 126 height 19
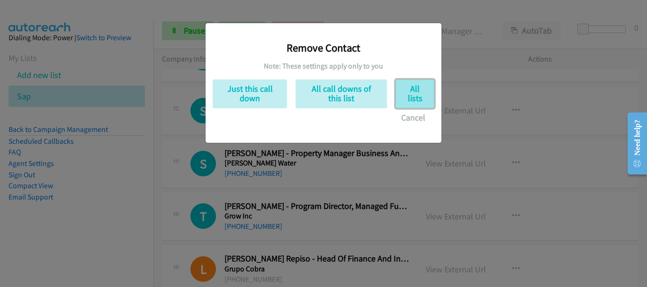
click at [411, 96] on button "All lists" at bounding box center [414, 94] width 39 height 29
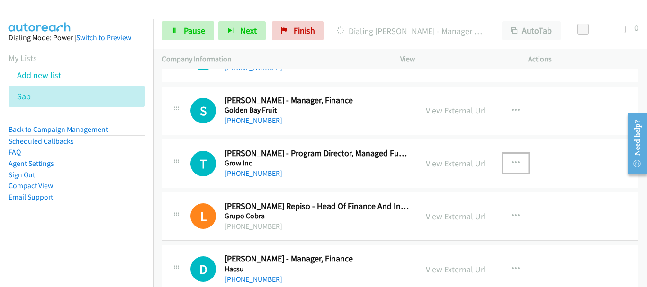
click at [506, 161] on button "button" at bounding box center [516, 163] width 26 height 19
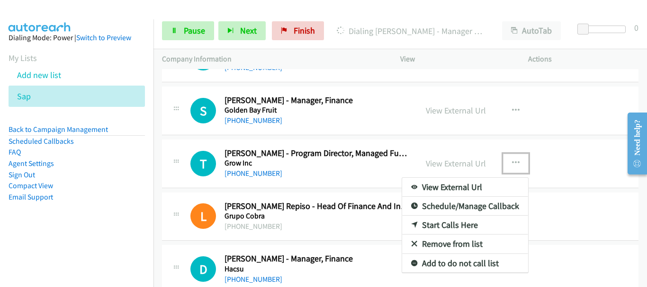
click at [453, 249] on link "Remove from list" at bounding box center [465, 244] width 126 height 19
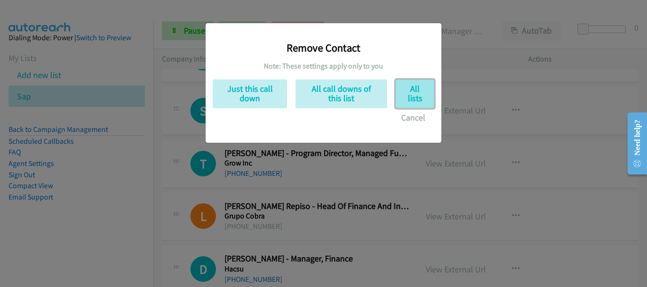
click at [414, 94] on button "All lists" at bounding box center [414, 94] width 39 height 29
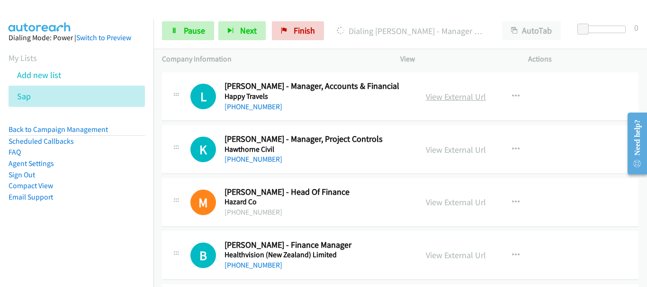
scroll to position [4302, 0]
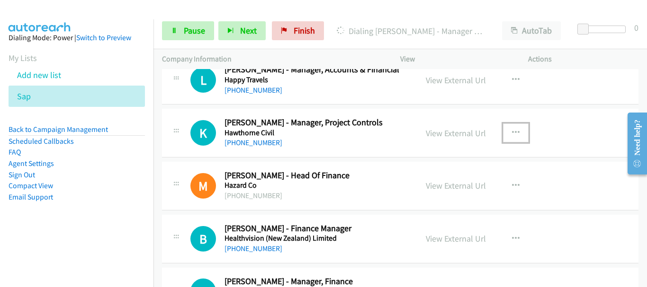
drag, startPoint x: 512, startPoint y: 134, endPoint x: 504, endPoint y: 178, distance: 45.2
click at [512, 134] on icon "button" at bounding box center [516, 133] width 8 height 8
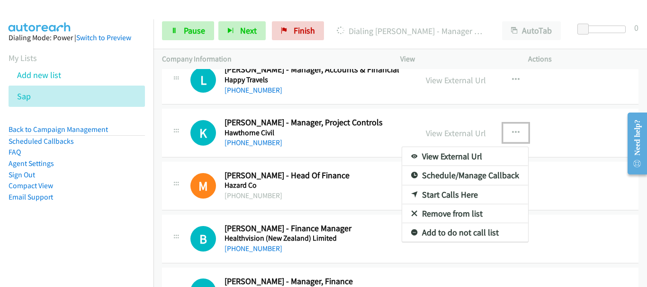
click at [466, 213] on link "Remove from list" at bounding box center [465, 213] width 126 height 19
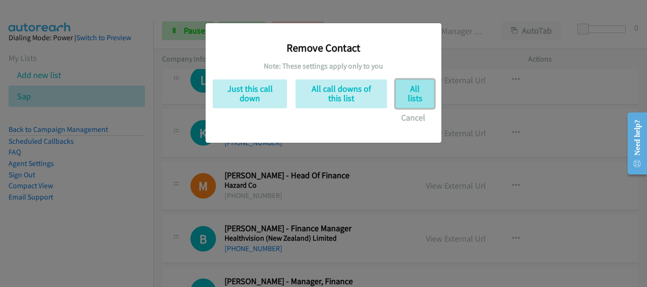
click at [431, 90] on button "All lists" at bounding box center [414, 94] width 39 height 29
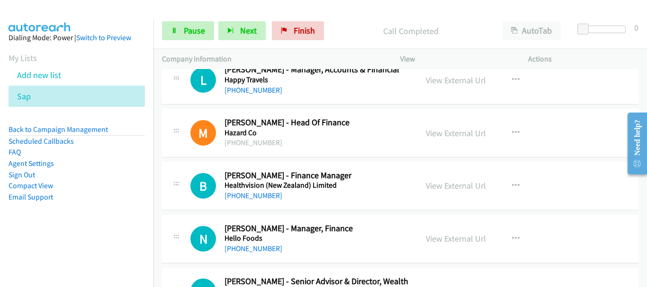
scroll to position [4444, 0]
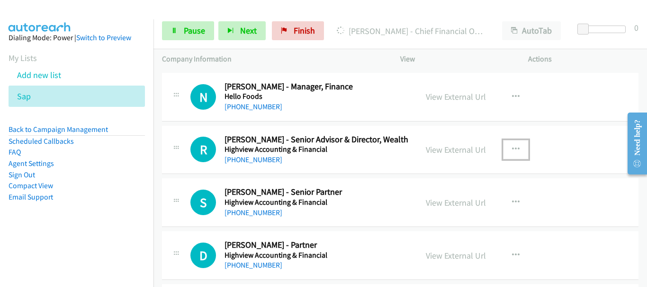
click at [512, 146] on icon "button" at bounding box center [516, 150] width 8 height 8
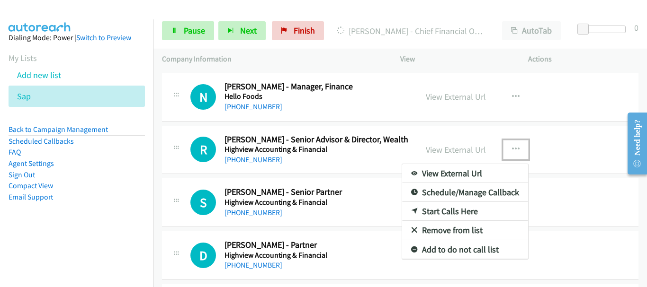
click at [468, 227] on link "Remove from list" at bounding box center [465, 230] width 126 height 19
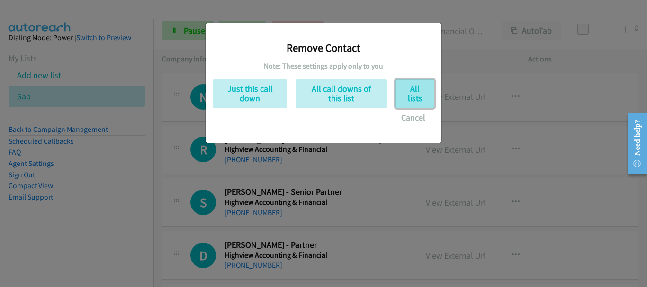
click at [409, 96] on button "All lists" at bounding box center [414, 94] width 39 height 29
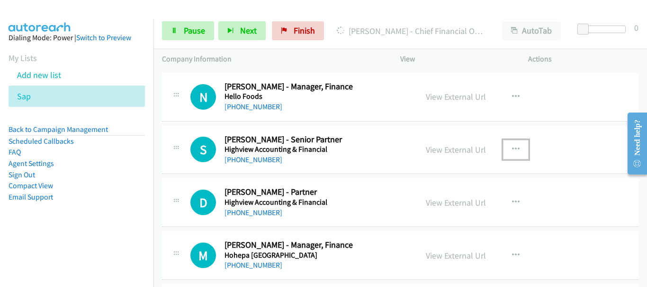
drag, startPoint x: 517, startPoint y: 145, endPoint x: 520, endPoint y: 168, distance: 23.0
click at [516, 145] on button "button" at bounding box center [516, 149] width 26 height 19
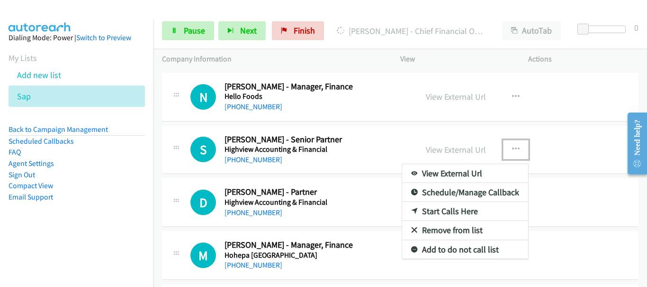
click at [475, 231] on link "Remove from list" at bounding box center [465, 230] width 126 height 19
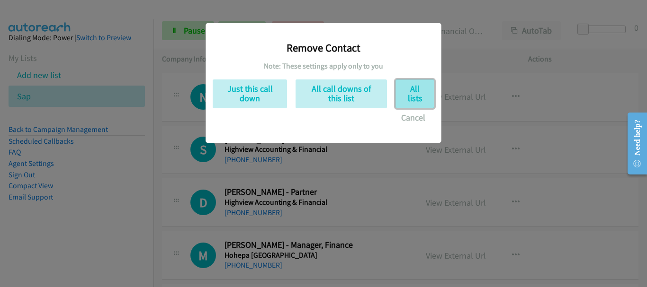
click at [406, 94] on button "All lists" at bounding box center [414, 94] width 39 height 29
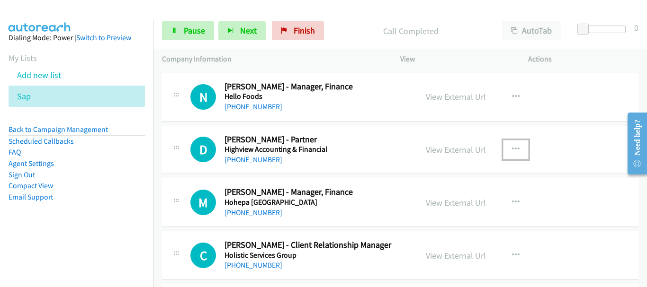
click at [507, 148] on button "button" at bounding box center [516, 149] width 26 height 19
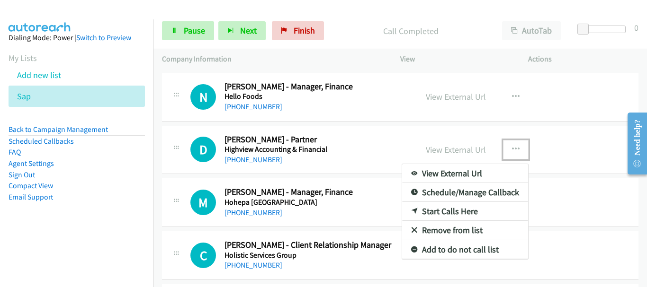
click at [452, 230] on link "Remove from list" at bounding box center [465, 230] width 126 height 19
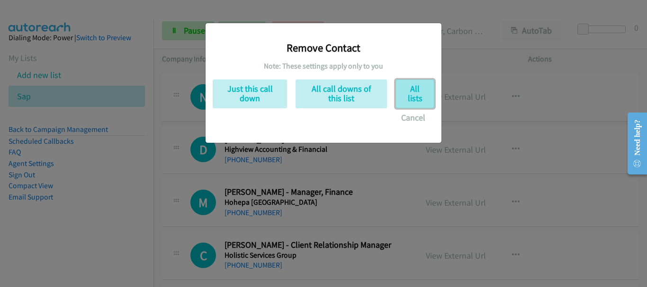
click at [416, 98] on button "All lists" at bounding box center [414, 94] width 39 height 29
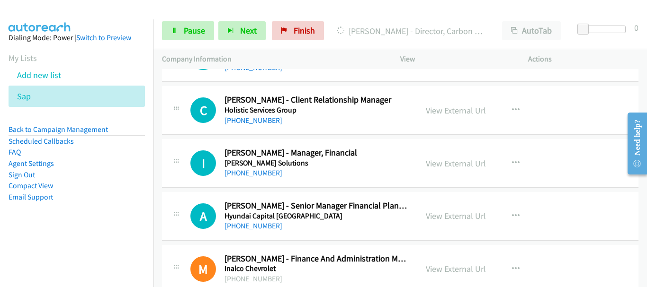
scroll to position [4539, 0]
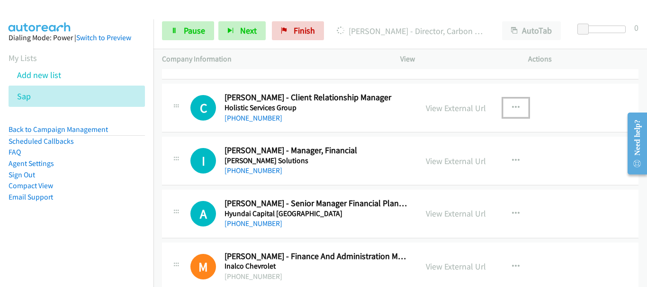
click at [512, 103] on button "button" at bounding box center [516, 107] width 26 height 19
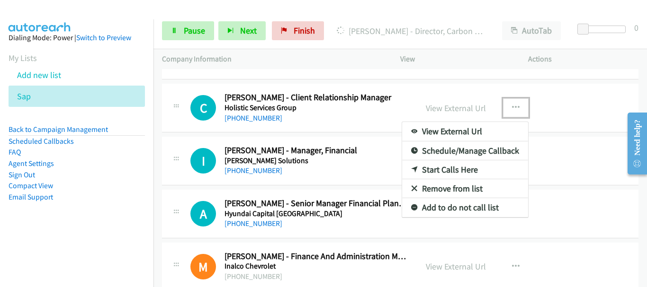
click at [442, 187] on link "Remove from list" at bounding box center [465, 188] width 126 height 19
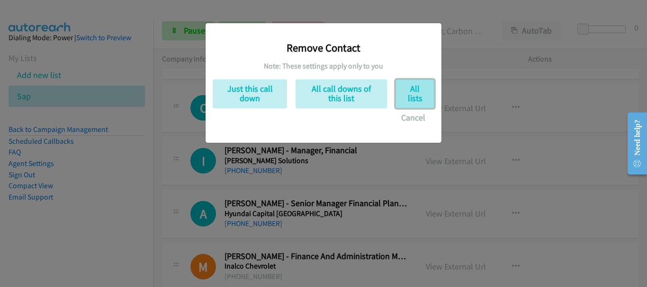
click at [409, 95] on button "All lists" at bounding box center [414, 94] width 39 height 29
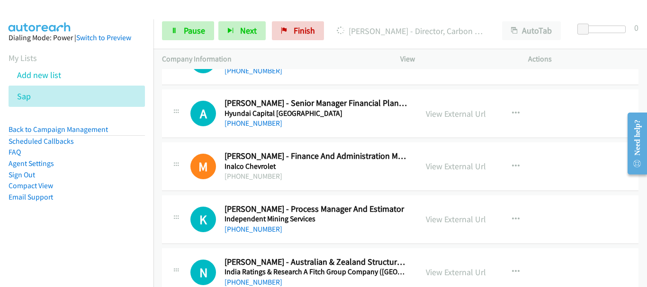
scroll to position [4610, 0]
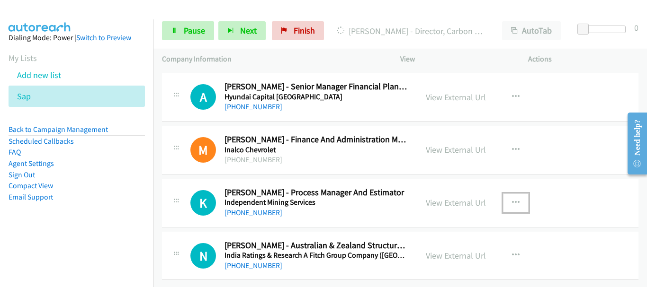
click at [507, 196] on button "button" at bounding box center [516, 203] width 26 height 19
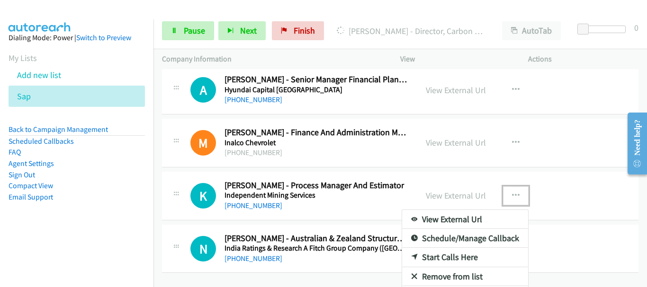
click at [454, 260] on link "Start Calls Here" at bounding box center [465, 257] width 126 height 19
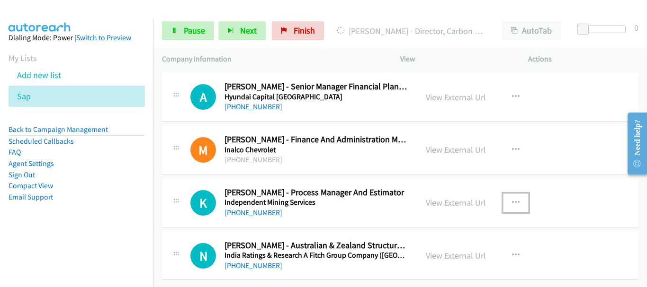
click at [512, 199] on icon "button" at bounding box center [516, 203] width 8 height 8
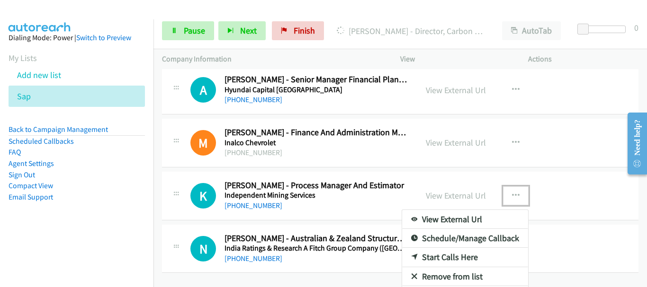
click at [459, 272] on link "Remove from list" at bounding box center [465, 276] width 126 height 19
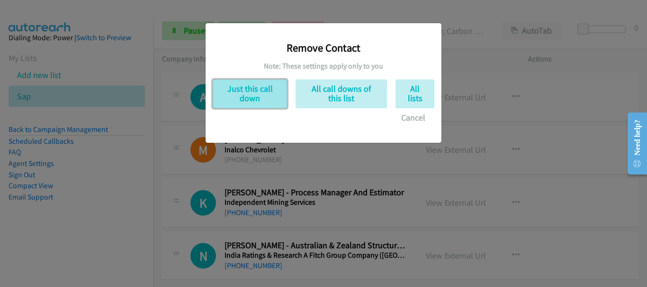
click at [253, 94] on button "Just this call down" at bounding box center [250, 94] width 74 height 29
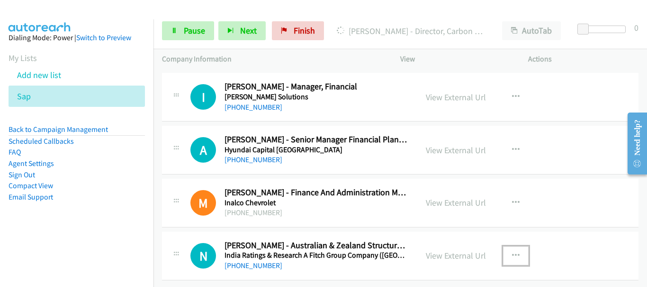
click at [512, 252] on icon "button" at bounding box center [516, 256] width 8 height 8
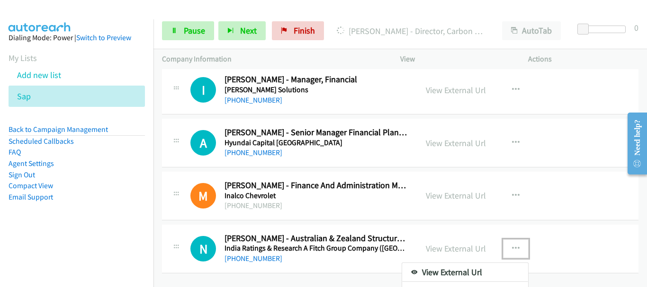
click at [540, 191] on div at bounding box center [323, 143] width 647 height 287
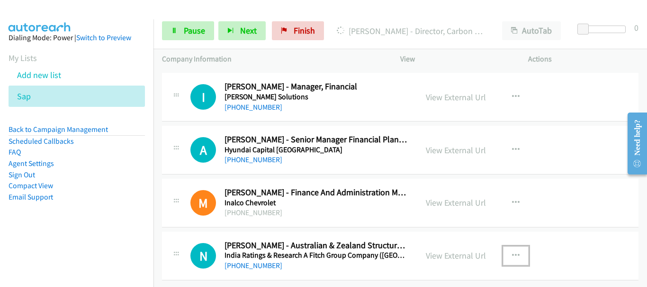
click at [507, 247] on button "button" at bounding box center [516, 256] width 26 height 19
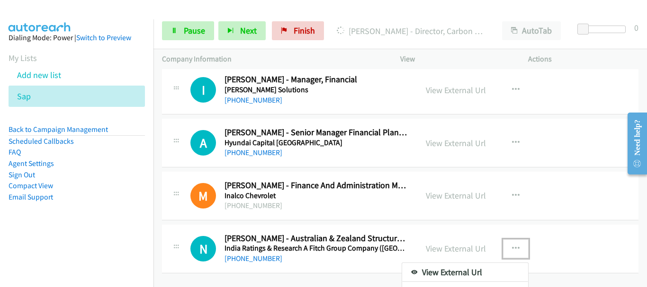
scroll to position [4645, 0]
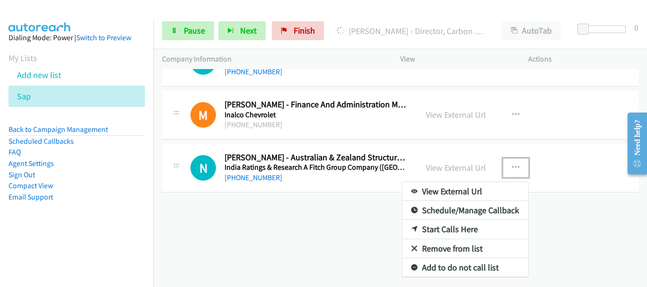
click at [454, 246] on link "Remove from list" at bounding box center [465, 249] width 126 height 19
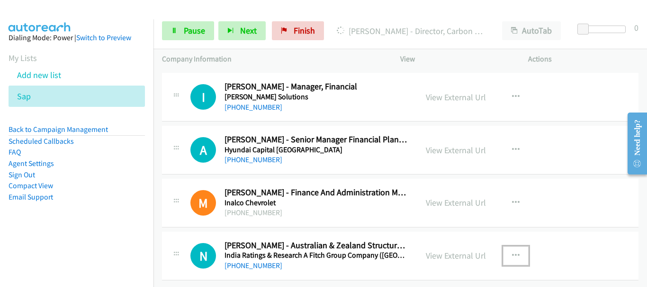
scroll to position [4557, 0]
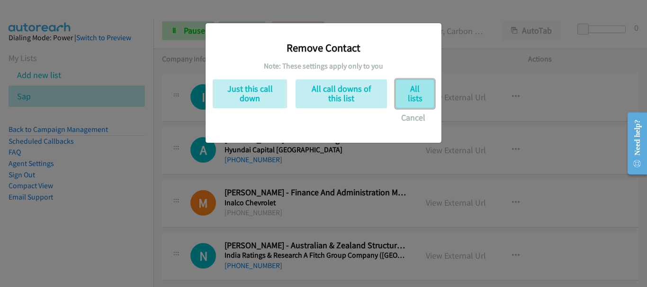
click at [409, 98] on button "All lists" at bounding box center [414, 94] width 39 height 29
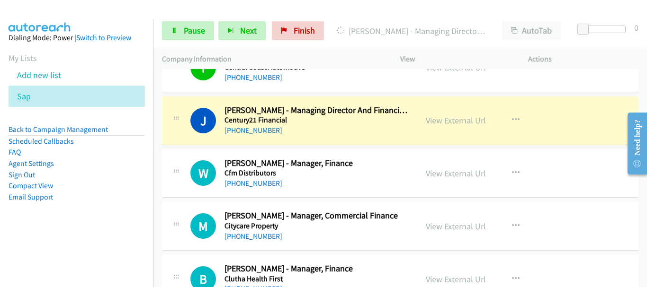
scroll to position [1617, 0]
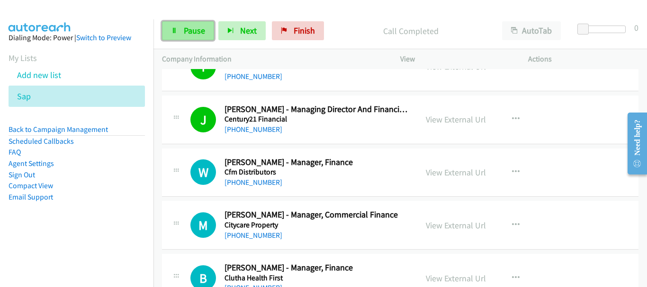
click at [183, 26] on link "Pause" at bounding box center [188, 30] width 52 height 19
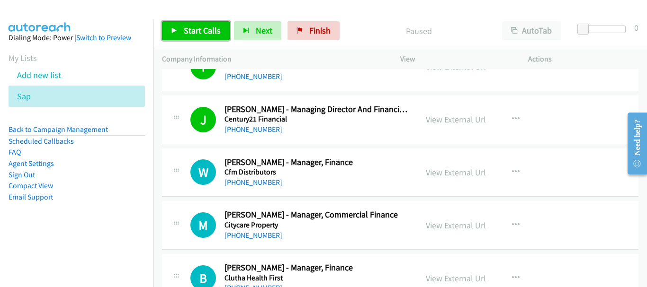
click at [209, 33] on span "Start Calls" at bounding box center [202, 30] width 37 height 11
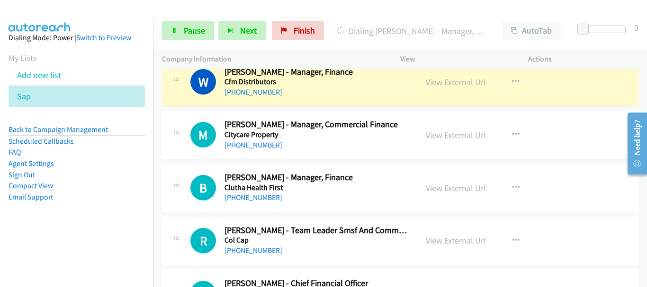
scroll to position [1759, 0]
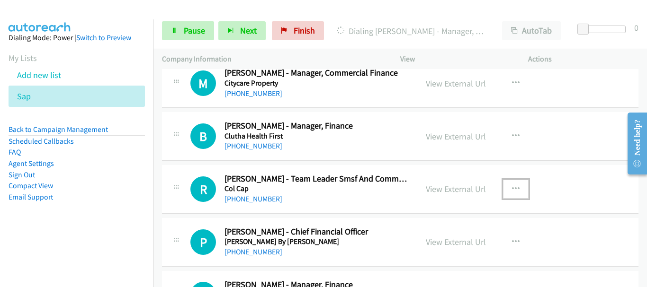
click at [503, 184] on button "button" at bounding box center [516, 189] width 26 height 19
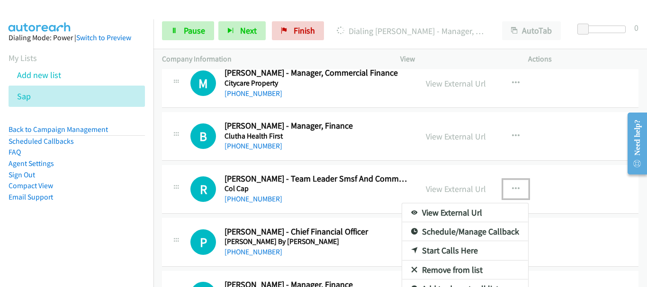
click at [455, 270] on link "Remove from list" at bounding box center [465, 270] width 126 height 19
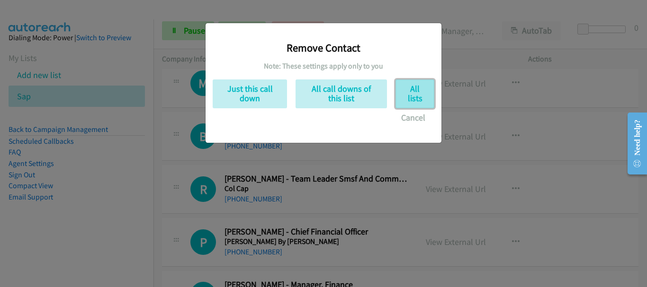
click at [419, 94] on button "All lists" at bounding box center [414, 94] width 39 height 29
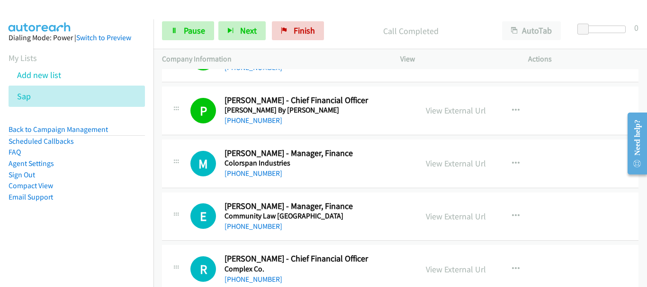
scroll to position [1853, 0]
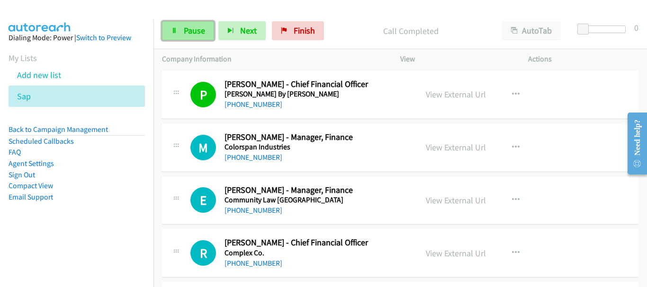
click at [184, 27] on span "Pause" at bounding box center [194, 30] width 21 height 11
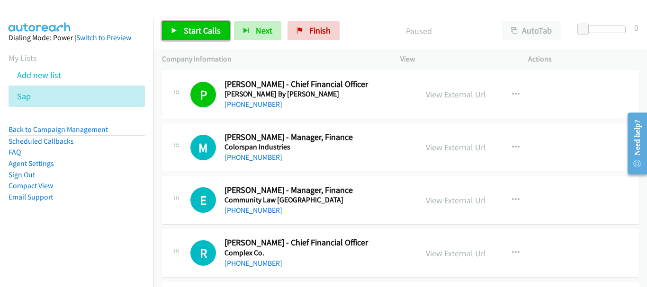
click at [184, 27] on span "Start Calls" at bounding box center [202, 30] width 37 height 11
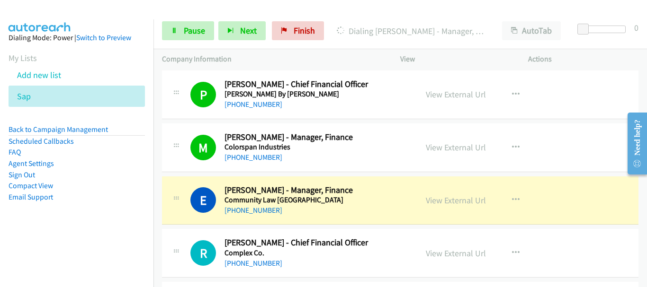
drag, startPoint x: 66, startPoint y: 26, endPoint x: 283, endPoint y: 174, distance: 262.2
click at [66, 27] on aside "Dialing Mode: Power | Switch to Preview My Lists Add new list Sap Back to Campa…" at bounding box center [76, 132] width 153 height 226
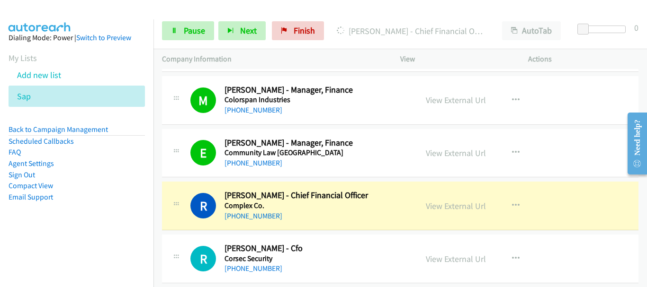
scroll to position [1995, 0]
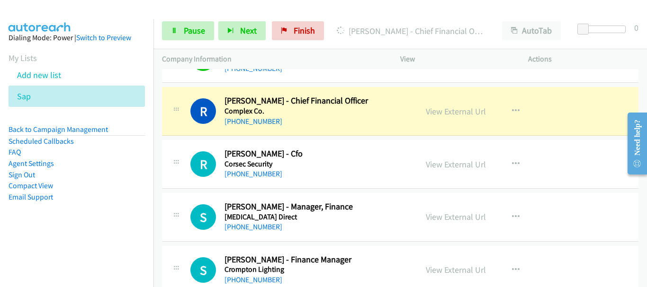
click at [450, 114] on link "View External Url" at bounding box center [456, 111] width 60 height 11
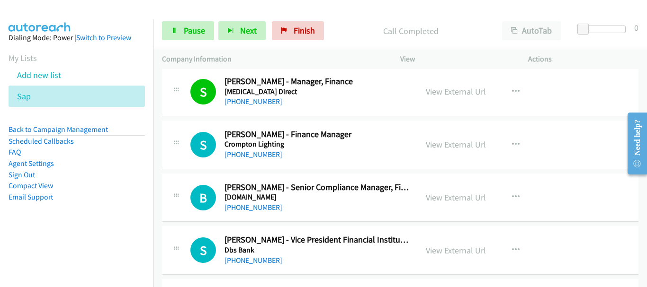
scroll to position [2137, 0]
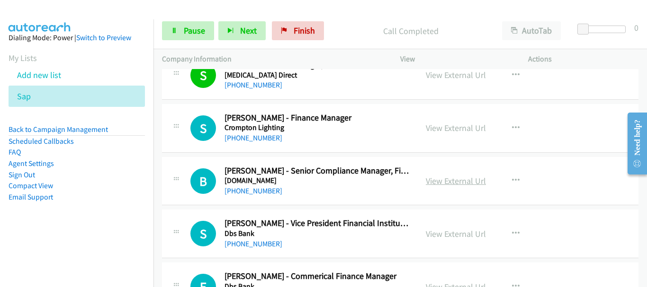
click at [447, 181] on link "View External Url" at bounding box center [456, 181] width 60 height 11
click at [202, 36] on link "Pause" at bounding box center [188, 30] width 52 height 19
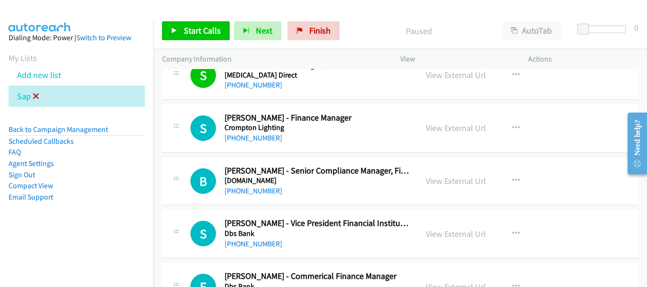
click at [38, 98] on icon at bounding box center [36, 97] width 7 height 7
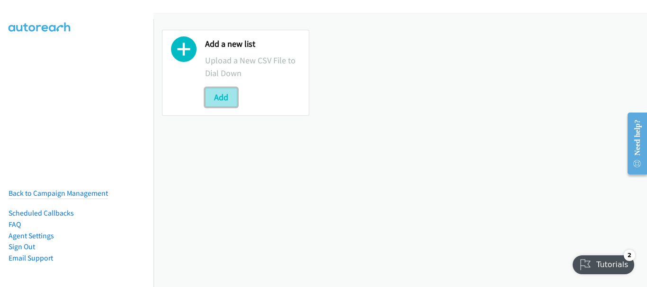
click at [223, 99] on button "Add" at bounding box center [221, 97] width 32 height 19
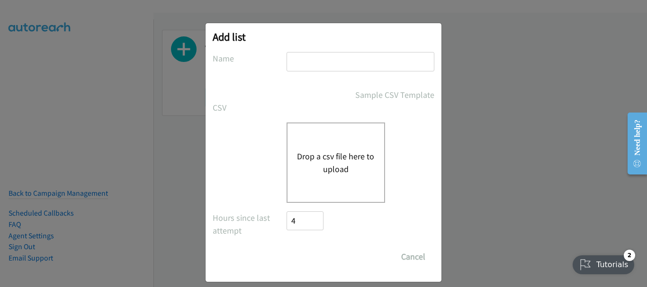
click at [267, 64] on label "Name" at bounding box center [250, 58] width 74 height 13
click at [328, 52] on input "text" at bounding box center [360, 61] width 148 height 19
type input "dell"
click at [317, 162] on button "Drop a csv file here to upload" at bounding box center [336, 163] width 78 height 26
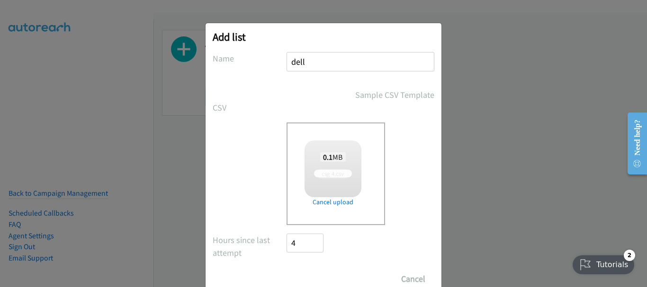
scroll to position [32, 0]
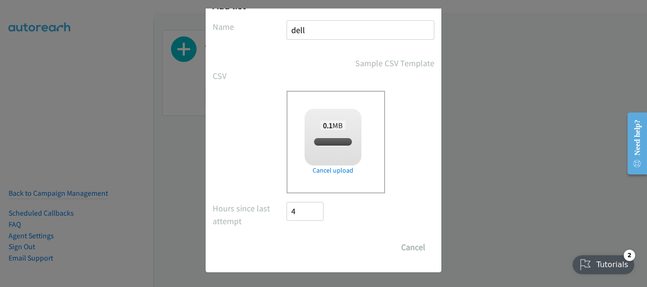
checkbox input "true"
click at [294, 252] on input "Save List" at bounding box center [311, 247] width 50 height 19
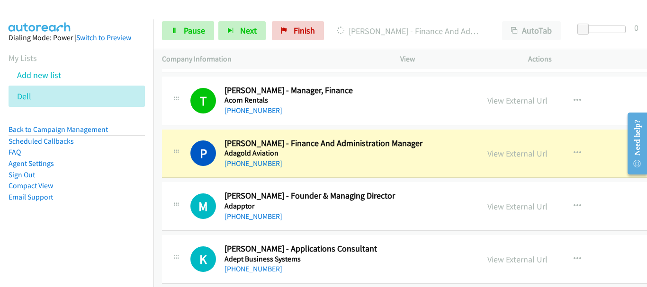
scroll to position [284, 0]
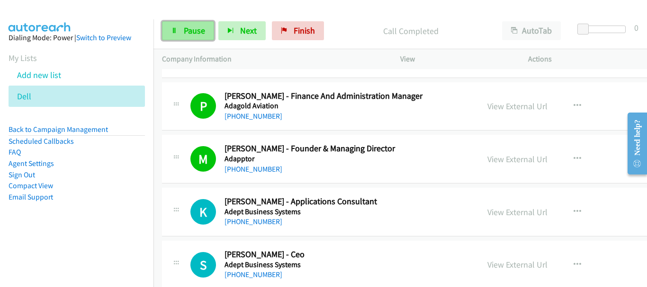
click at [206, 35] on link "Pause" at bounding box center [188, 30] width 52 height 19
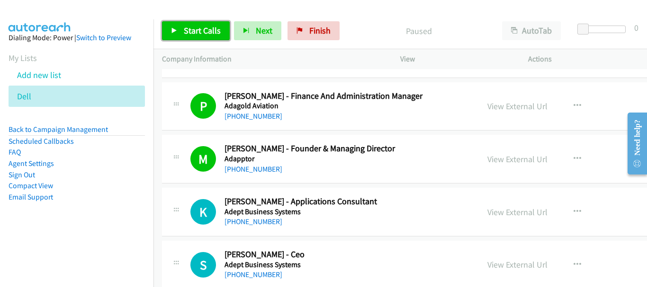
click at [225, 34] on link "Start Calls" at bounding box center [196, 30] width 68 height 19
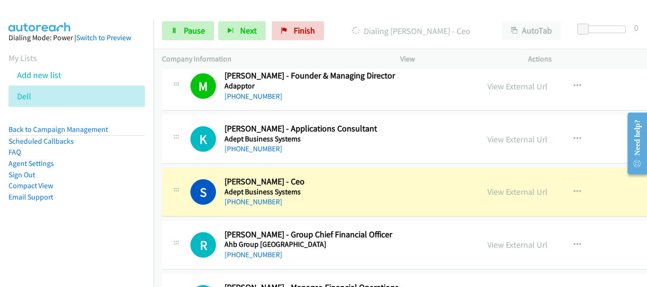
scroll to position [379, 0]
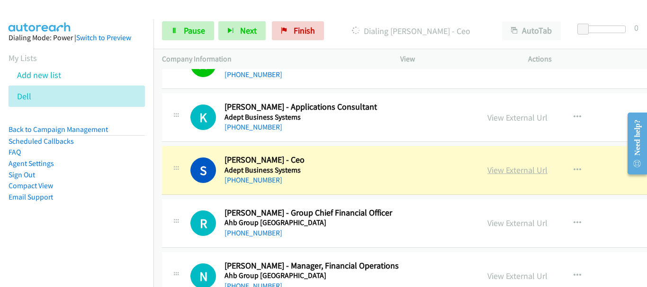
click at [497, 175] on link "View External Url" at bounding box center [517, 170] width 60 height 11
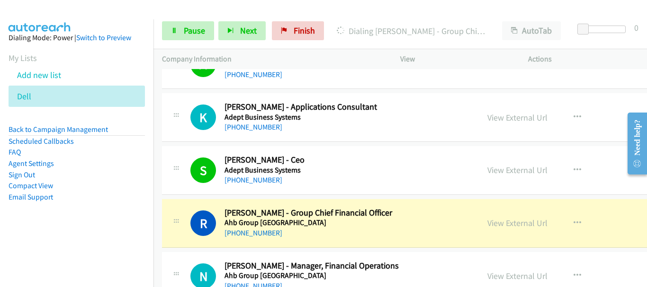
click at [72, 27] on aside "Dialing Mode: Power | Switch to Preview My Lists Add new list Dell Back to Camp…" at bounding box center [76, 132] width 153 height 226
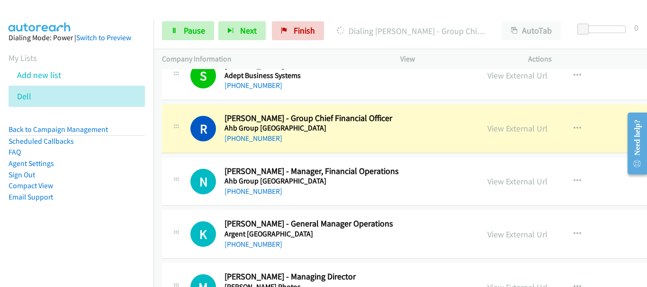
scroll to position [521, 0]
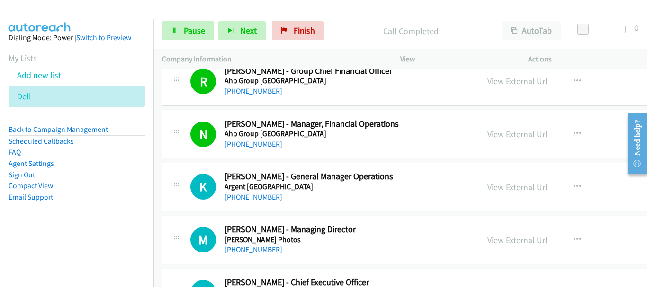
click at [35, 10] on img at bounding box center [39, 16] width 71 height 33
click at [207, 29] on link "Pause" at bounding box center [188, 30] width 52 height 19
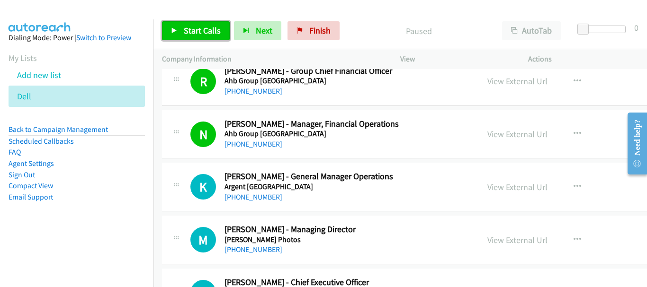
click at [185, 26] on span "Start Calls" at bounding box center [202, 30] width 37 height 11
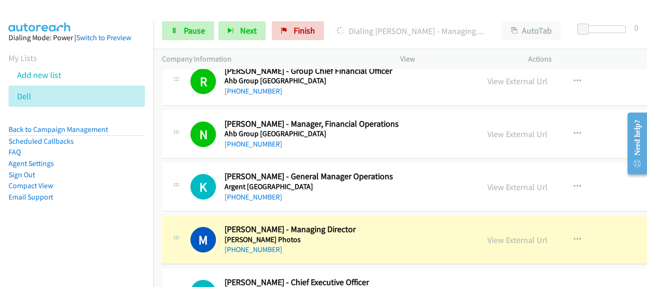
drag, startPoint x: 93, startPoint y: 24, endPoint x: 359, endPoint y: 149, distance: 294.4
click at [93, 24] on aside "Dialing Mode: Power | Switch to Preview My Lists Add new list Dell Back to Camp…" at bounding box center [76, 132] width 153 height 226
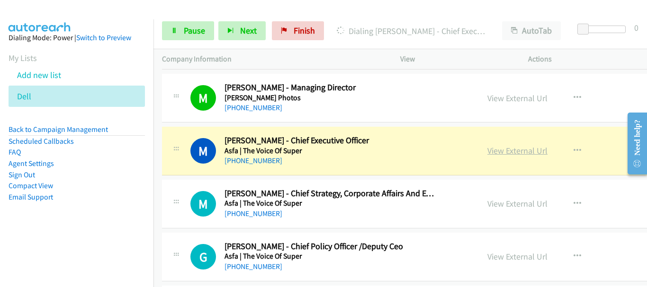
click at [503, 147] on link "View External Url" at bounding box center [517, 150] width 60 height 11
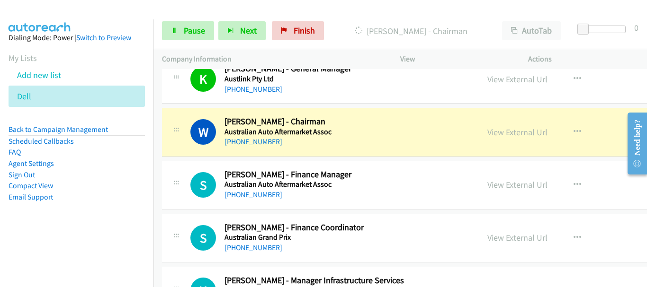
scroll to position [994, 0]
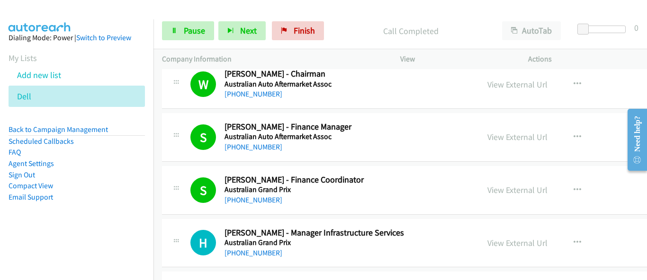
click at [593, 71] on div "View External Url View External Url Schedule/Manage Callback Start Calls Here R…" at bounding box center [562, 84] width 167 height 31
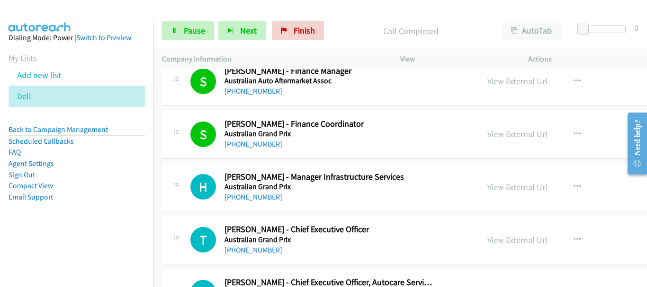
scroll to position [1089, 0]
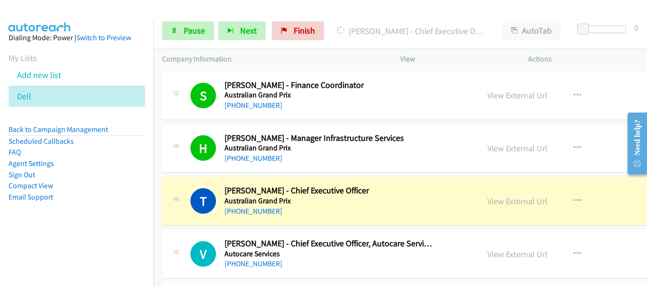
drag, startPoint x: 69, startPoint y: 23, endPoint x: 194, endPoint y: 44, distance: 127.1
click at [69, 24] on aside "Dialing Mode: Power | Switch to Preview My Lists Add new list Dell Back to Camp…" at bounding box center [76, 132] width 153 height 226
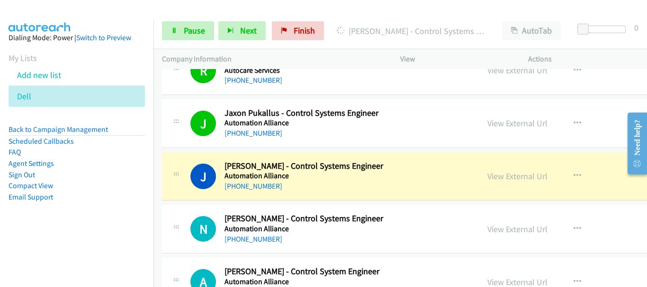
scroll to position [1373, 0]
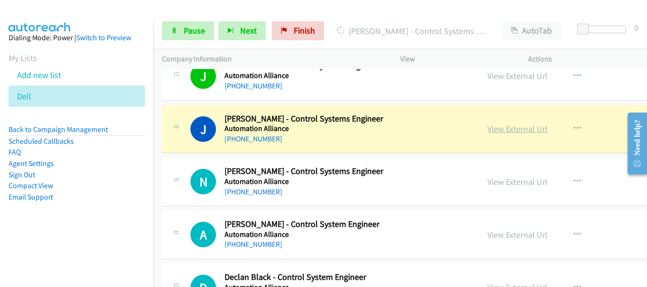
click at [487, 133] on link "View External Url" at bounding box center [517, 129] width 60 height 11
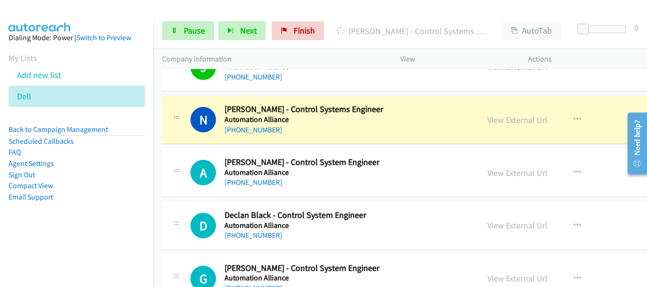
scroll to position [1467, 0]
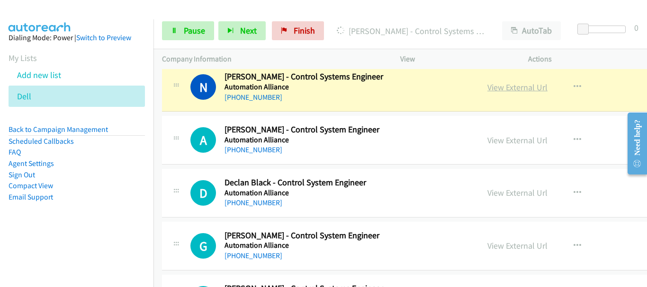
click at [487, 89] on link "View External Url" at bounding box center [517, 87] width 60 height 11
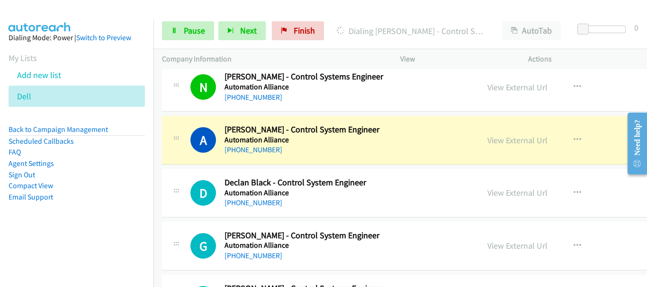
click at [85, 15] on div at bounding box center [319, 18] width 638 height 36
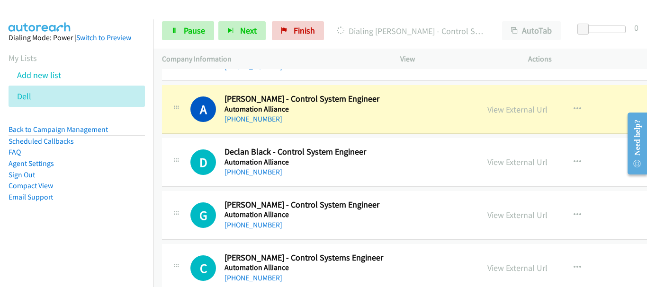
scroll to position [1515, 0]
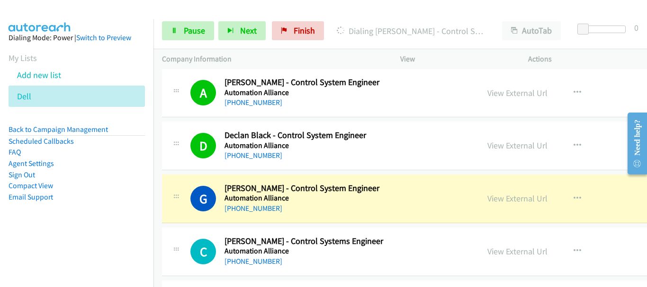
click at [607, 133] on div "View External Url View External Url Schedule/Manage Callback Start Calls Here R…" at bounding box center [562, 145] width 167 height 31
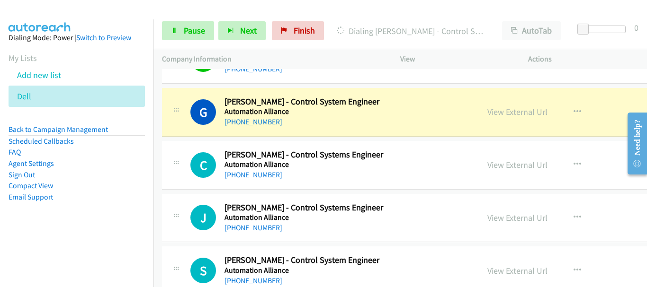
scroll to position [1609, 0]
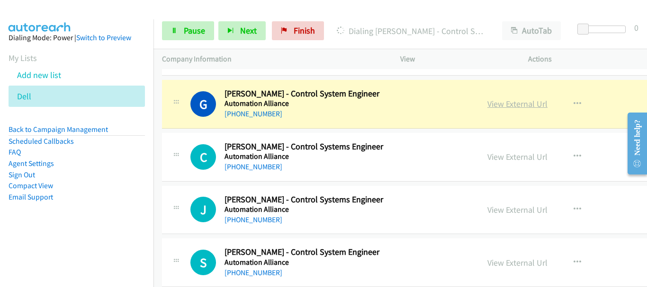
click at [503, 101] on link "View External Url" at bounding box center [517, 103] width 60 height 11
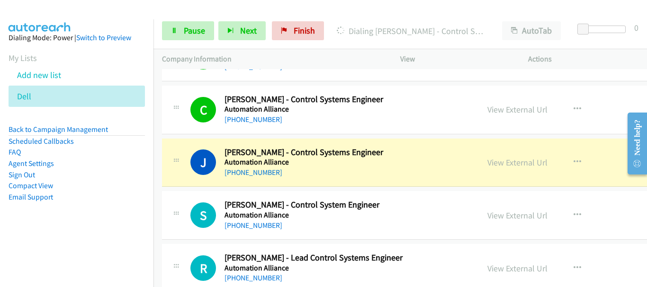
scroll to position [1704, 0]
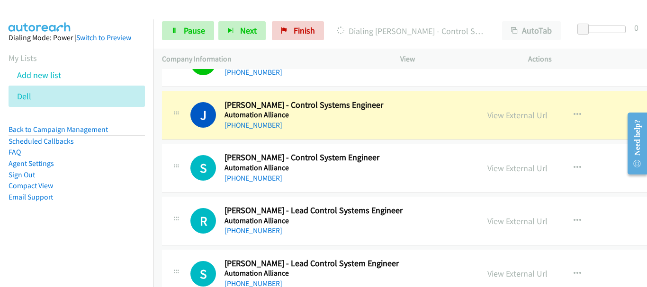
drag, startPoint x: 483, startPoint y: 117, endPoint x: 477, endPoint y: 121, distance: 7.9
click at [487, 117] on link "View External Url" at bounding box center [517, 115] width 60 height 11
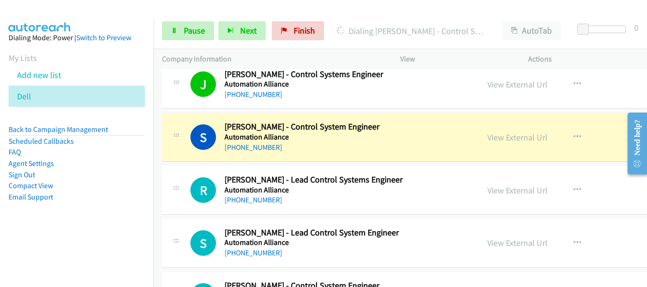
scroll to position [1751, 0]
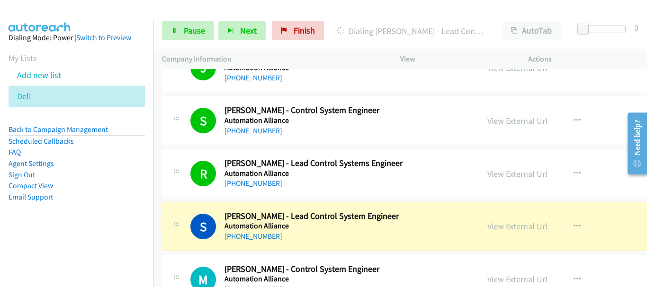
click at [632, 199] on td "R Callback Scheduled [PERSON_NAME] - Lead Control Systems Engineer Automation A…" at bounding box center [461, 174] width 616 height 53
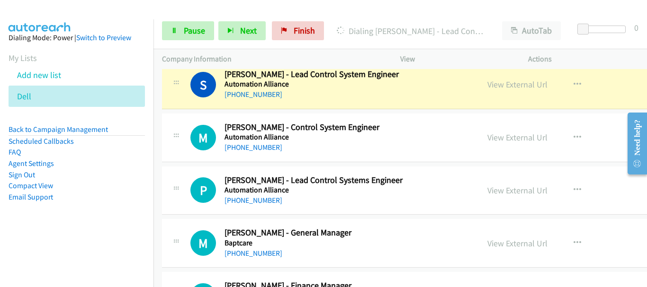
scroll to position [1846, 0]
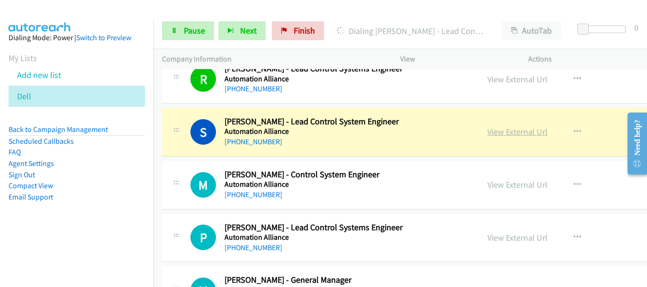
click at [515, 130] on link "View External Url" at bounding box center [517, 131] width 60 height 11
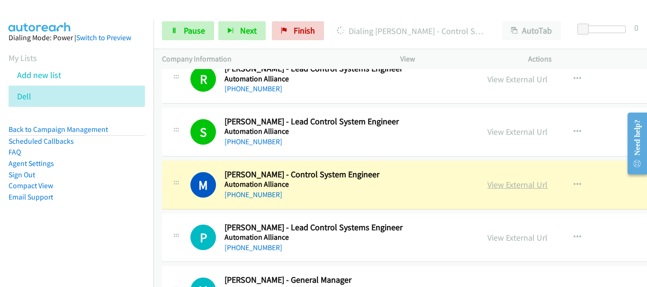
click at [490, 186] on link "View External Url" at bounding box center [517, 184] width 60 height 11
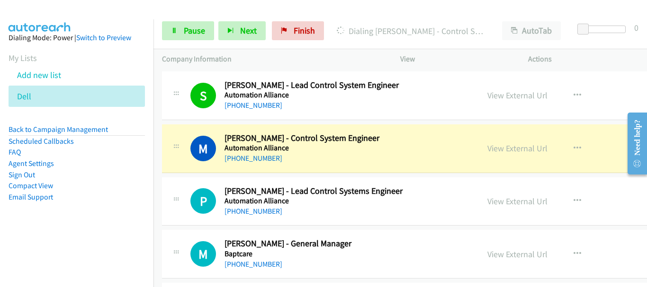
scroll to position [1893, 0]
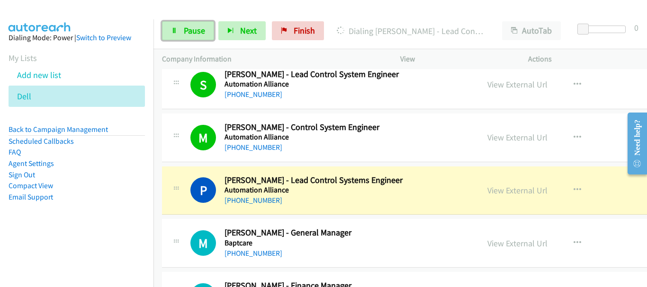
click at [196, 33] on span "Pause" at bounding box center [194, 30] width 21 height 11
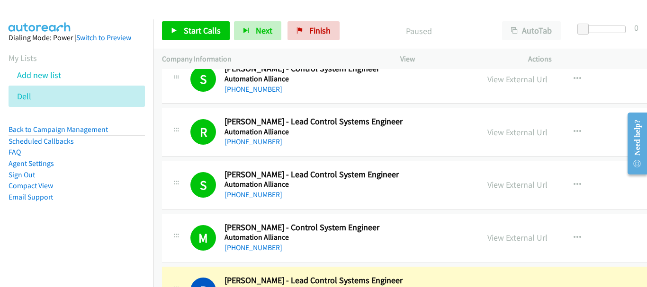
scroll to position [1799, 0]
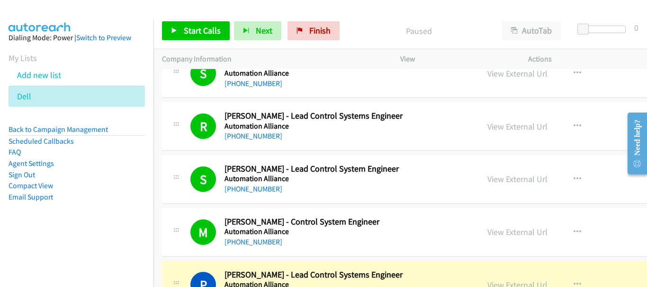
drag, startPoint x: 489, startPoint y: 178, endPoint x: 496, endPoint y: 195, distance: 18.5
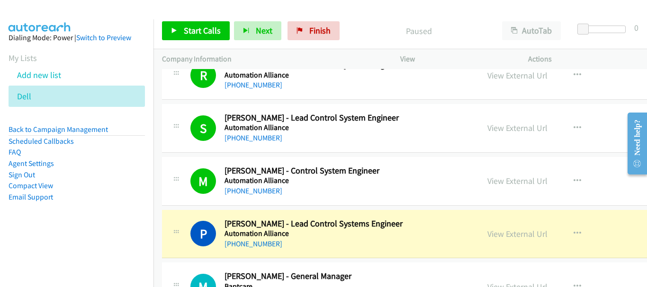
scroll to position [1893, 0]
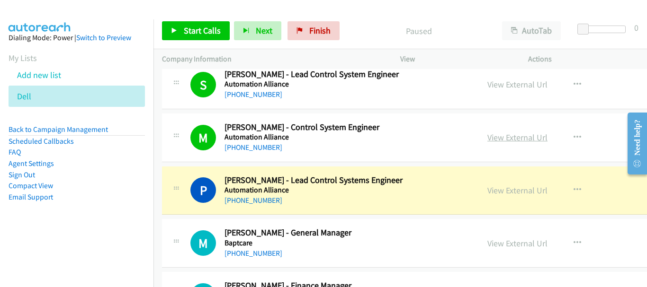
click at [496, 139] on link "View External Url" at bounding box center [517, 137] width 60 height 11
click at [492, 140] on link "View External Url" at bounding box center [517, 137] width 60 height 11
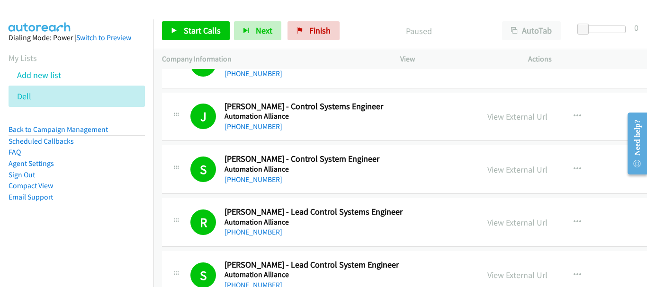
scroll to position [1657, 0]
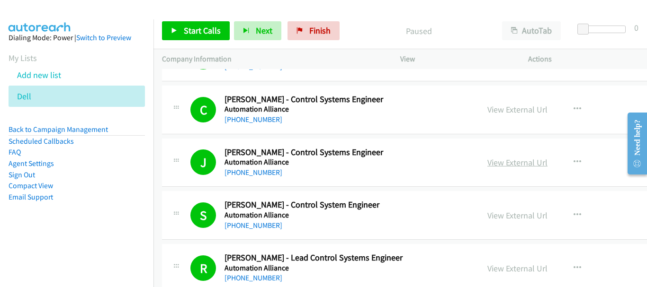
click at [515, 161] on link "View External Url" at bounding box center [517, 162] width 60 height 11
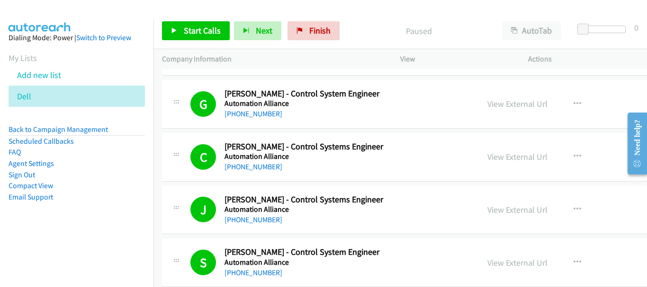
scroll to position [1562, 0]
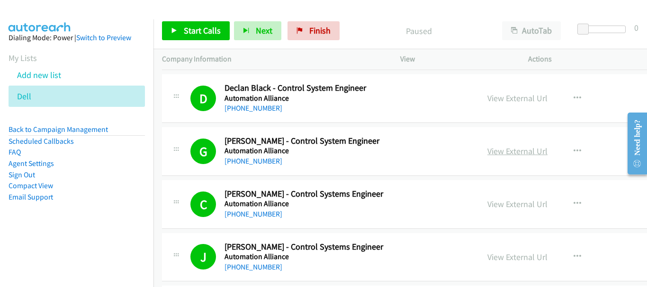
click at [487, 151] on link "View External Url" at bounding box center [517, 151] width 60 height 11
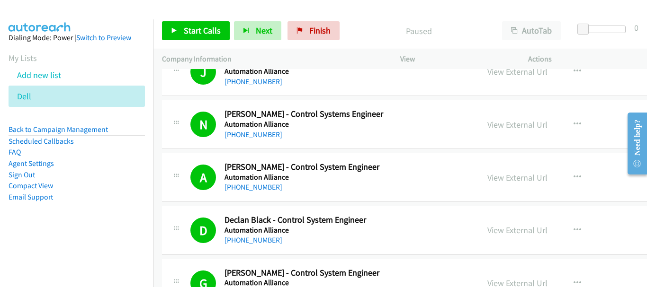
scroll to position [1420, 0]
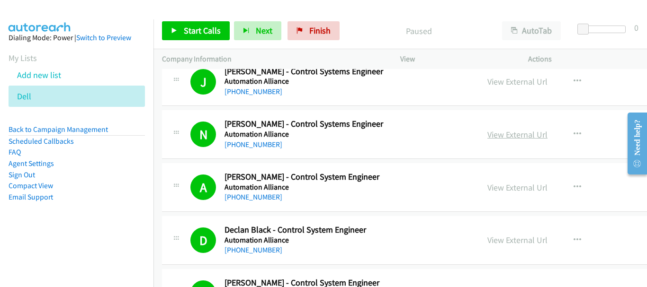
click at [491, 135] on link "View External Url" at bounding box center [517, 134] width 60 height 11
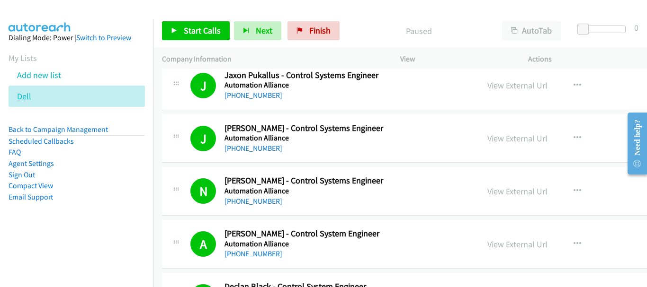
scroll to position [1373, 0]
